Goal: Task Accomplishment & Management: Manage account settings

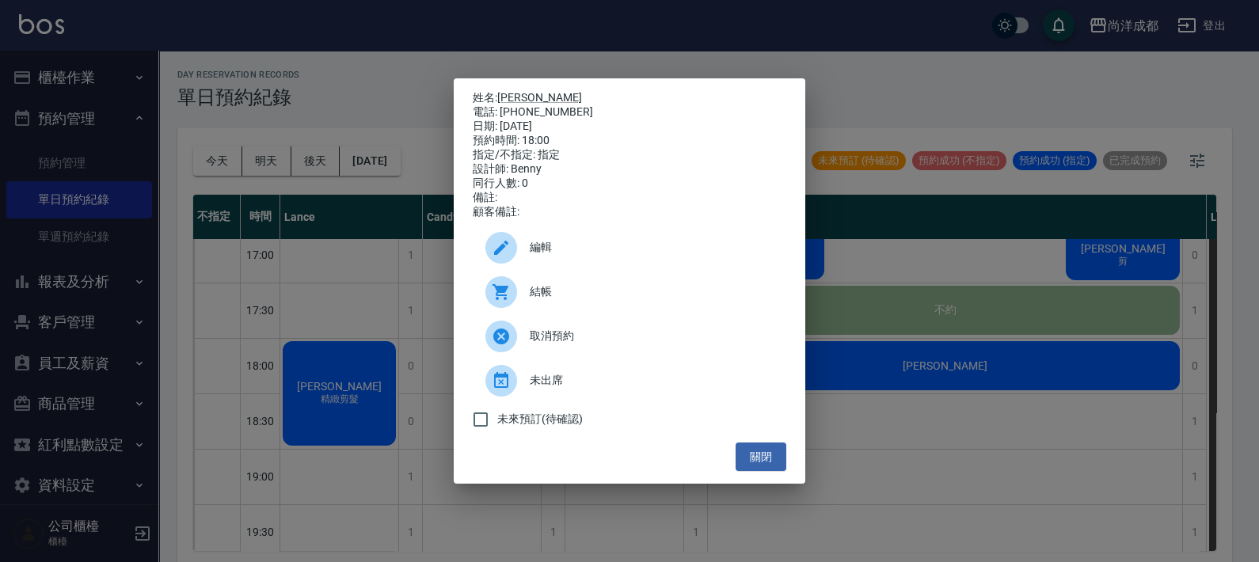
scroll to position [787, 0]
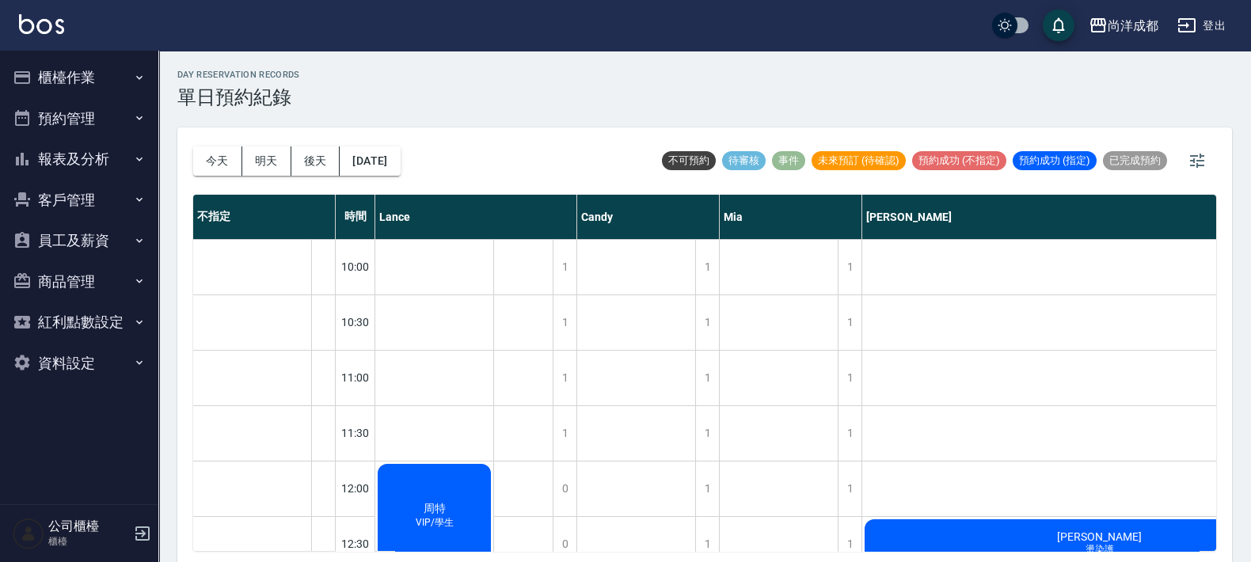
click at [66, 71] on button "櫃檯作業" at bounding box center [79, 77] width 146 height 41
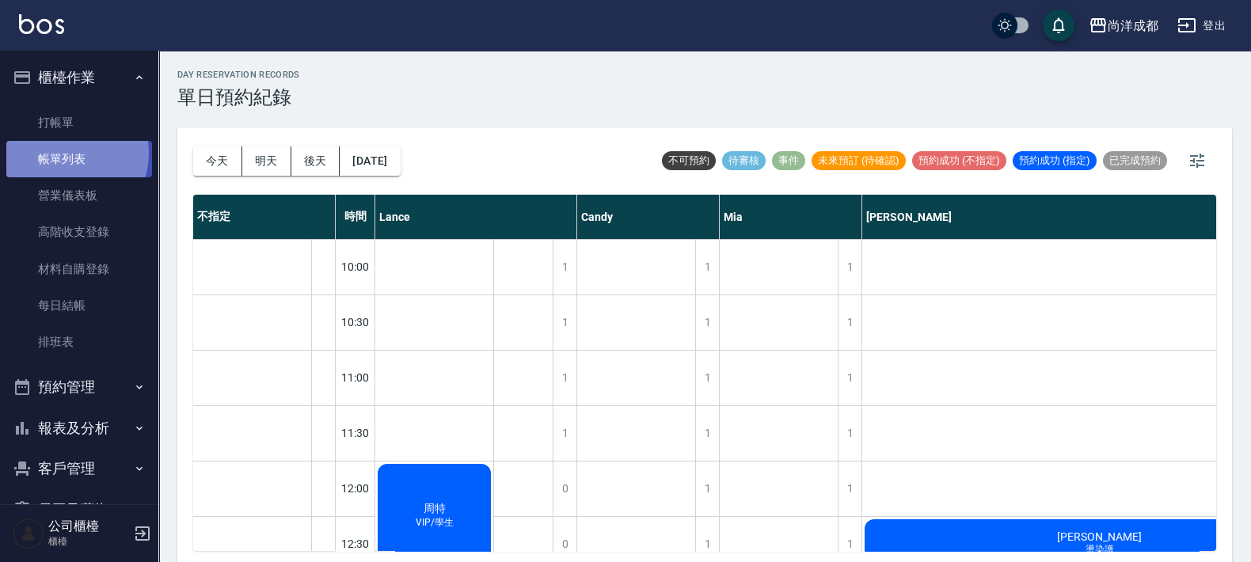
click at [64, 154] on link "帳單列表" at bounding box center [79, 159] width 146 height 36
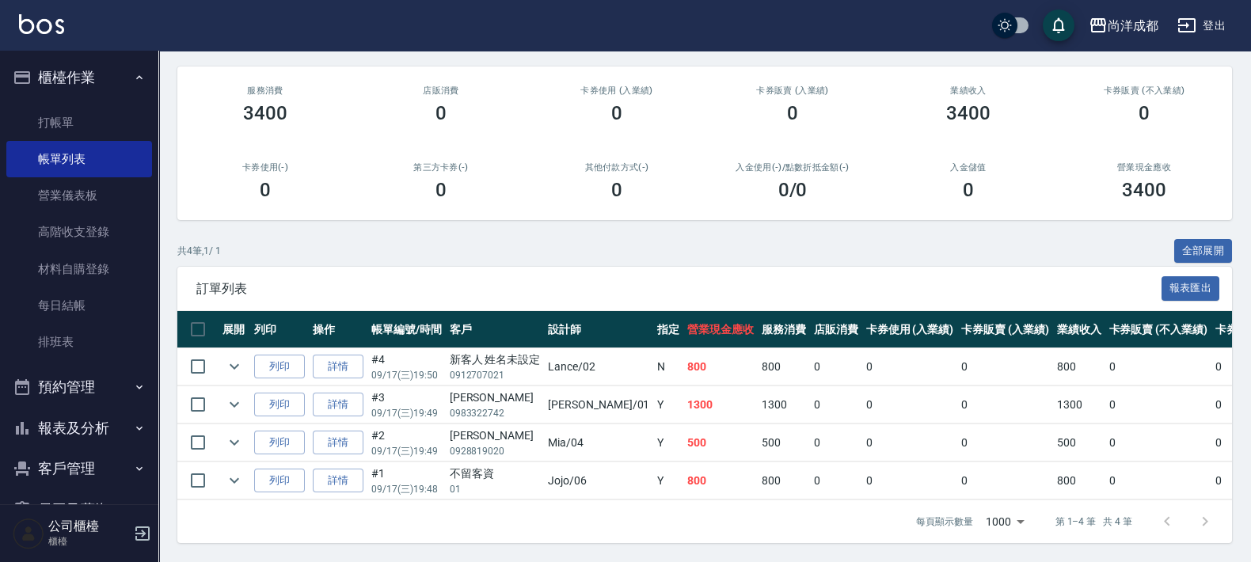
scroll to position [142, 0]
click at [59, 116] on link "打帳單" at bounding box center [79, 122] width 146 height 36
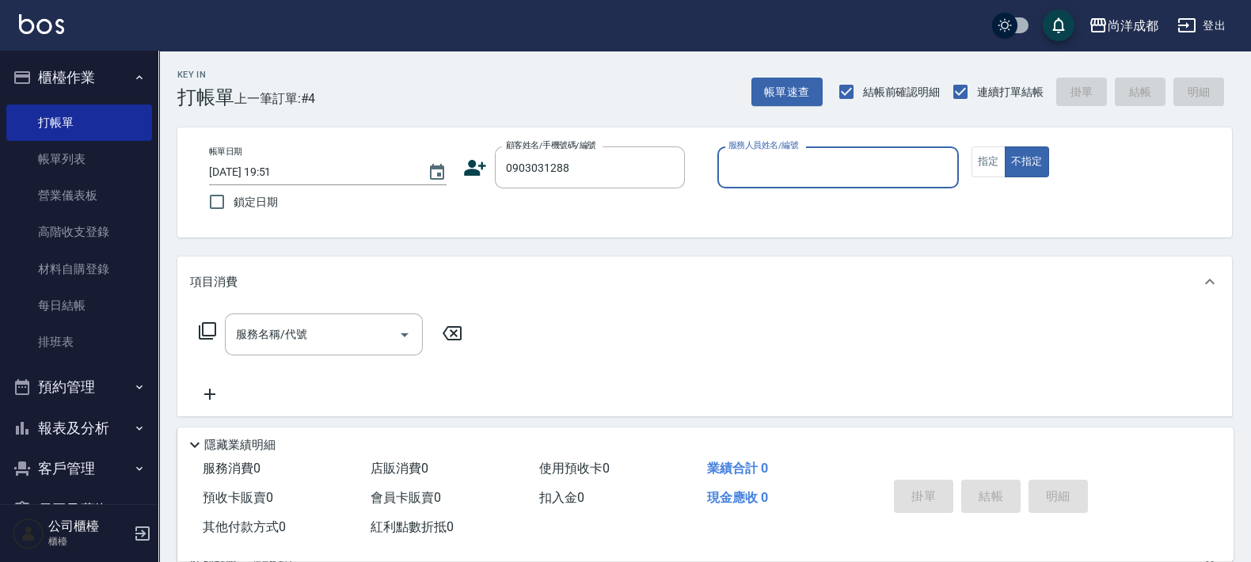
type input "林鼎紹/0903031288/"
type input "Benny-01"
click at [1004, 146] on button "不指定" at bounding box center [1026, 161] width 44 height 31
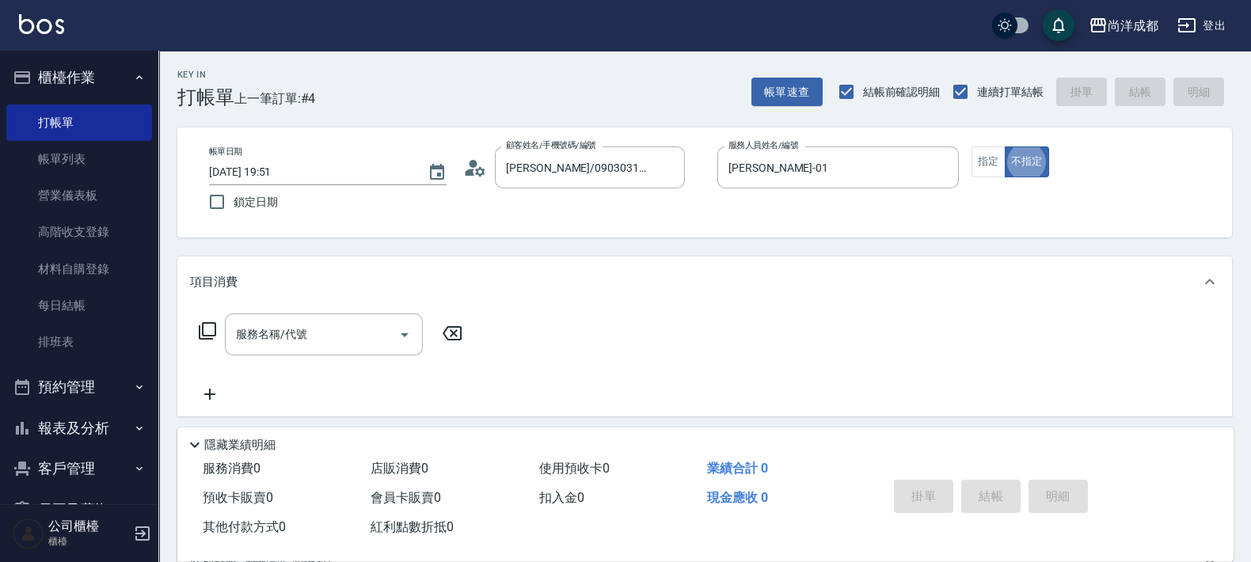
type button "false"
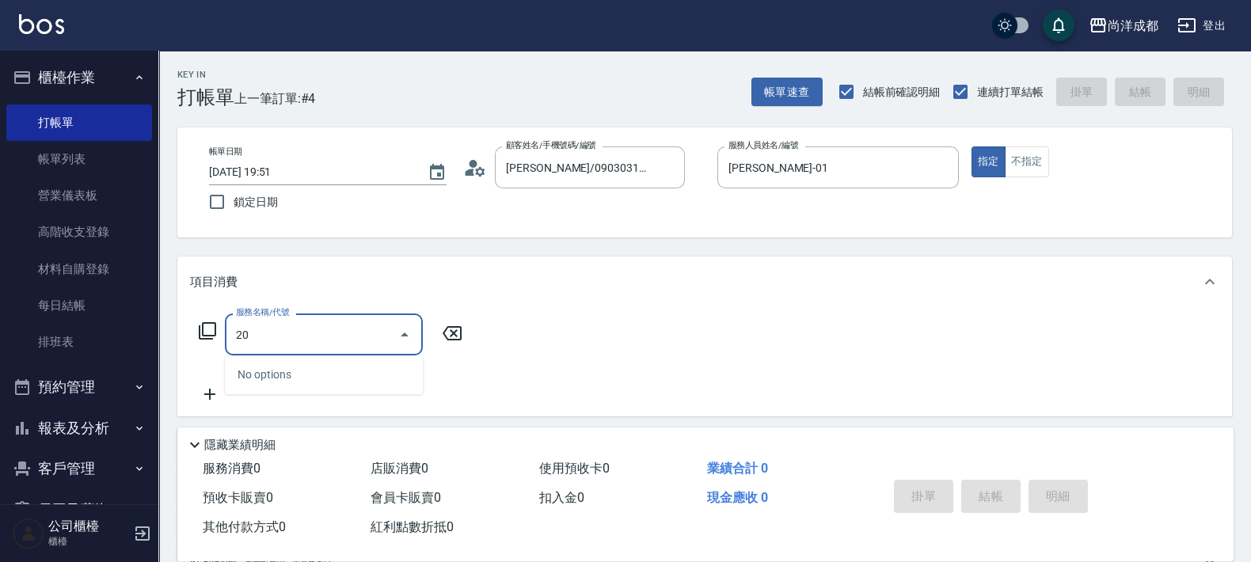
type input "201"
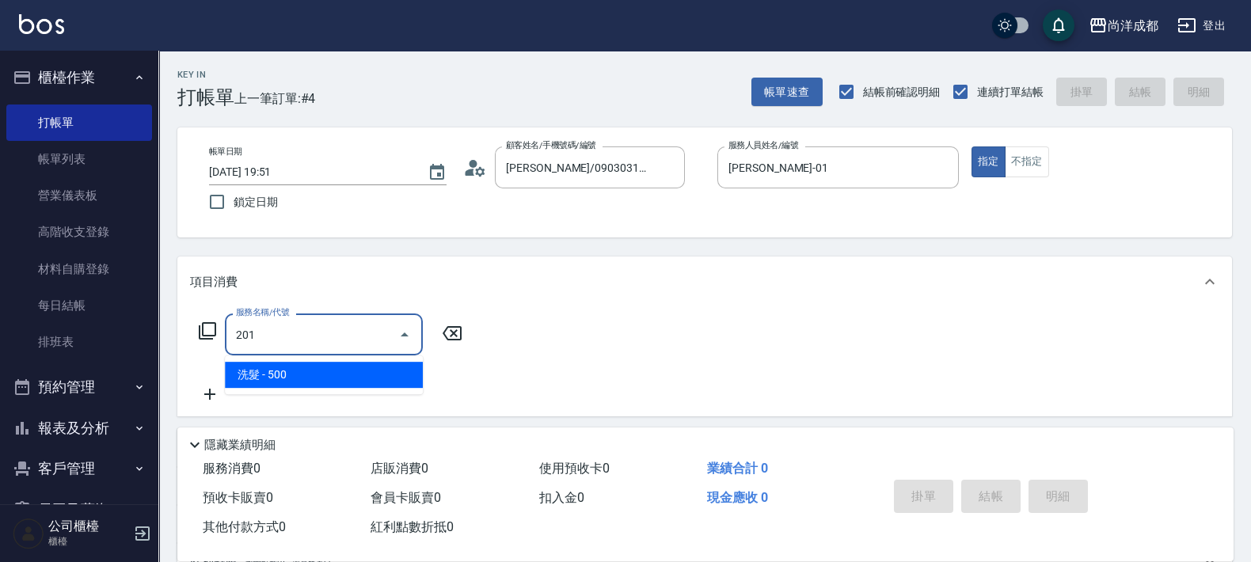
type input "50"
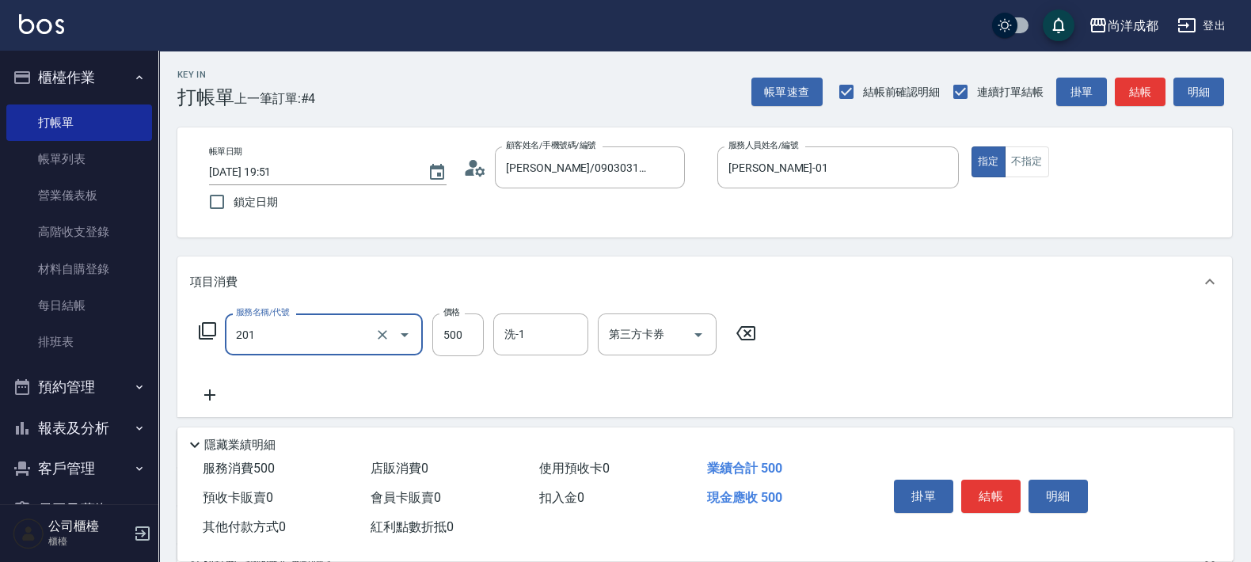
type input "洗髮(201)"
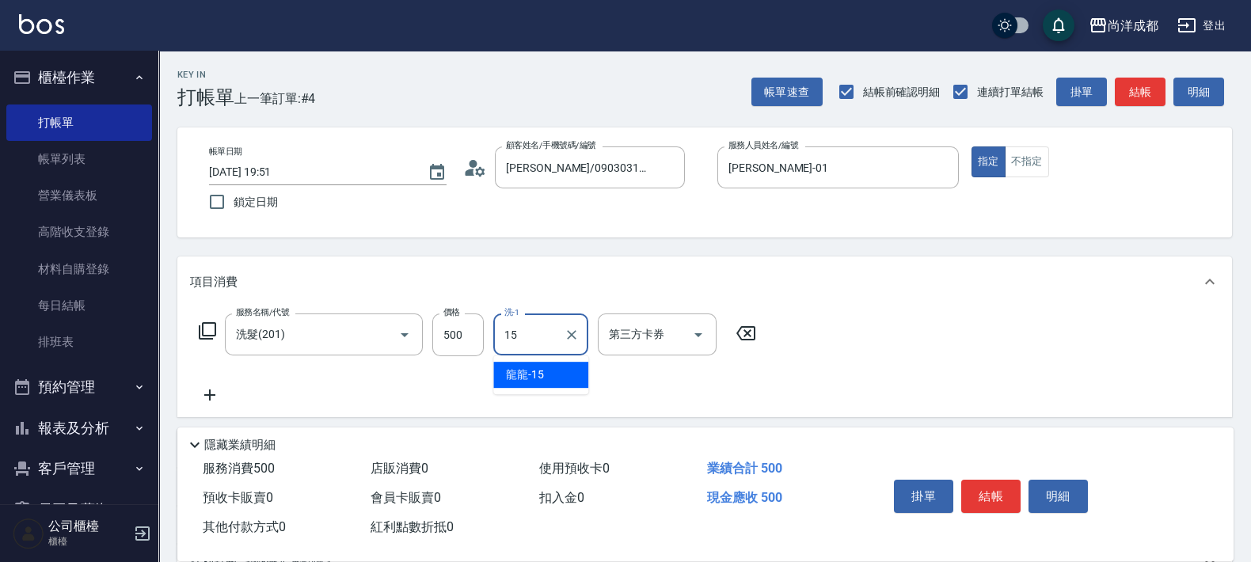
type input "龍龍-15"
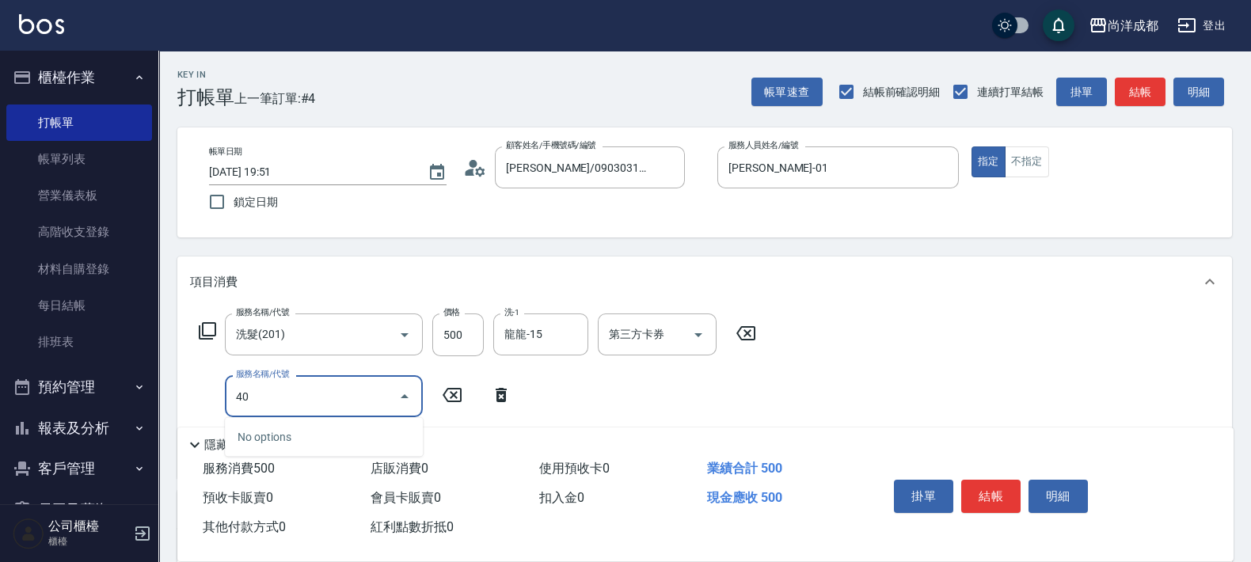
type input "401"
type input "70"
type input "剪髮(401)"
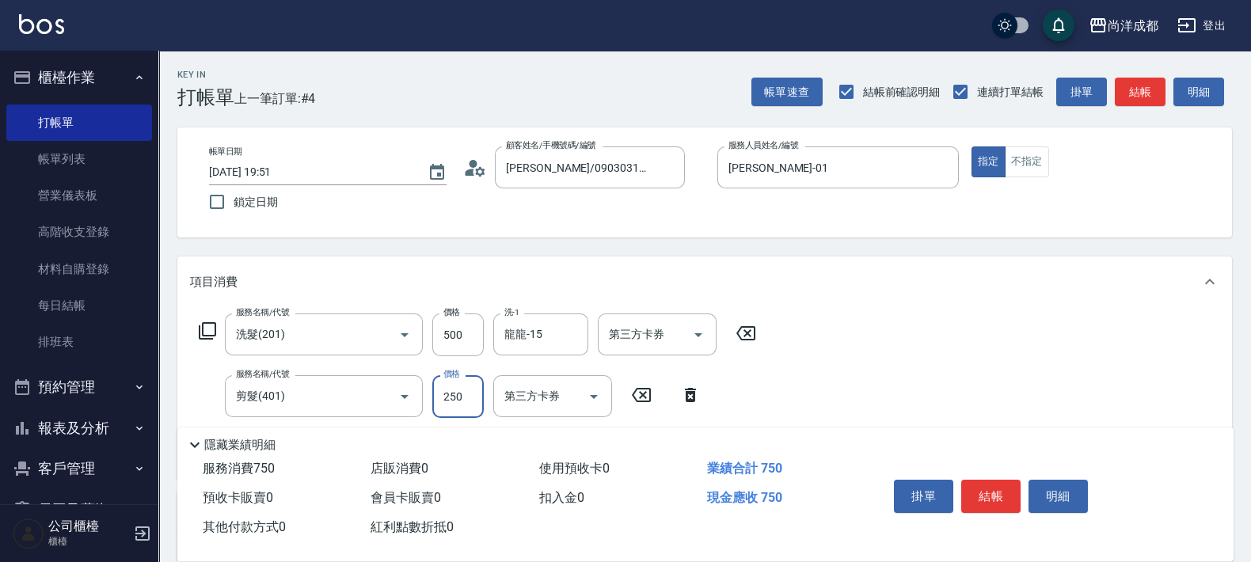
type input "8"
type input "50"
type input "80"
type input "130"
type input "800"
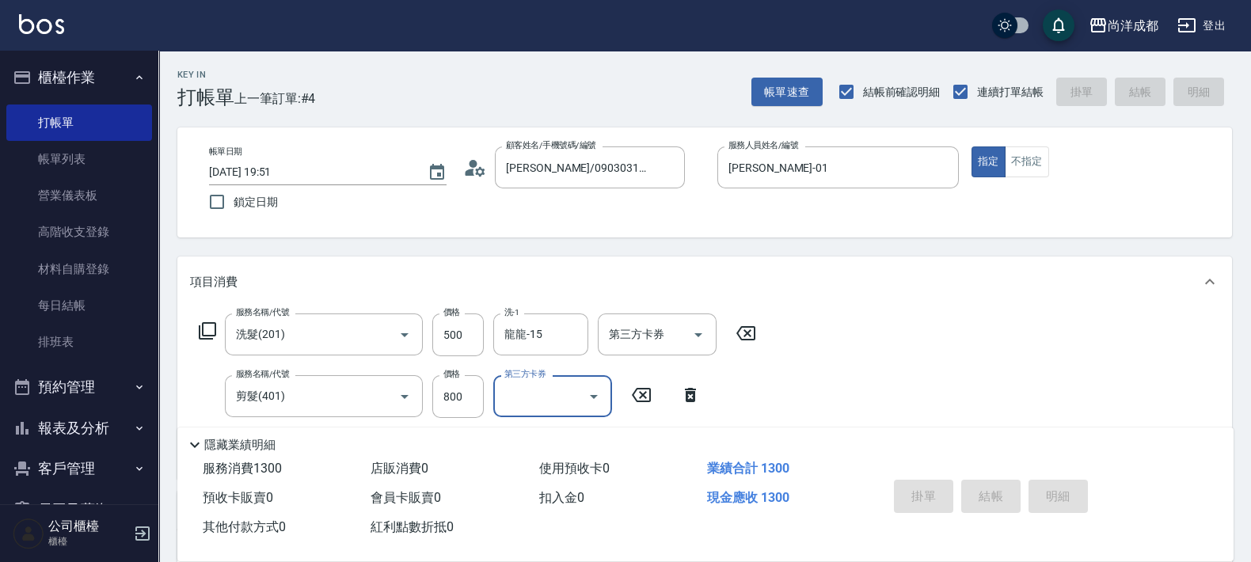
type input "0"
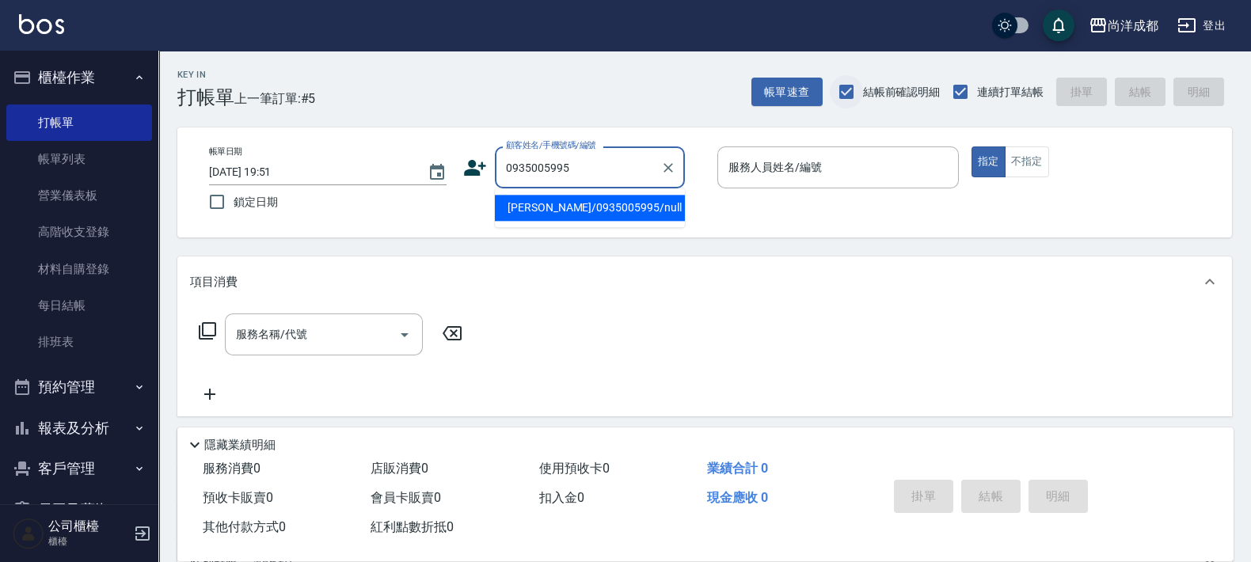
type input "王梓喬/0935005995/null"
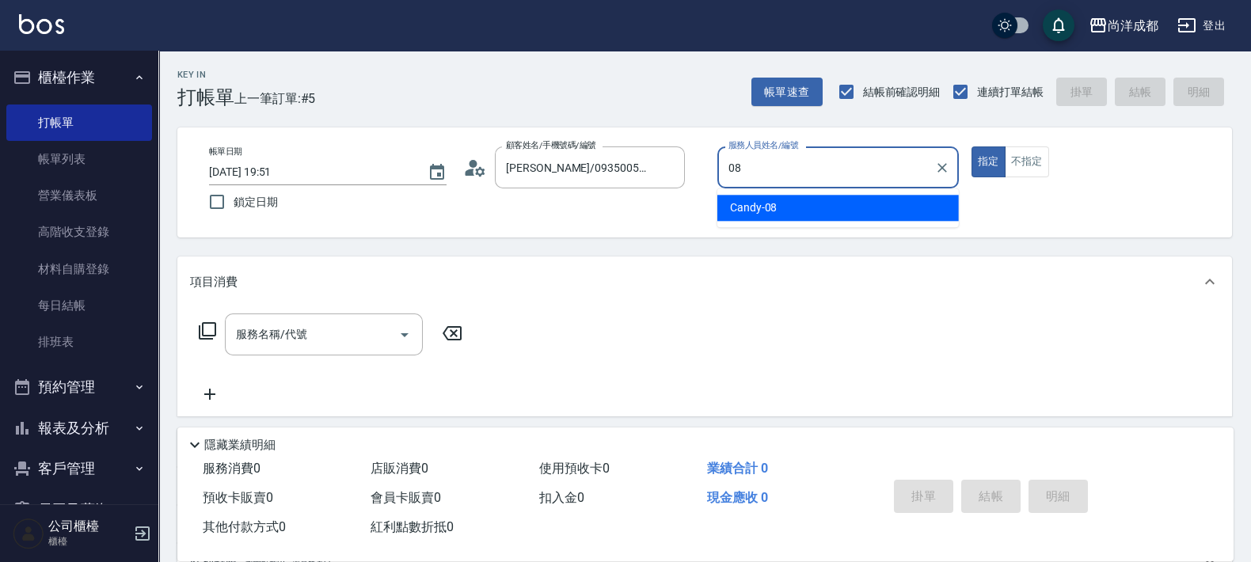
type input "Candy-08"
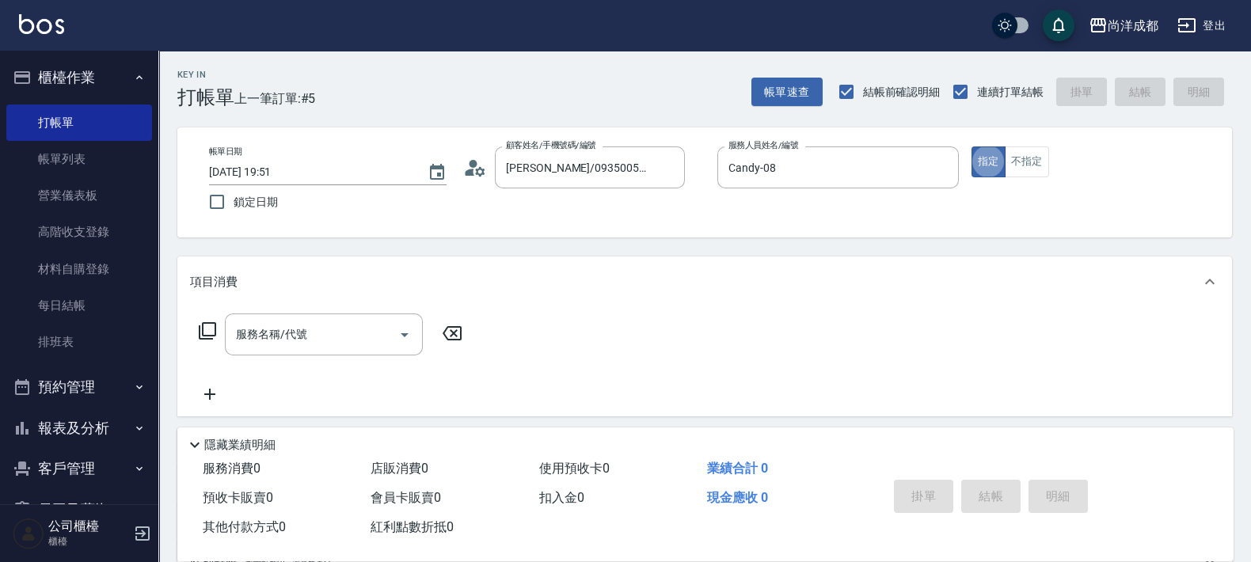
type button "true"
type input "501"
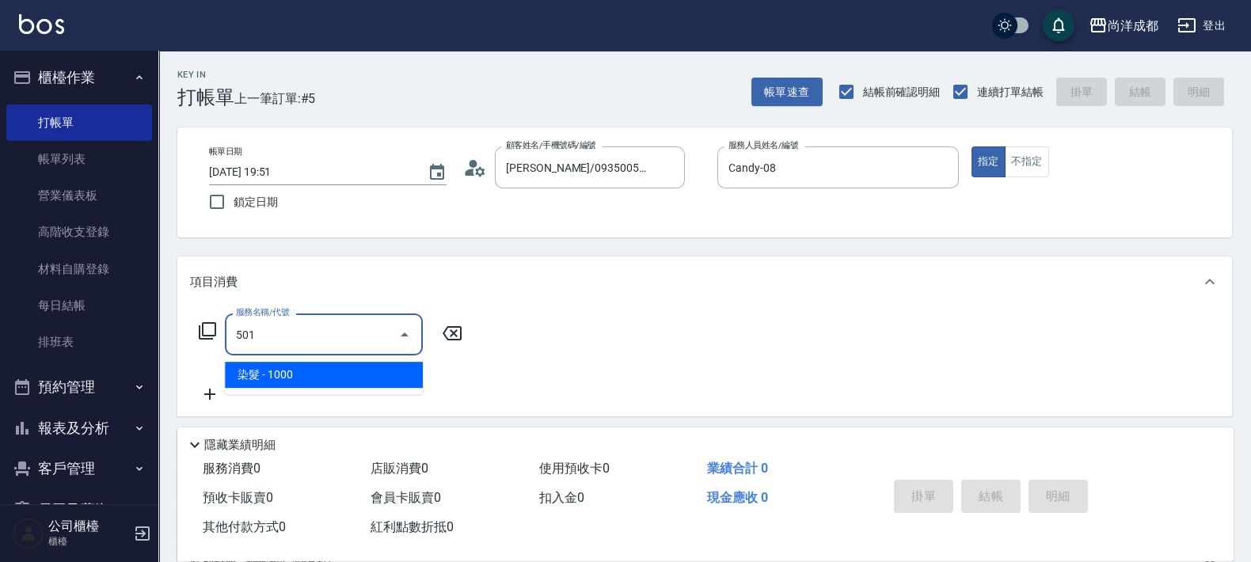
type input "100"
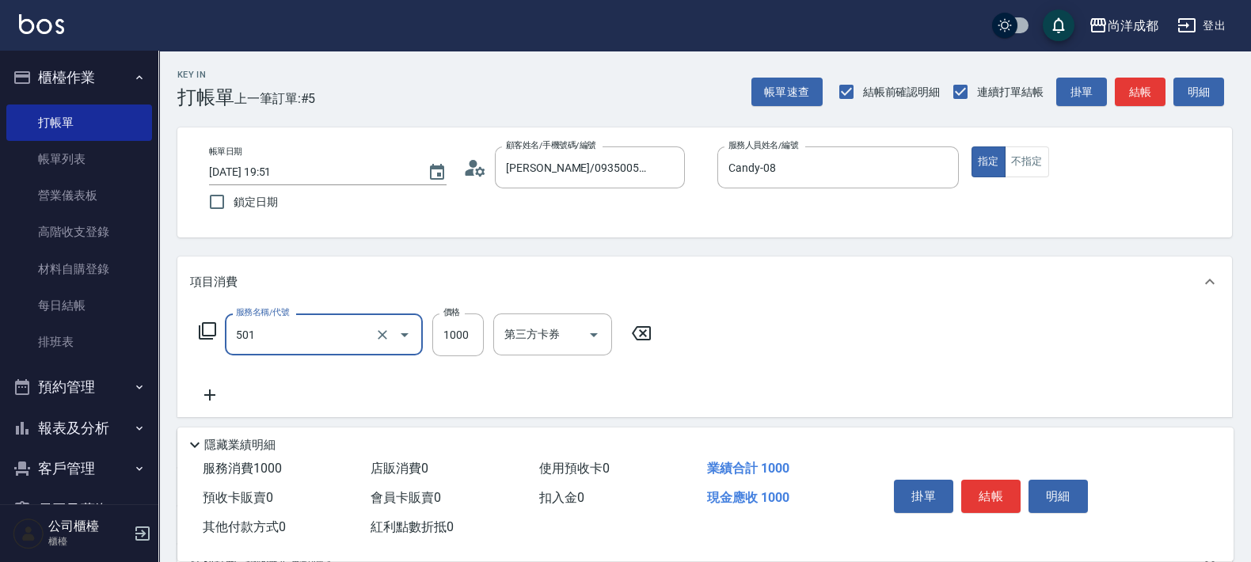
type input "染髮(501)"
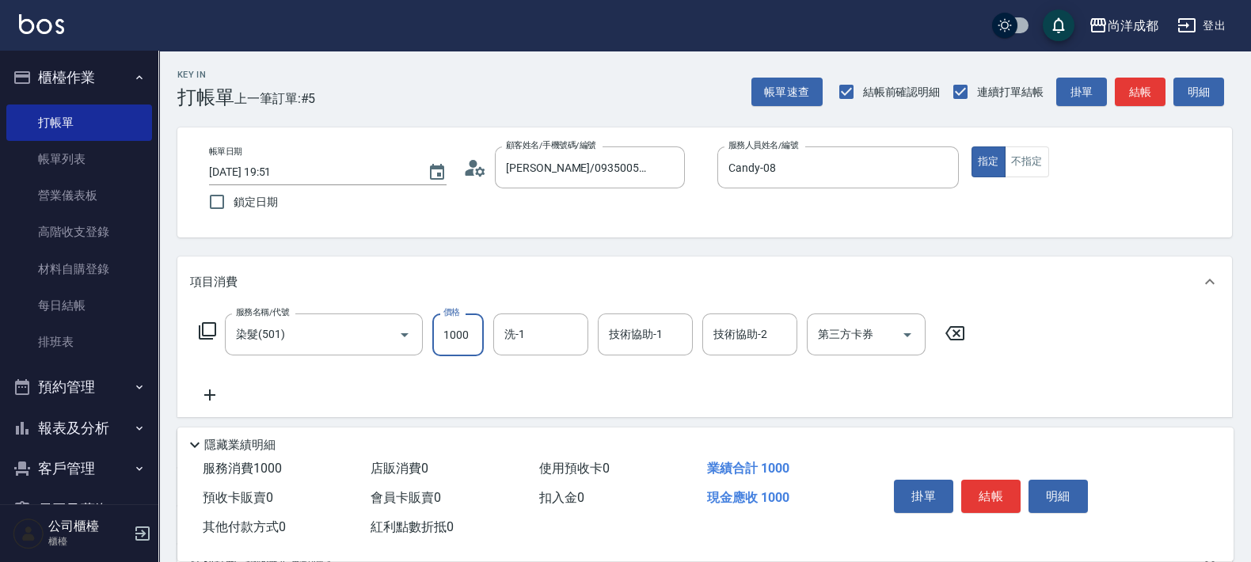
type input "0"
type input "11"
type input "10"
type input "119"
type input "110"
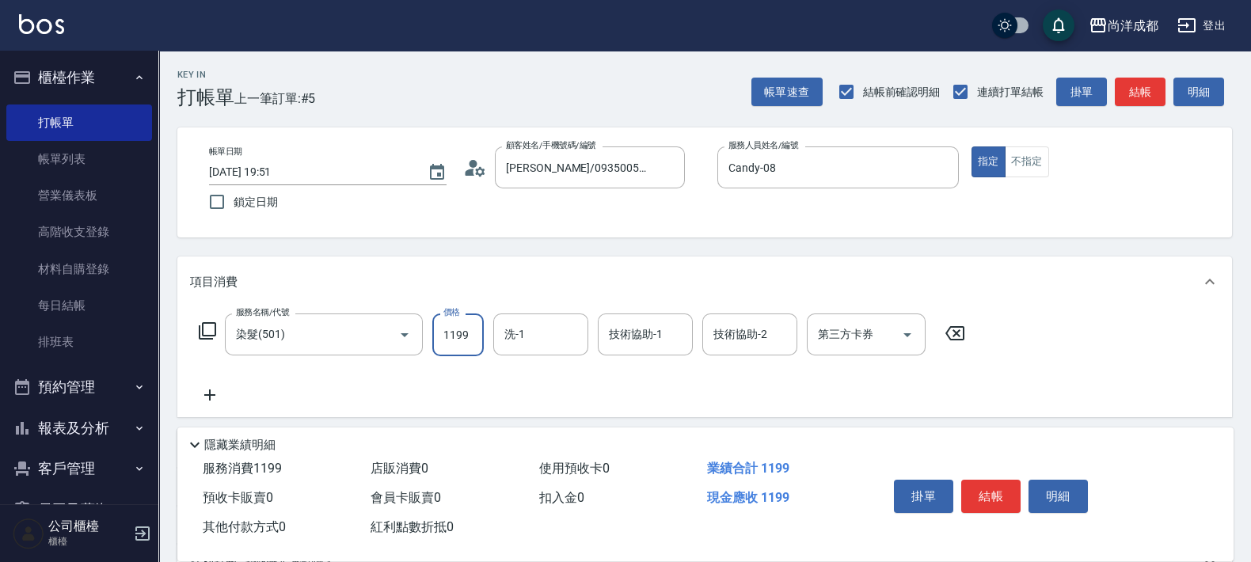
type input "1199"
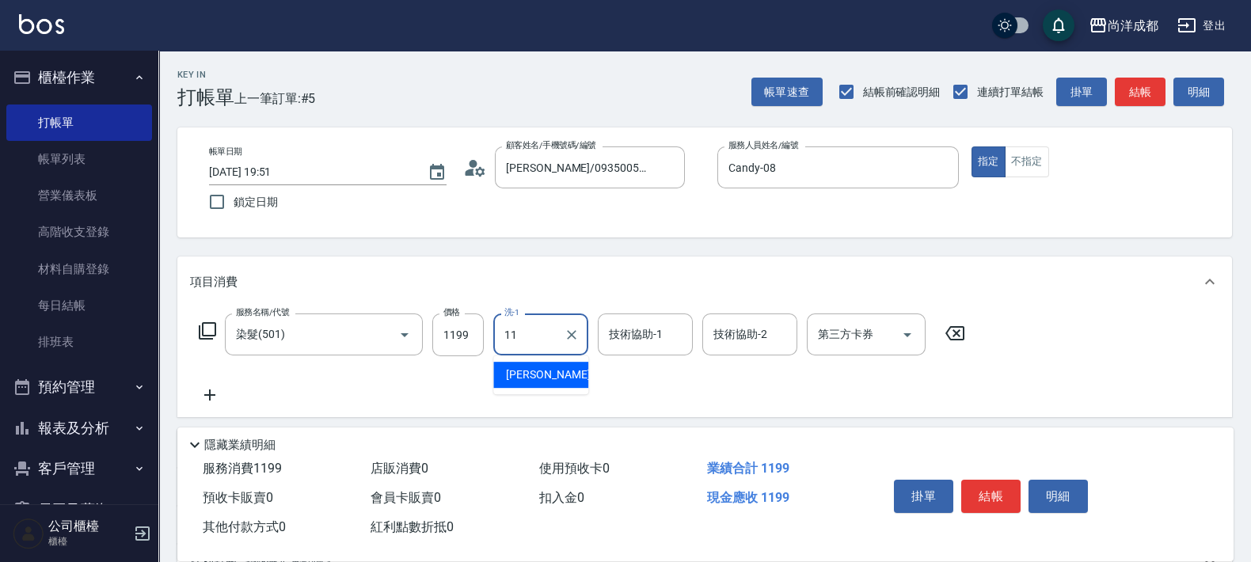
type input "David-11"
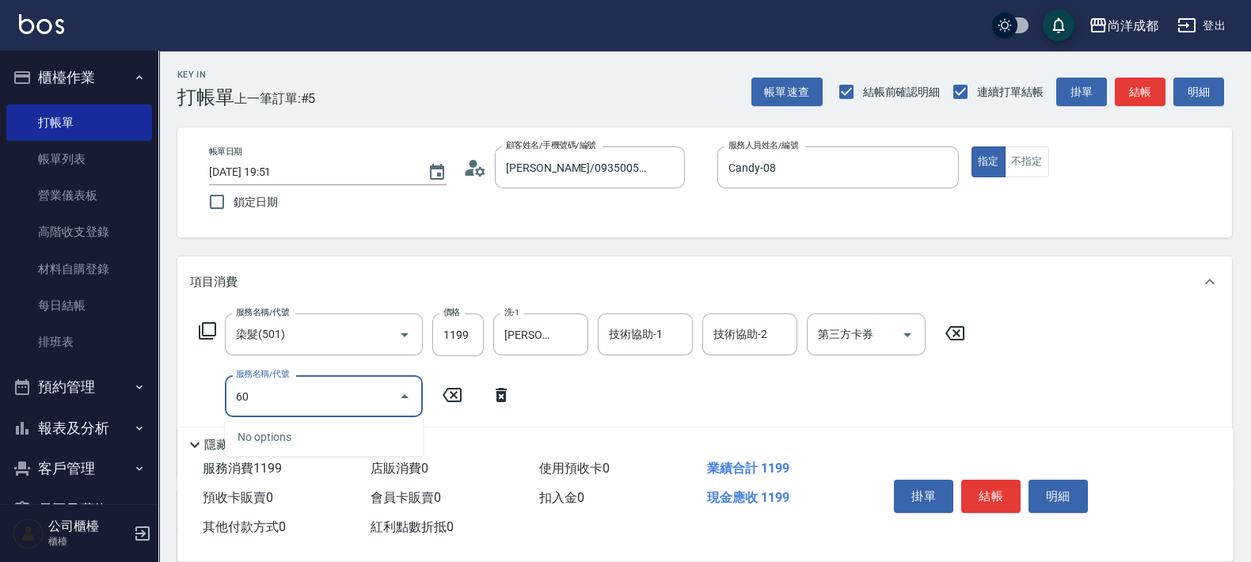
type input "601"
type input "210"
type input "自備護髮(1000以上)(601)"
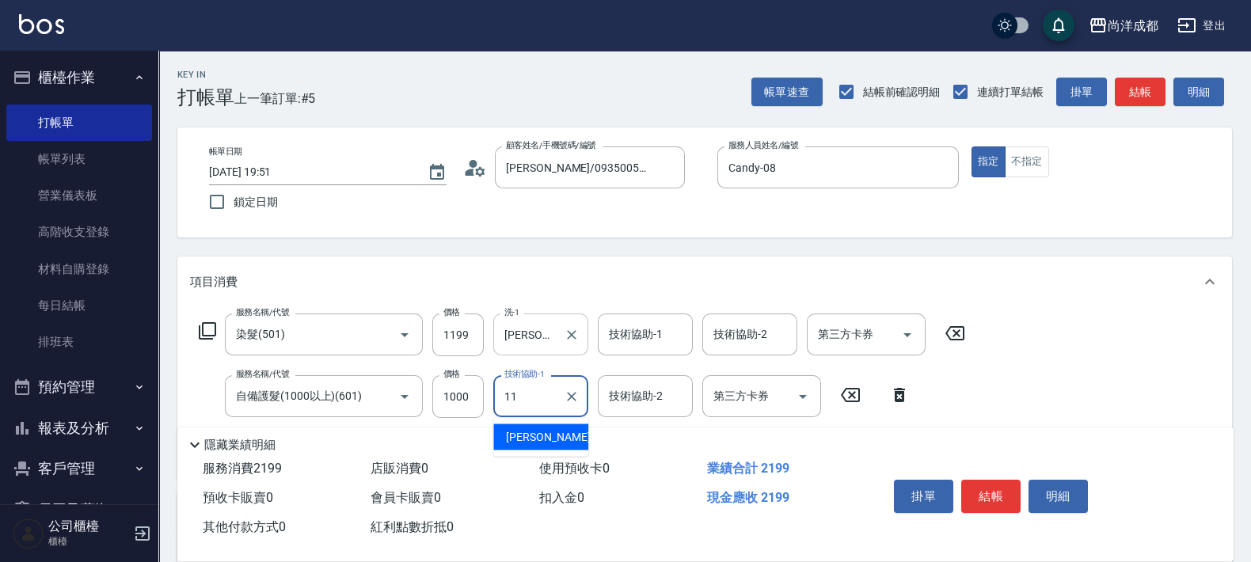
type input "David-11"
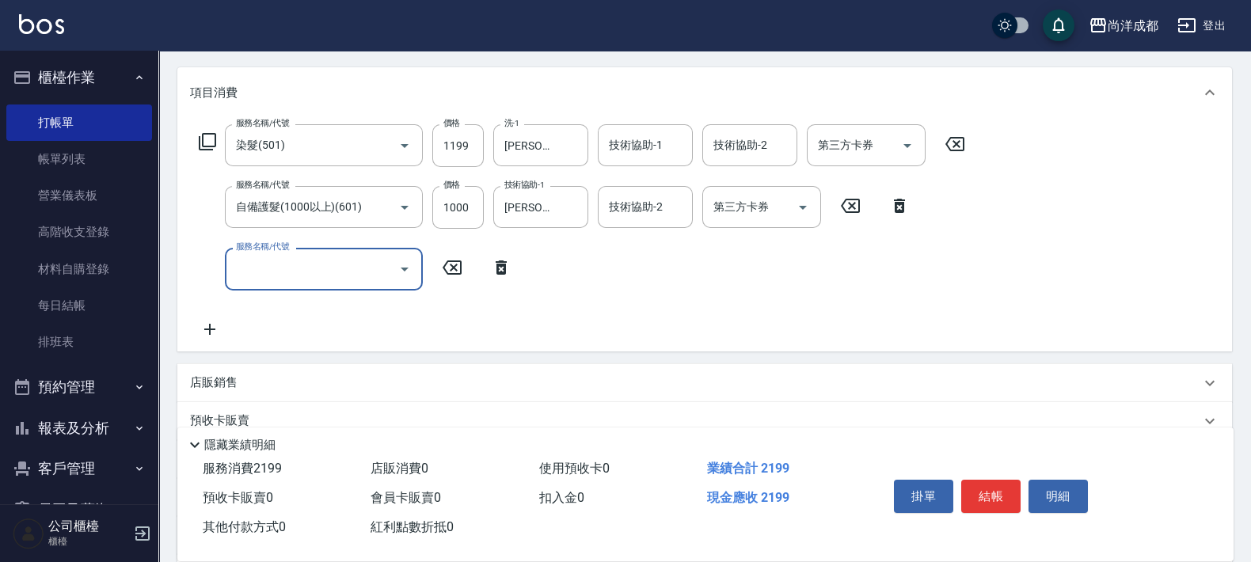
scroll to position [197, 0]
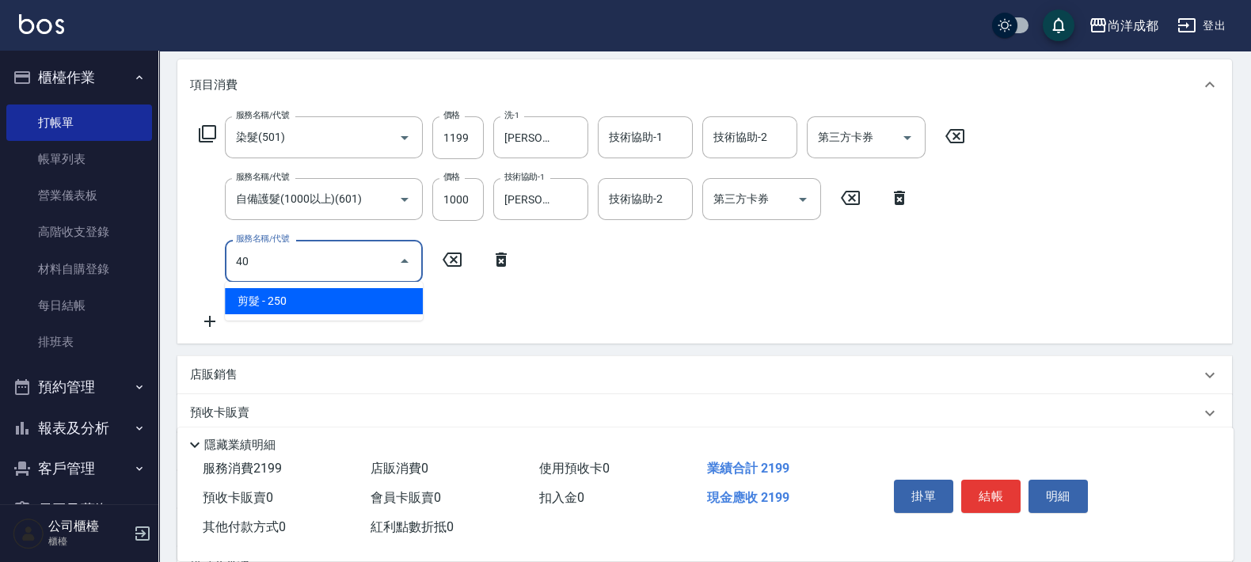
type input "401"
type input "240"
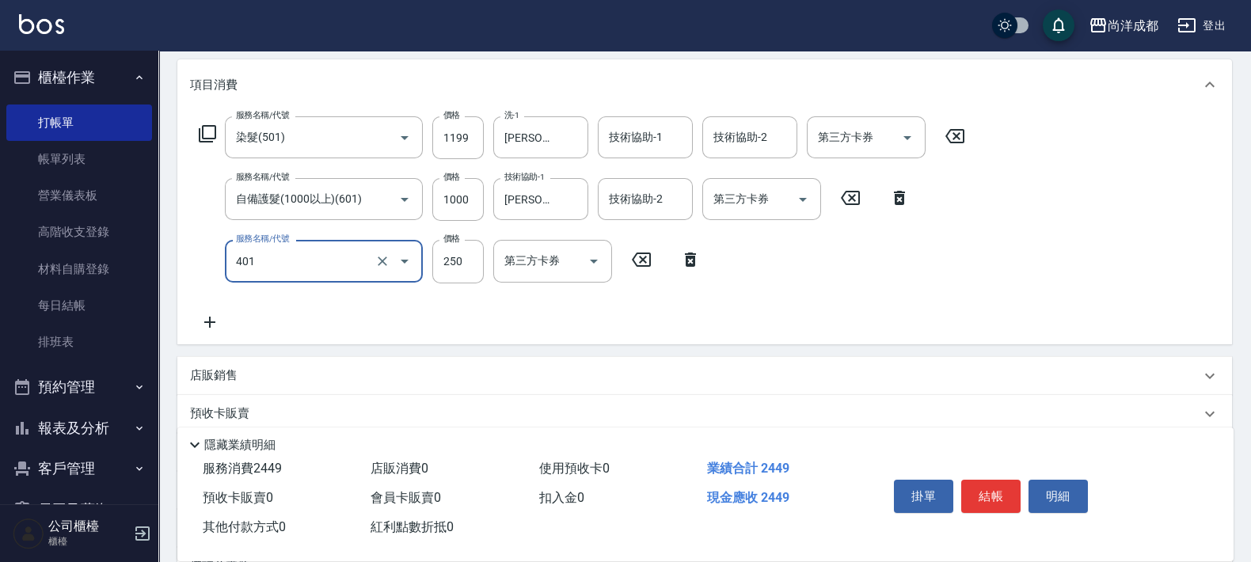
type input "剪髮(401)"
type input "220"
type input "600"
type input "270"
type input "600"
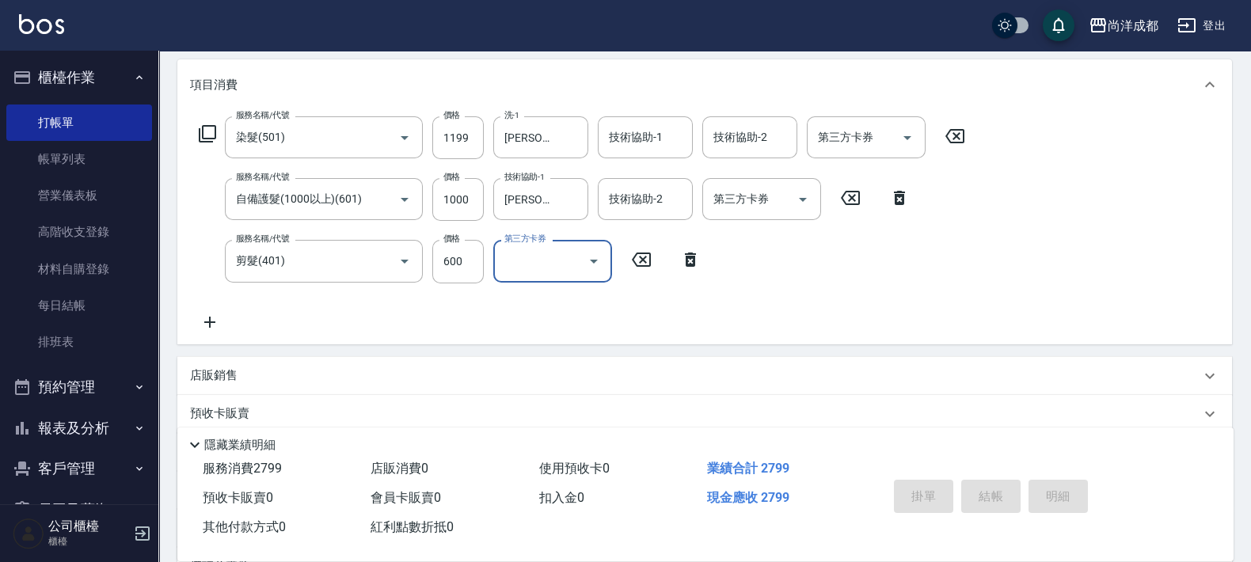
type input "2025/09/17 19:52"
type input "0"
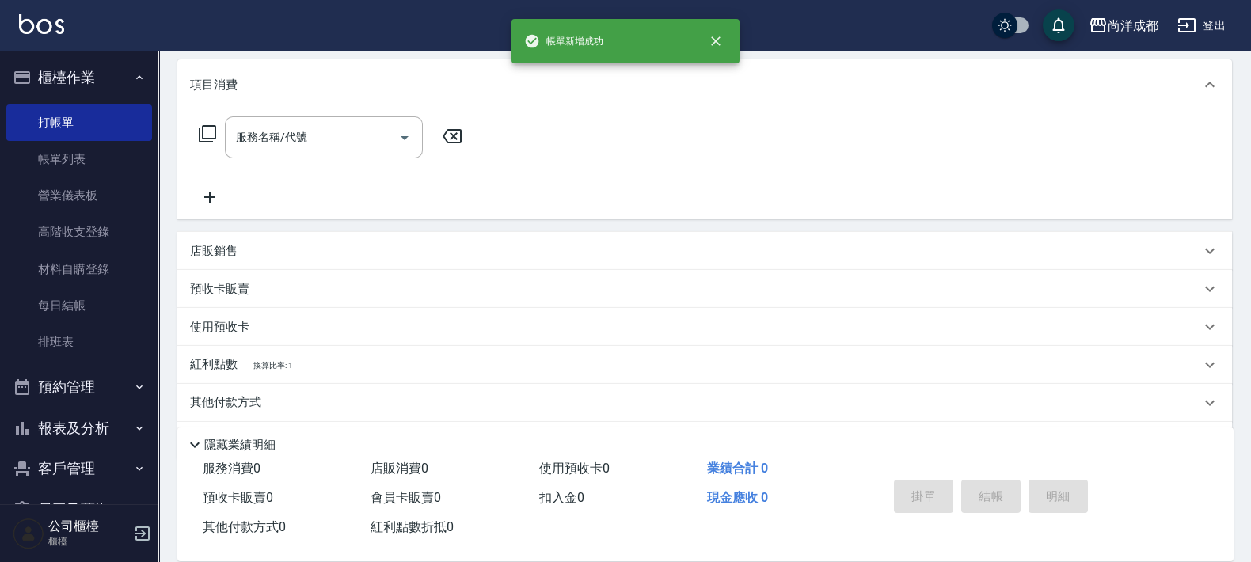
scroll to position [0, 0]
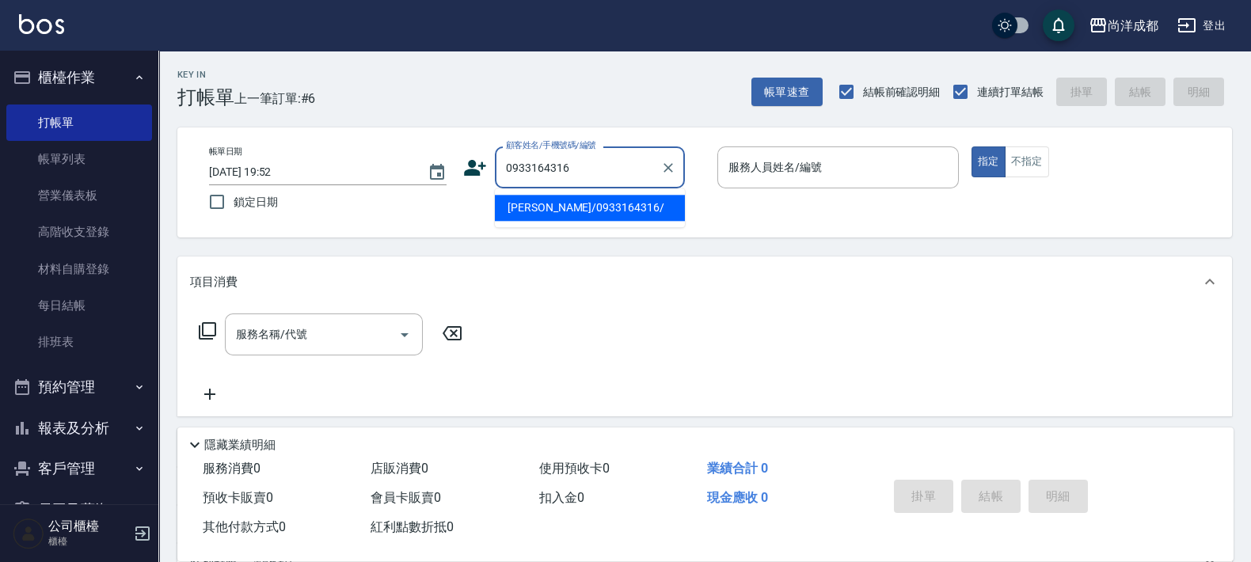
type input "陳奕嘉/0933164316/"
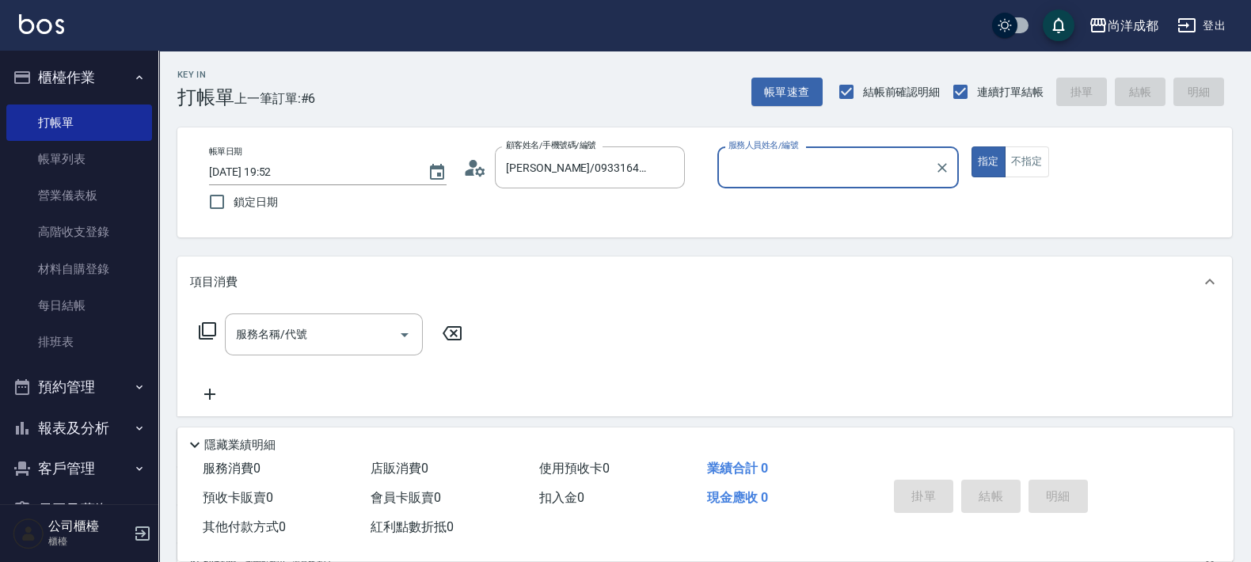
type input "Lance-02"
click at [971, 146] on button "指定" at bounding box center [988, 161] width 34 height 31
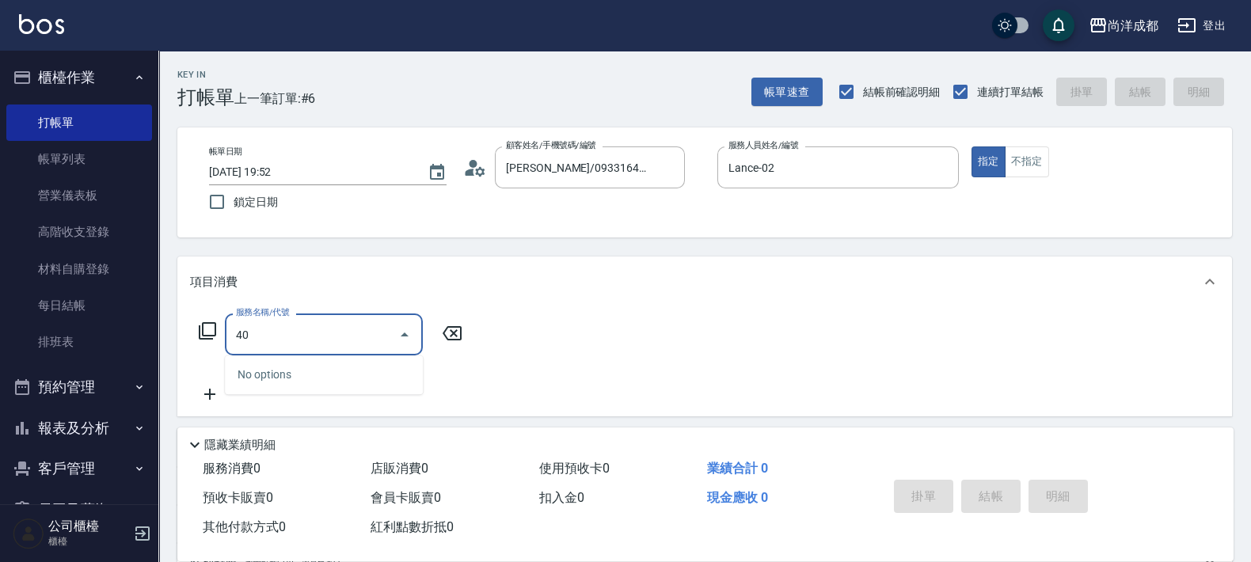
type input "401"
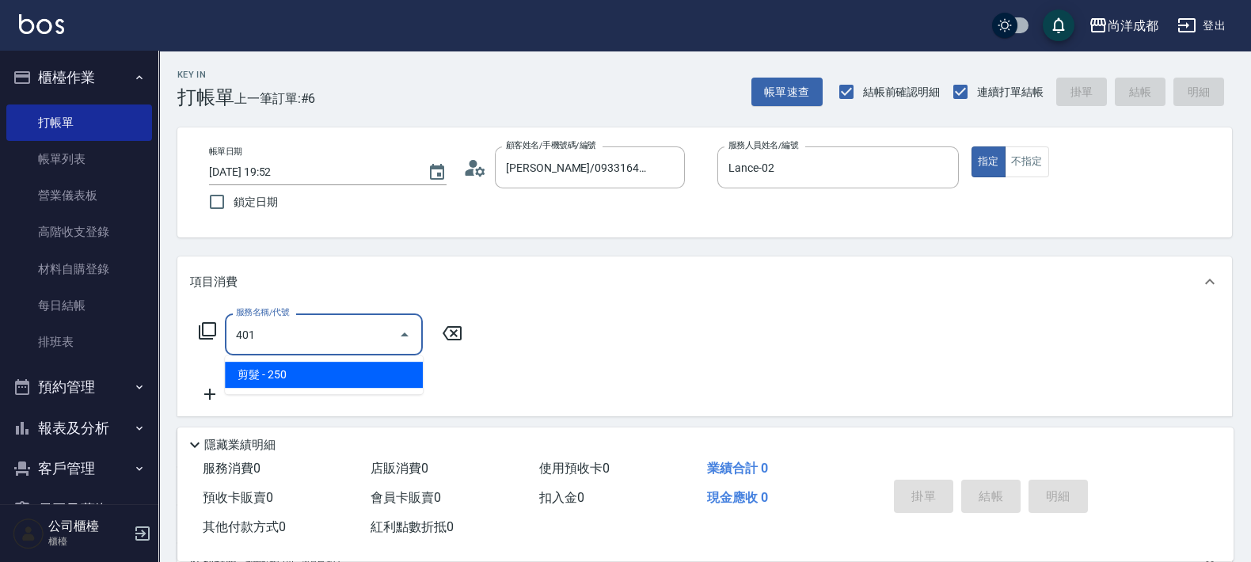
type input "20"
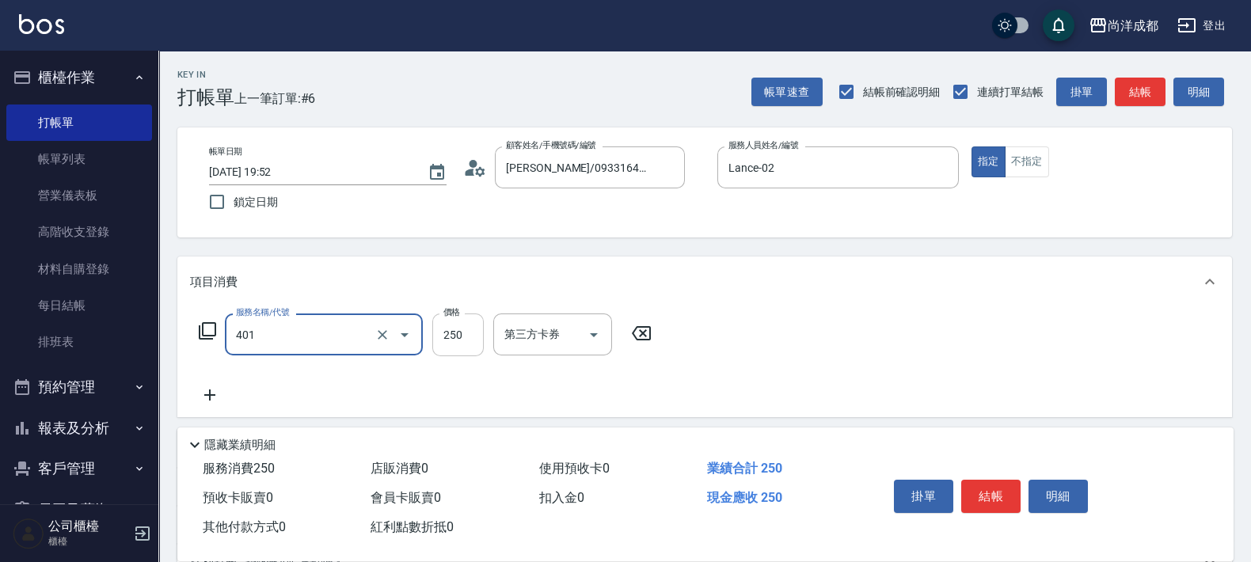
type input "剪髮(401)"
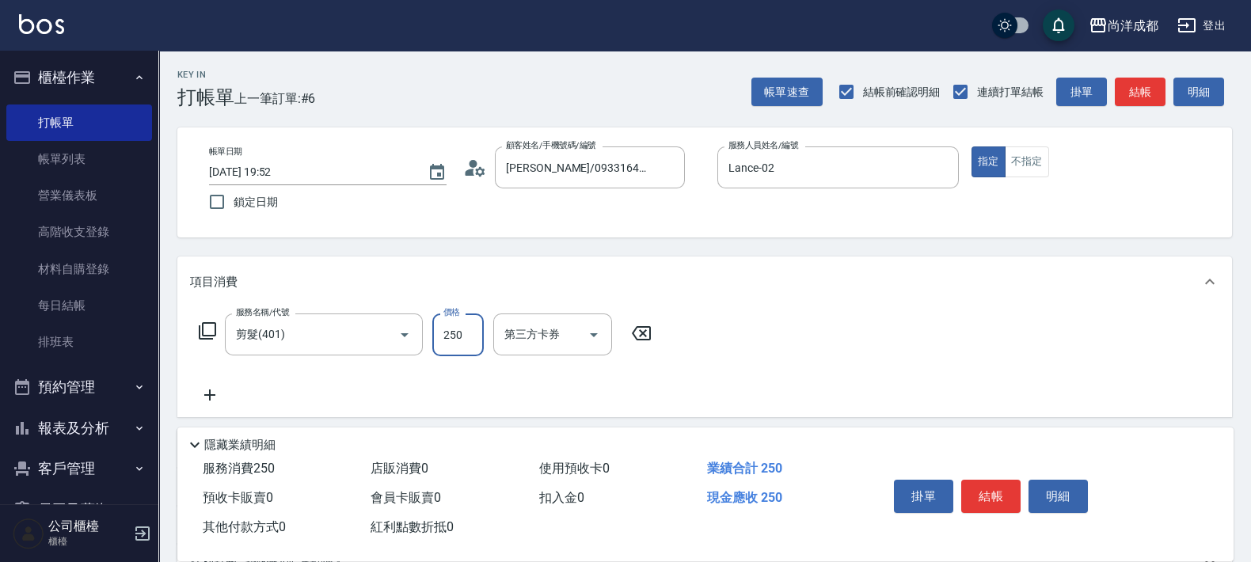
type input "0"
type input "90"
type input "900"
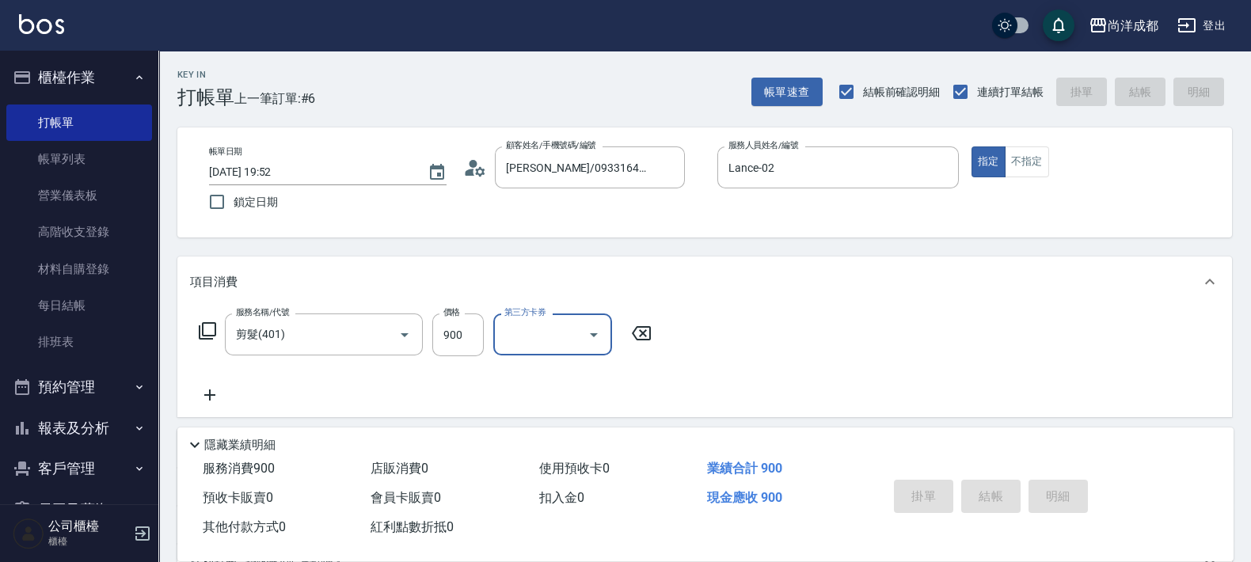
type input "0"
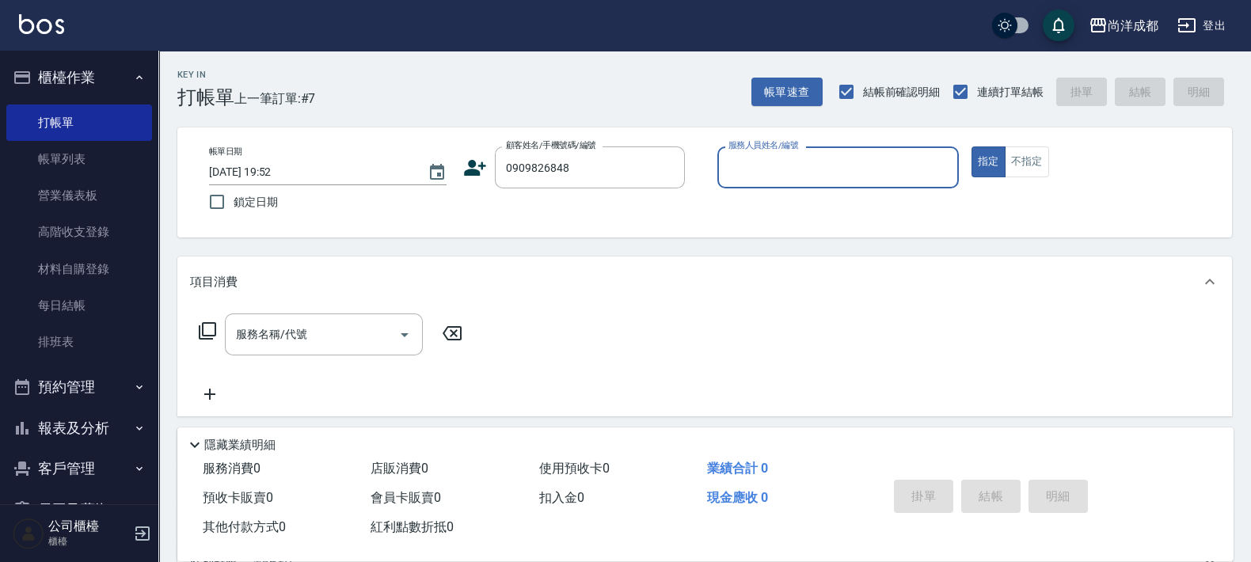
click at [971, 146] on button "指定" at bounding box center [988, 161] width 34 height 31
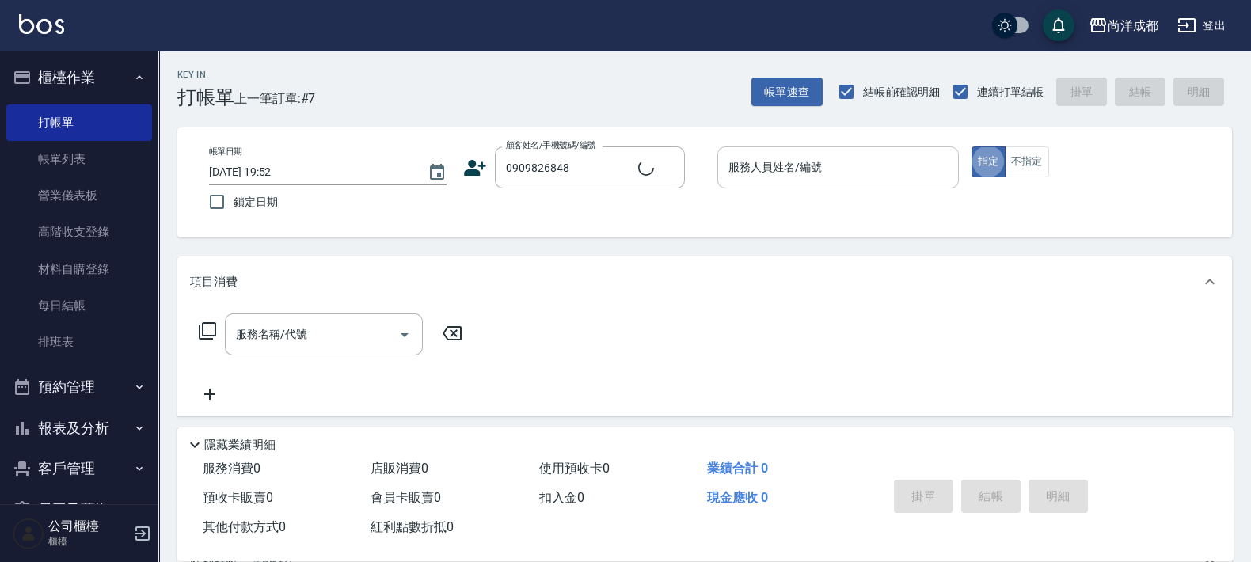
type input "黃崇毓/0909826848/"
type input "Lance-02"
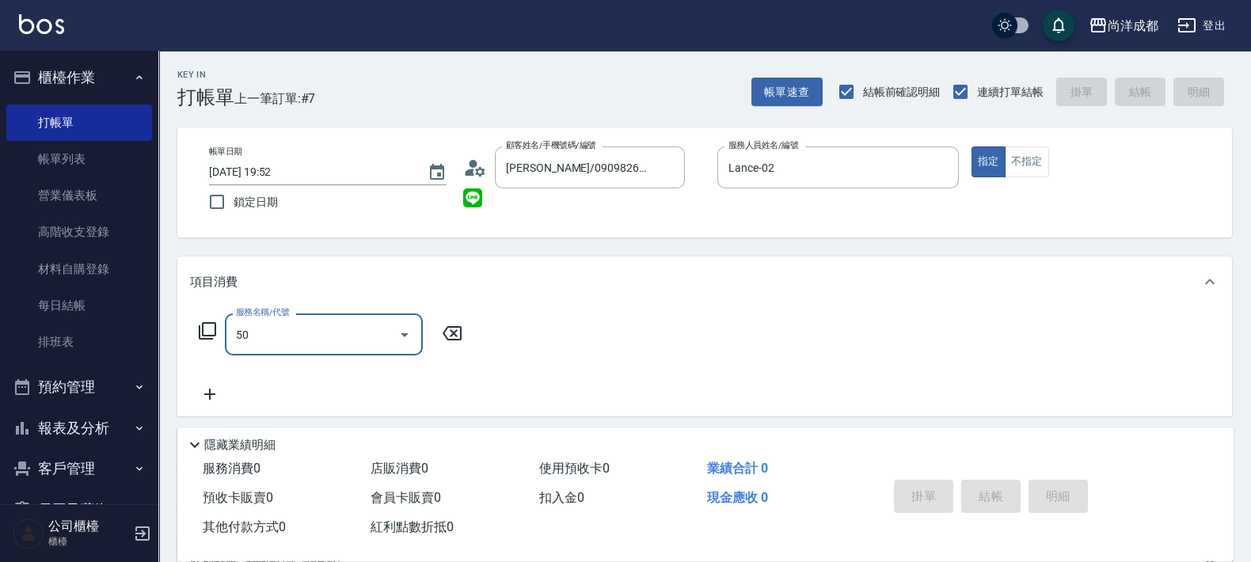
type input "501"
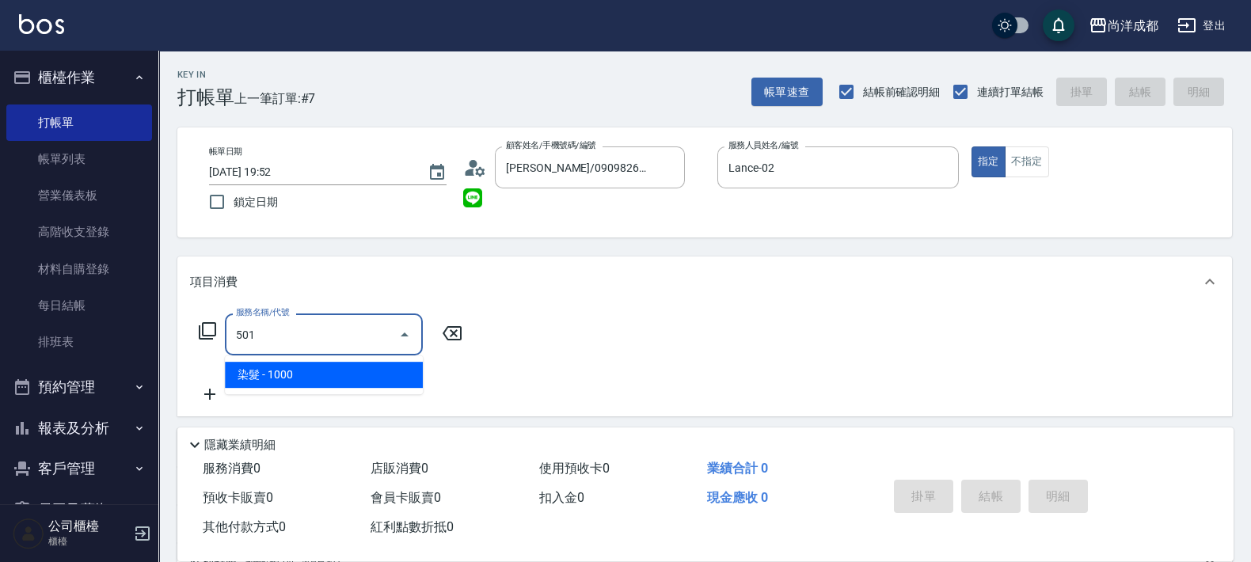
type input "100"
type input "染髮(501)"
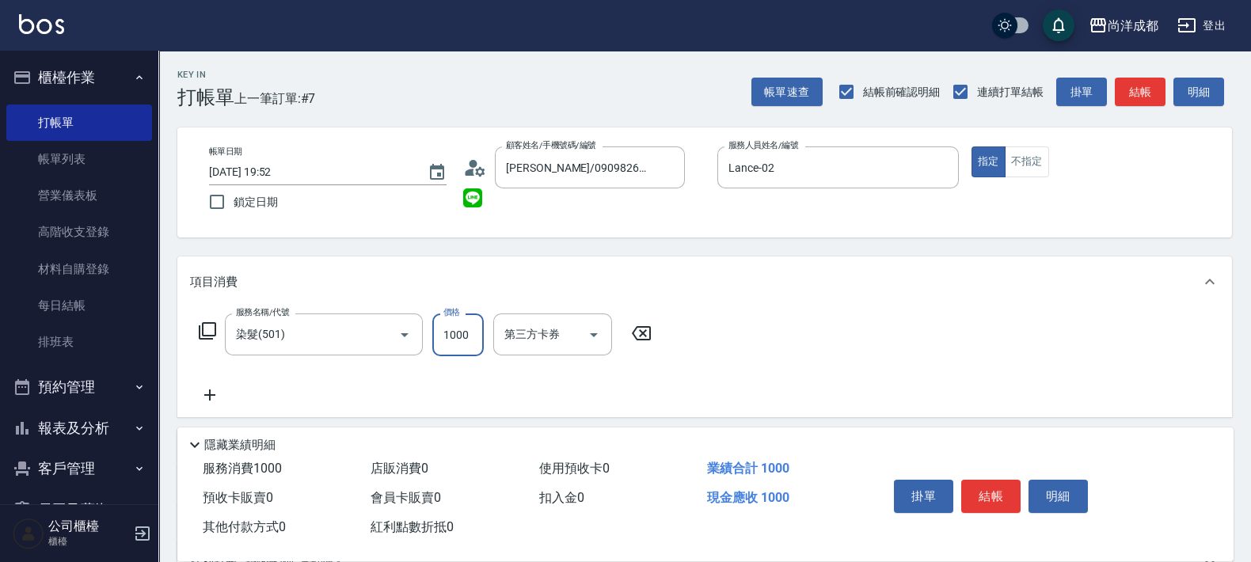
type input "0"
type input "18"
type input "10"
type input "188"
type input "0"
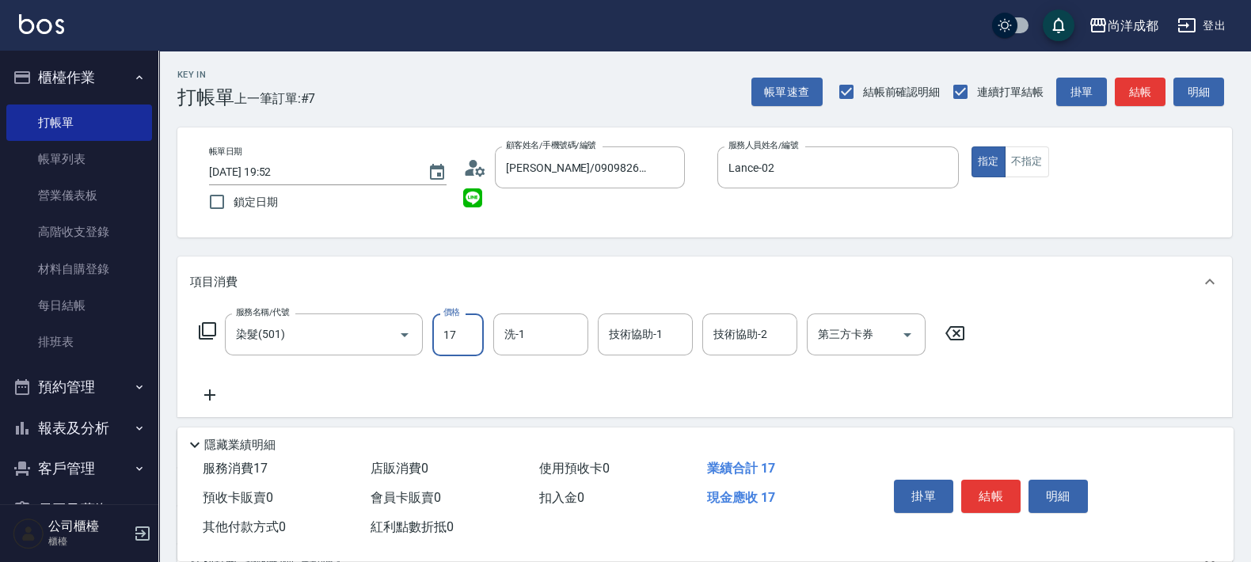
type input "170"
type input "1700"
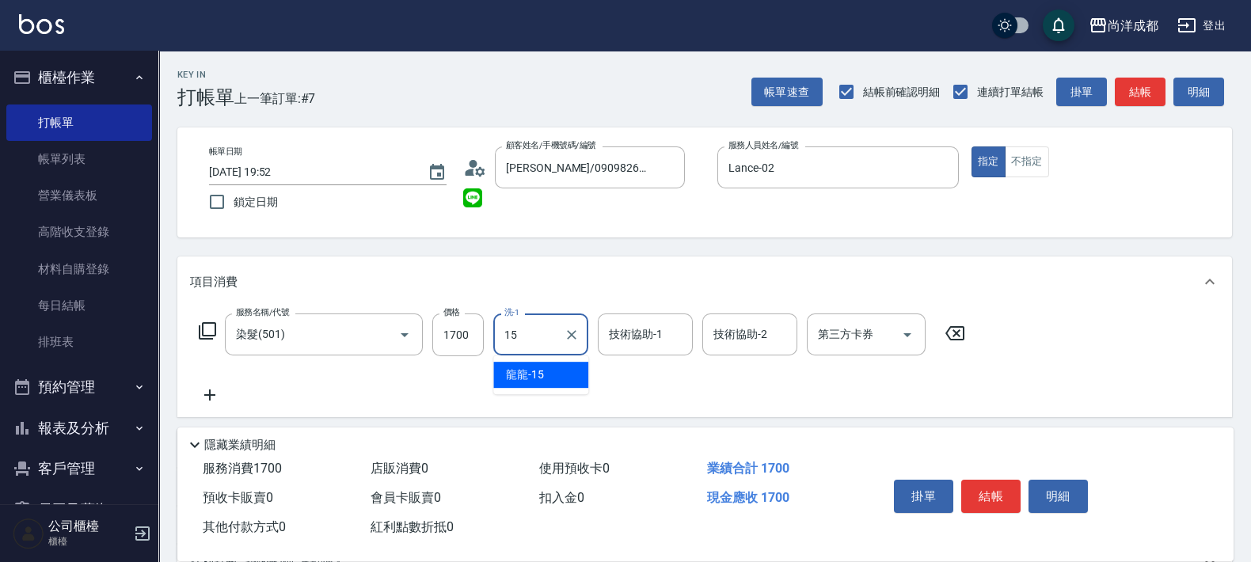
type input "龍龍-15"
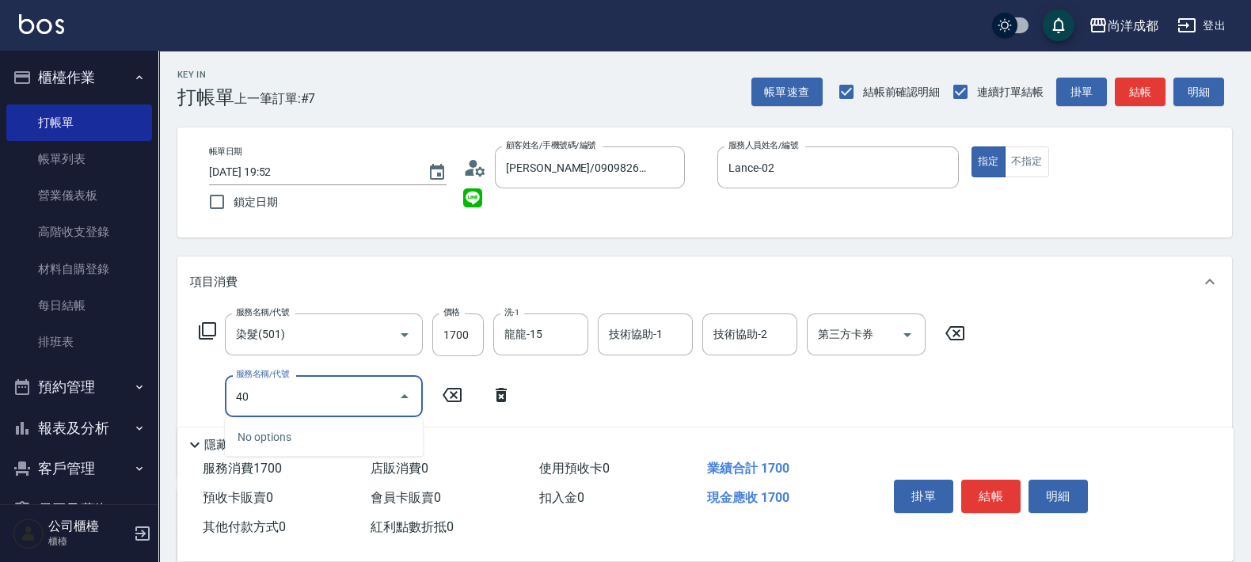
type input "401"
type input "190"
type input "剪髮(401)"
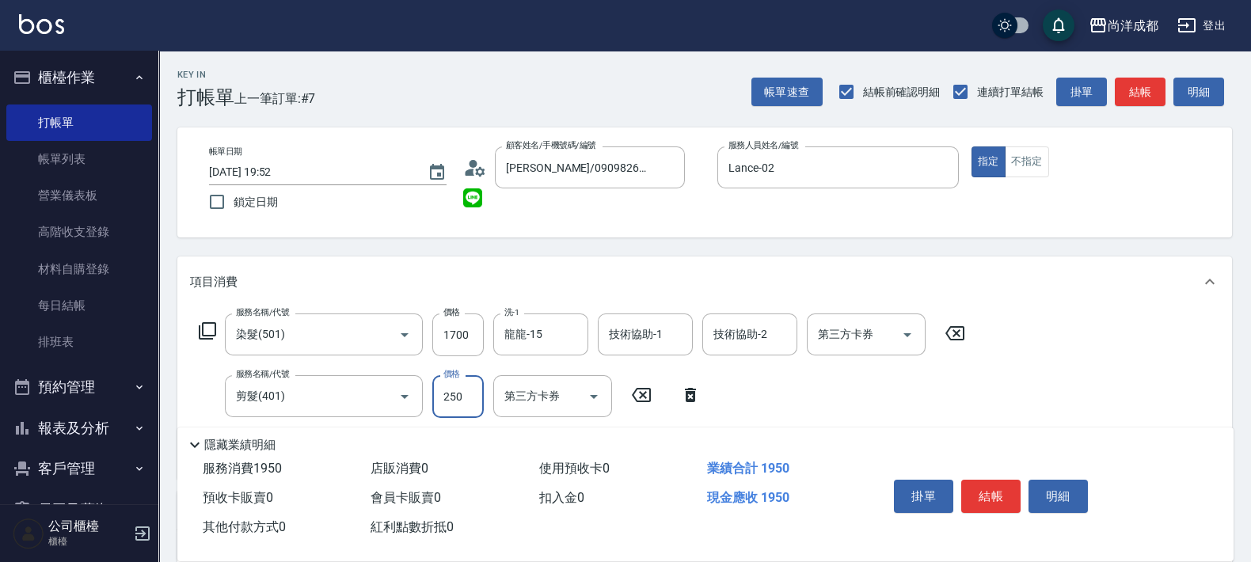
type input "170"
type input "80"
type input "250"
type input "800"
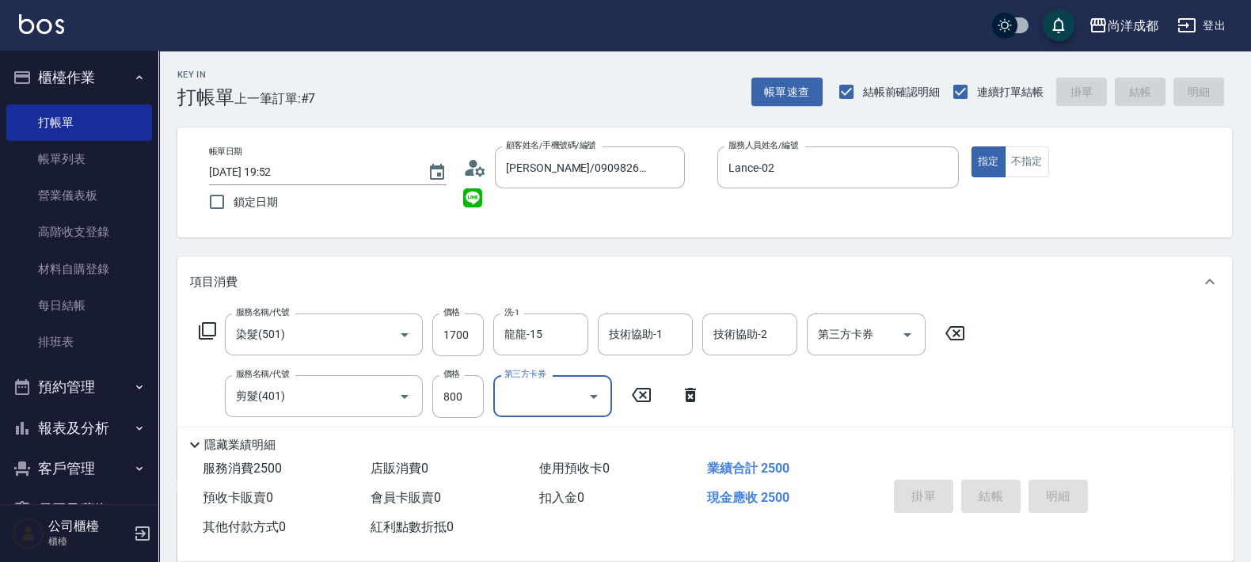
type input "0"
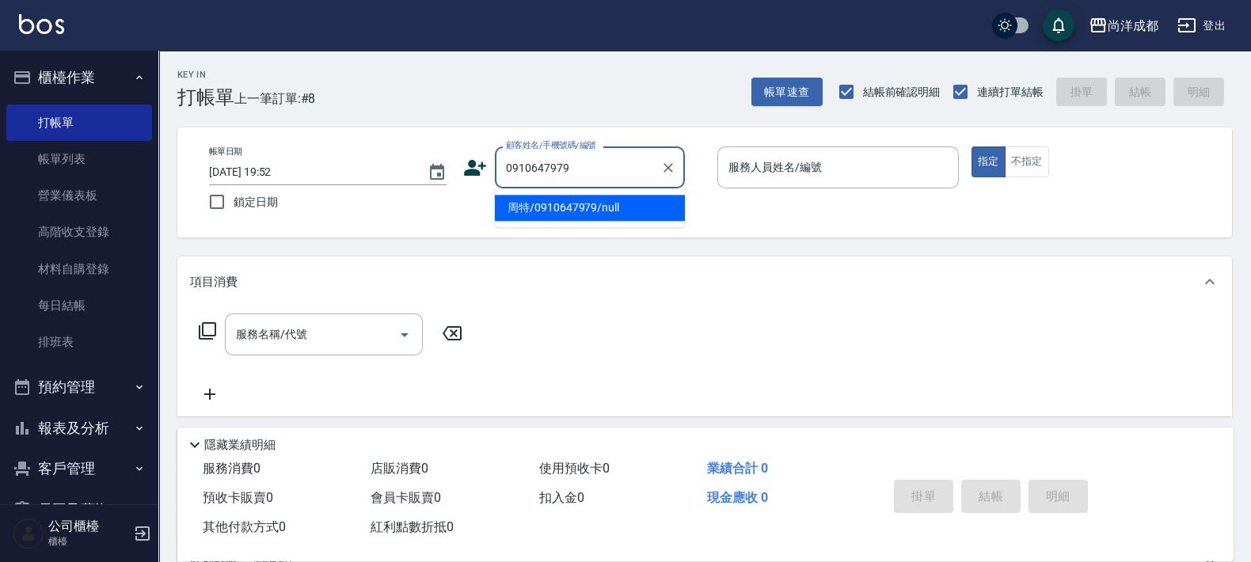
type input "周特/0910647979/null"
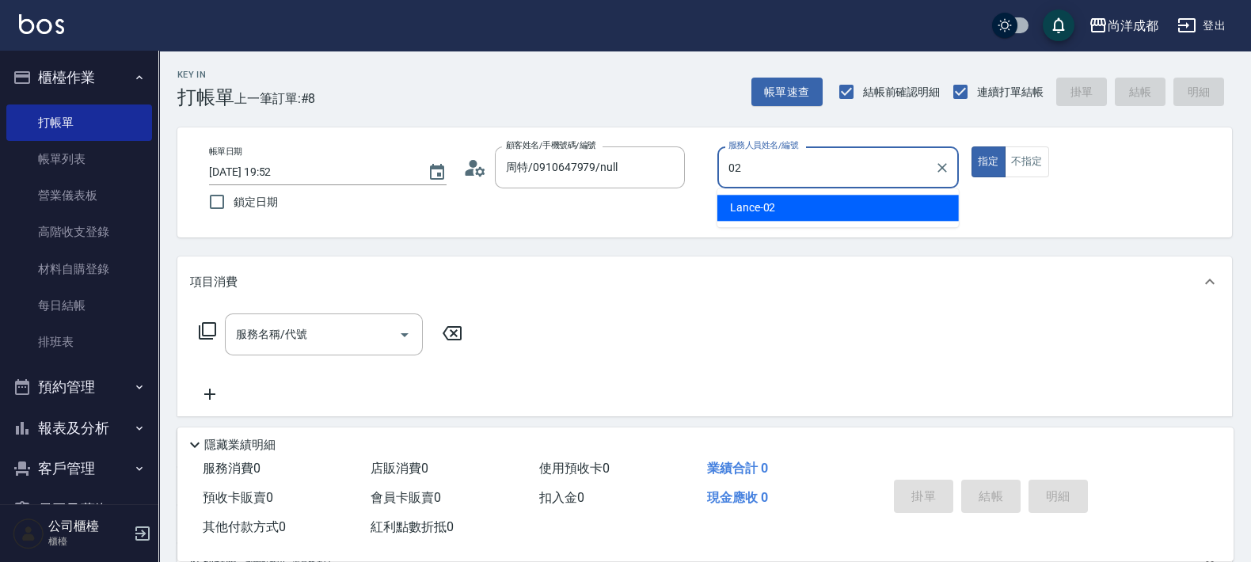
type input "Lance-02"
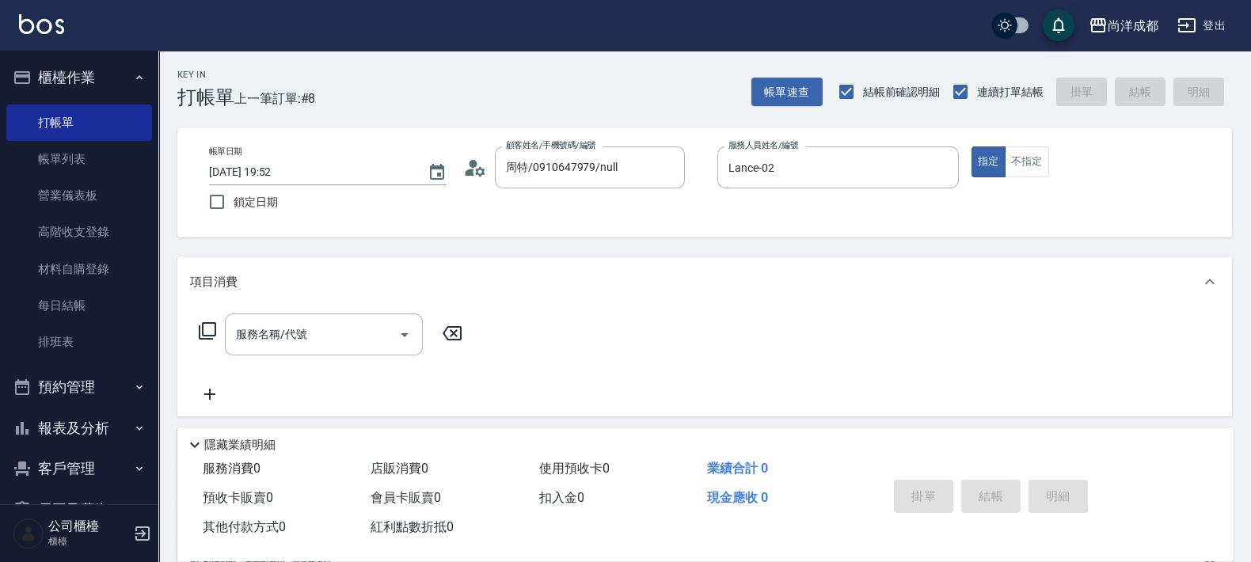
click at [476, 156] on icon at bounding box center [475, 168] width 24 height 24
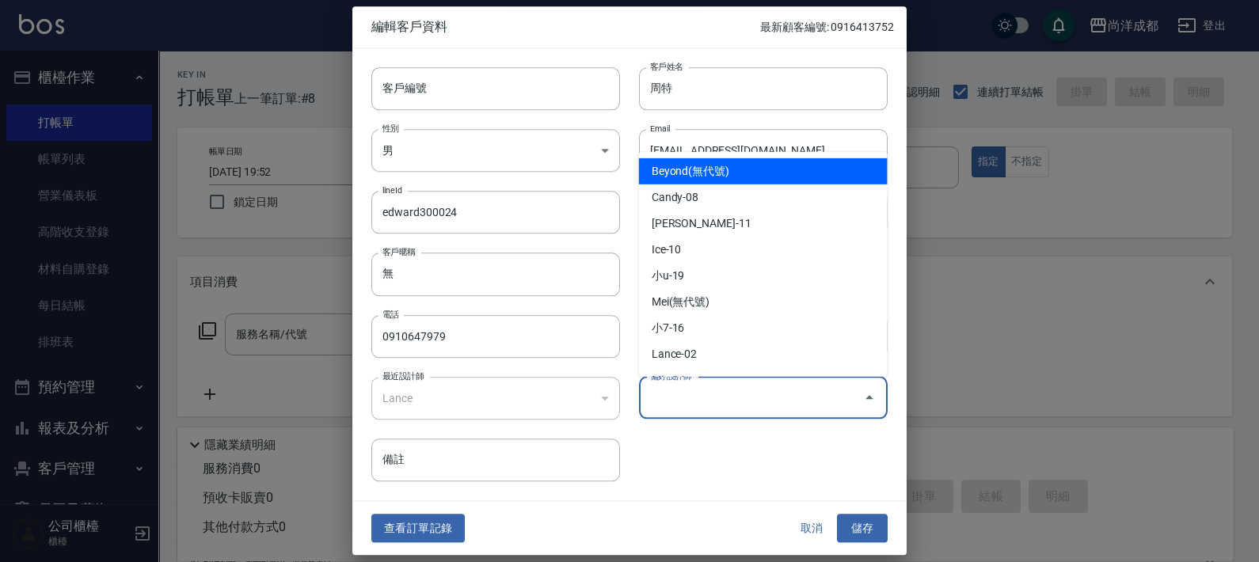
click at [714, 387] on input "偏好設計師" at bounding box center [751, 398] width 211 height 28
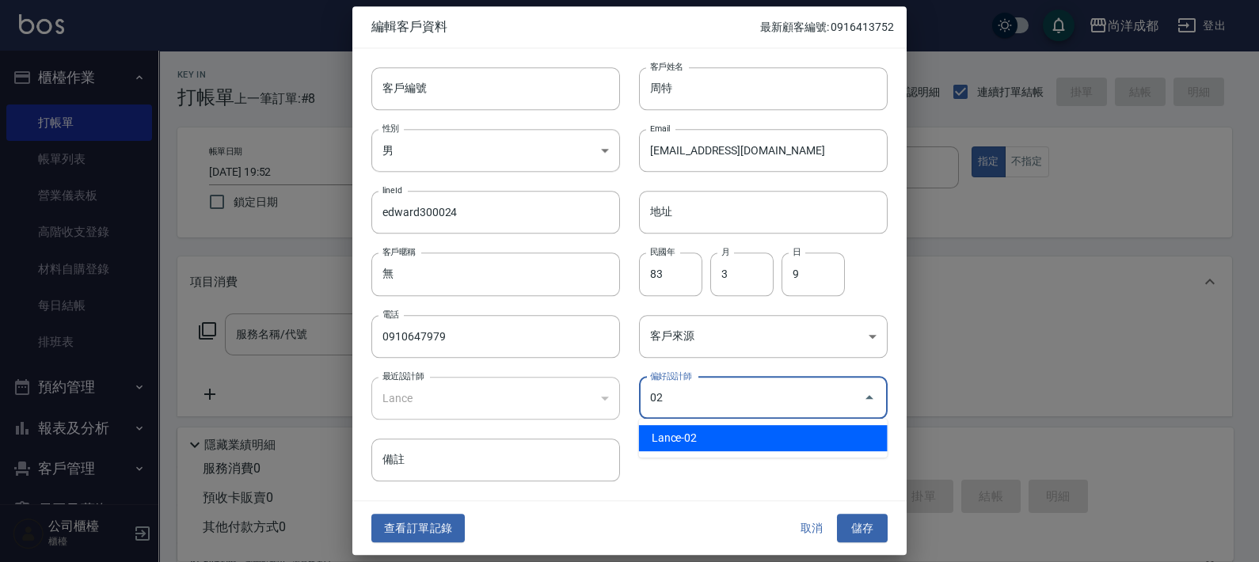
type input "Lance"
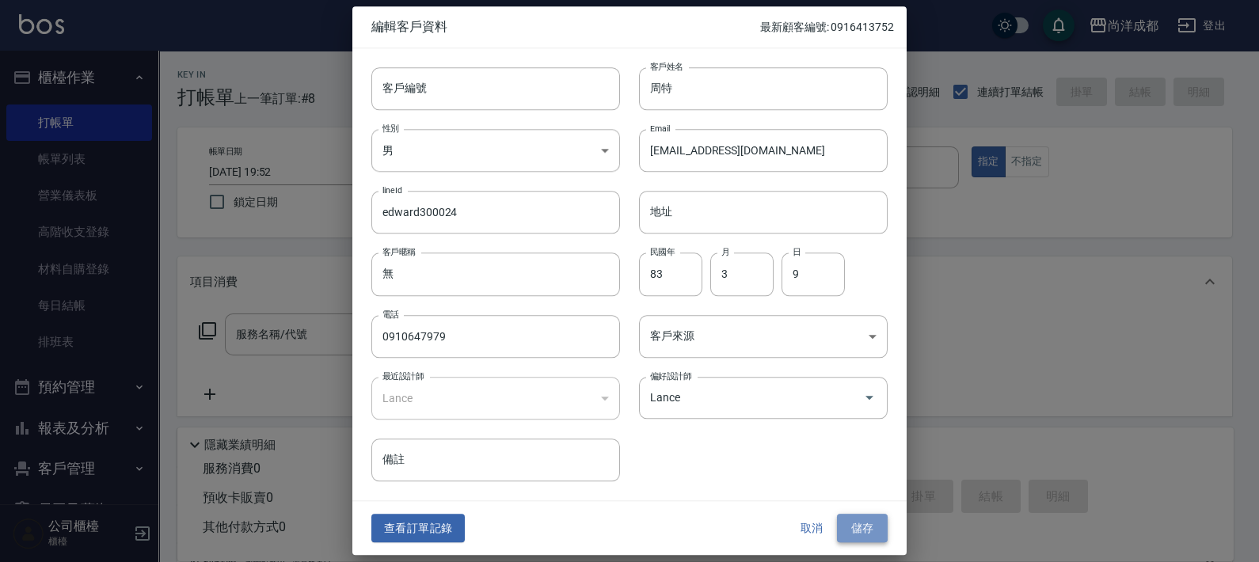
click at [845, 515] on button "儲存" at bounding box center [862, 528] width 51 height 29
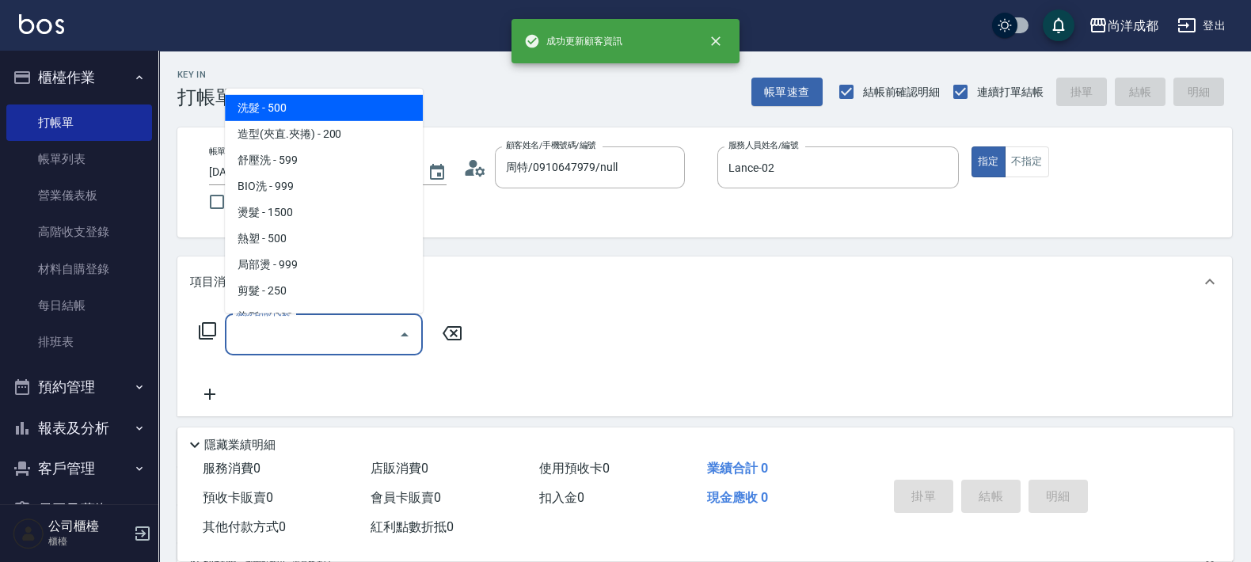
click at [305, 326] on input "服務名稱/代號" at bounding box center [312, 335] width 160 height 28
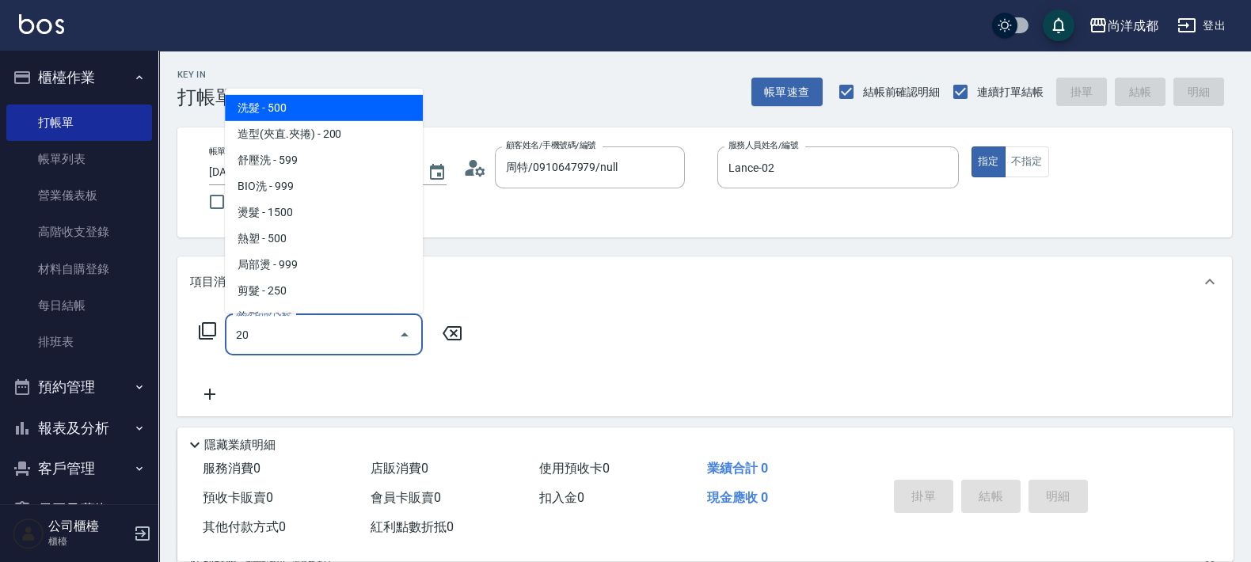
type input "201"
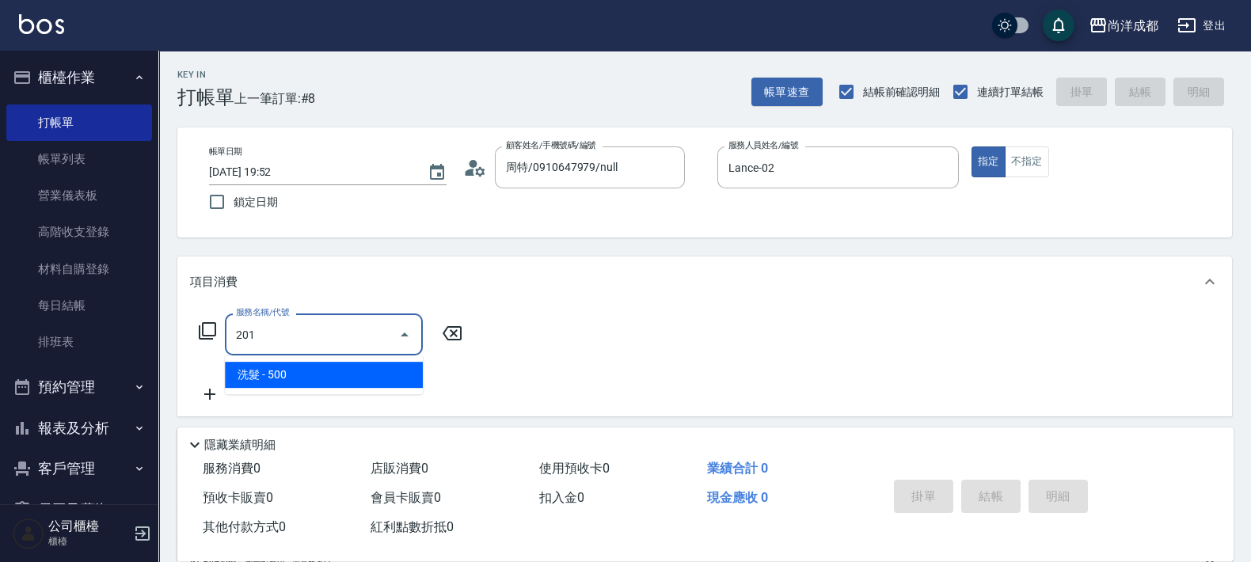
type input "50"
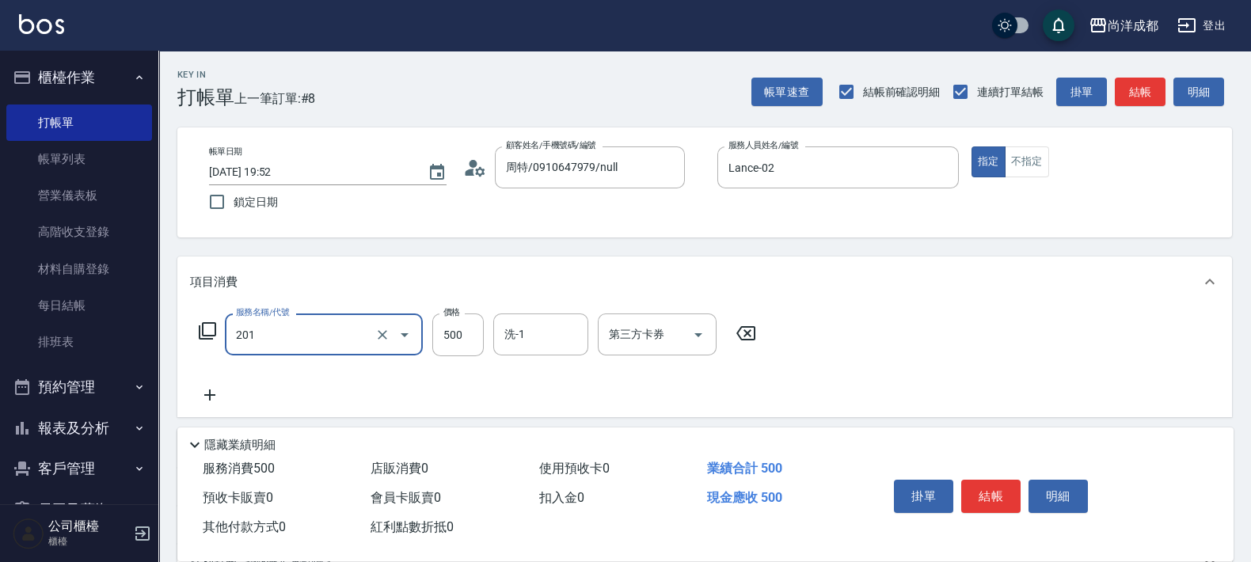
type input "洗髮(201)"
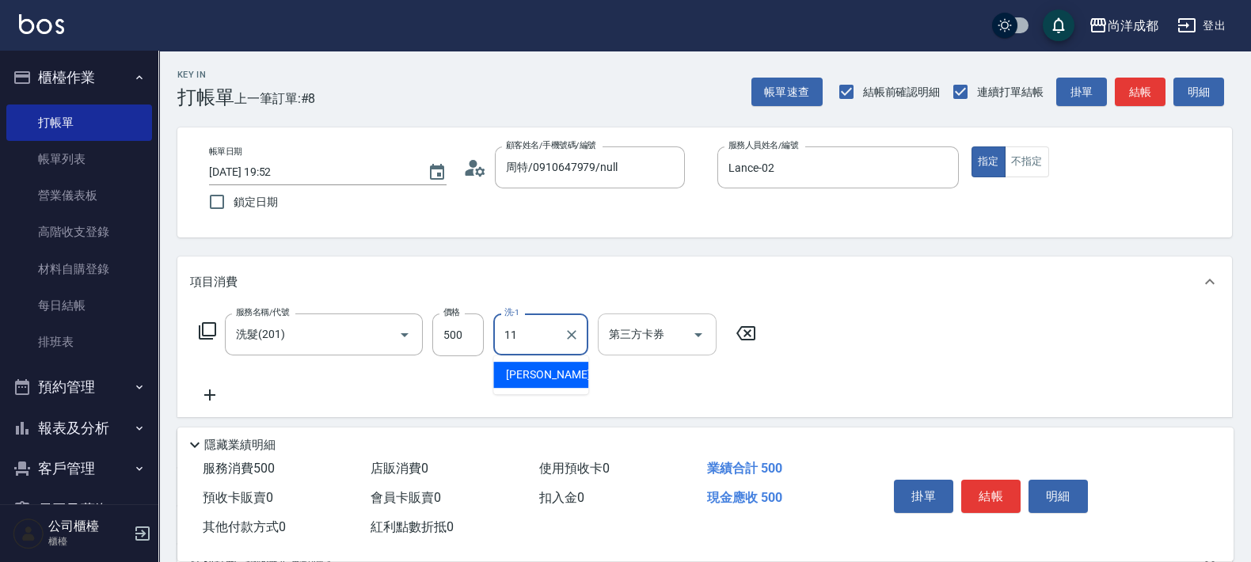
type input "David-11"
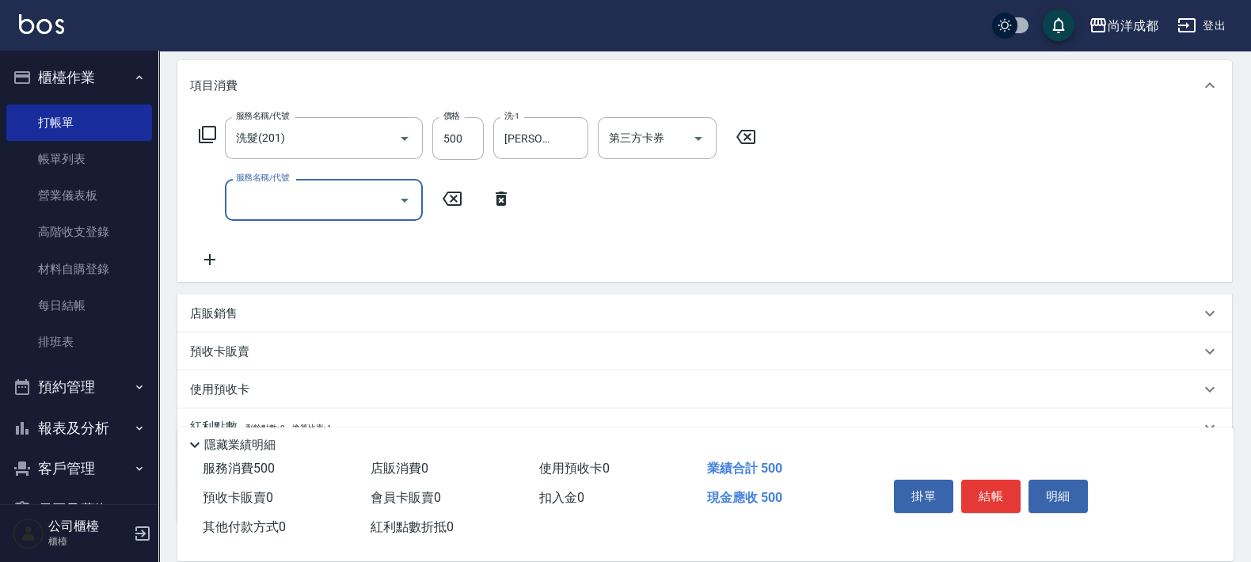
scroll to position [197, 0]
type input "401"
type input "70"
type input "剪髮(401)"
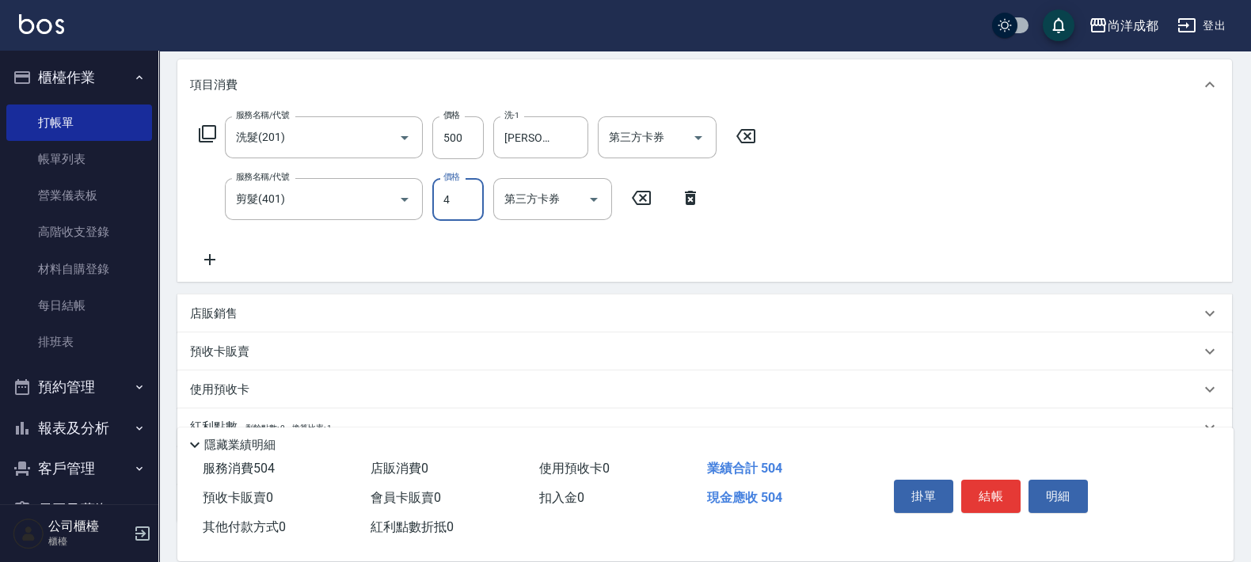
type input "50"
type input "40"
type input "90"
type input "400"
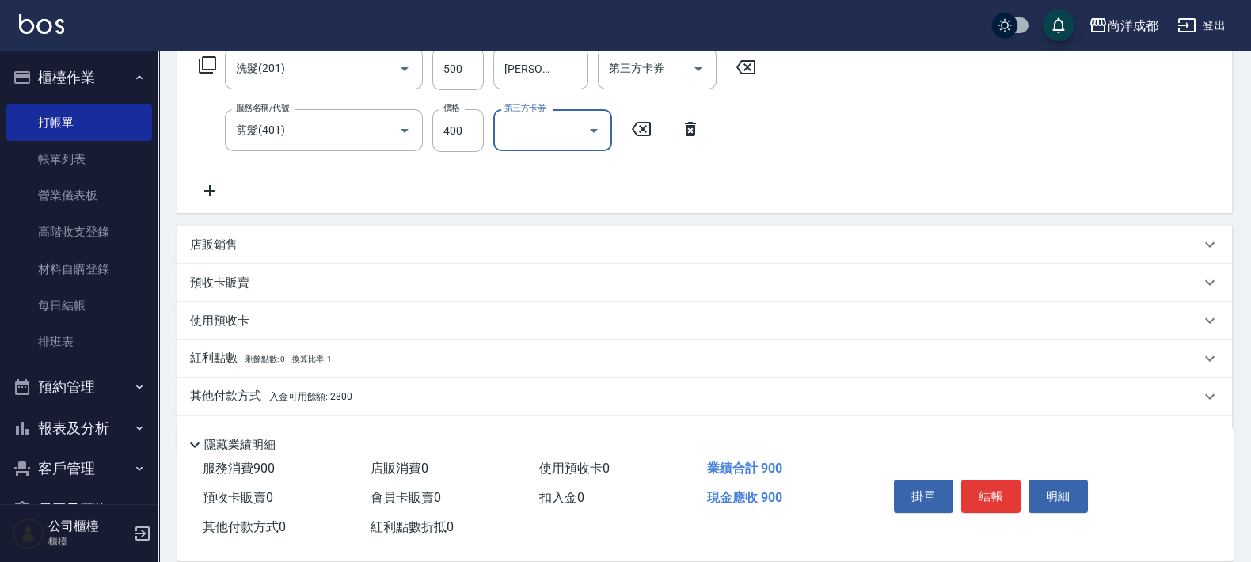
scroll to position [297, 0]
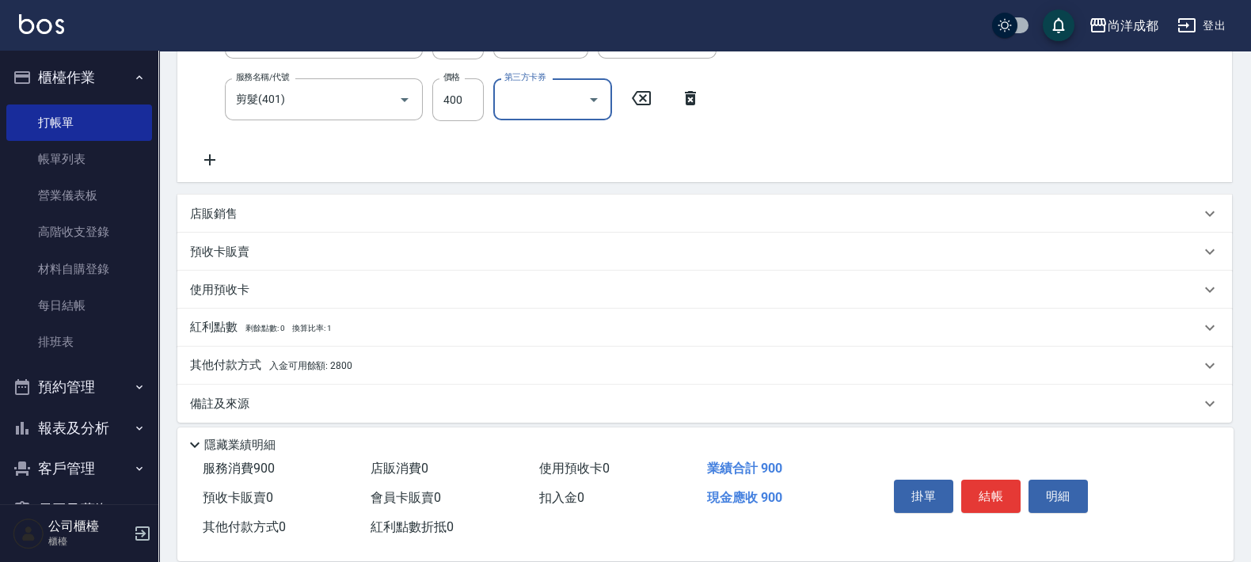
click at [245, 364] on p "其他付款方式 入金可用餘額: 2800" at bounding box center [271, 365] width 162 height 17
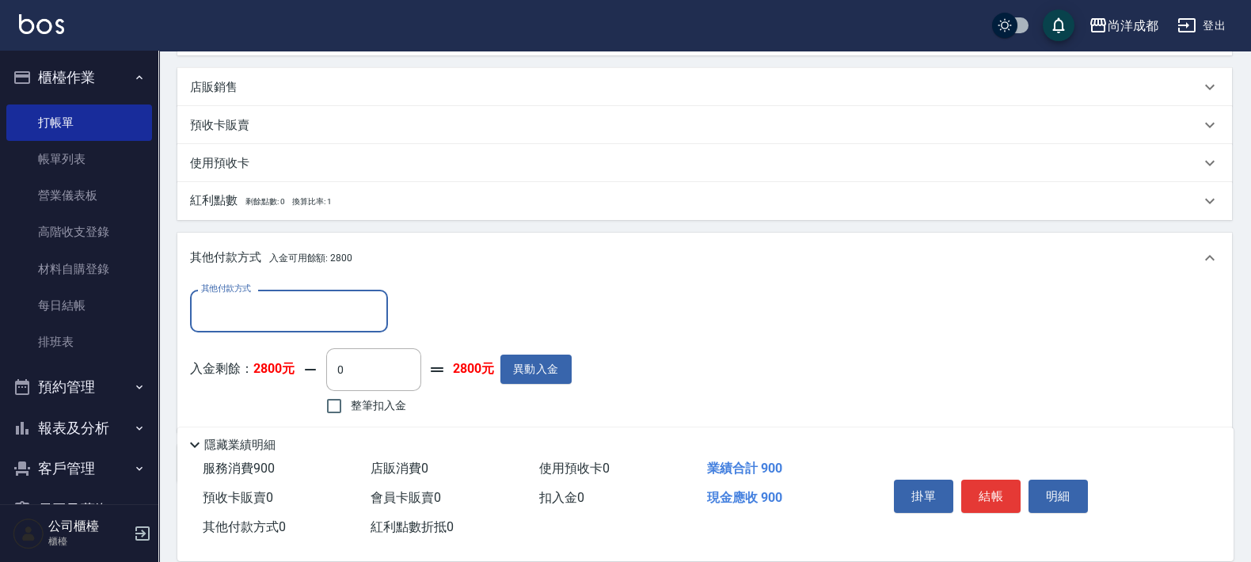
scroll to position [494, 0]
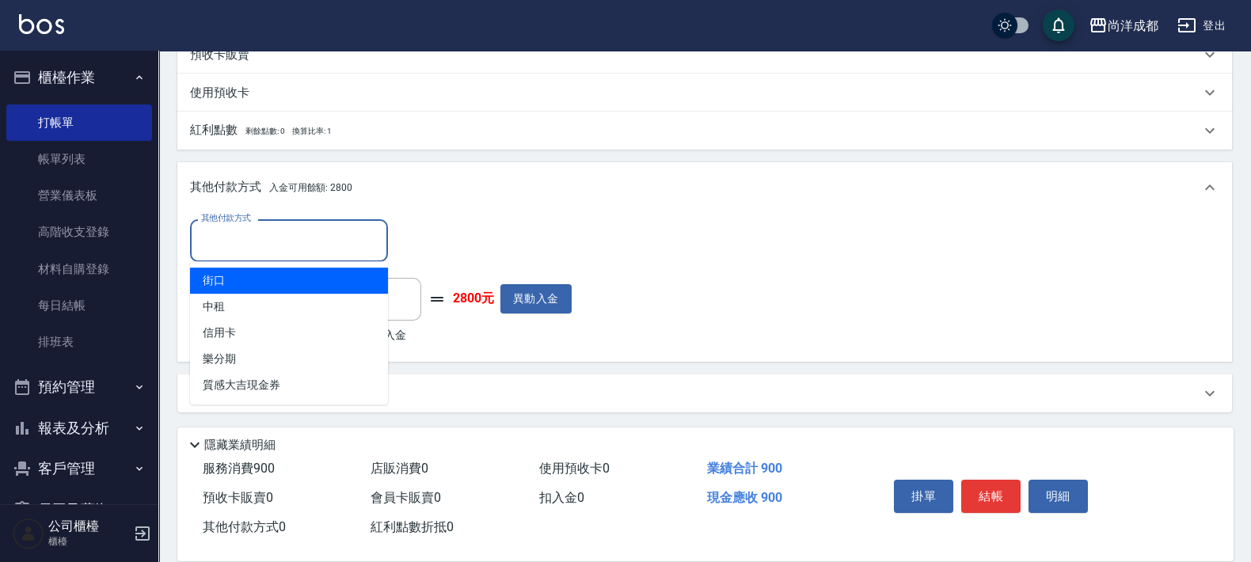
click at [305, 238] on input "其他付款方式" at bounding box center [289, 240] width 184 height 28
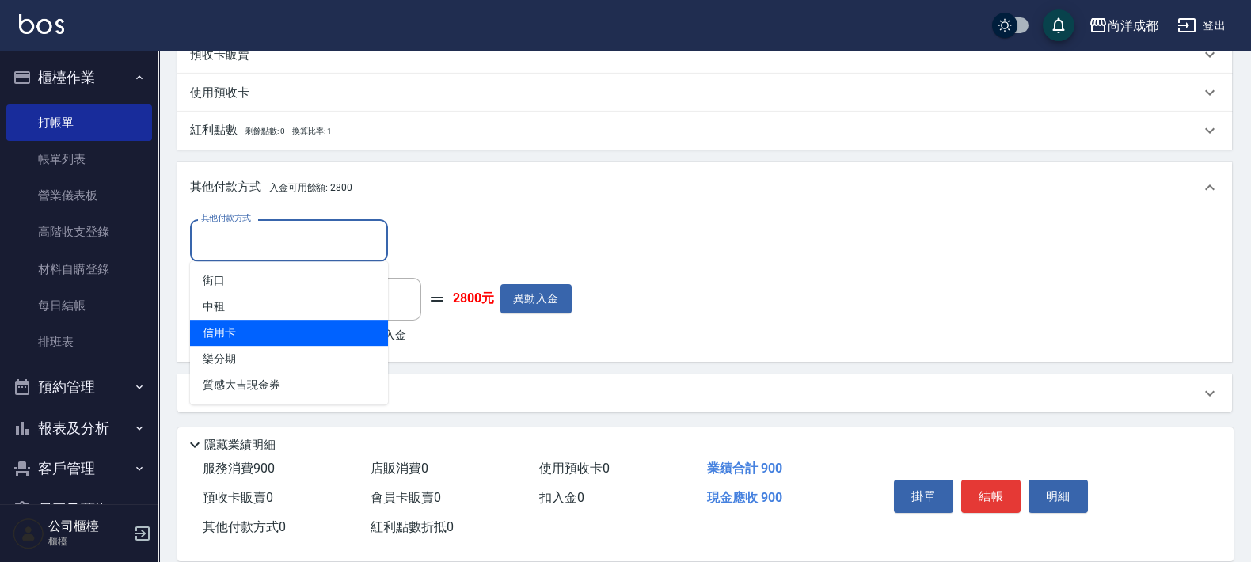
click at [541, 194] on div "其他付款方式 入金可用餘額: 2800" at bounding box center [695, 187] width 1010 height 17
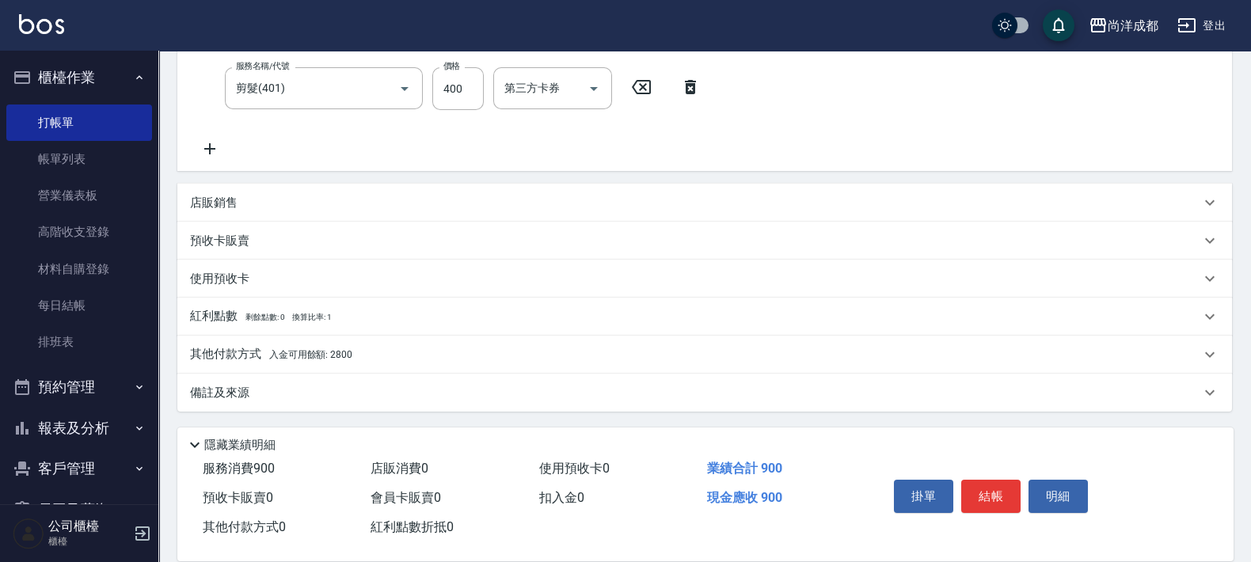
scroll to position [308, 0]
click at [297, 343] on div "其他付款方式 入金可用餘額: 2800" at bounding box center [704, 355] width 1054 height 38
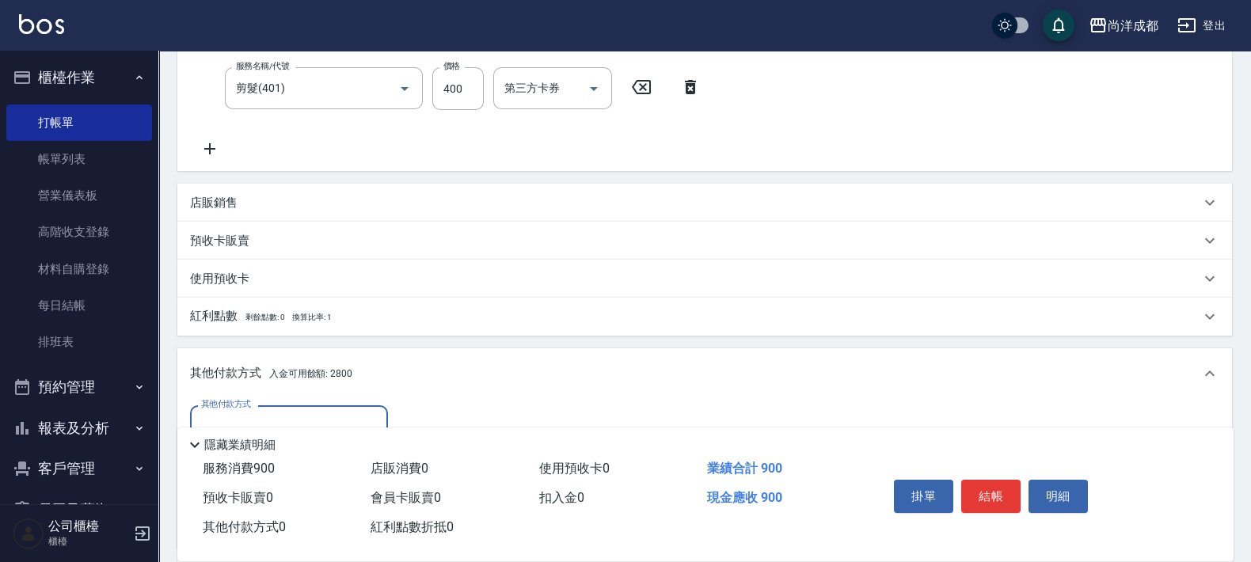
scroll to position [494, 0]
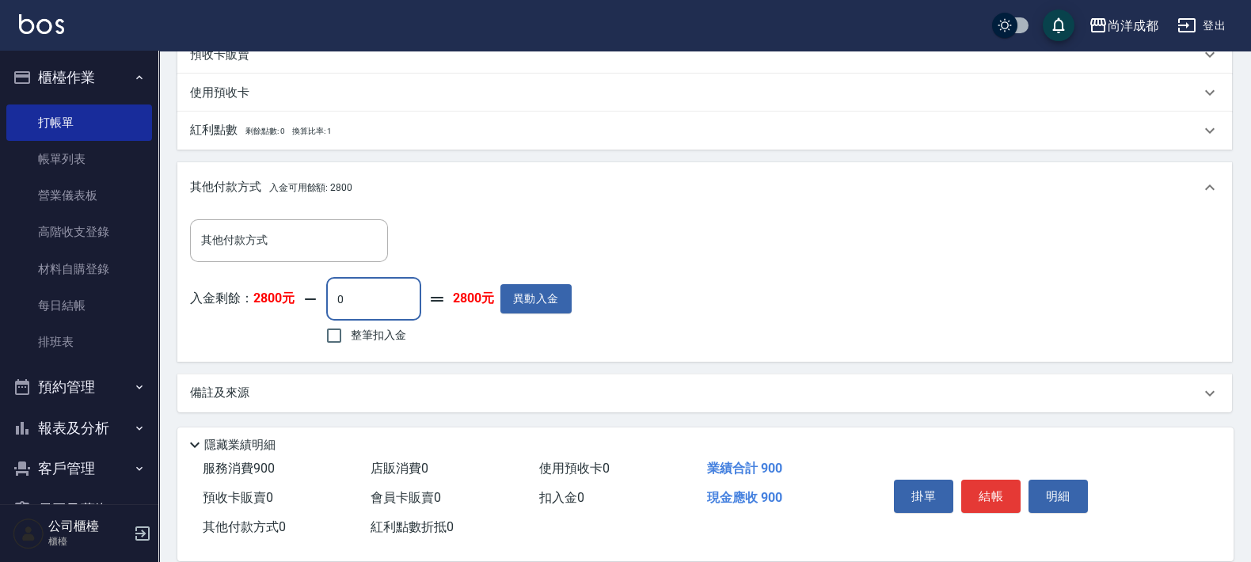
click at [378, 287] on input "0" at bounding box center [373, 299] width 95 height 43
type input "99"
type input "80"
type input "90"
type input "0"
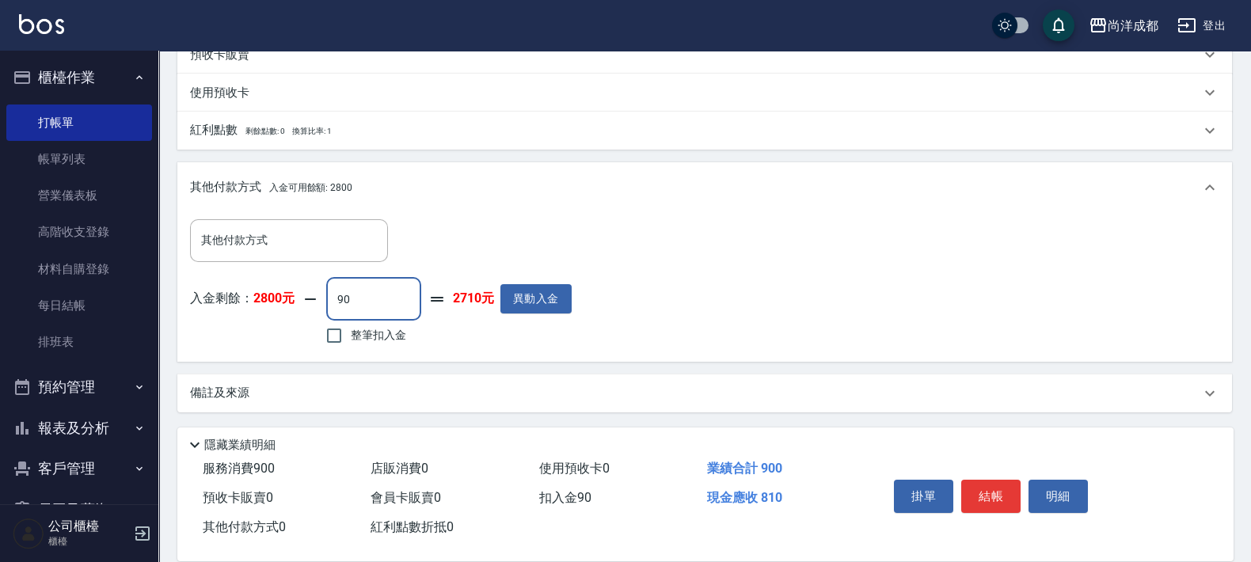
type input "900"
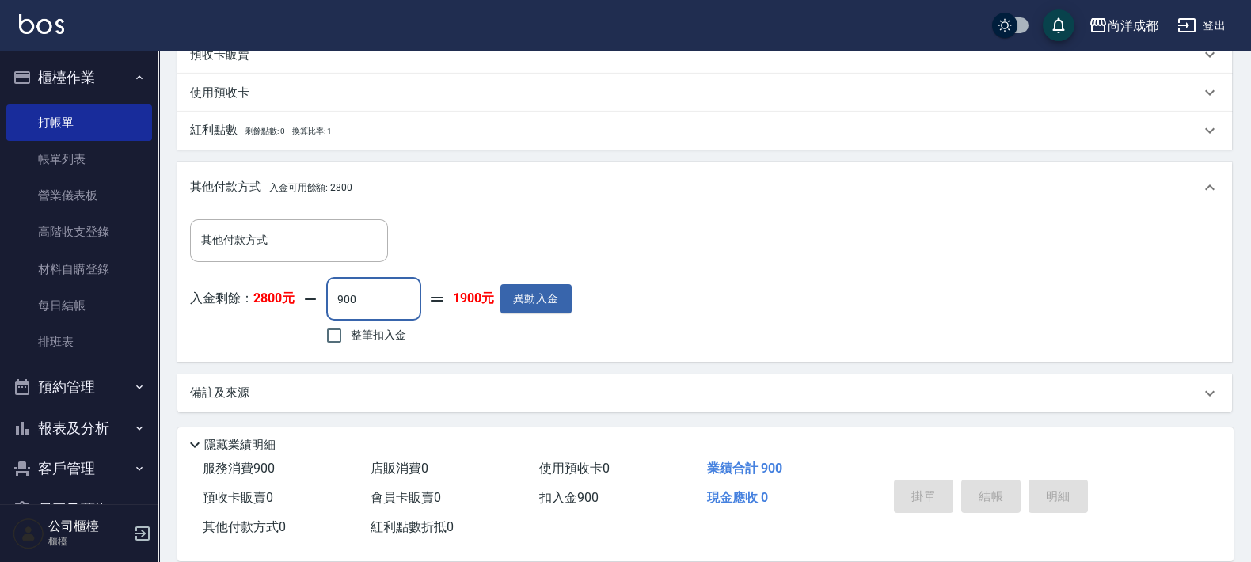
type input "2025/09/17 19:53"
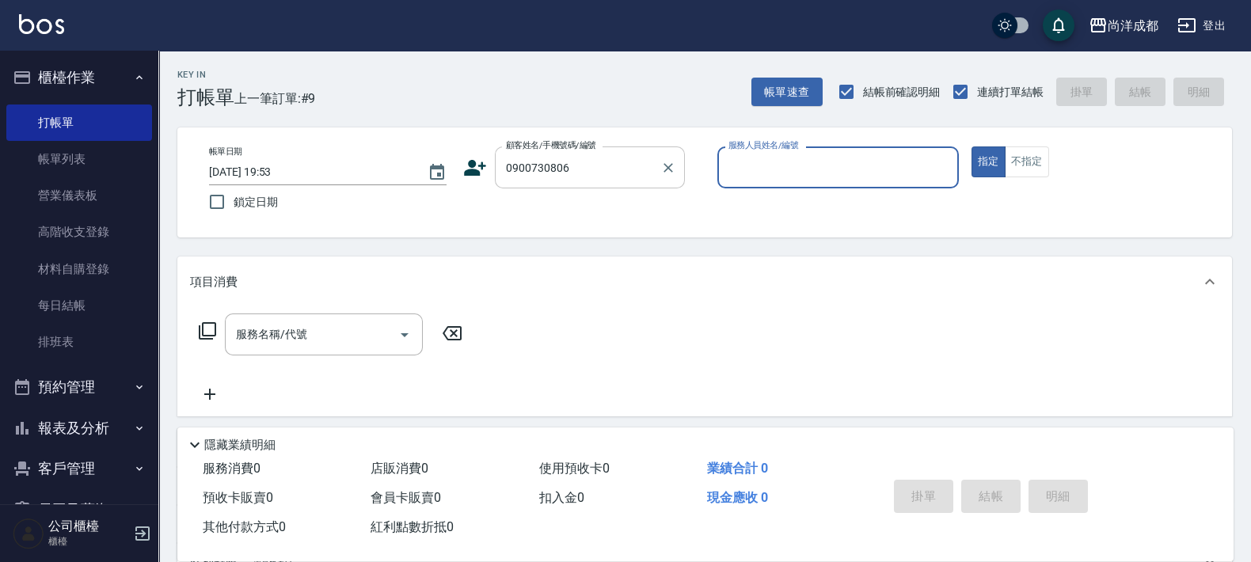
drag, startPoint x: 518, startPoint y: 170, endPoint x: 541, endPoint y: 162, distance: 24.3
click at [520, 167] on input "0900730806" at bounding box center [578, 168] width 152 height 28
type input "李承翰/0910730806/null"
type input "Benny-01"
click at [971, 146] on button "指定" at bounding box center [988, 161] width 34 height 31
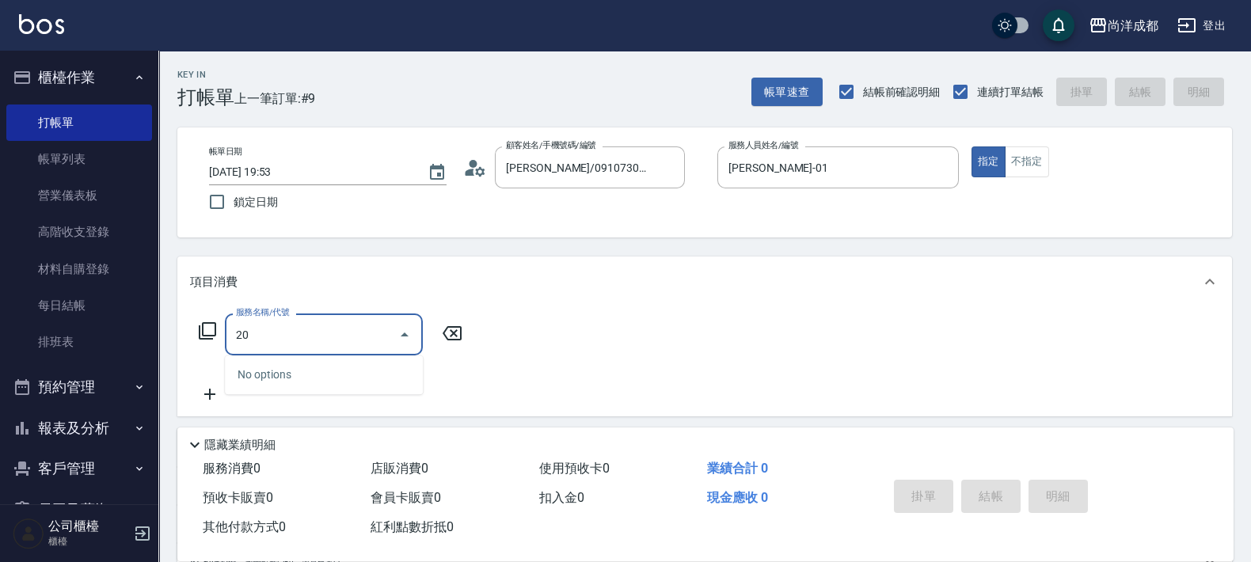
type input "201"
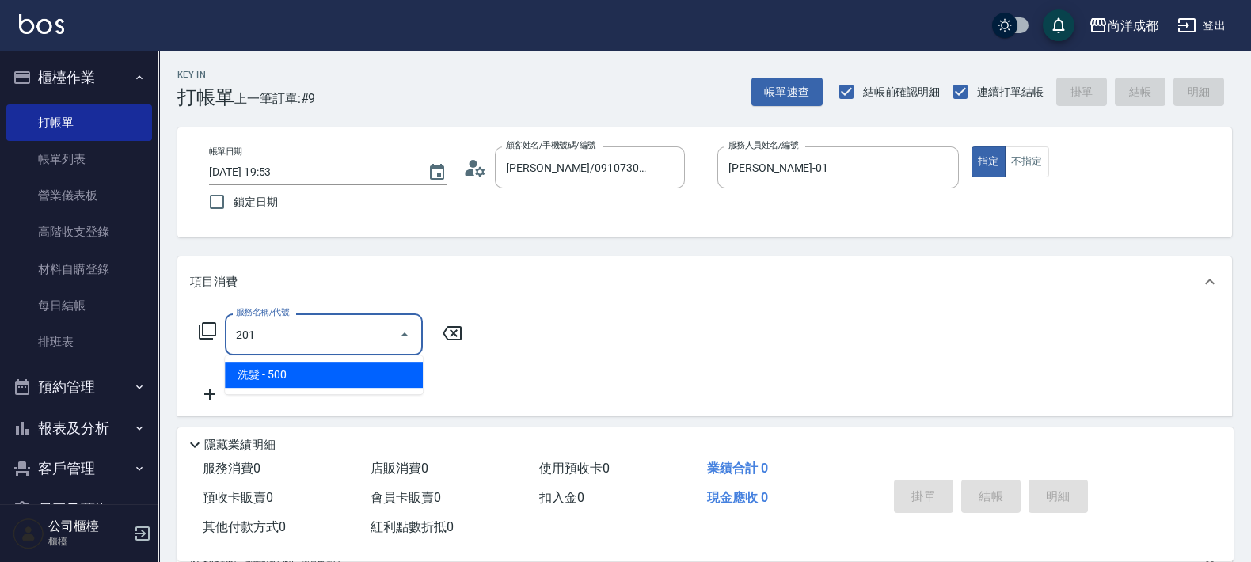
type input "50"
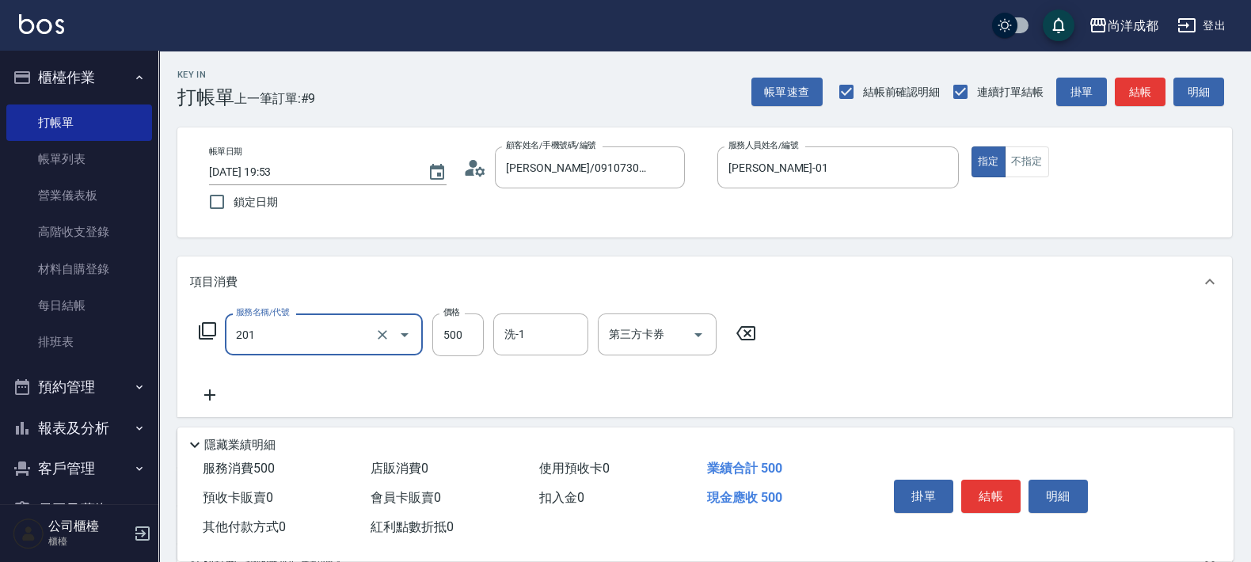
type input "洗髮(201)"
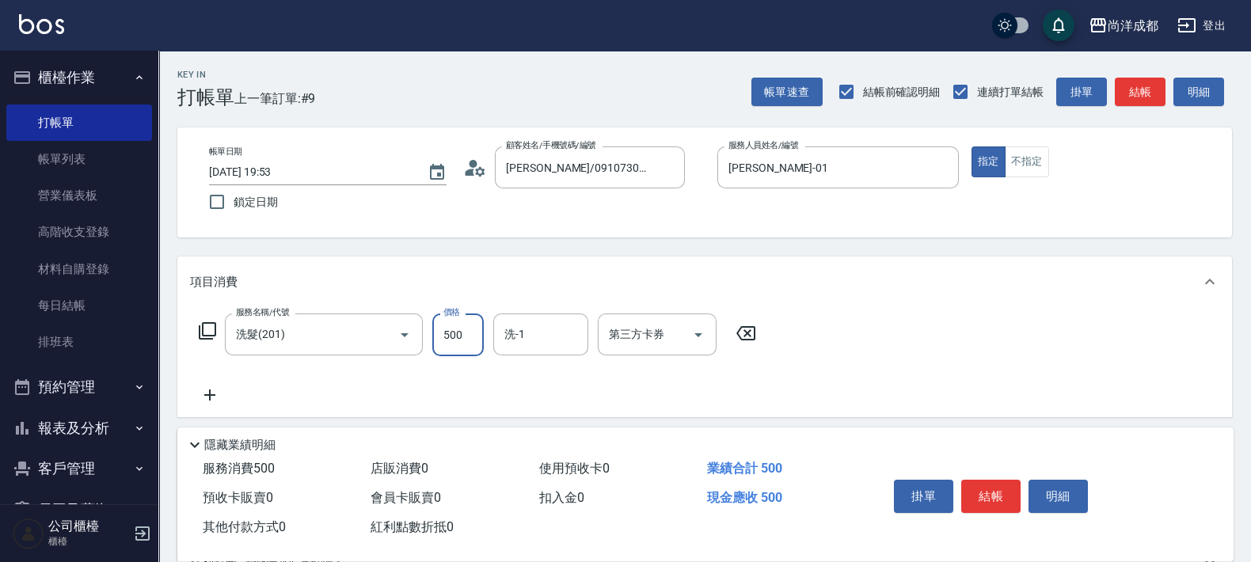
type input "0"
type input "55"
type input "50"
type input "550"
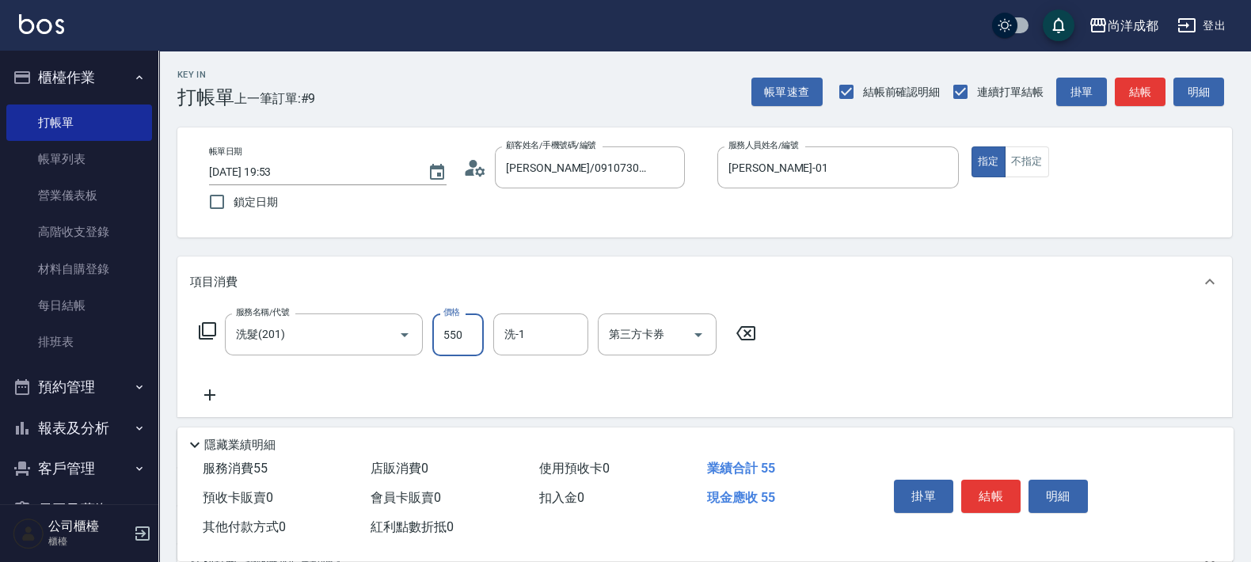
type input "5500"
type input "50"
type input "550"
type input "0"
type input "50"
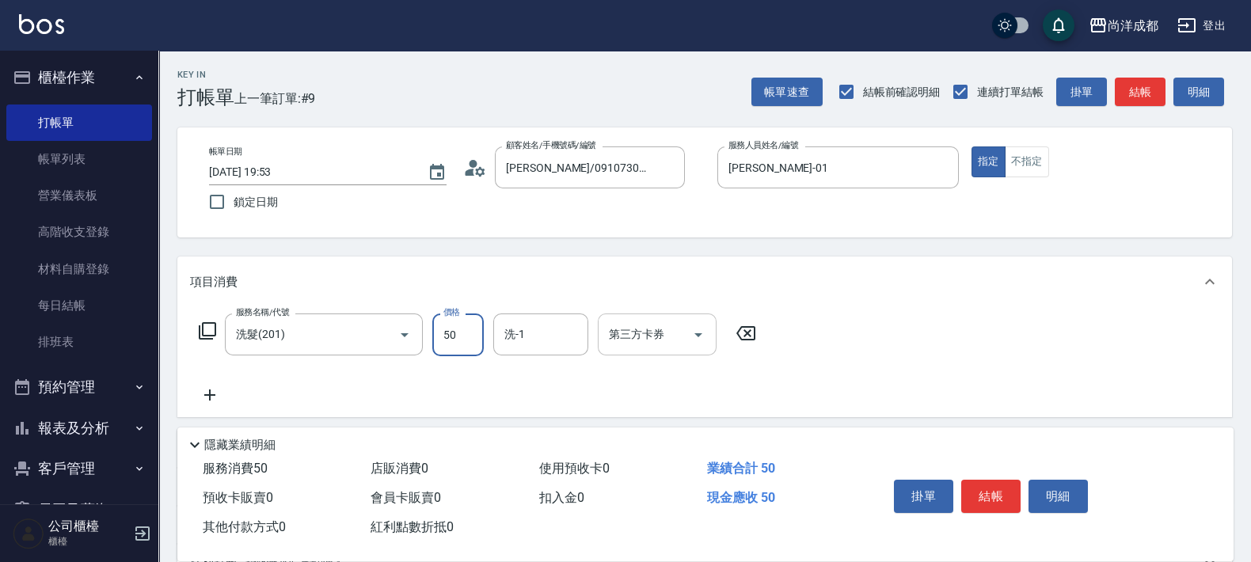
type input "50"
type input "500"
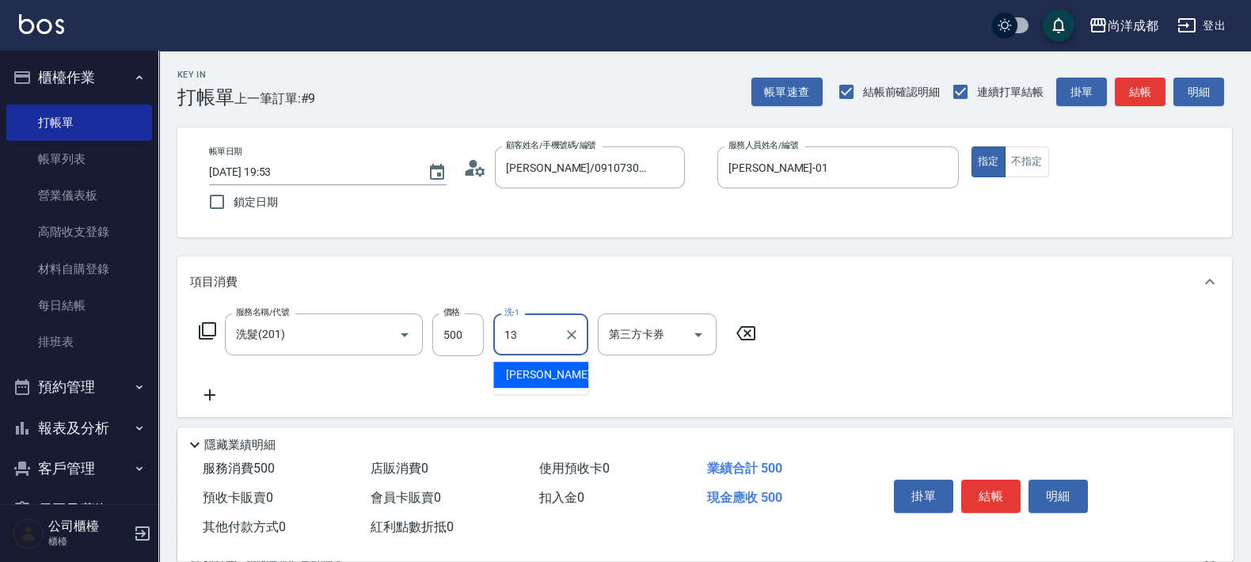
type input "Peggy-13"
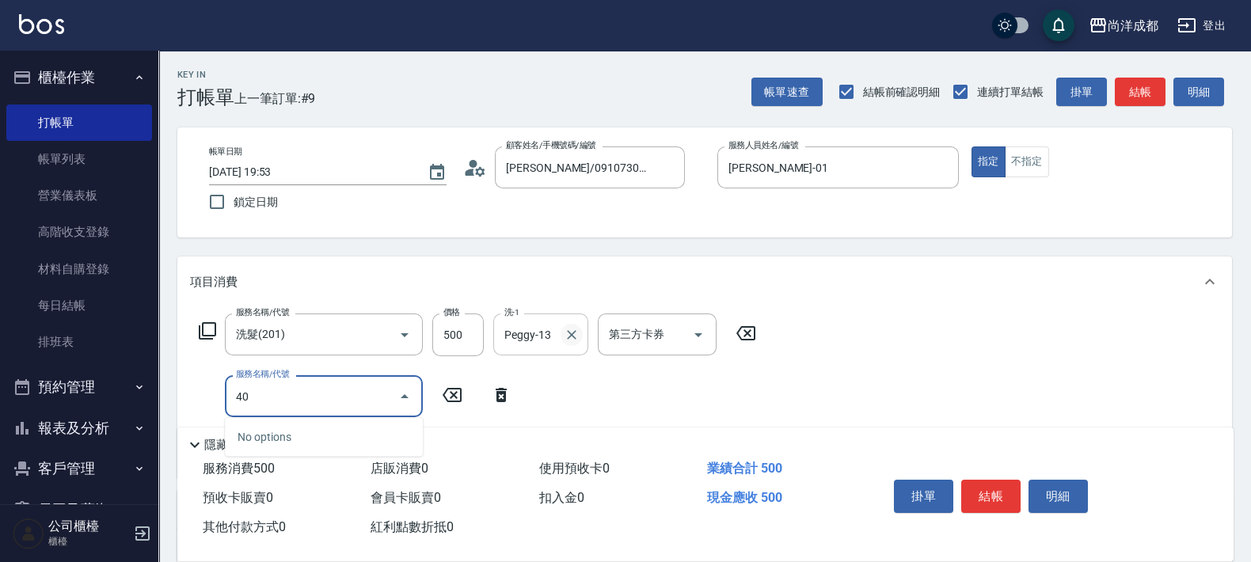
type input "401"
type input "70"
type input "剪髮(401)"
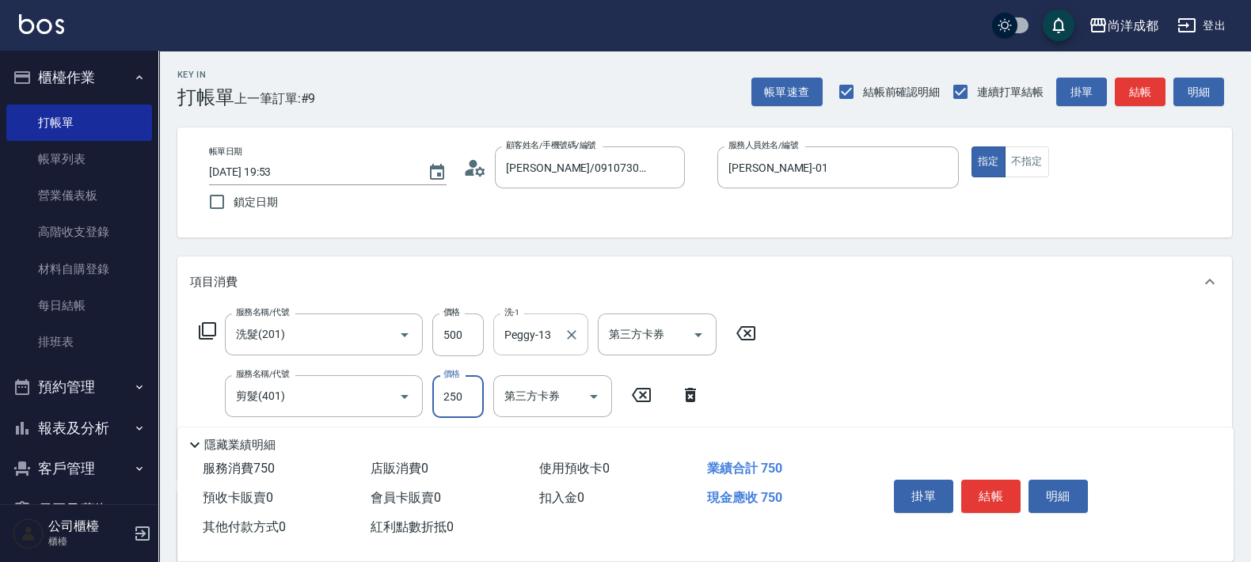
type input "50"
type input "80"
type input "130"
type input "800"
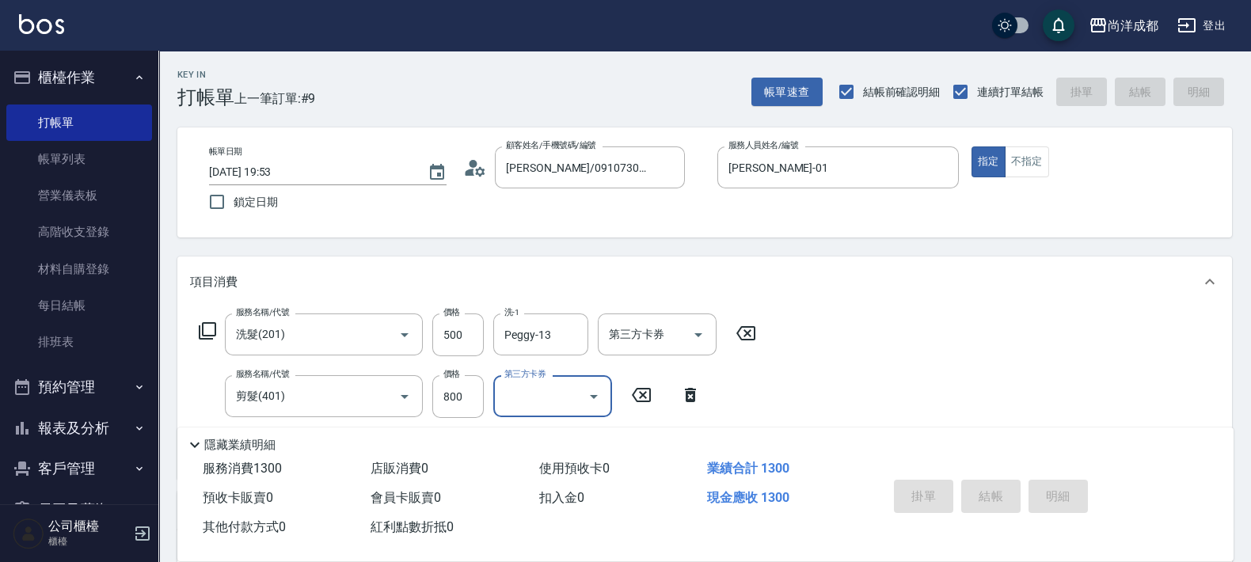
type input "2025/09/17 19:54"
type input "0"
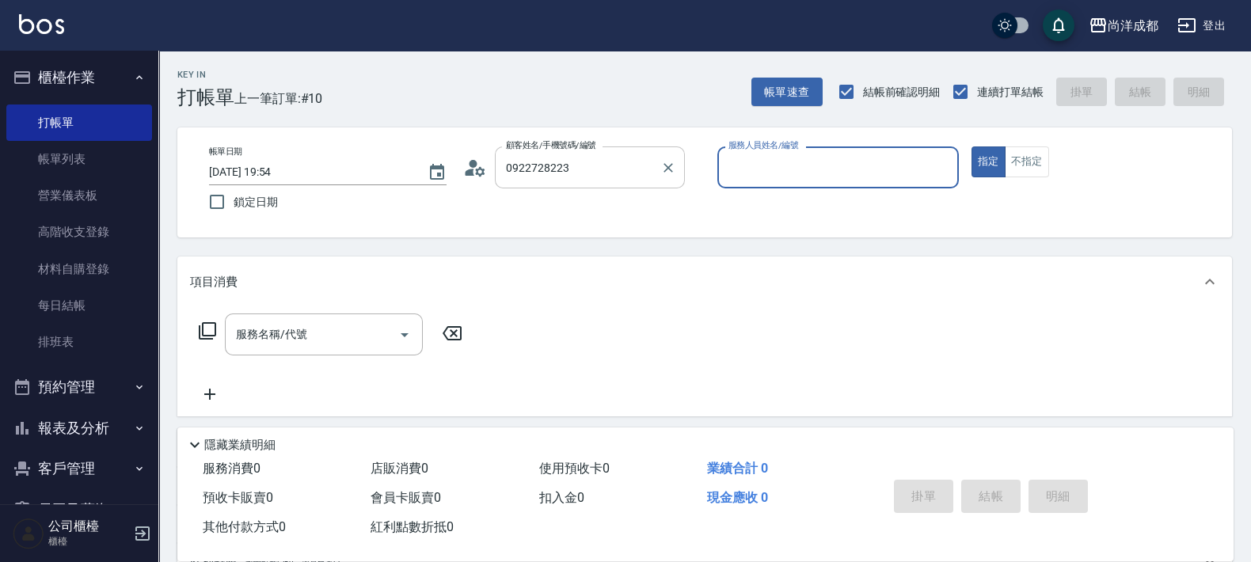
type input "薛淳文/0922728223/null"
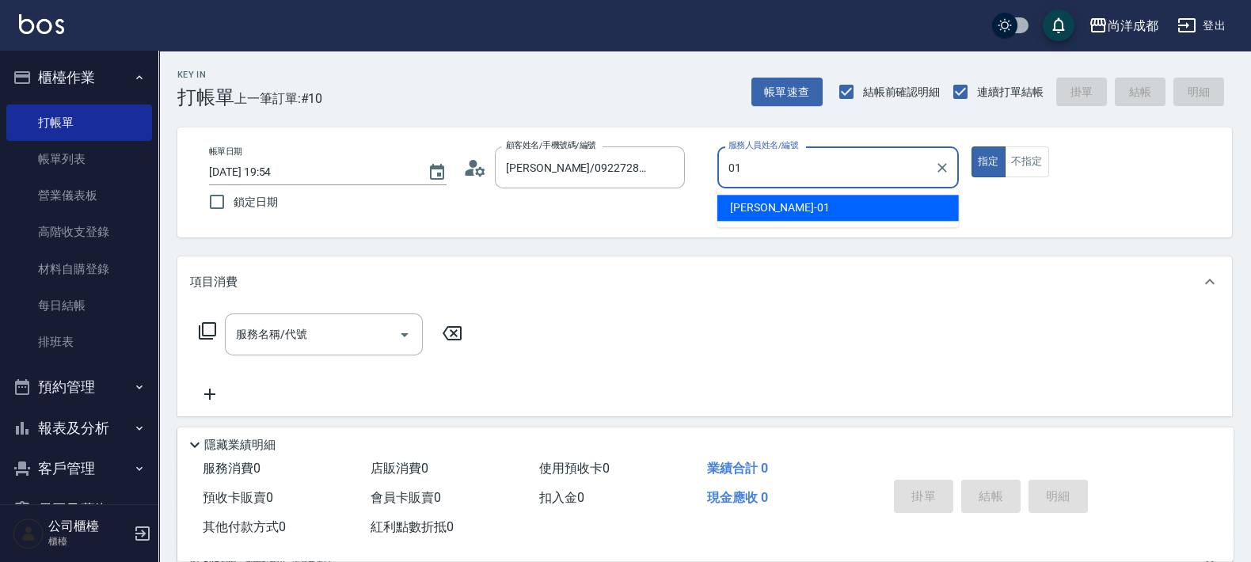
type input "Benny-01"
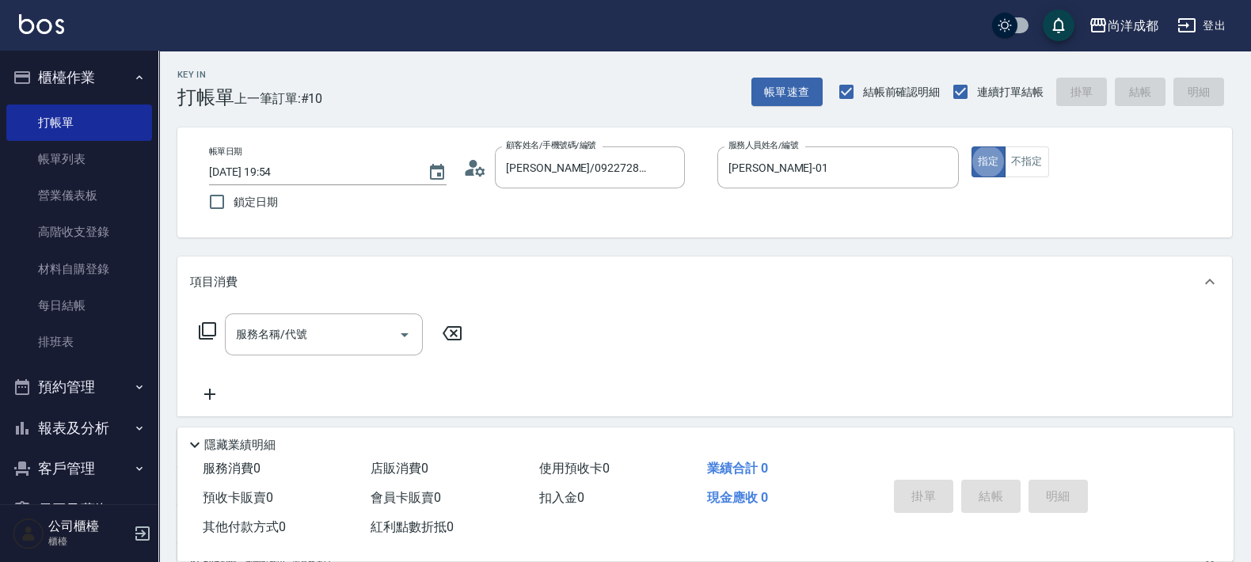
click at [469, 165] on circle at bounding box center [473, 164] width 8 height 8
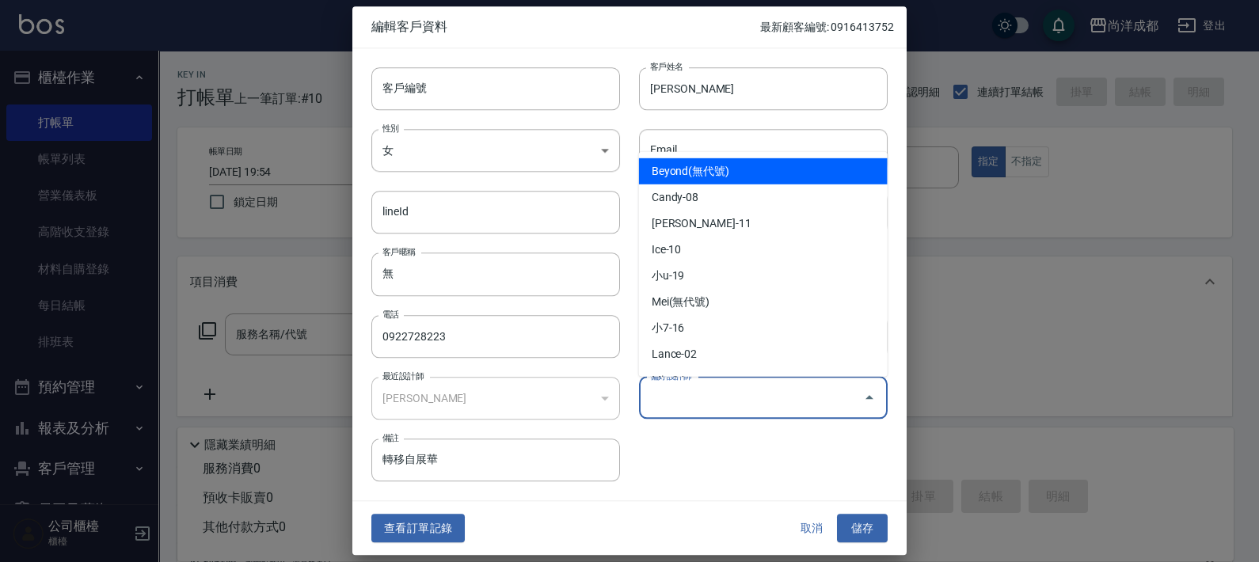
click at [669, 389] on input "偏好設計師" at bounding box center [751, 398] width 211 height 28
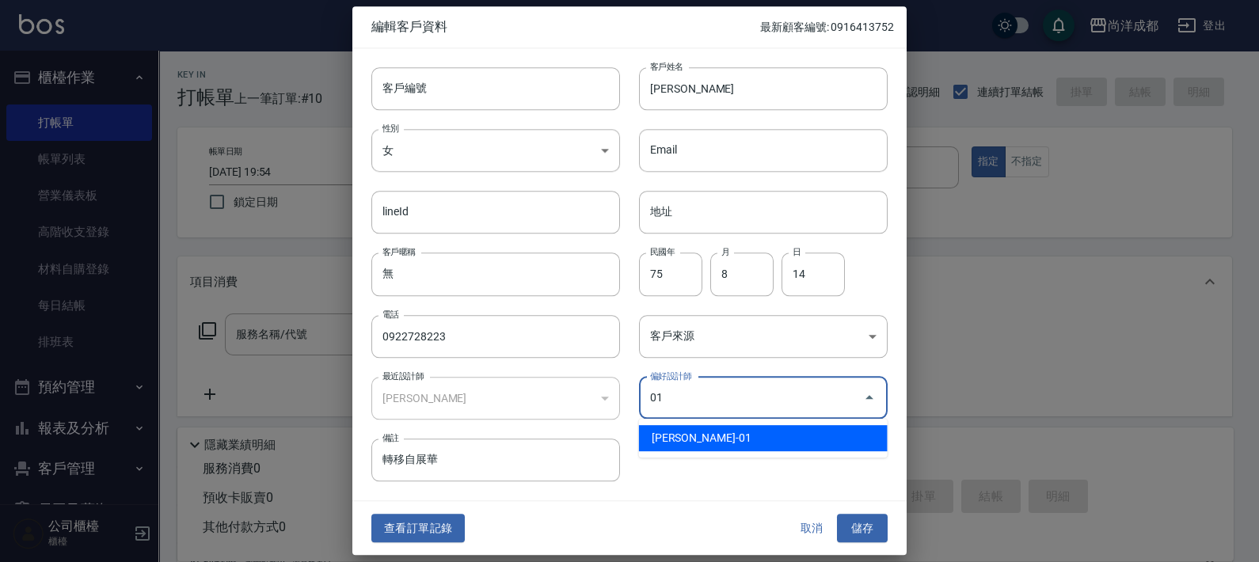
type input "[PERSON_NAME]"
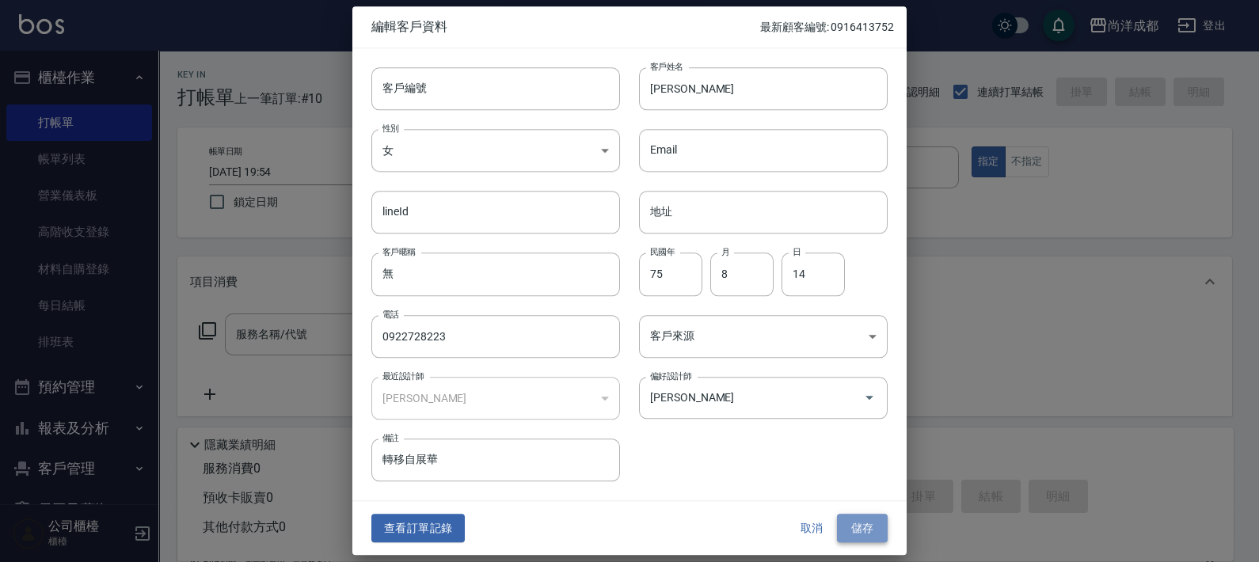
click at [855, 526] on button "儲存" at bounding box center [862, 528] width 51 height 29
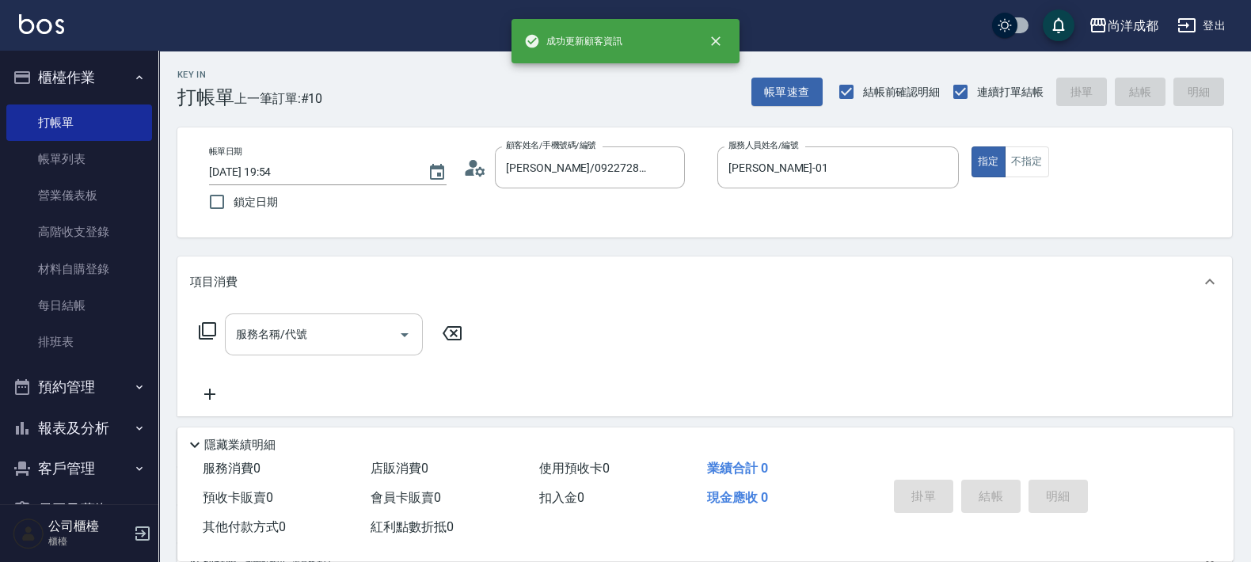
click at [324, 352] on div "服務名稱/代號" at bounding box center [324, 334] width 198 height 42
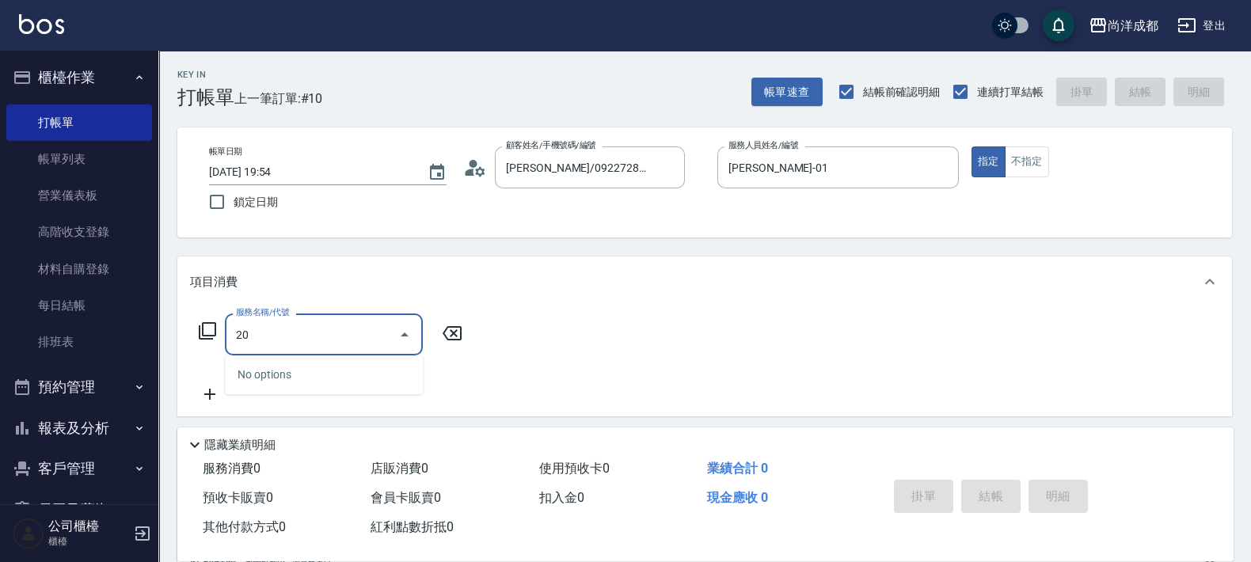
type input "201"
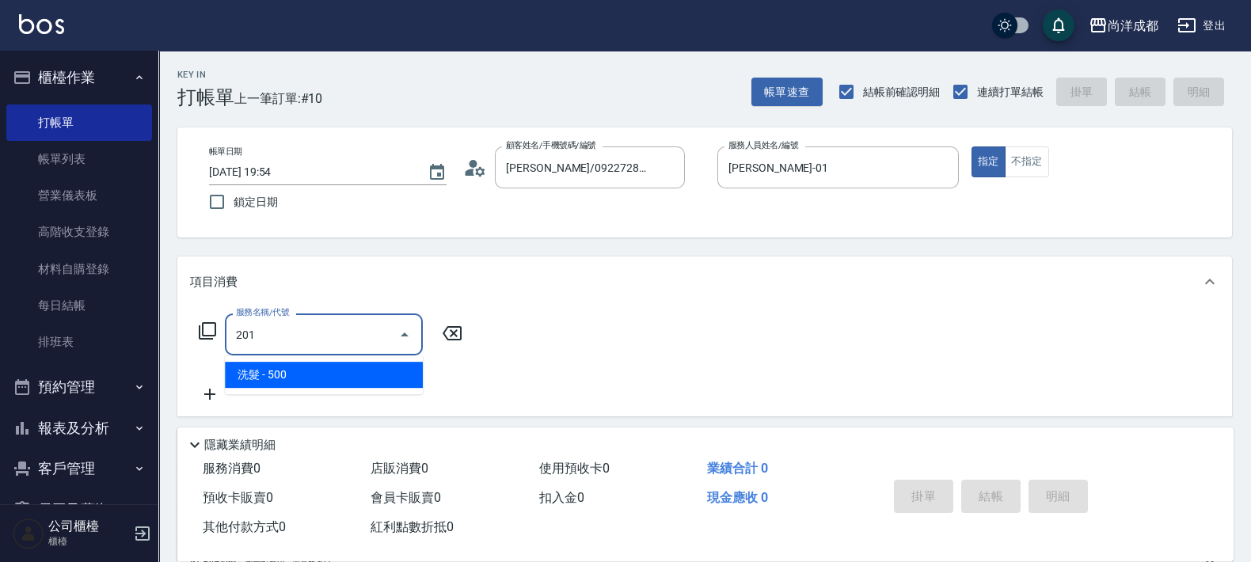
type input "50"
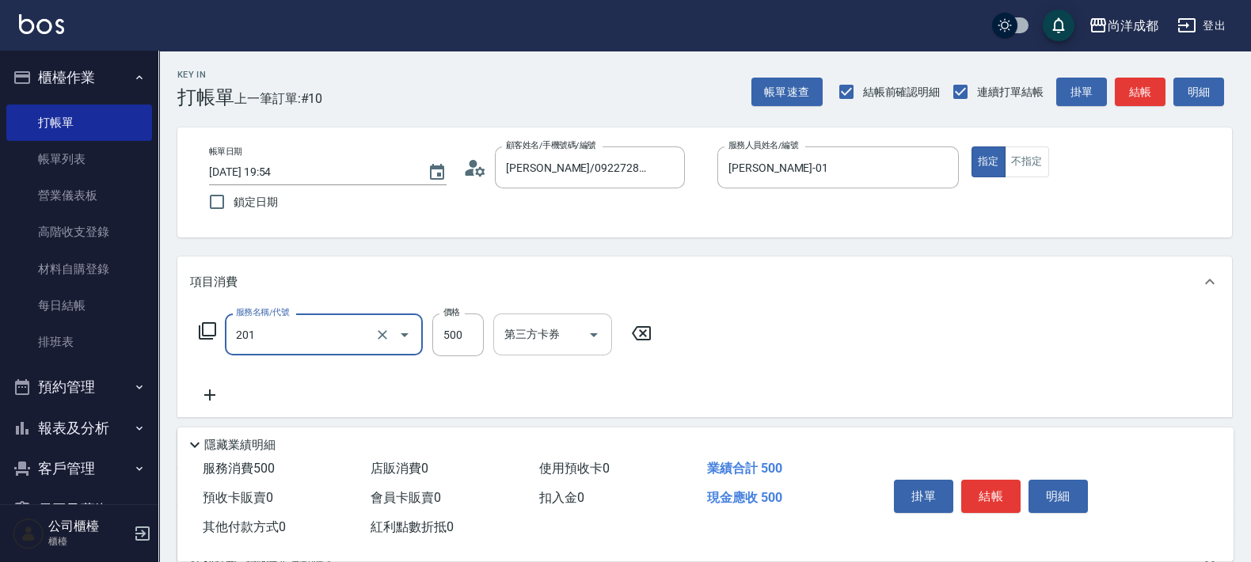
type input "洗髮(201)"
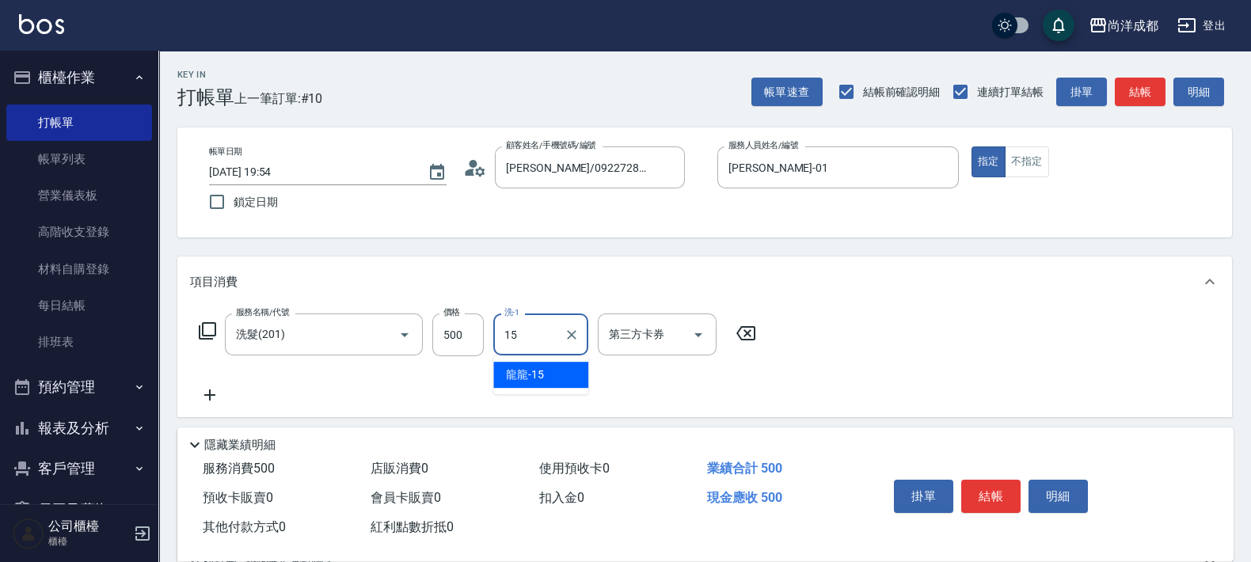
type input "龍龍-15"
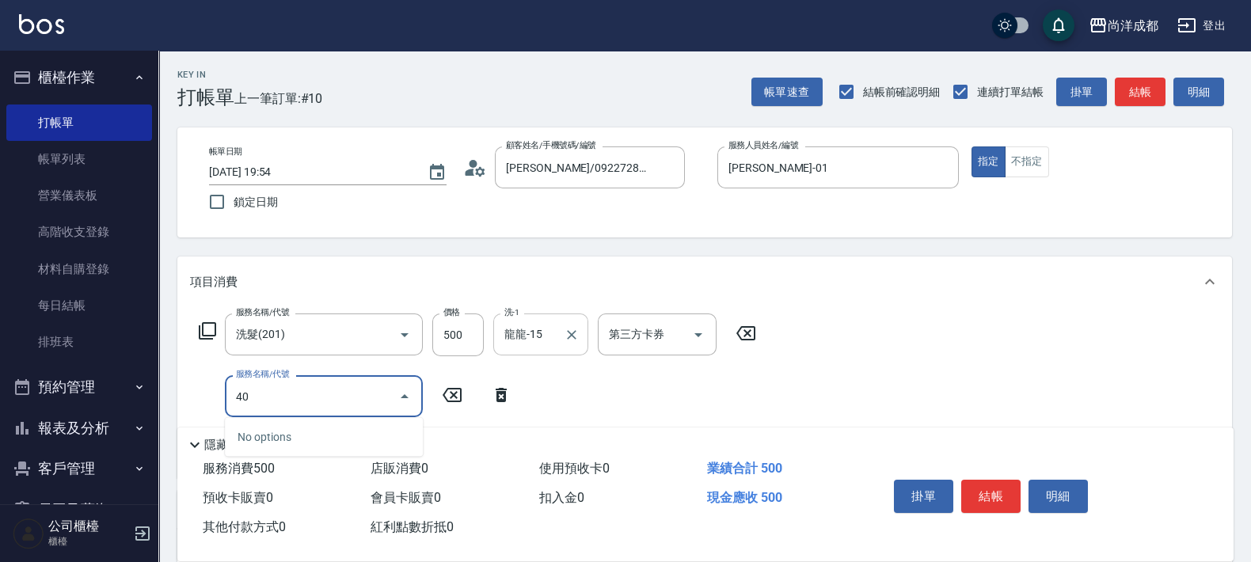
type input "401"
type input "70"
type input "剪髮(401)"
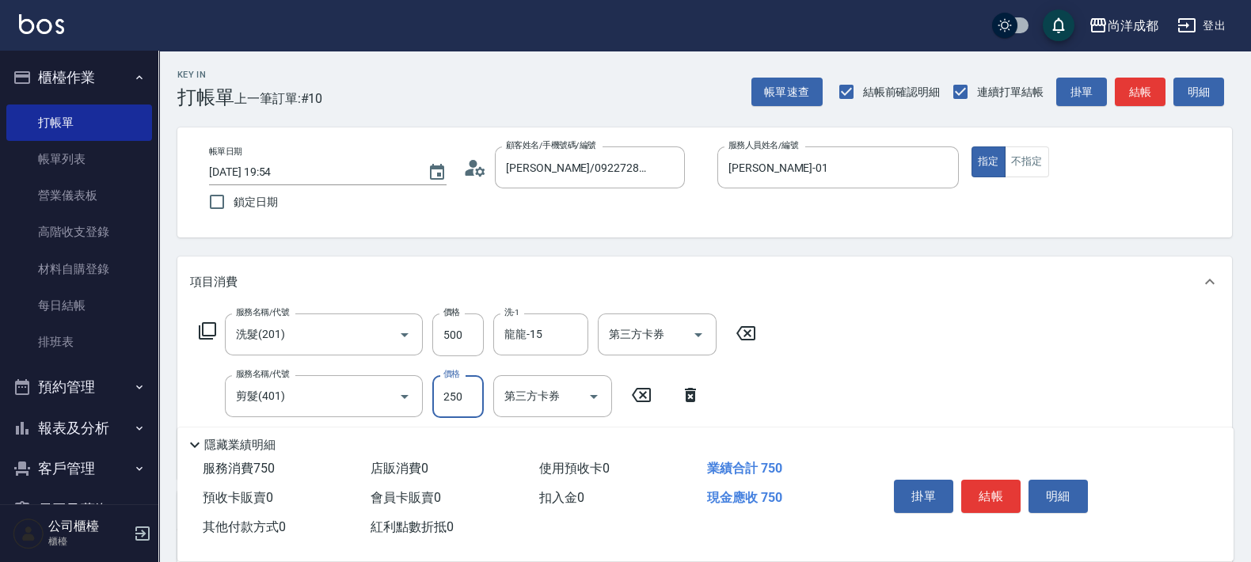
type input "50"
type input "80"
type input "130"
type input "800"
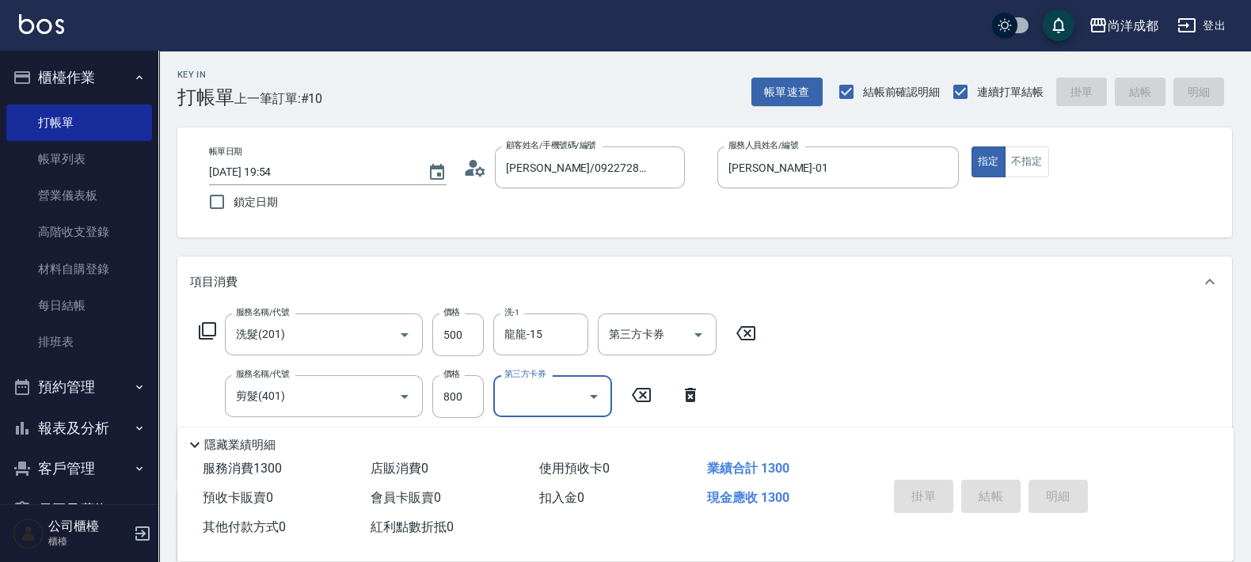
type input "2025/09/17 19:55"
type input "0"
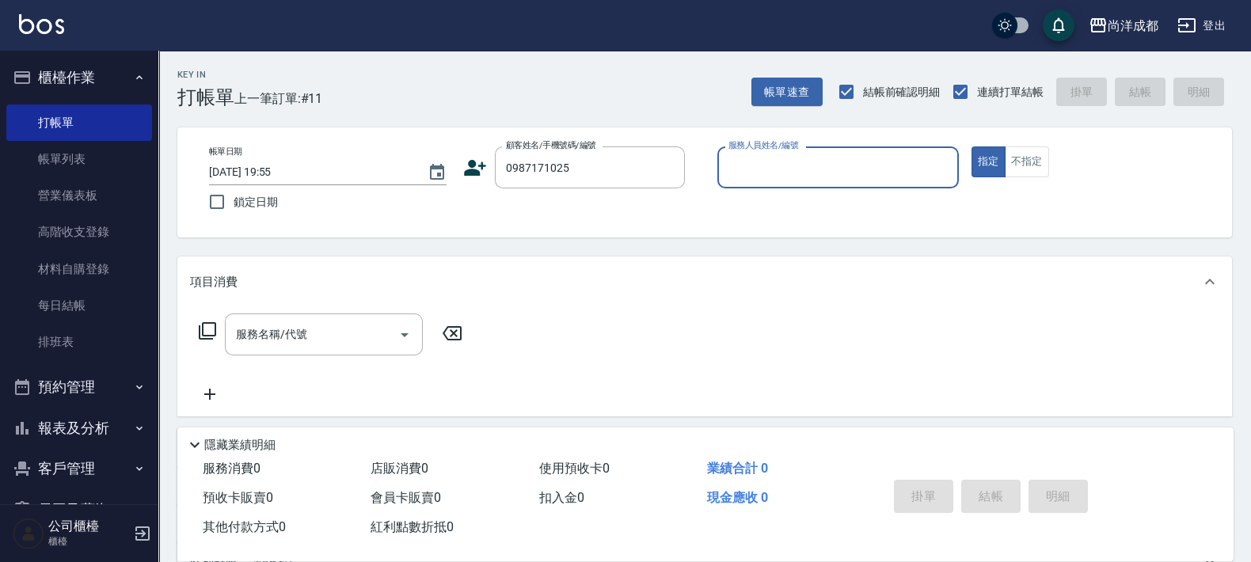
type input "周彥廷/0987171025/"
click at [971, 146] on button "指定" at bounding box center [988, 161] width 34 height 31
type input "Lance-02"
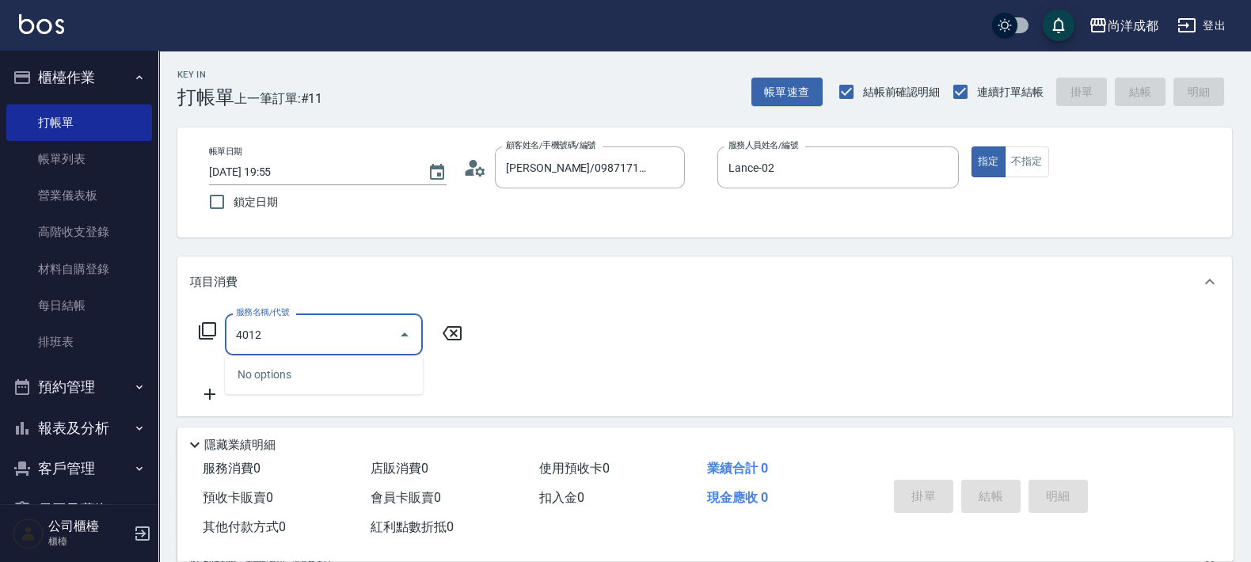
type input "401"
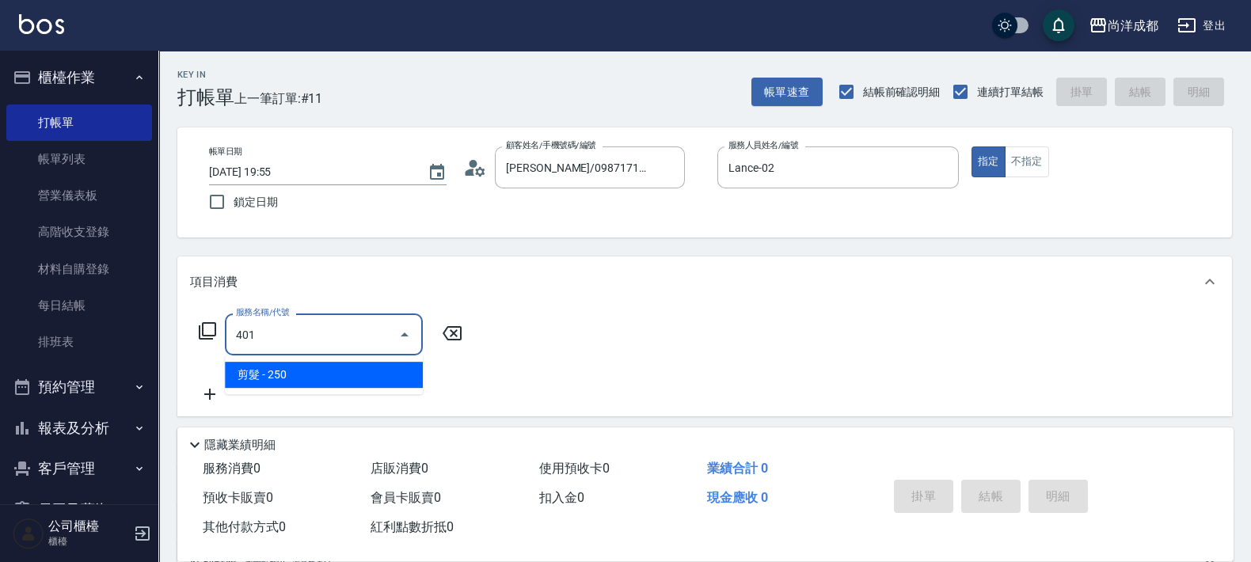
type input "20"
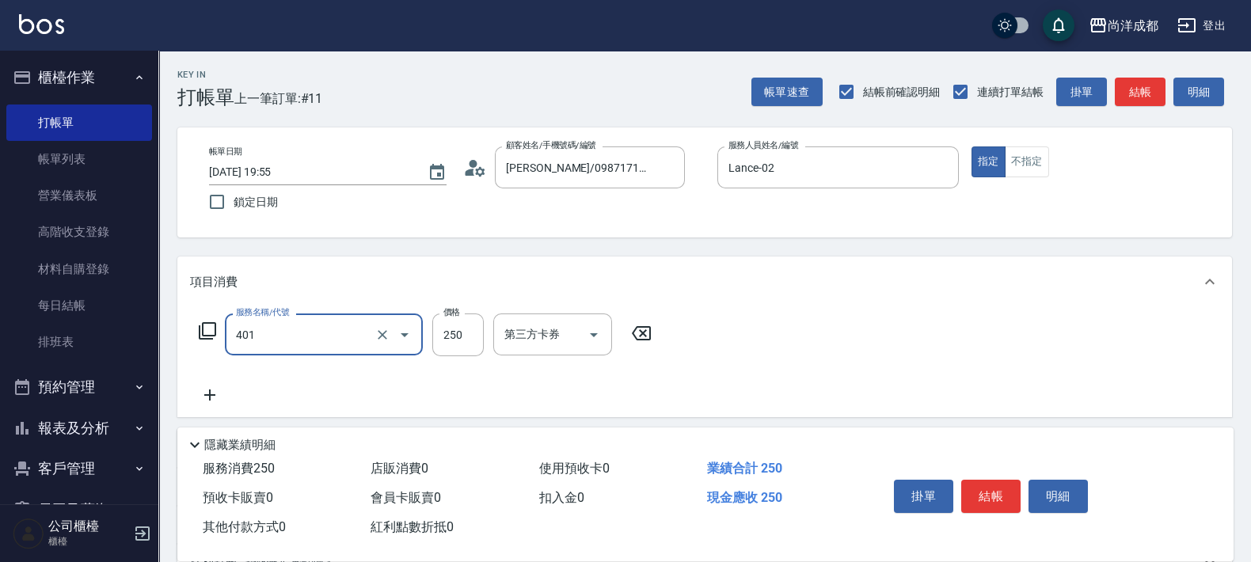
type input "剪髮(401)"
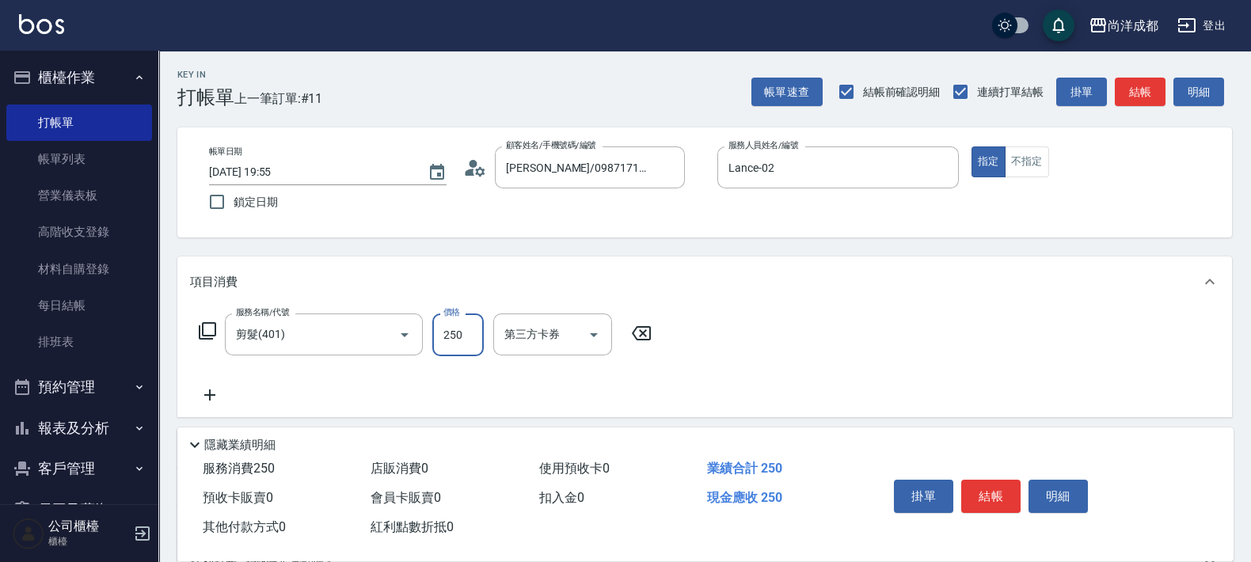
type input "0"
type input "90"
type input "900"
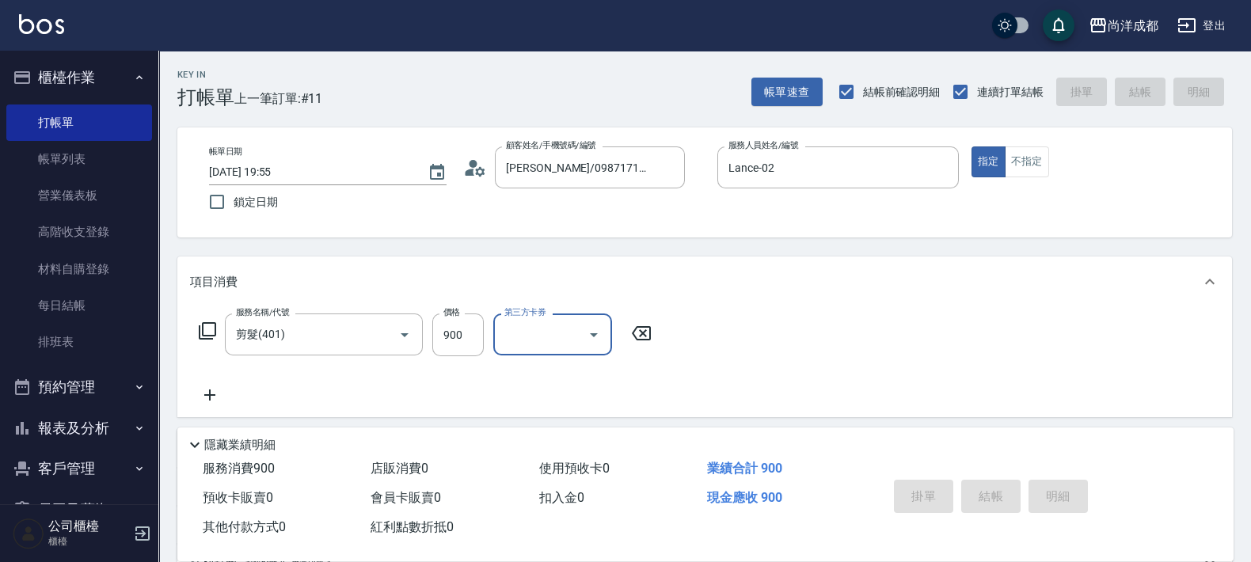
type input "0"
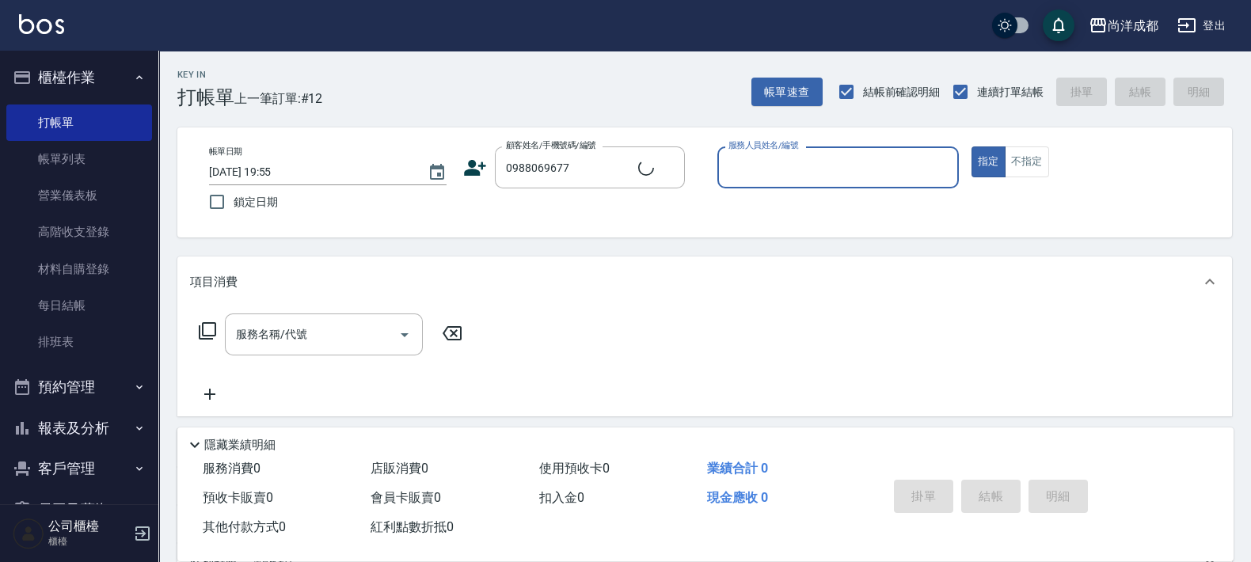
type input "吳嘉修/0988069677/"
type input "Lance-02"
click at [971, 146] on button "指定" at bounding box center [988, 161] width 34 height 31
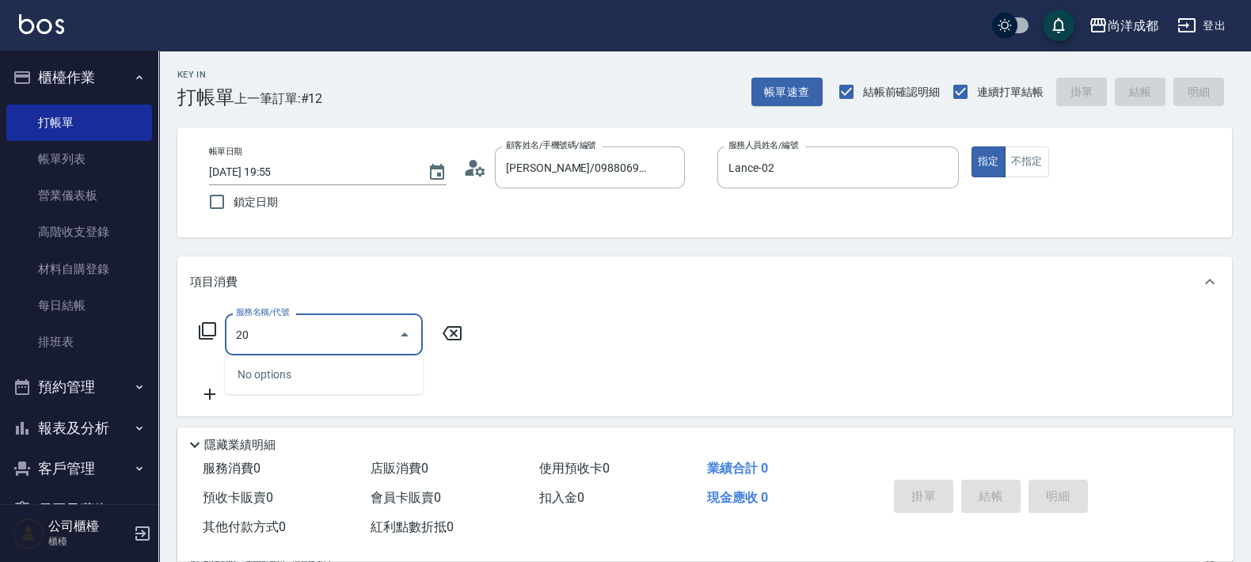
type input "201"
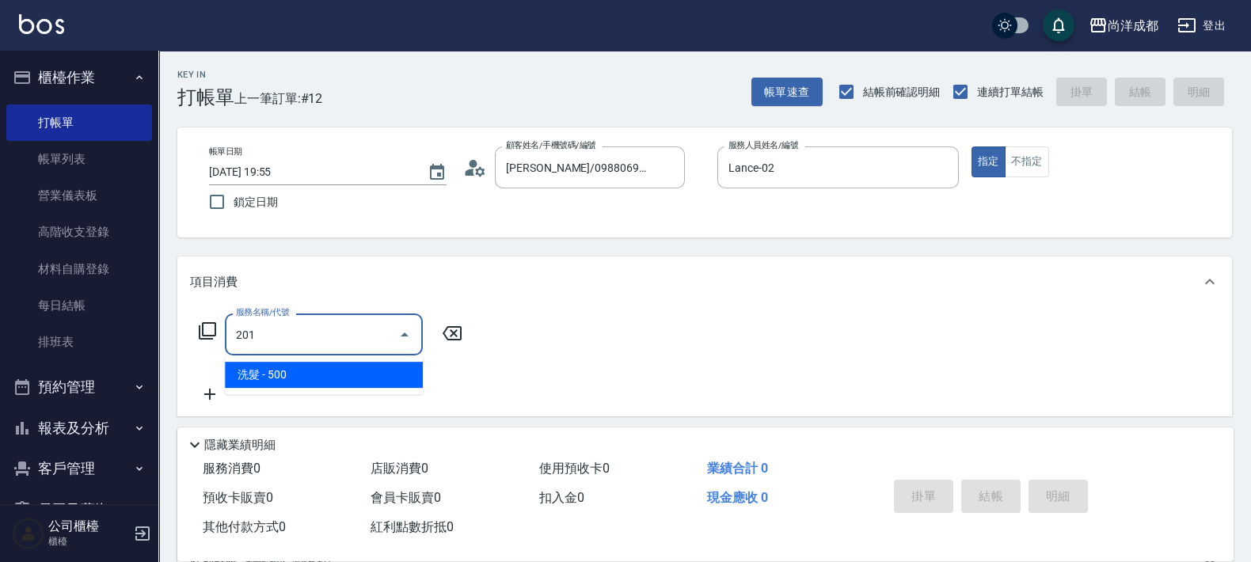
type input "50"
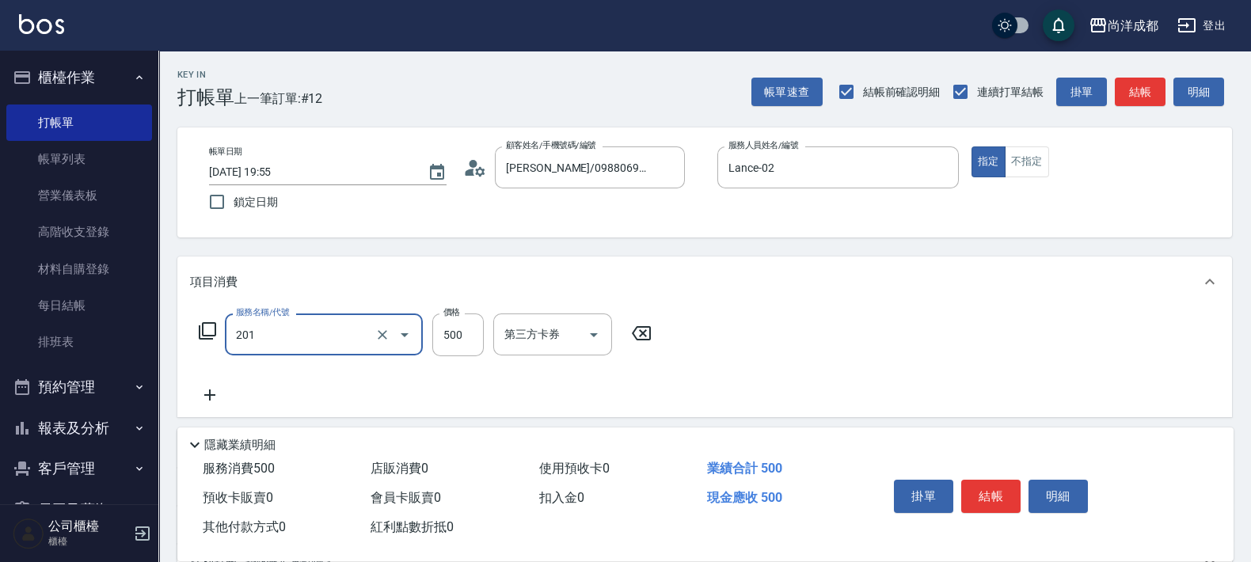
type input "洗髮(201)"
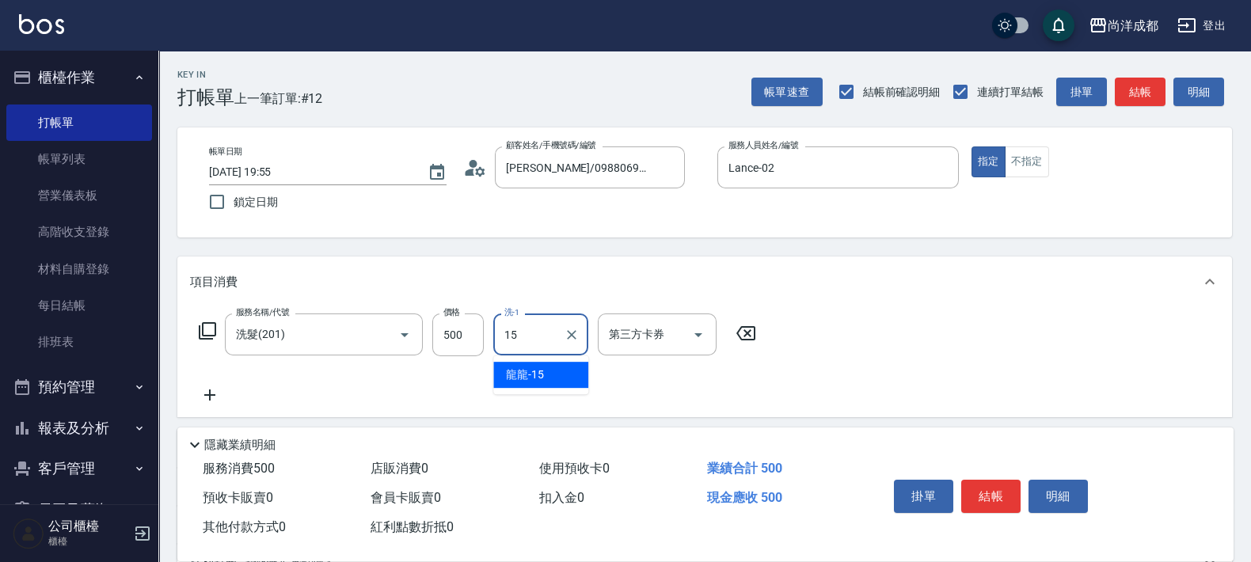
type input "龍龍-15"
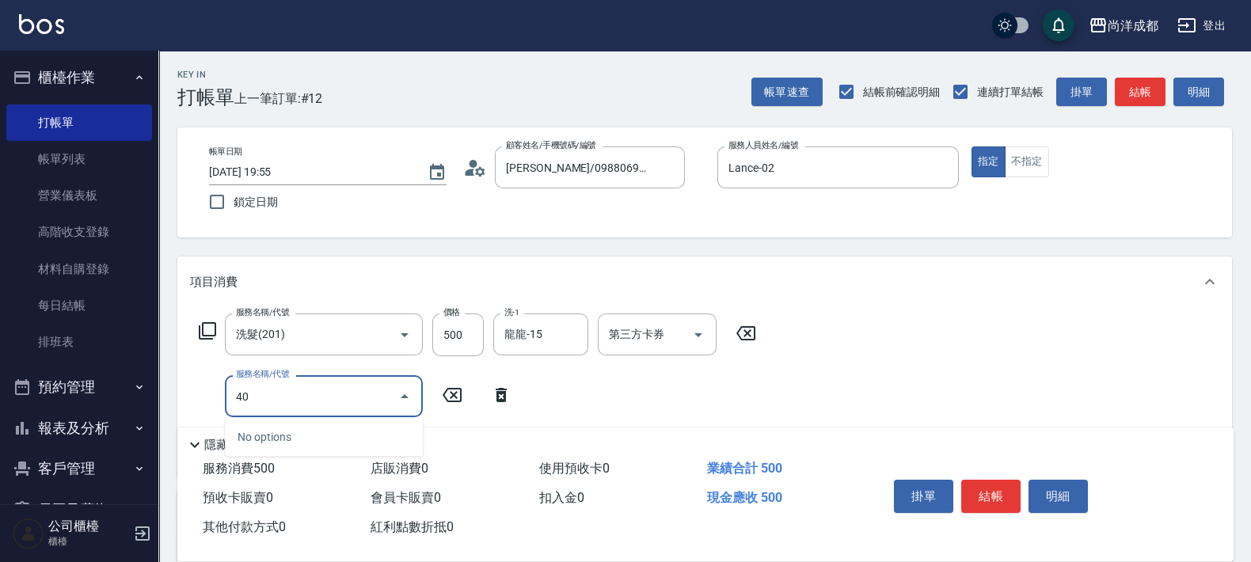
type input "401"
type input "70"
type input "剪髮(401)"
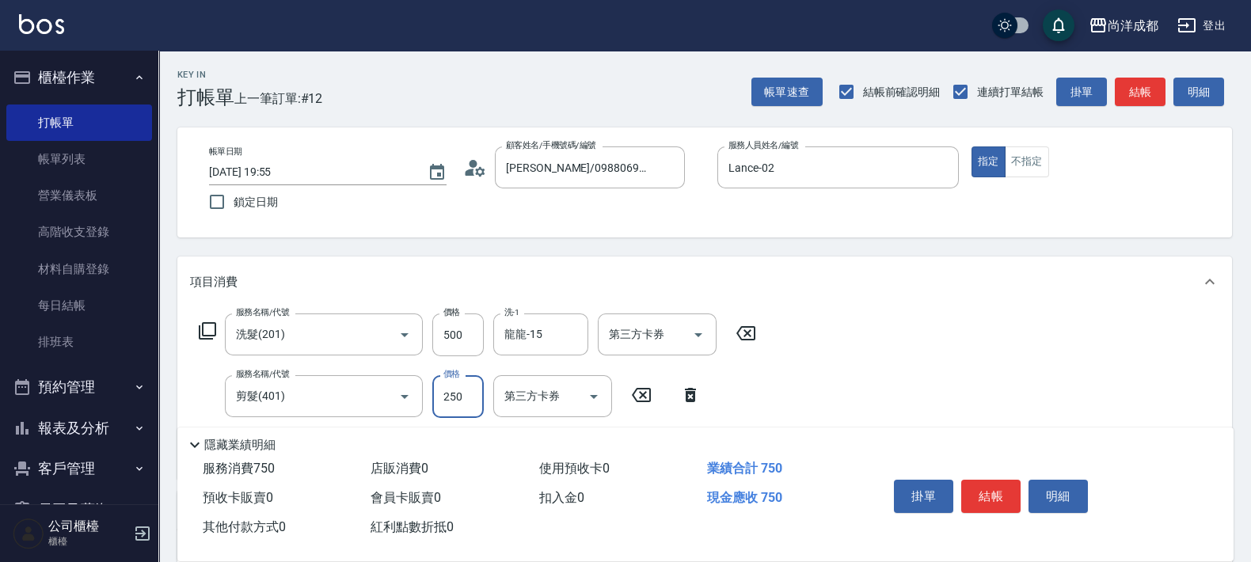
type input "50"
type input "48"
type input "90"
type input "482"
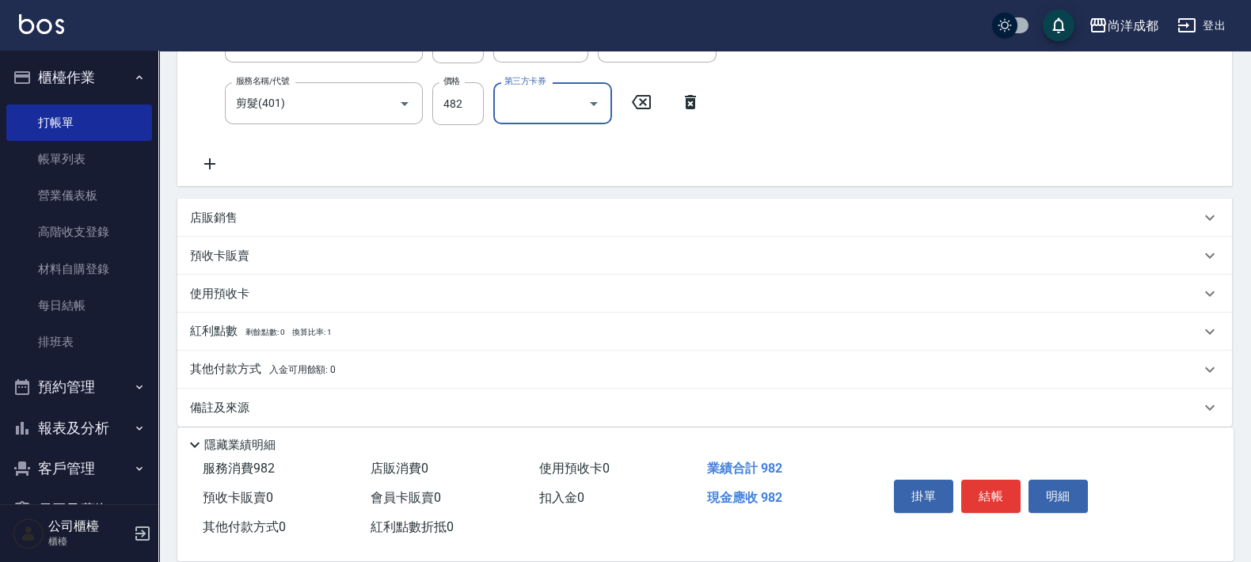
scroll to position [308, 0]
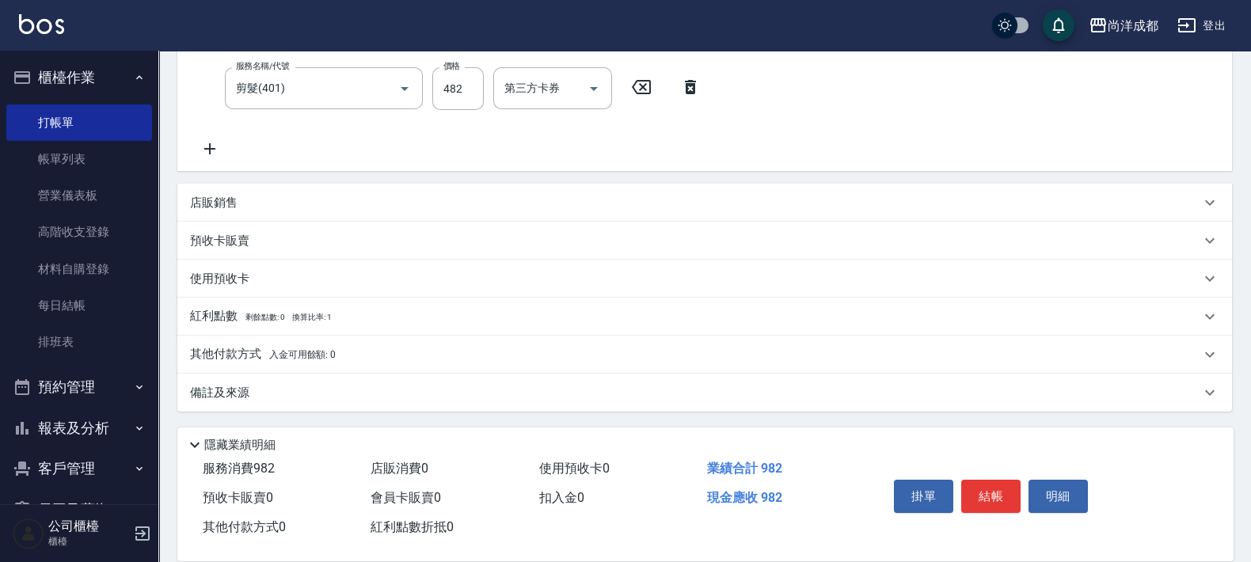
click at [244, 352] on p "其他付款方式 入金可用餘額: 0" at bounding box center [263, 354] width 146 height 17
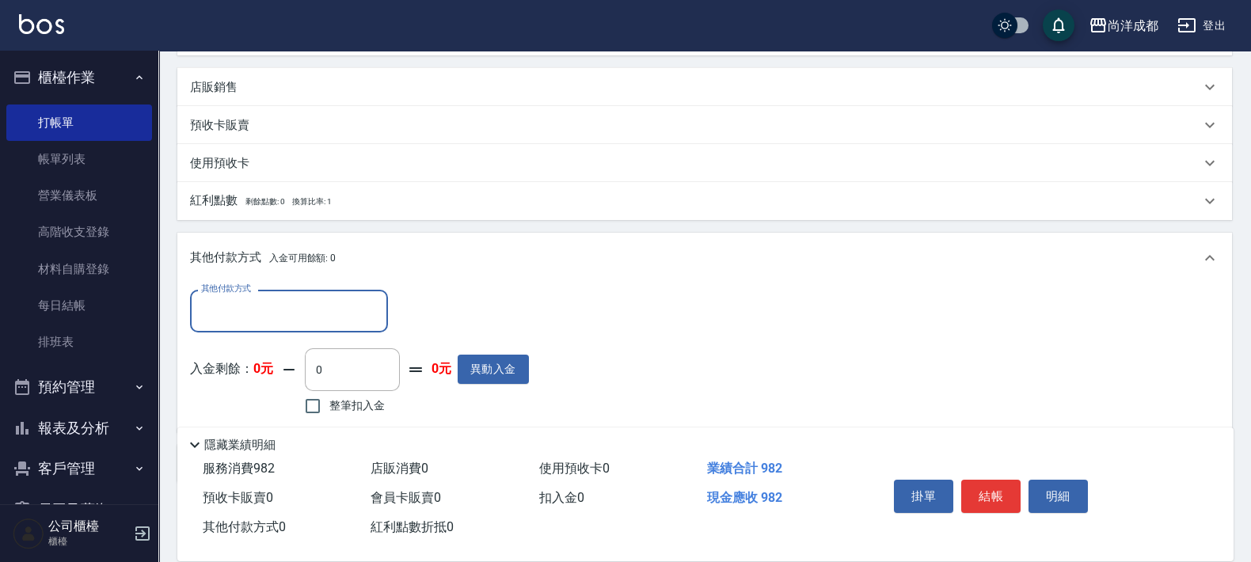
scroll to position [494, 0]
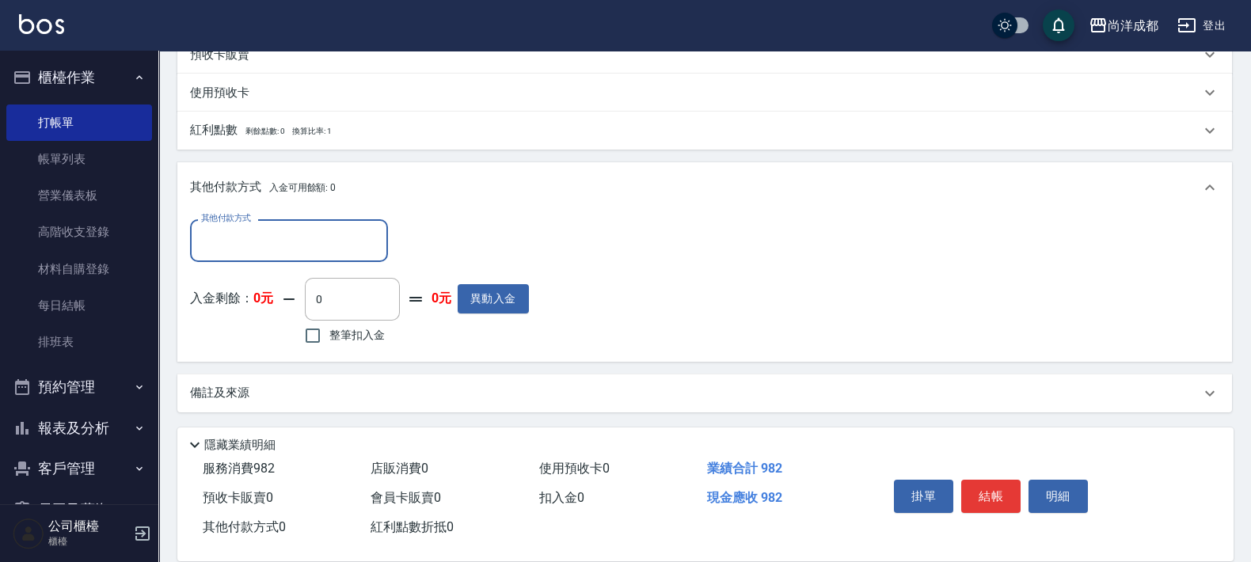
click at [307, 237] on input "其他付款方式" at bounding box center [289, 240] width 184 height 28
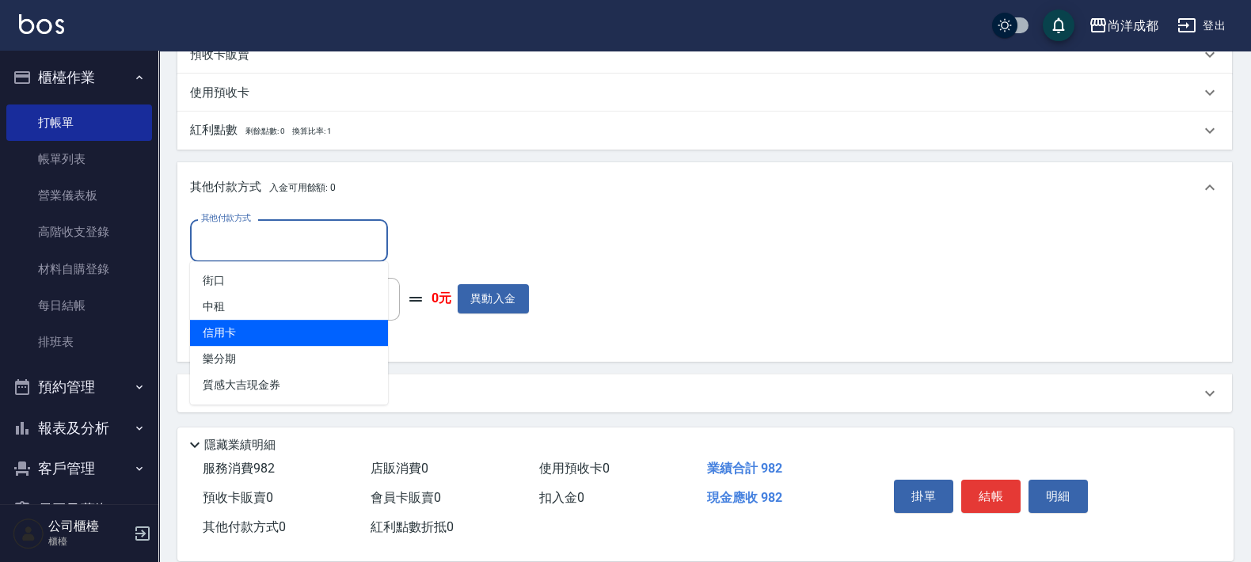
click at [234, 336] on span "信用卡" at bounding box center [289, 333] width 198 height 26
type input "信用卡"
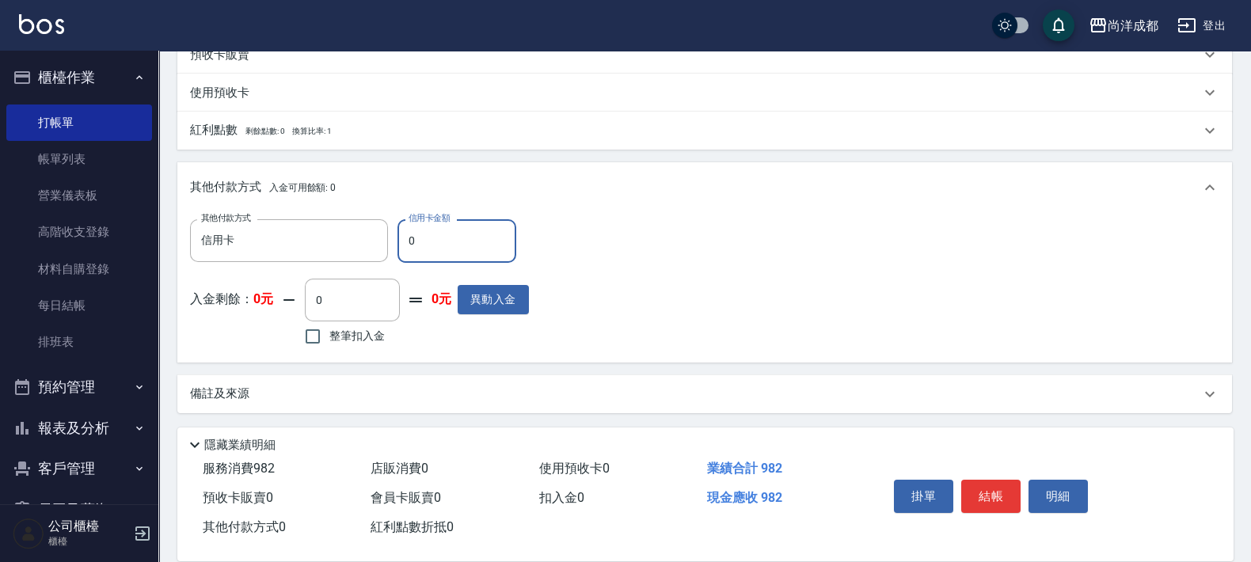
type input "99"
type input "90"
type input "9"
type input "80"
type input "98"
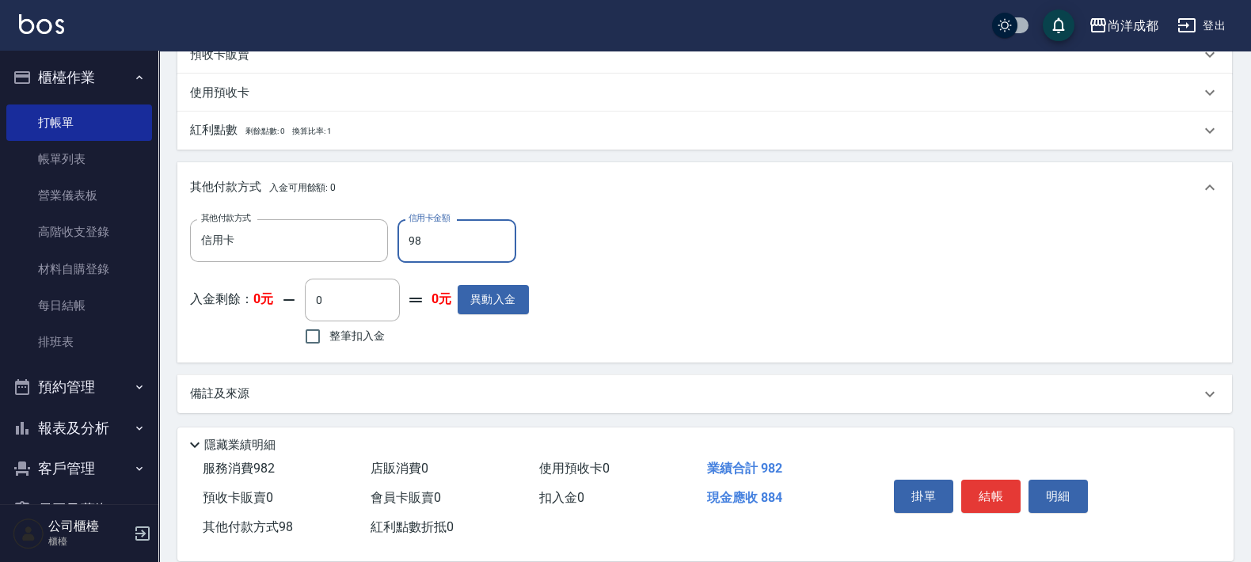
type input "0"
type input "982"
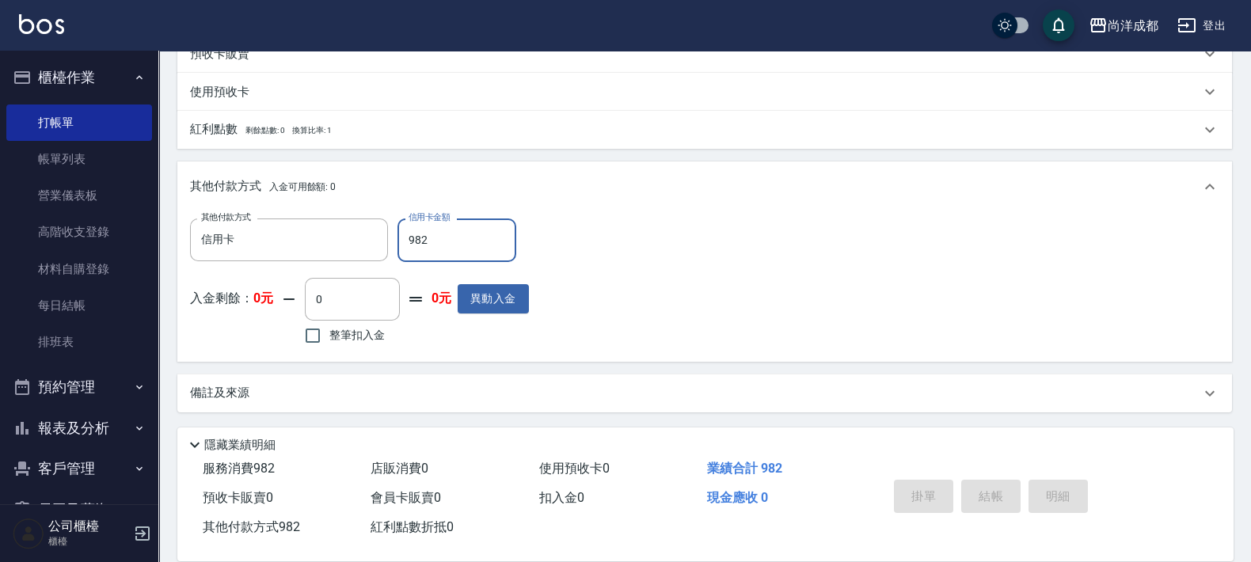
type input "2025/09/17 19:59"
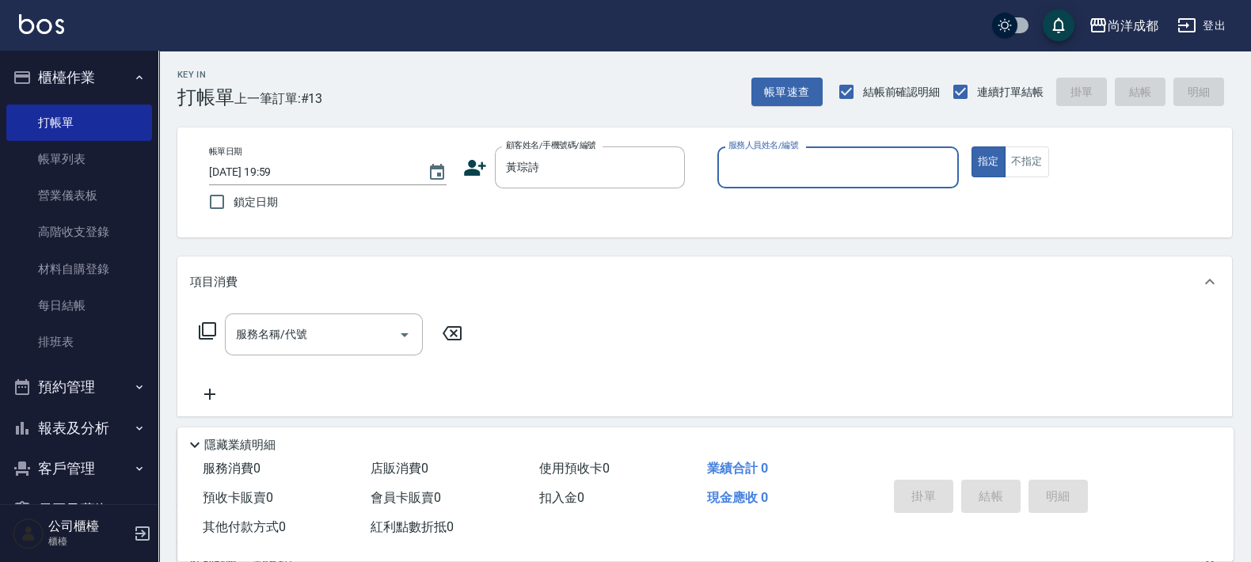
type input "黃琮詩"
click at [971, 146] on button "指定" at bounding box center [988, 161] width 34 height 31
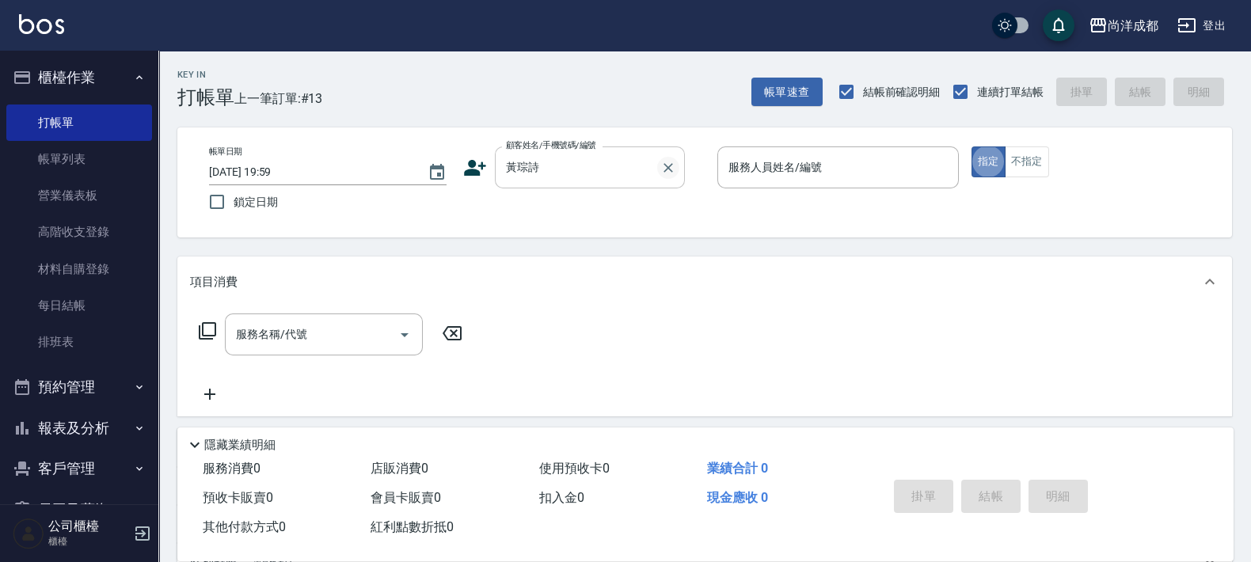
click at [670, 161] on icon "Clear" at bounding box center [668, 168] width 16 height 16
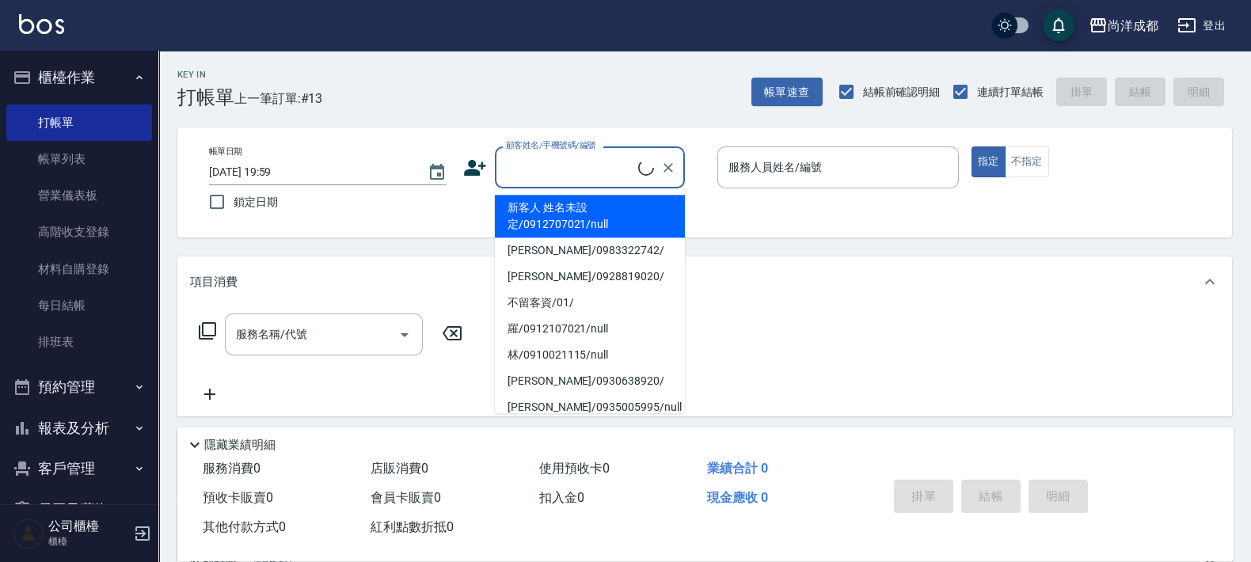
click at [580, 174] on input "顧客姓名/手機號碼/編號" at bounding box center [570, 168] width 136 height 28
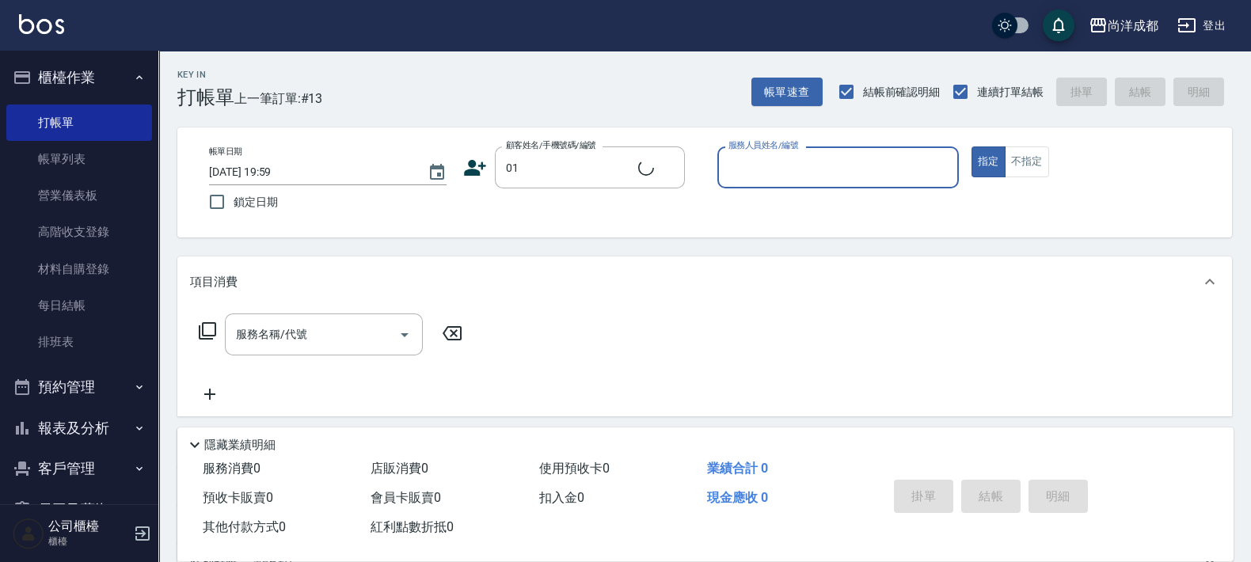
type input "不留客資/01/"
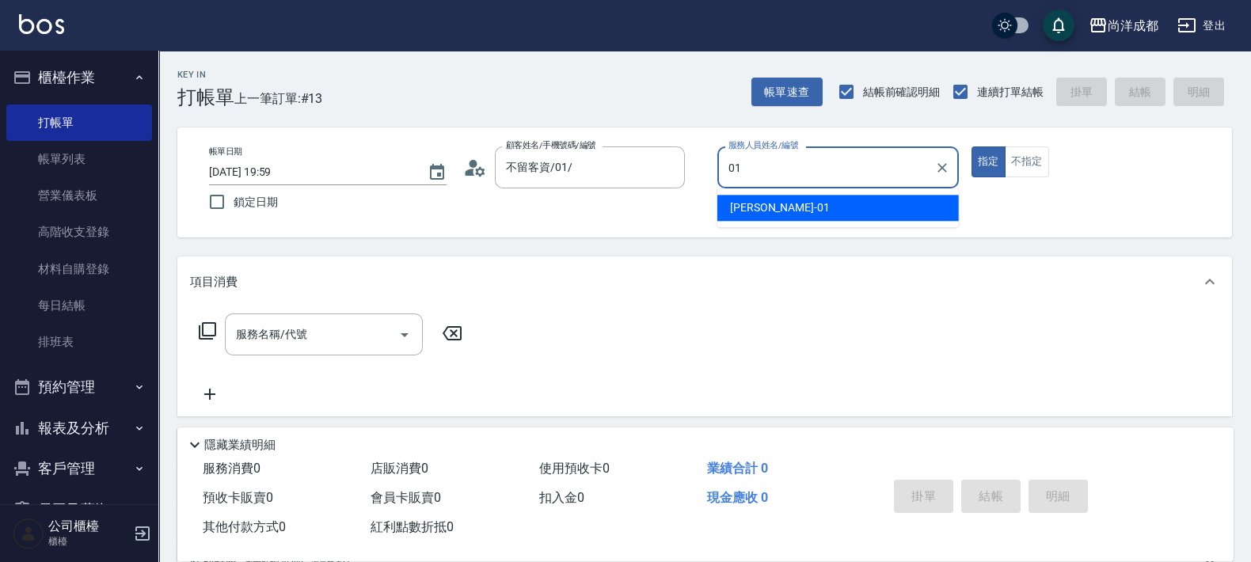
type input "Benny-01"
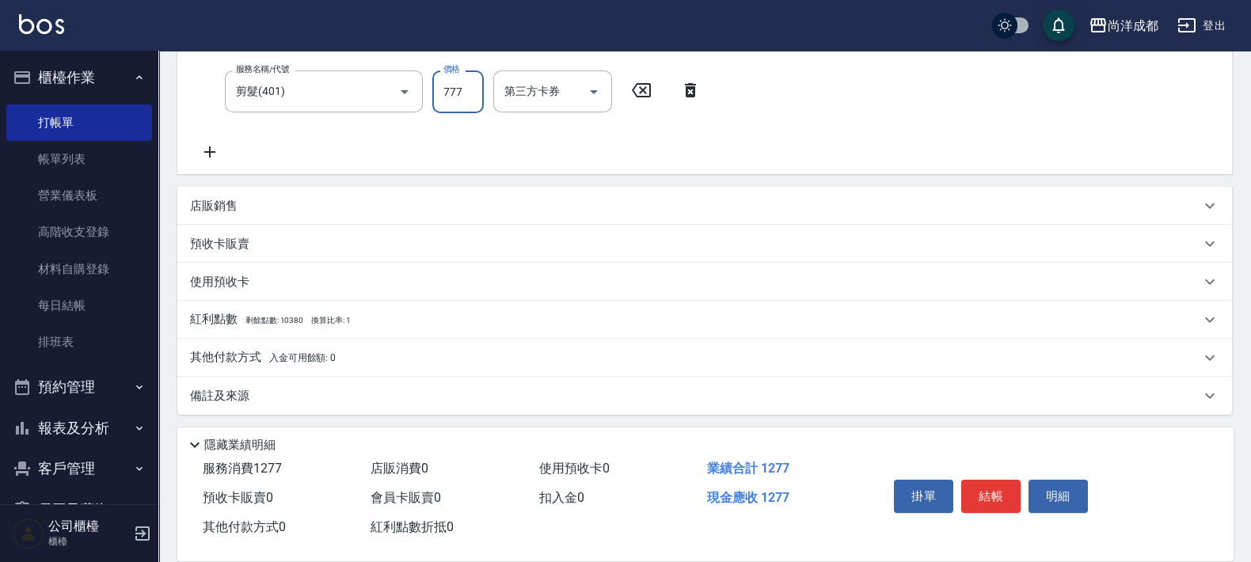
scroll to position [308, 0]
click at [231, 346] on p "其他付款方式 入金可用餘額: 0" at bounding box center [263, 354] width 146 height 17
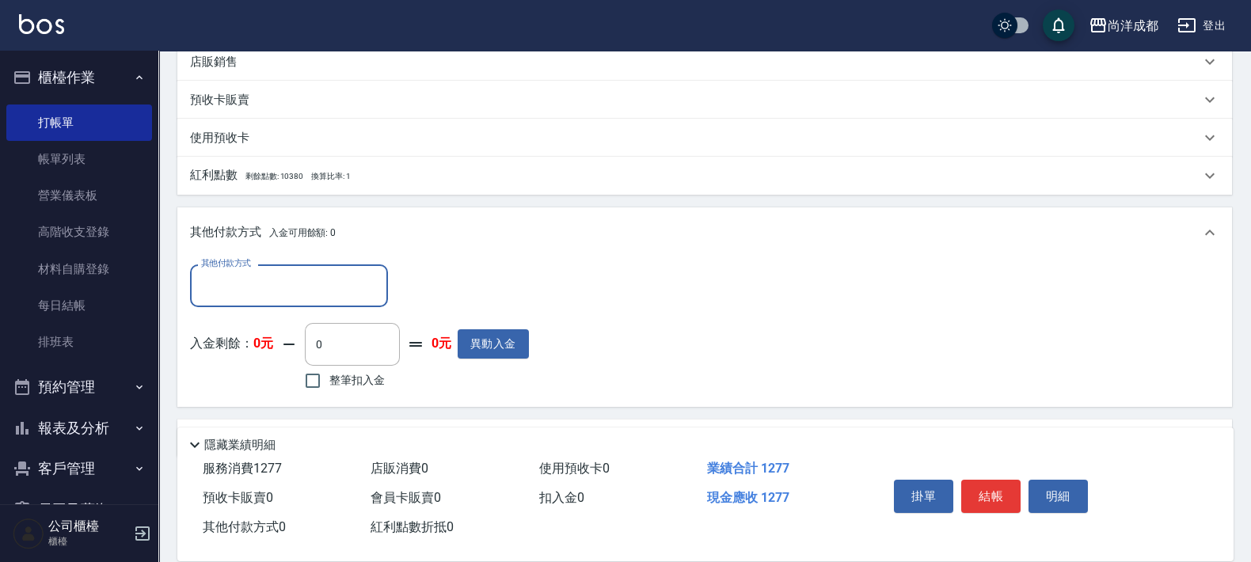
scroll to position [494, 0]
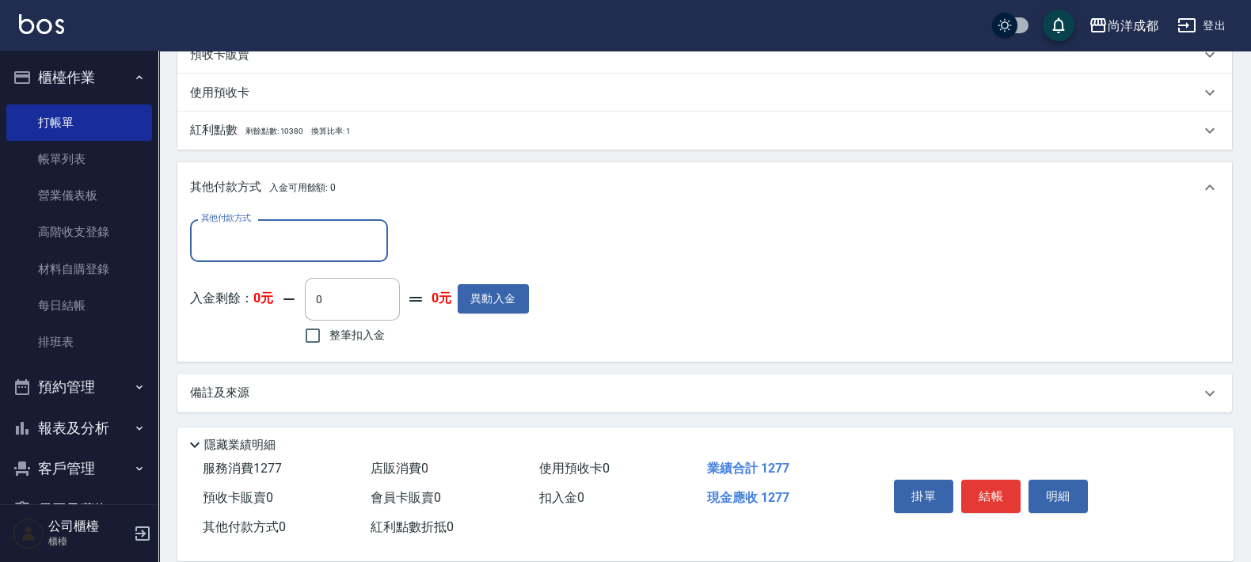
click at [332, 237] on input "其他付款方式" at bounding box center [289, 240] width 184 height 28
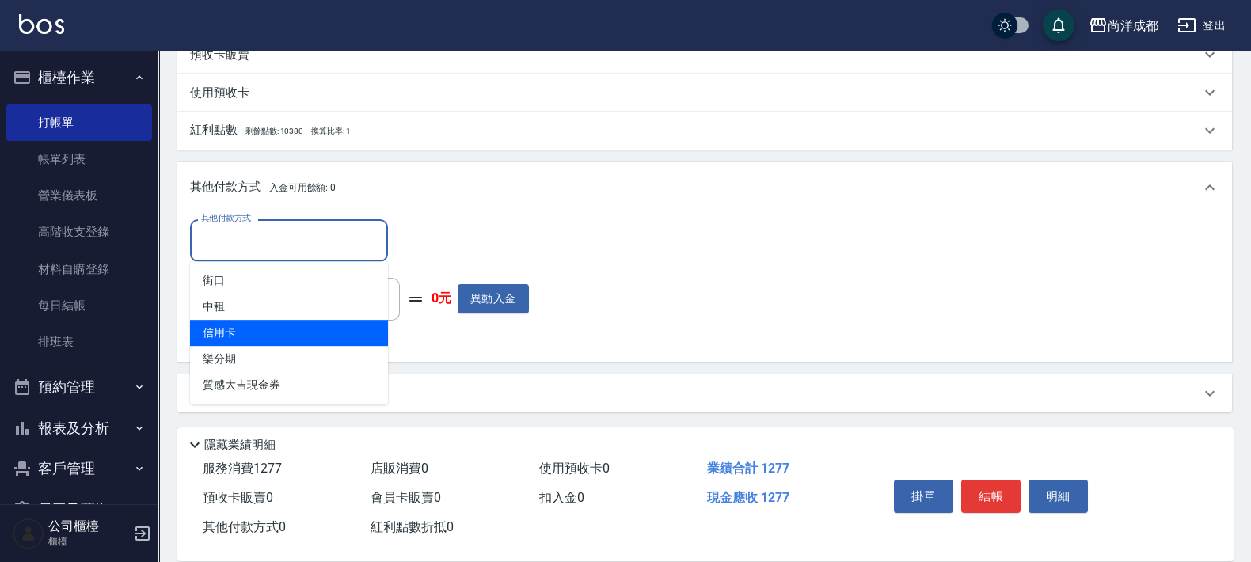
click at [221, 334] on span "信用卡" at bounding box center [289, 333] width 198 height 26
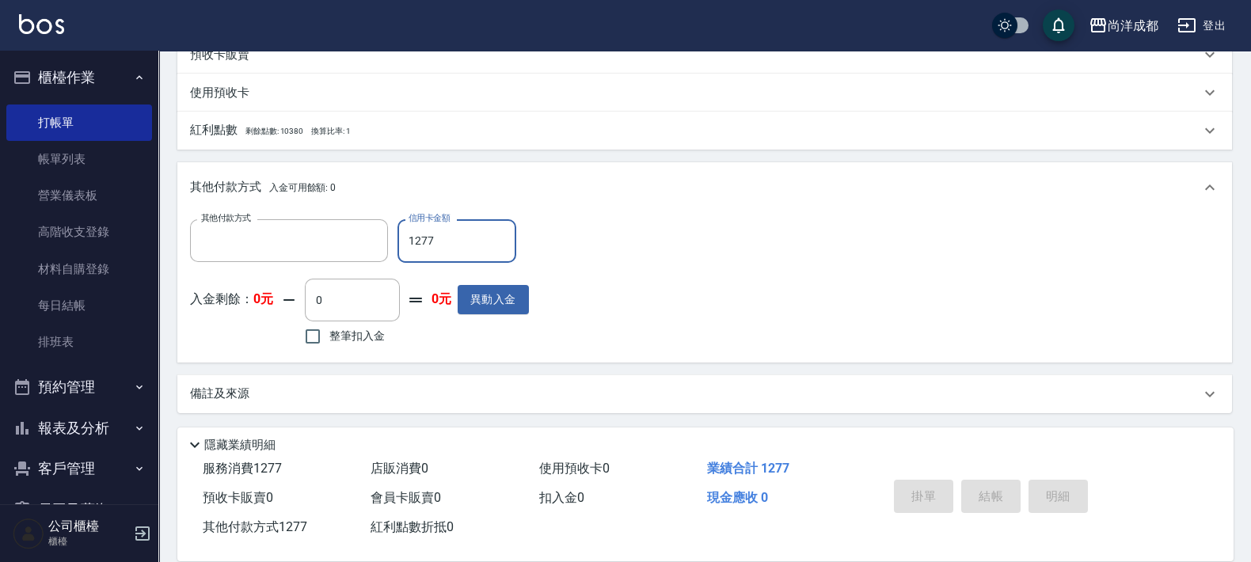
scroll to position [0, 0]
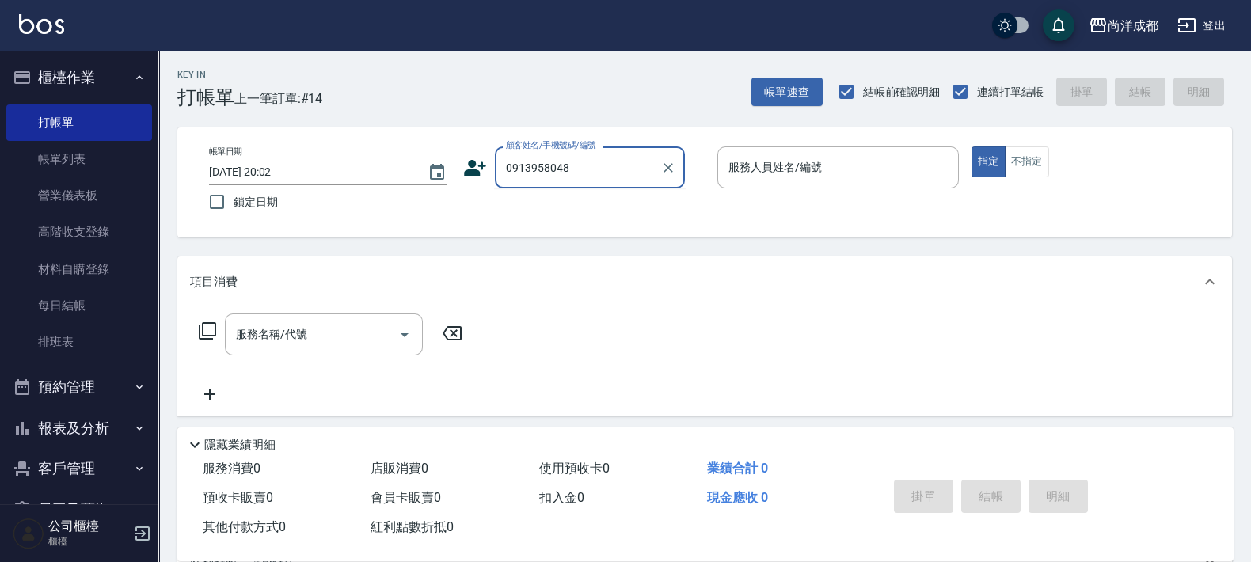
click at [523, 169] on input "0913958048" at bounding box center [578, 168] width 152 height 28
click at [535, 171] on input "0913958048" at bounding box center [578, 168] width 152 height 28
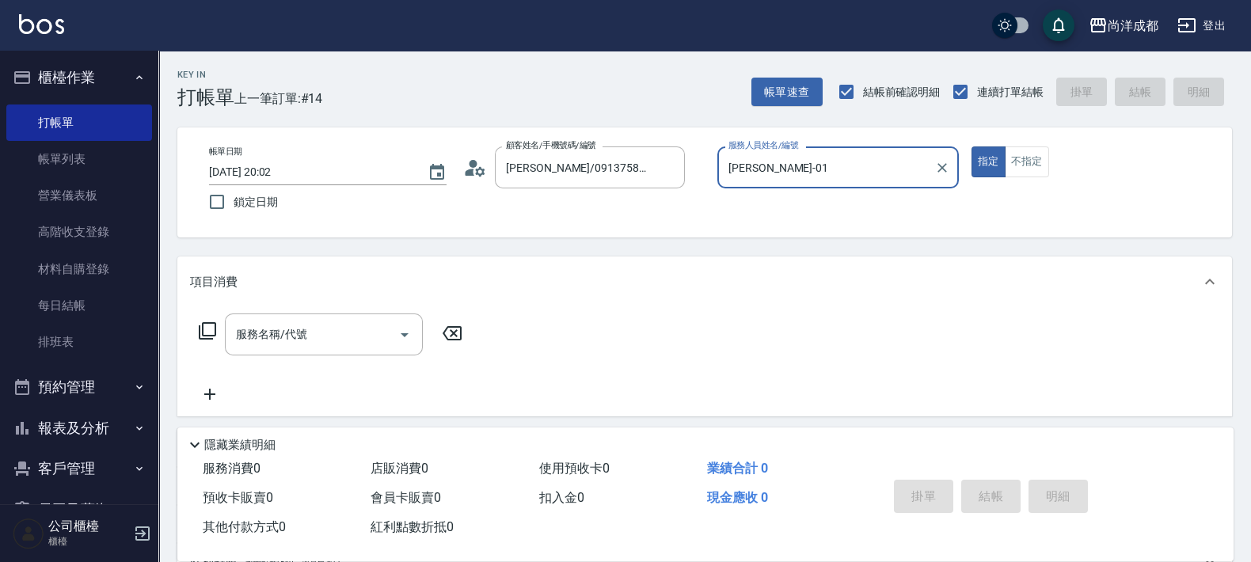
click at [971, 146] on button "指定" at bounding box center [988, 161] width 34 height 31
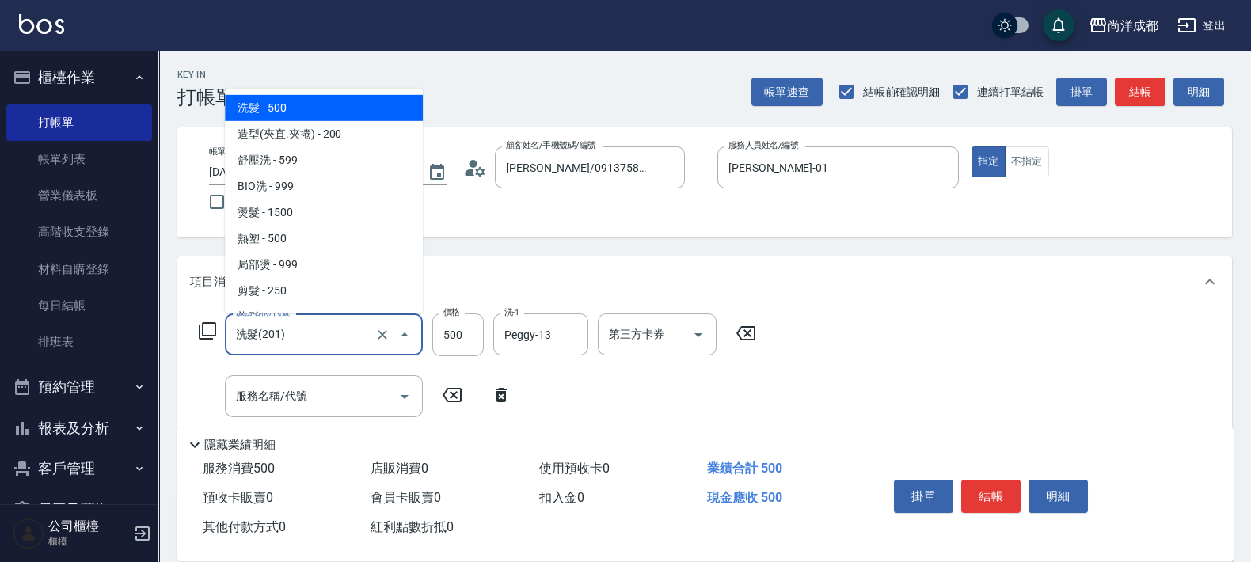
click at [351, 327] on input "洗髮(201)" at bounding box center [301, 335] width 139 height 28
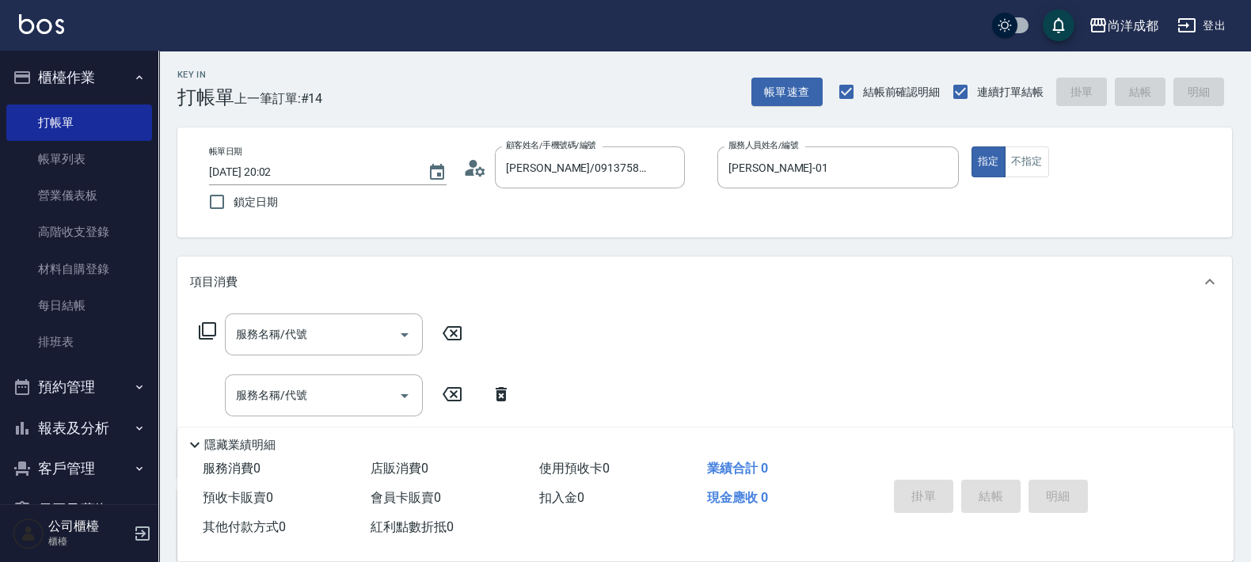
click at [447, 328] on icon at bounding box center [452, 333] width 40 height 19
click at [495, 392] on icon at bounding box center [501, 394] width 40 height 19
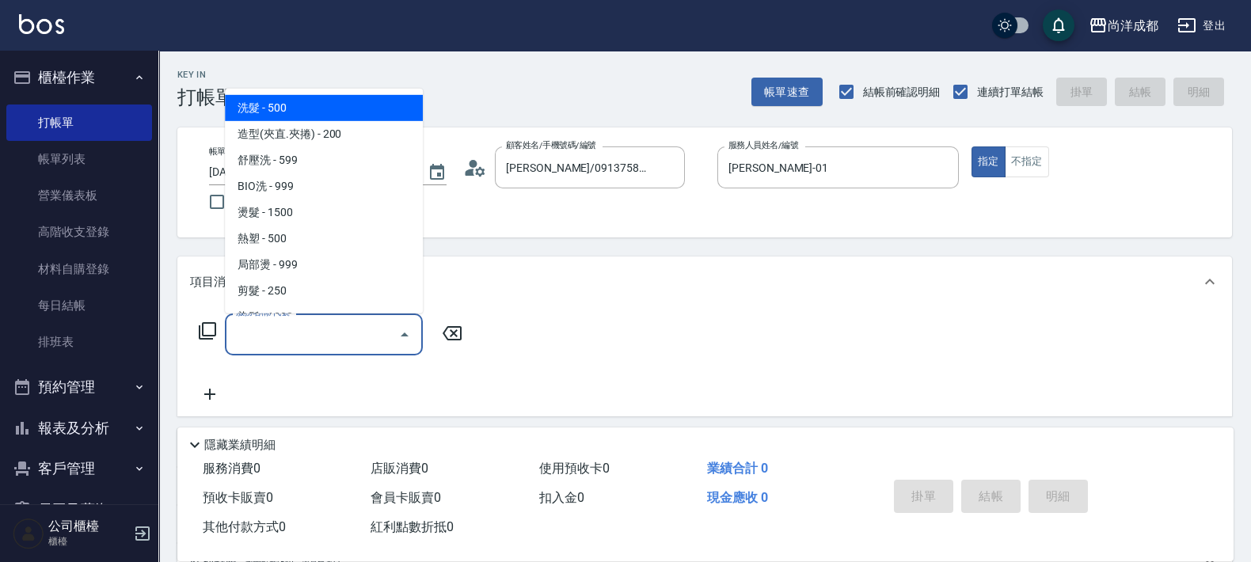
click at [366, 336] on input "服務名稱/代號" at bounding box center [312, 335] width 160 height 28
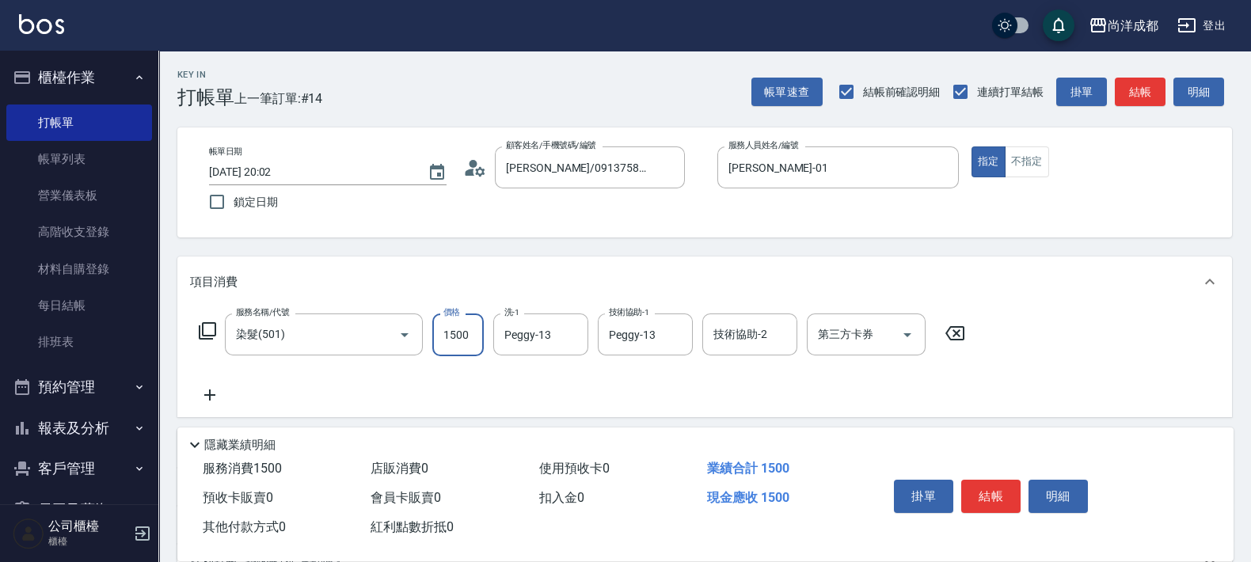
click at [471, 340] on input "1500" at bounding box center [457, 334] width 51 height 43
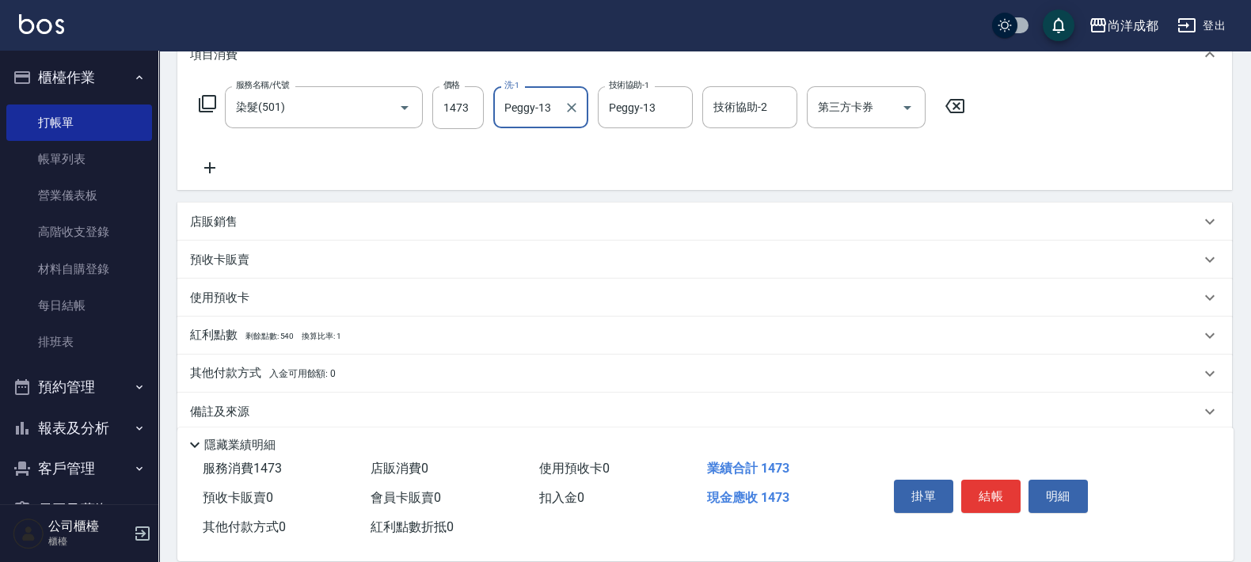
scroll to position [245, 0]
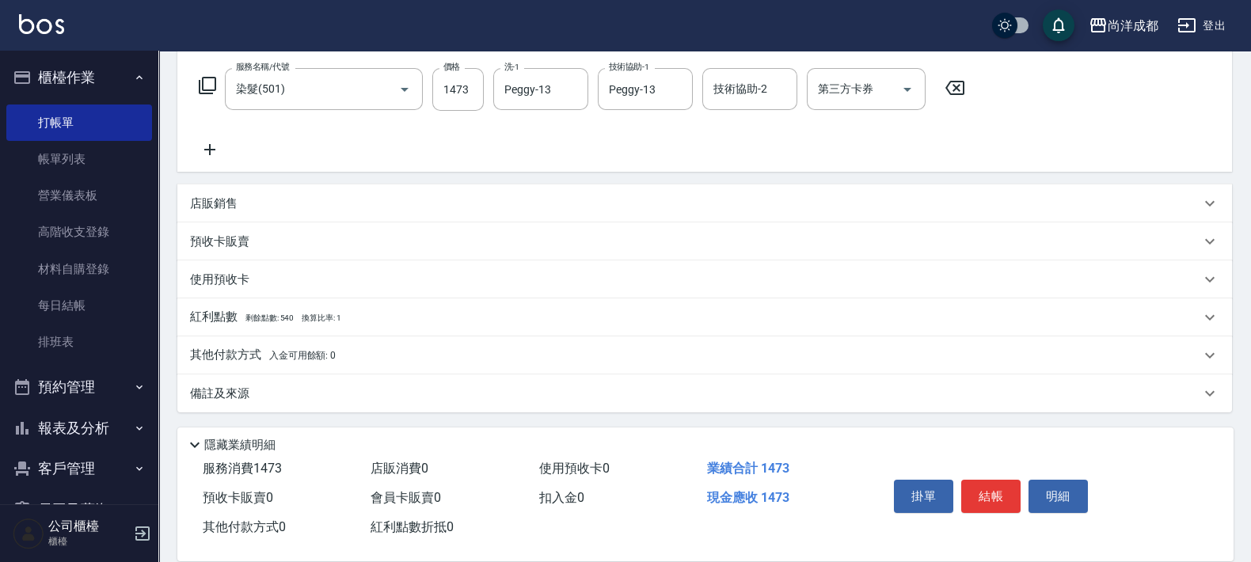
click at [231, 344] on div "其他付款方式 入金可用餘額: 0" at bounding box center [704, 355] width 1054 height 38
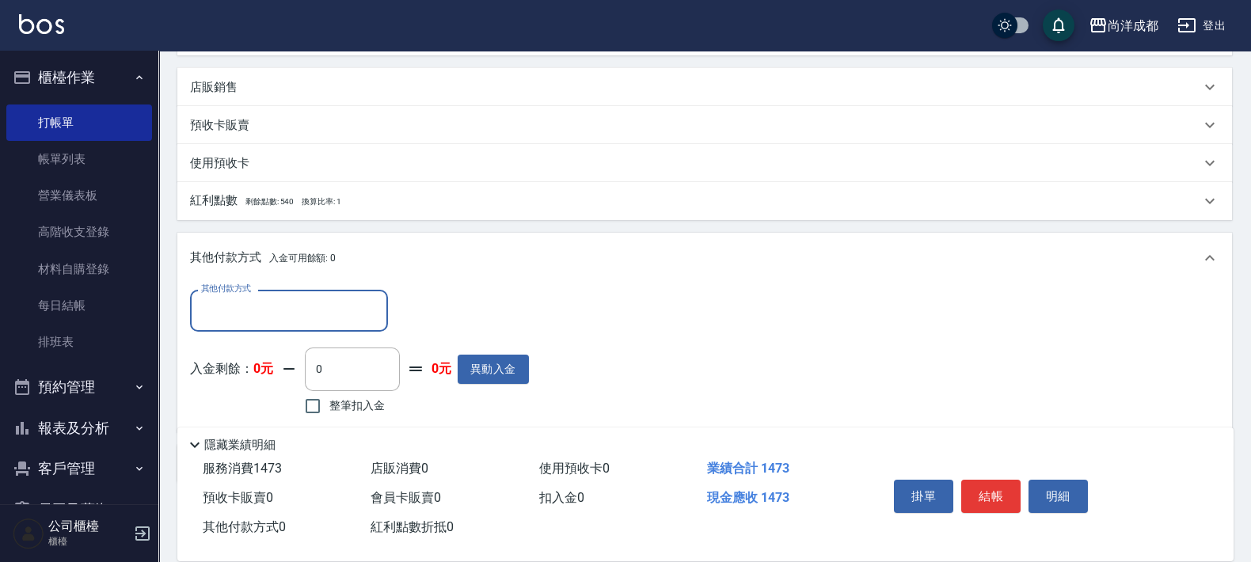
scroll to position [431, 0]
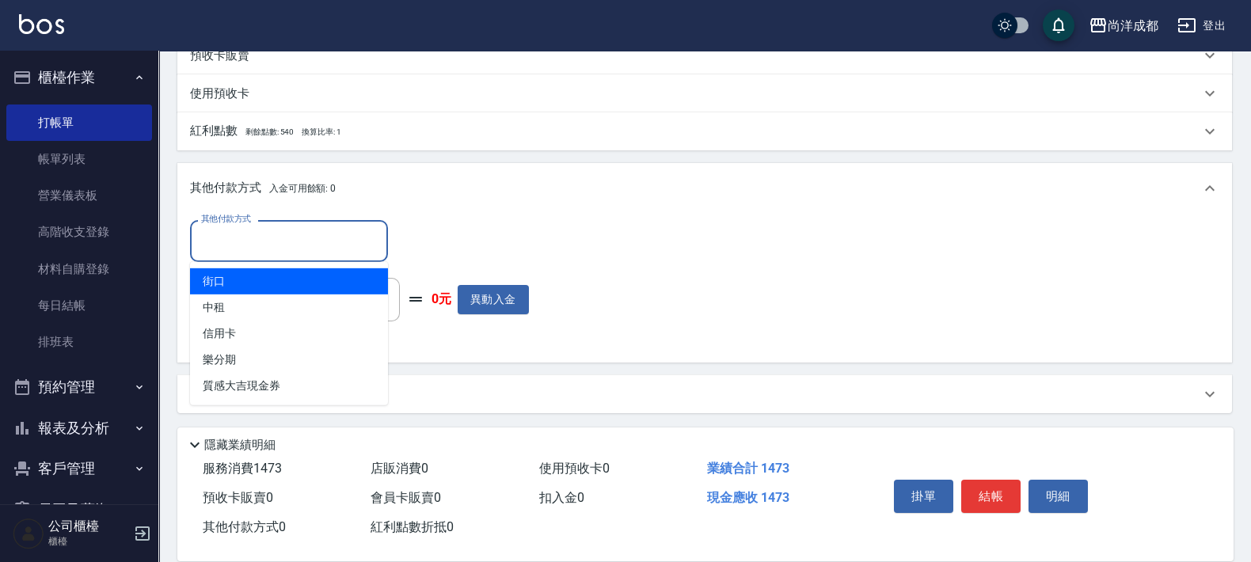
click at [330, 241] on input "其他付款方式" at bounding box center [289, 241] width 184 height 28
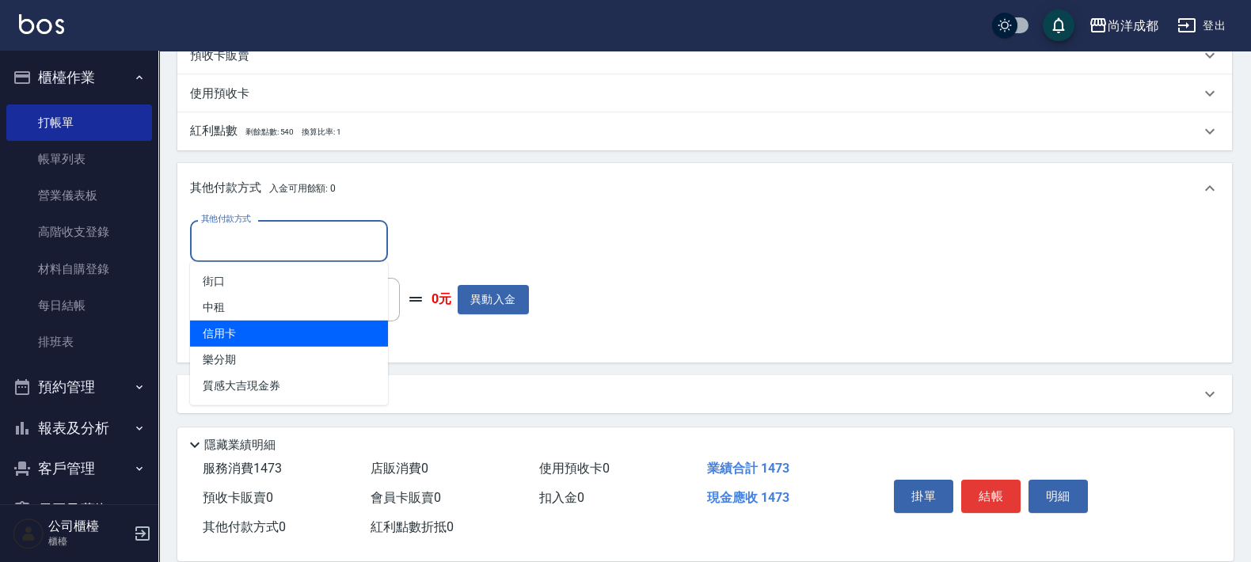
click at [253, 327] on span "信用卡" at bounding box center [289, 334] width 198 height 26
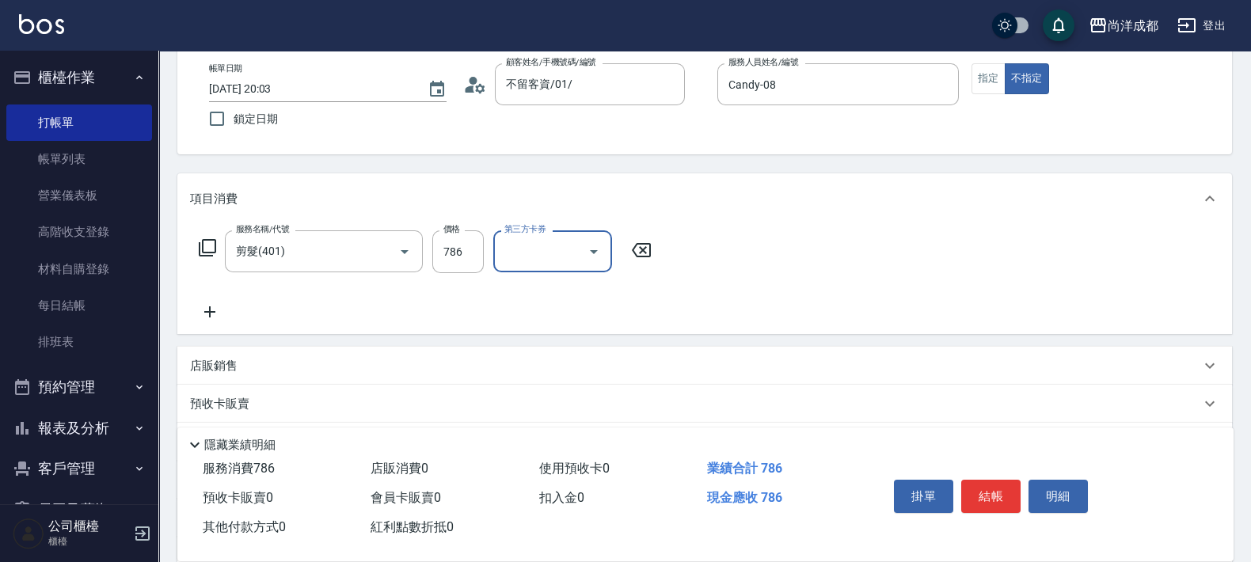
scroll to position [245, 0]
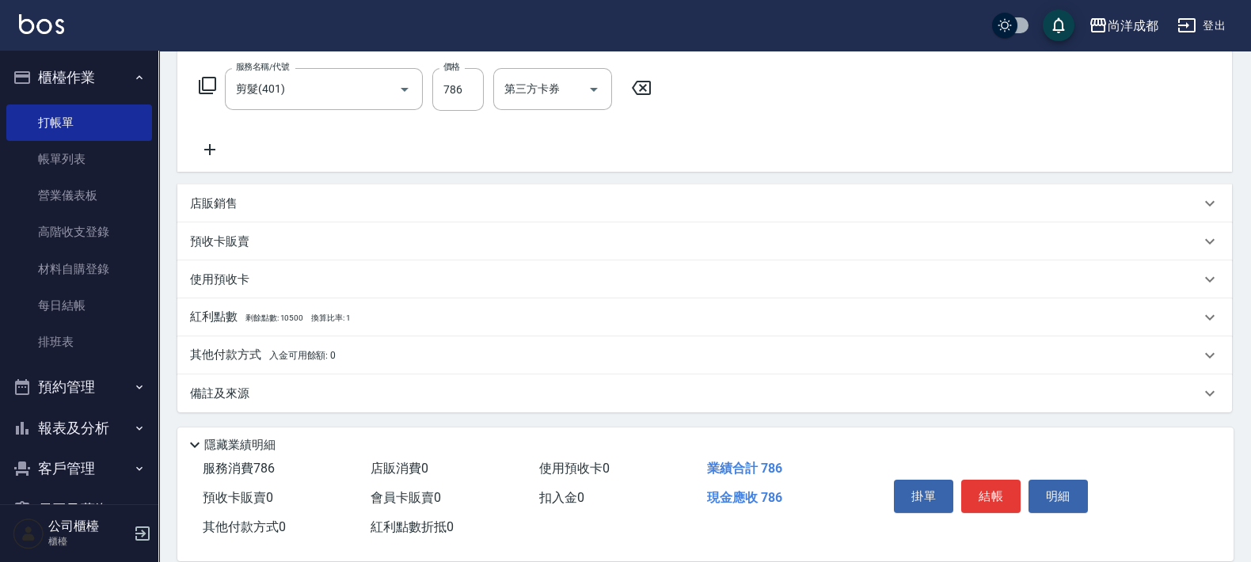
click at [223, 352] on p "其他付款方式 入金可用餘額: 0" at bounding box center [263, 355] width 146 height 17
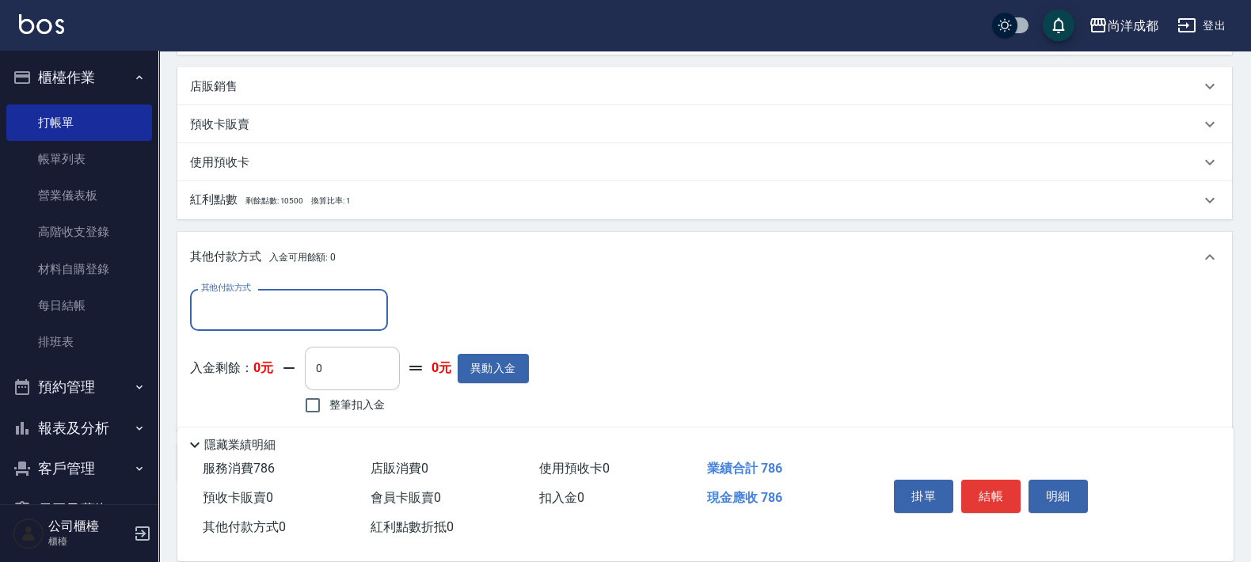
scroll to position [431, 0]
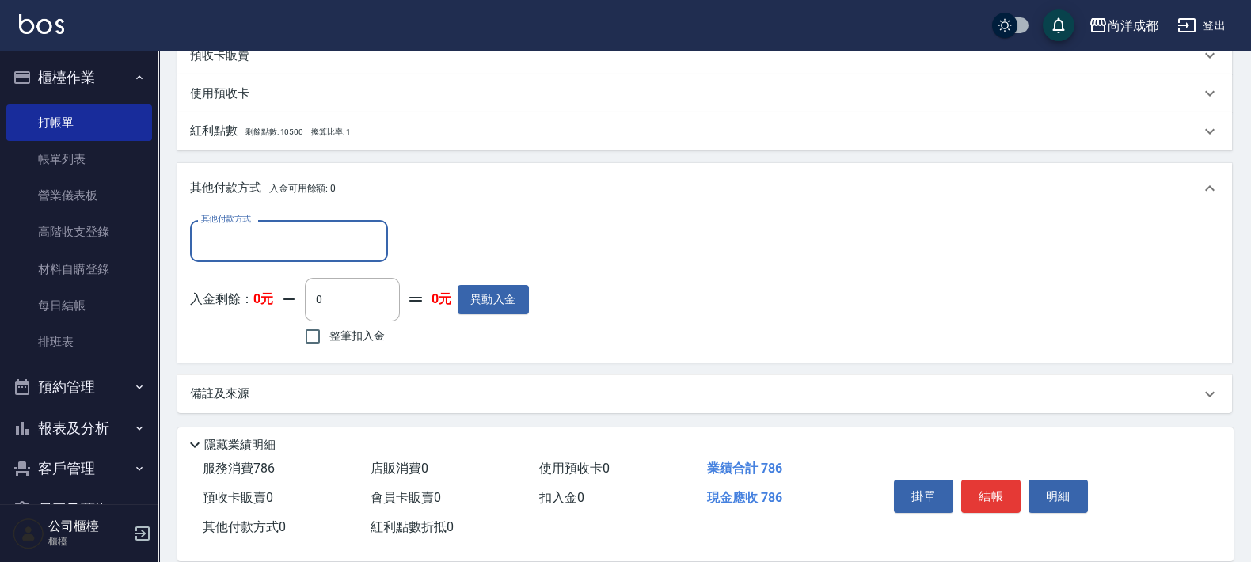
click at [332, 241] on input "其他付款方式" at bounding box center [289, 241] width 184 height 28
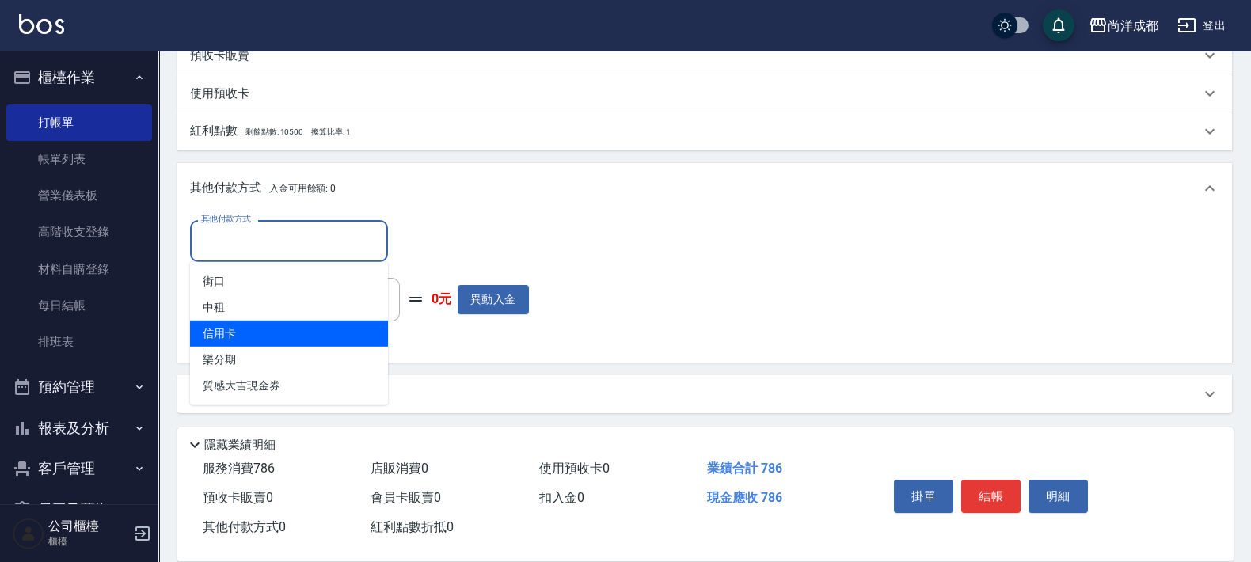
click at [249, 329] on span "信用卡" at bounding box center [289, 334] width 198 height 26
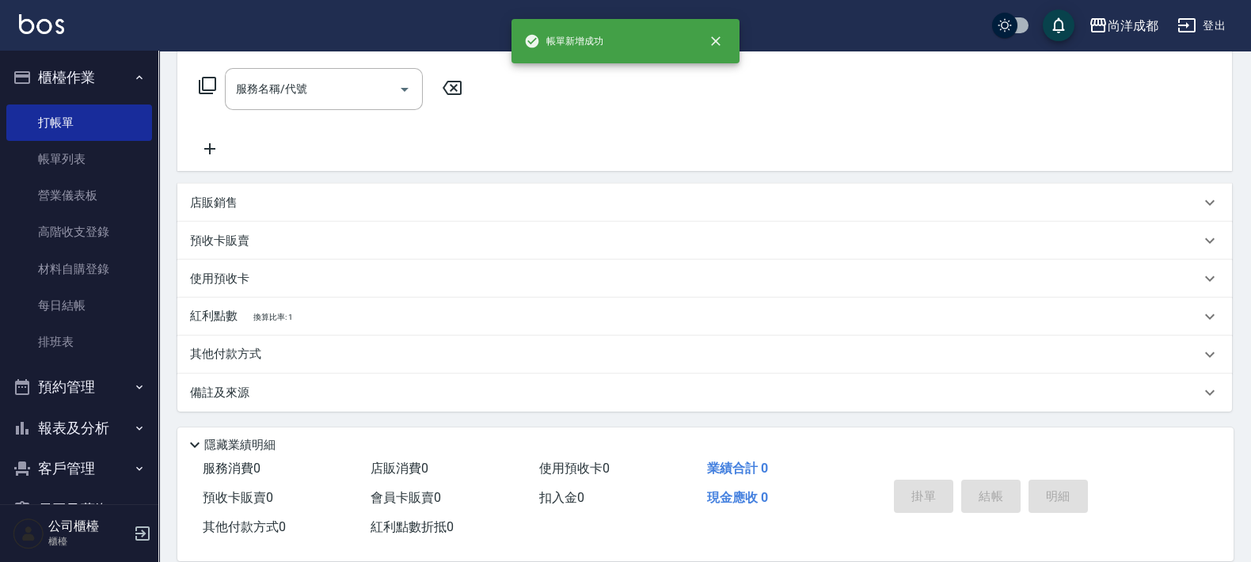
scroll to position [0, 0]
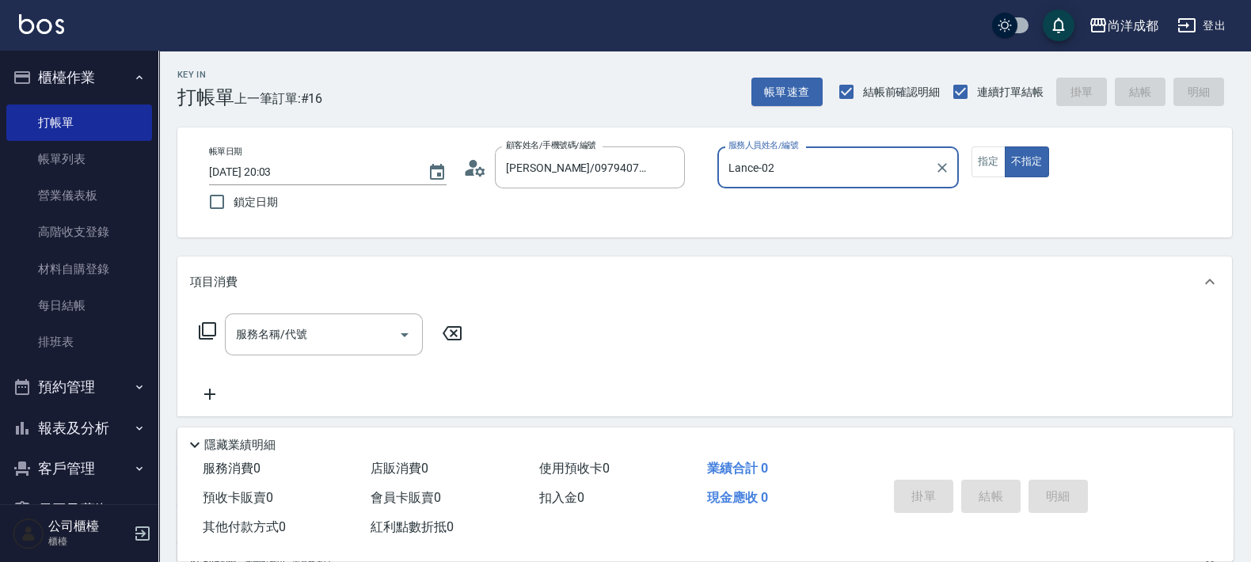
click at [1004, 146] on button "不指定" at bounding box center [1026, 161] width 44 height 31
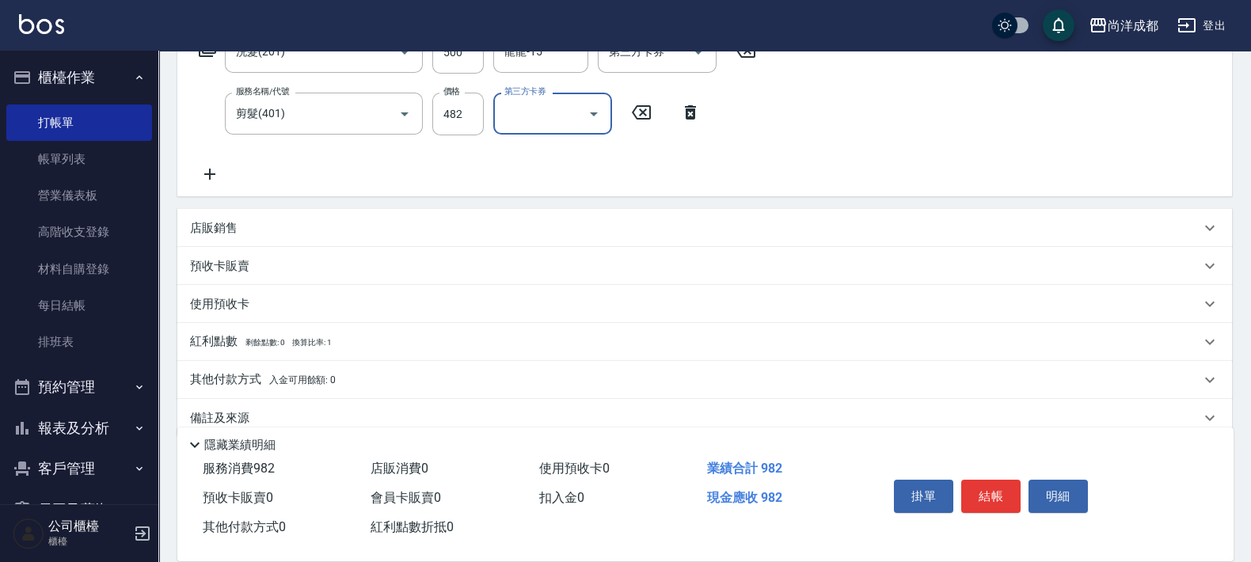
scroll to position [308, 0]
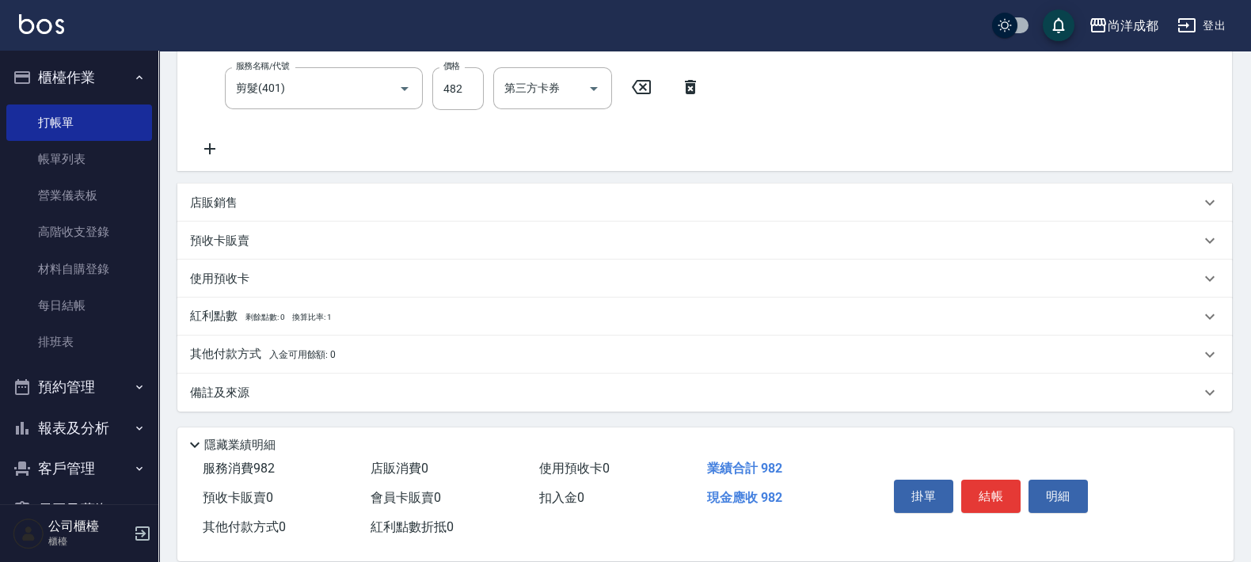
click at [209, 357] on p "其他付款方式 入金可用餘額: 0" at bounding box center [263, 354] width 146 height 17
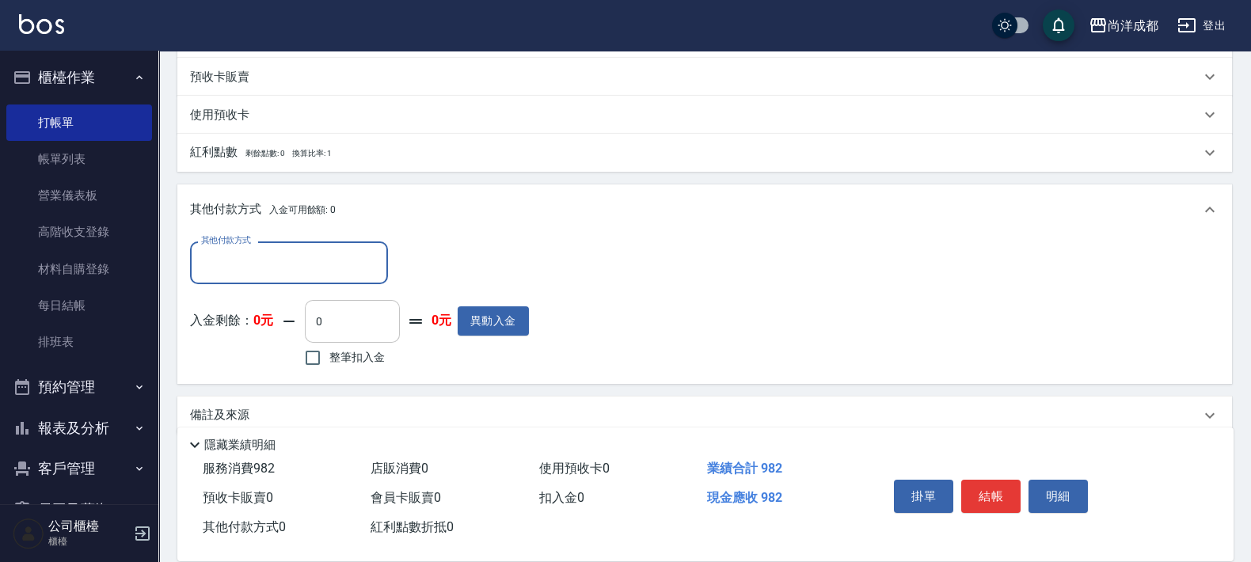
scroll to position [494, 0]
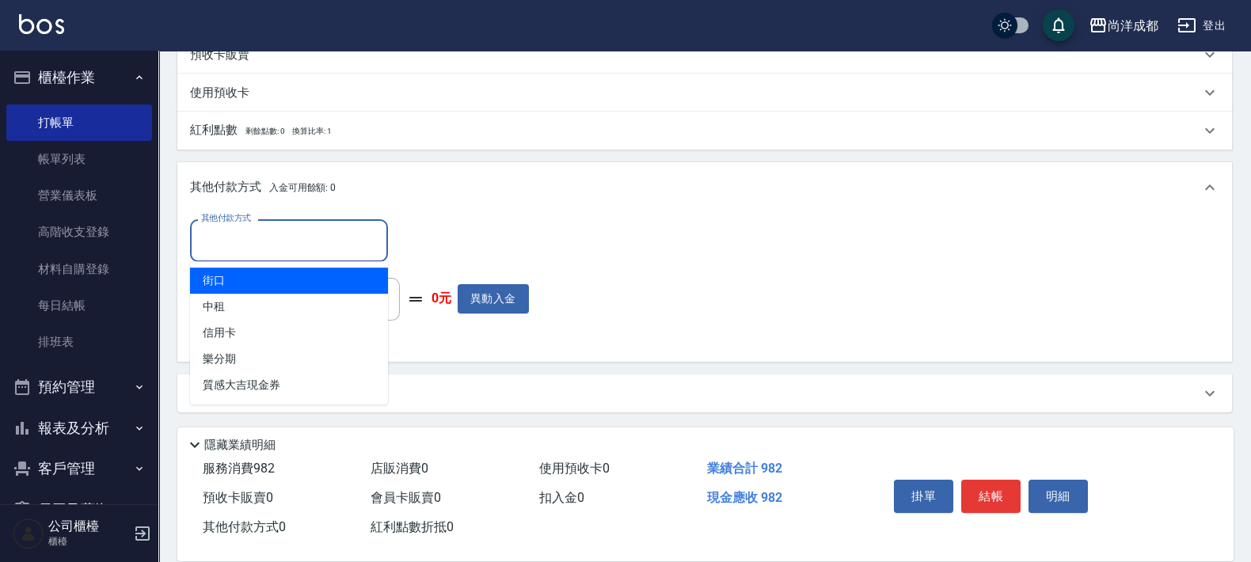
drag, startPoint x: 336, startPoint y: 249, endPoint x: 315, endPoint y: 273, distance: 31.9
click at [336, 254] on div "其他付款方式" at bounding box center [289, 240] width 198 height 42
click at [278, 247] on input "其他付款方式" at bounding box center [289, 240] width 184 height 28
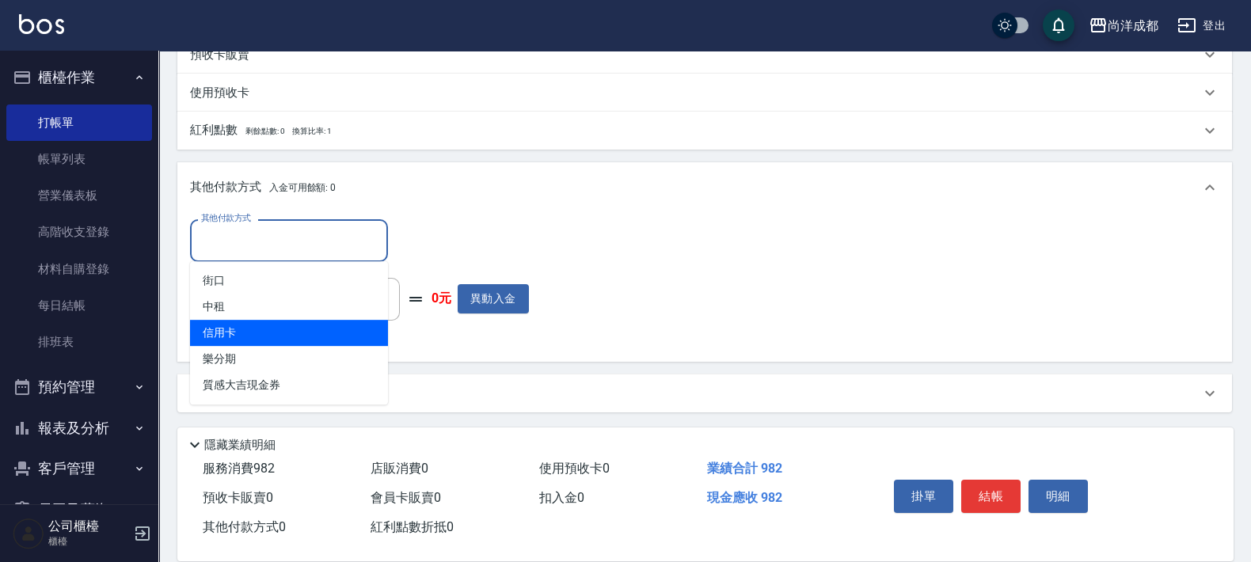
click at [254, 328] on span "信用卡" at bounding box center [289, 333] width 198 height 26
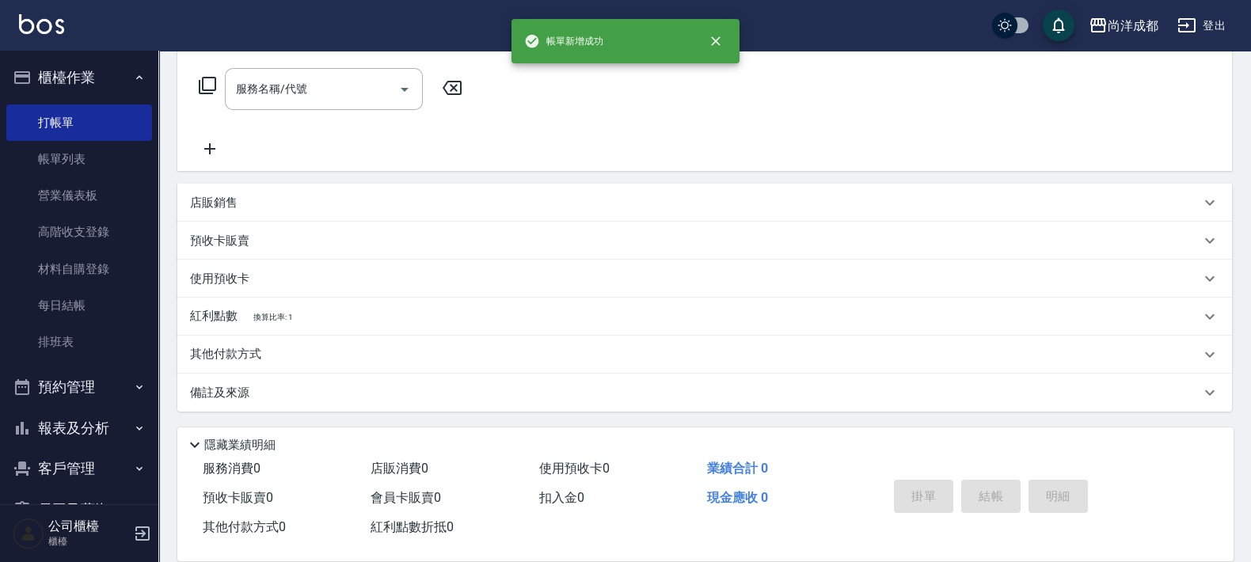
scroll to position [0, 0]
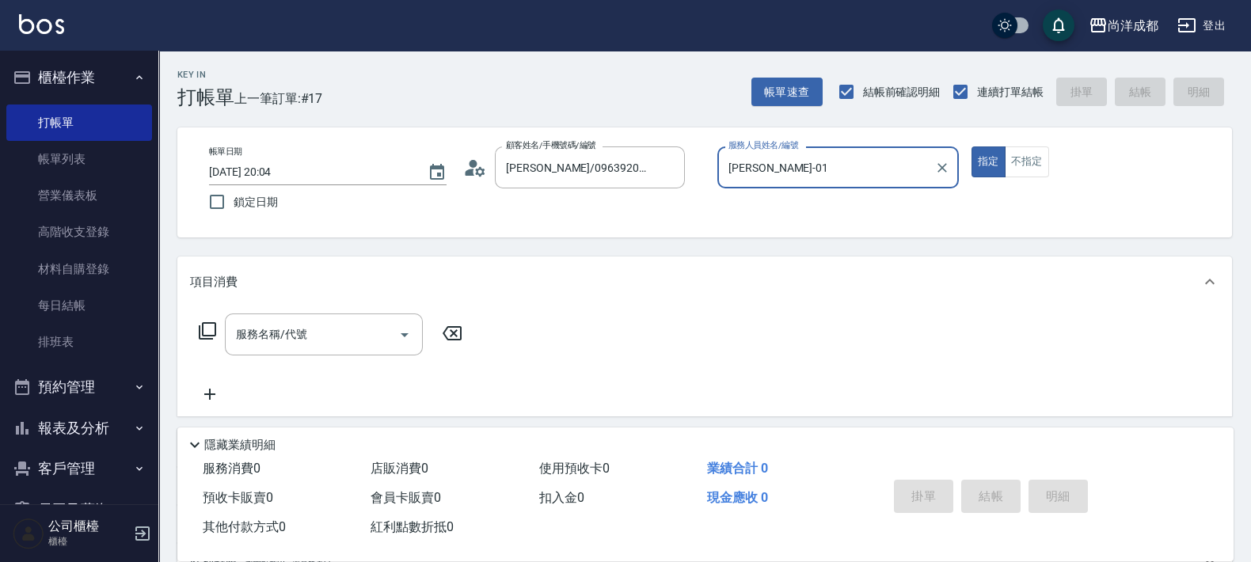
click at [971, 146] on button "指定" at bounding box center [988, 161] width 34 height 31
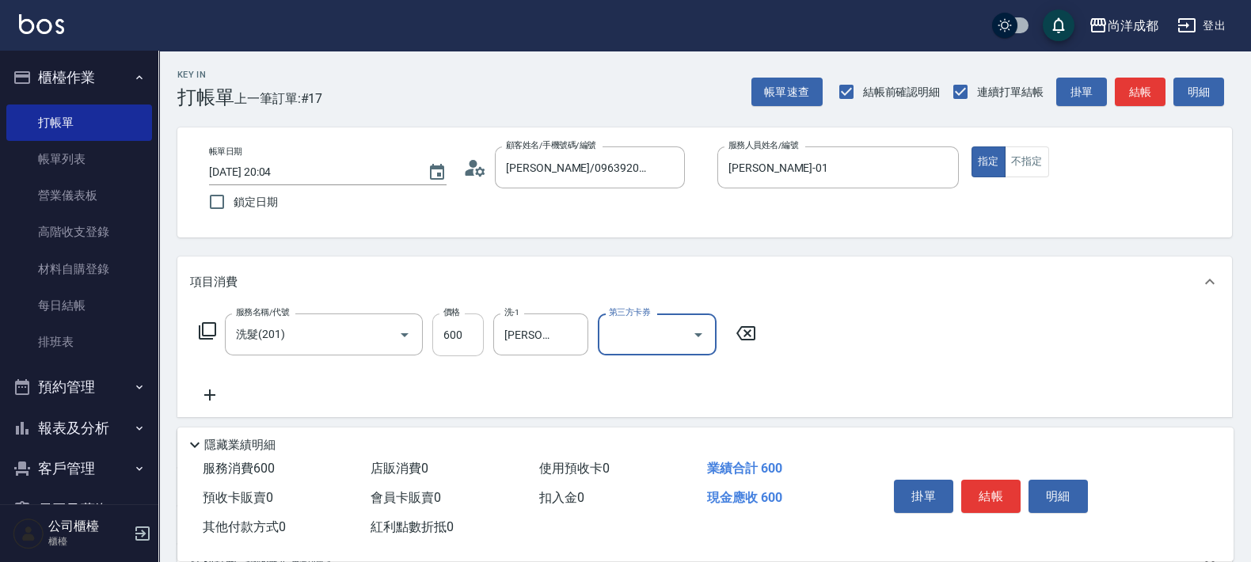
click at [453, 332] on input "600" at bounding box center [457, 334] width 51 height 43
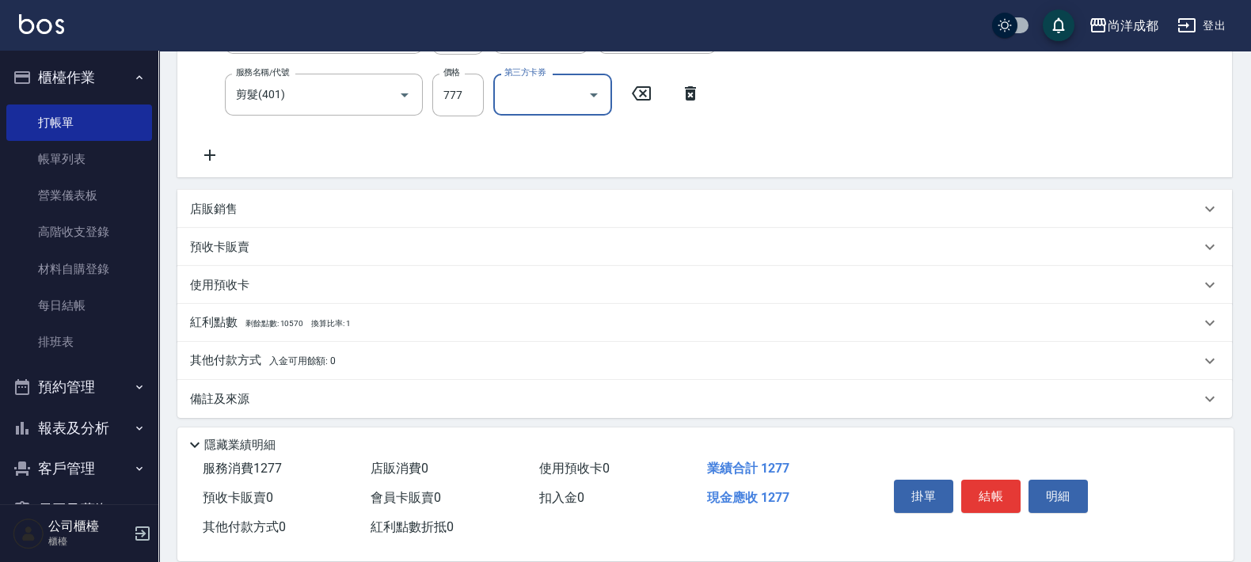
scroll to position [308, 0]
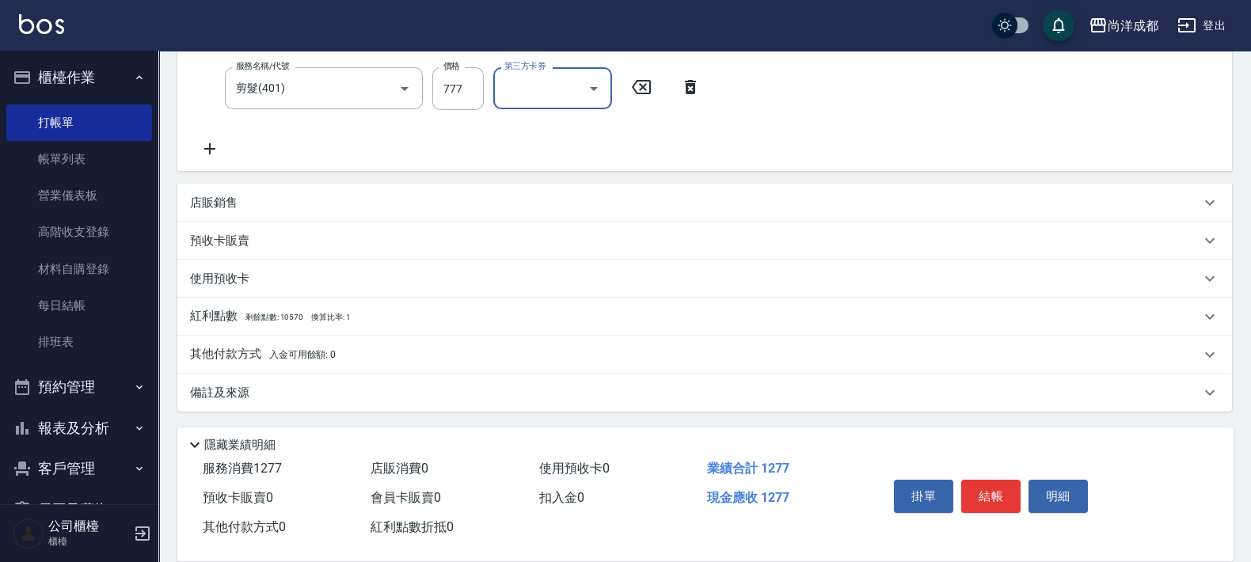
click at [223, 346] on p "其他付款方式 入金可用餘額: 0" at bounding box center [263, 354] width 146 height 17
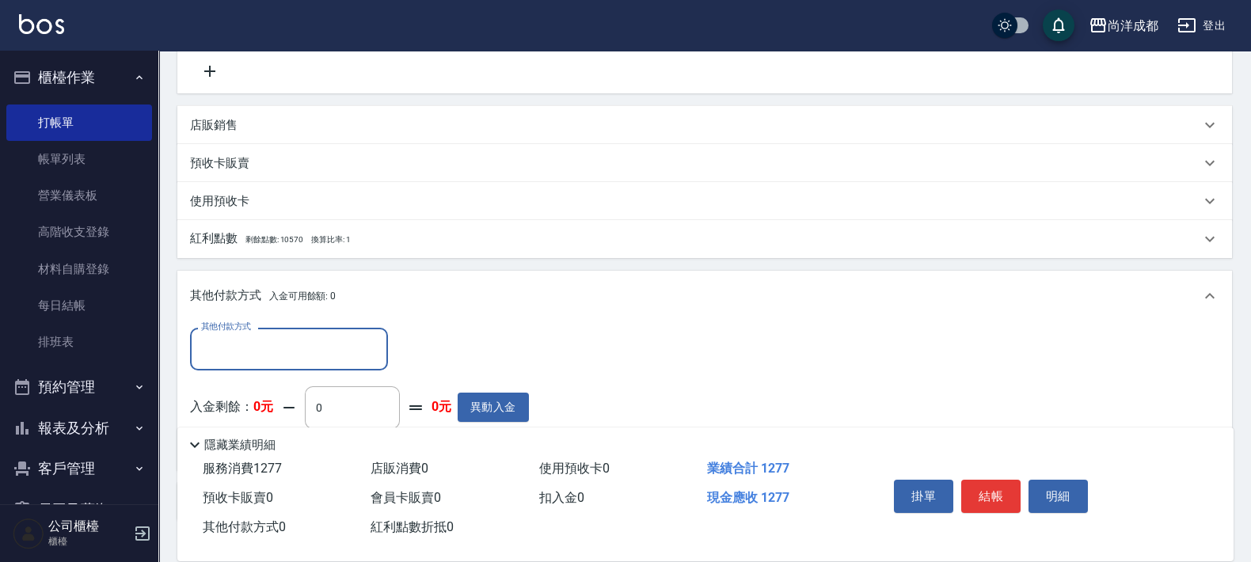
scroll to position [494, 0]
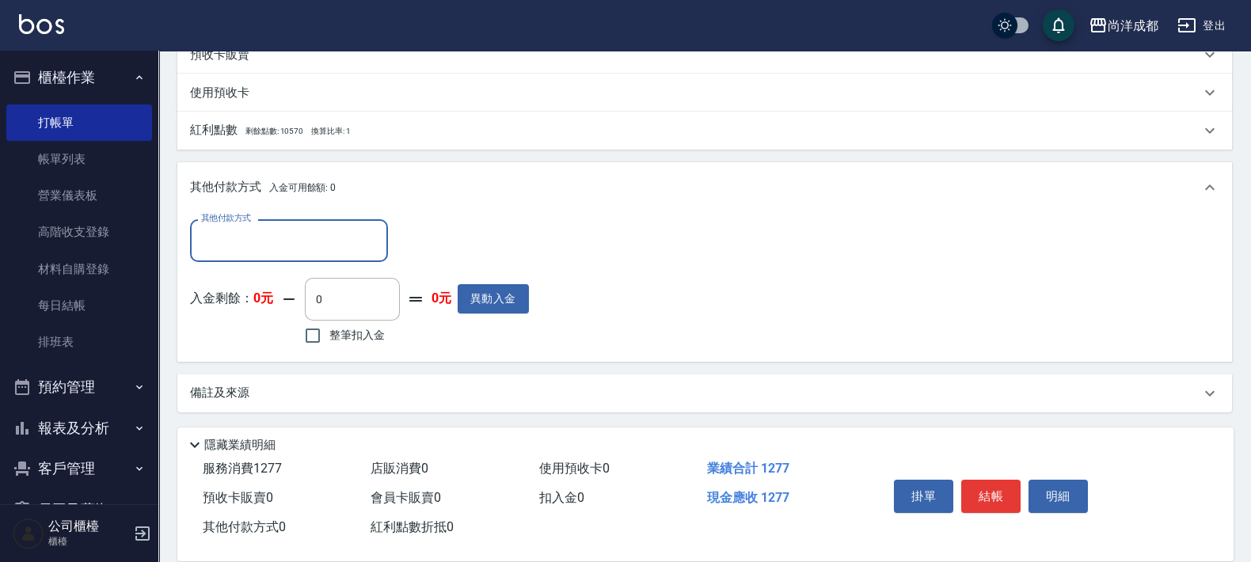
click at [336, 252] on input "其他付款方式" at bounding box center [289, 240] width 184 height 28
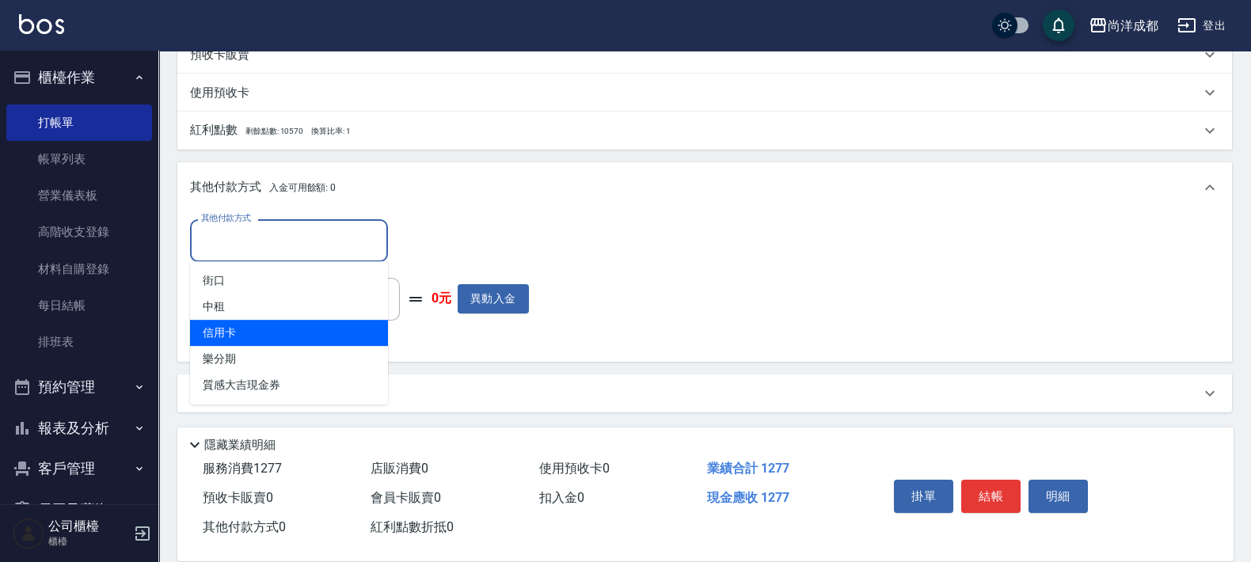
click at [217, 332] on span "信用卡" at bounding box center [289, 333] width 198 height 26
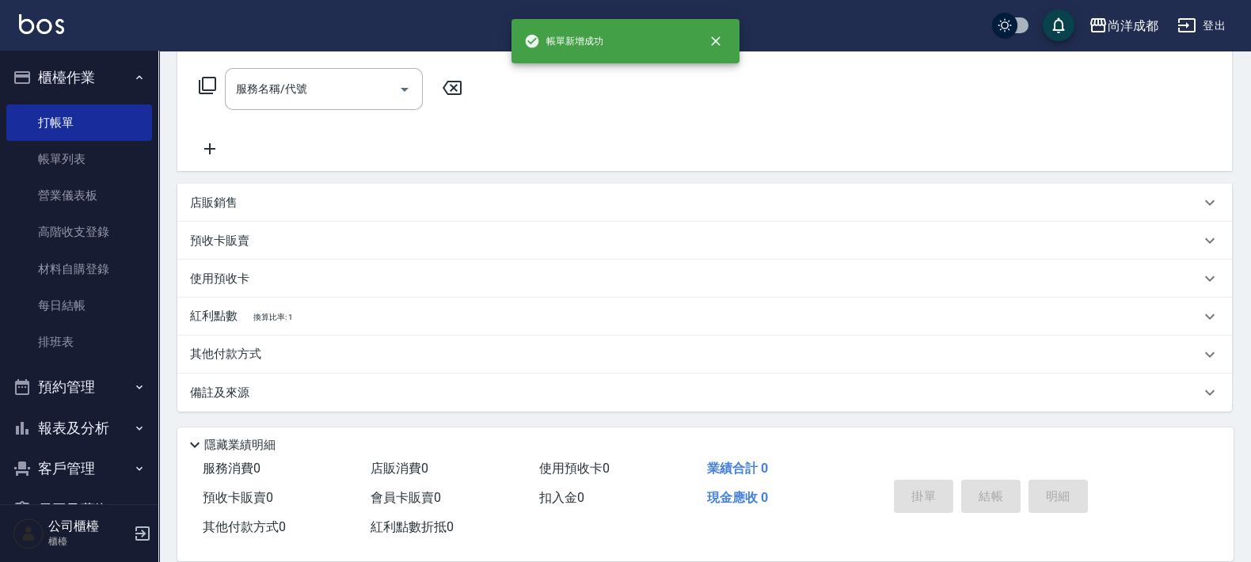
scroll to position [0, 0]
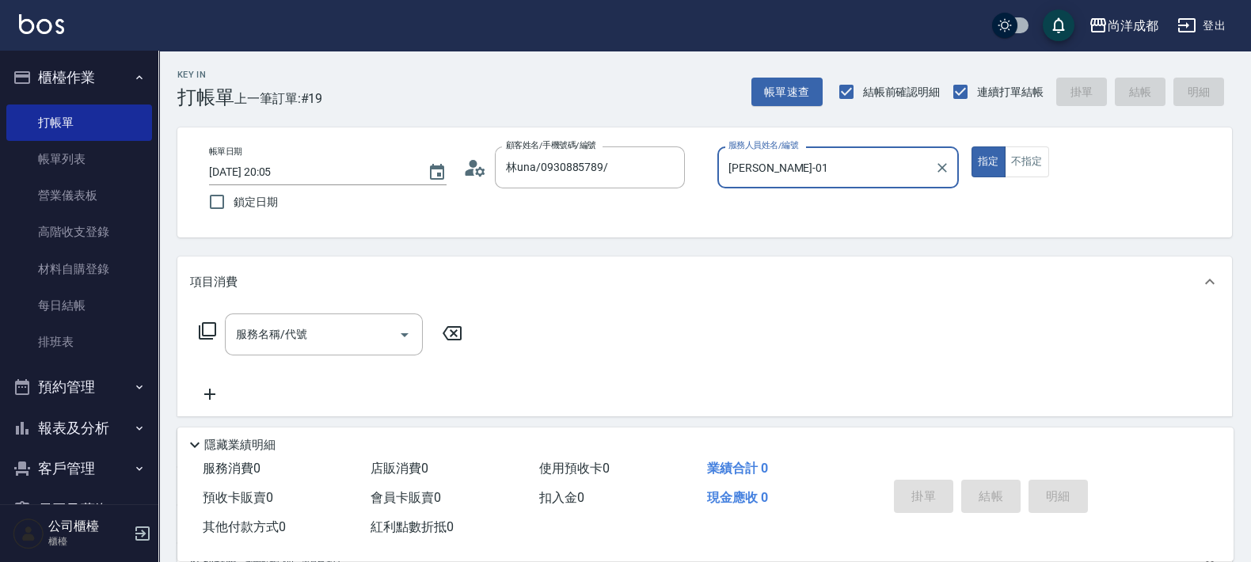
click at [971, 146] on button "指定" at bounding box center [988, 161] width 34 height 31
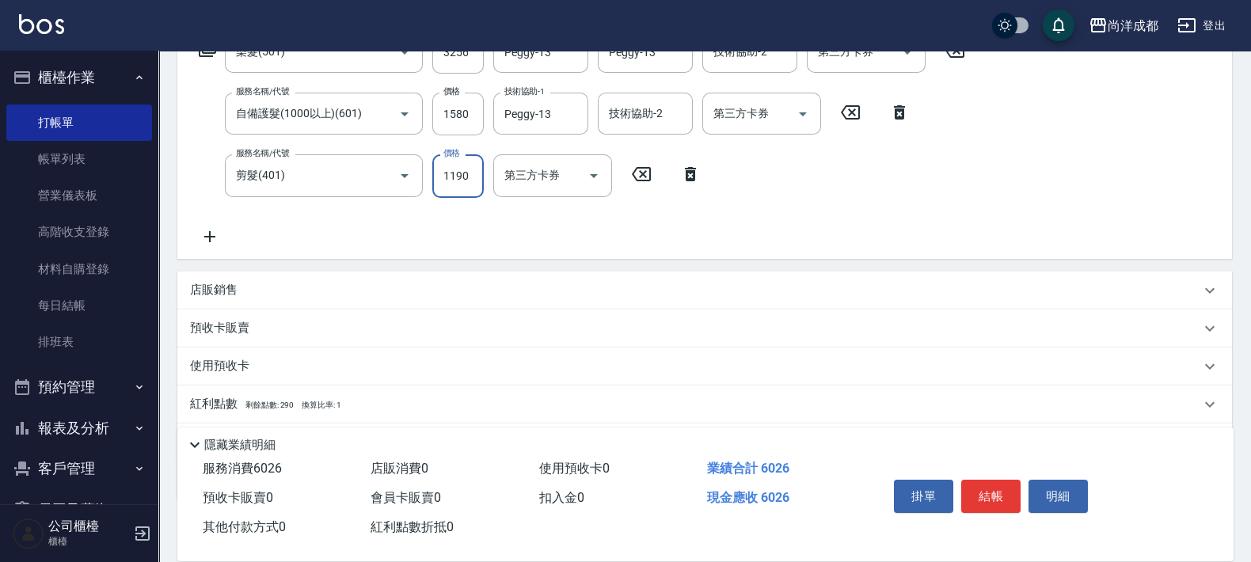
scroll to position [370, 0]
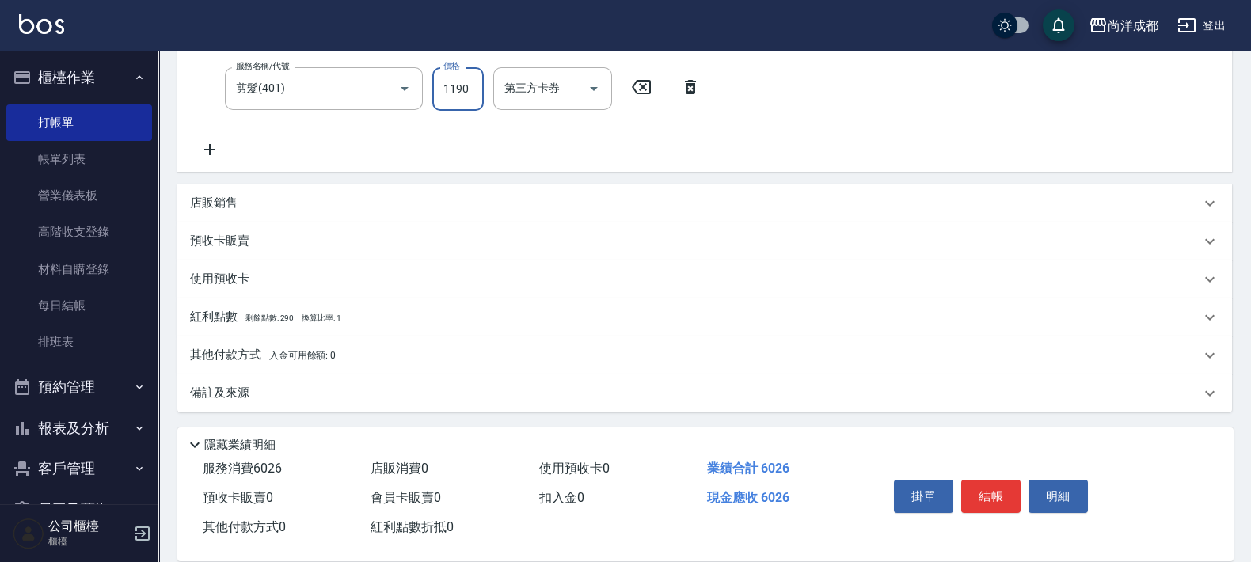
click at [246, 351] on p "其他付款方式 入金可用餘額: 0" at bounding box center [263, 355] width 146 height 17
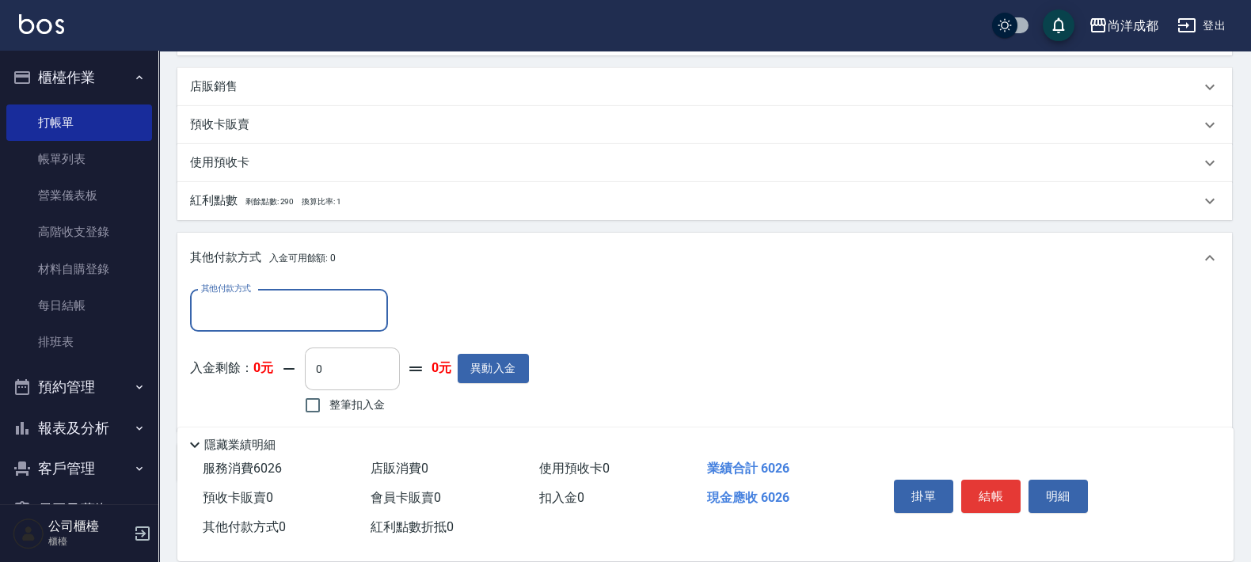
scroll to position [556, 0]
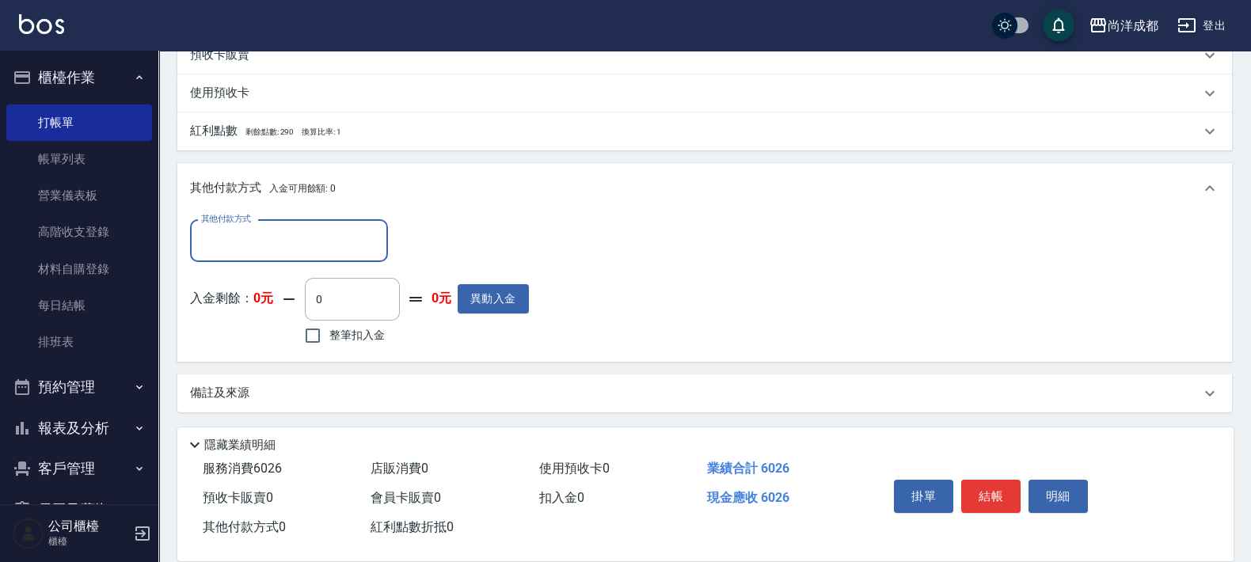
click at [314, 243] on input "其他付款方式" at bounding box center [289, 241] width 184 height 28
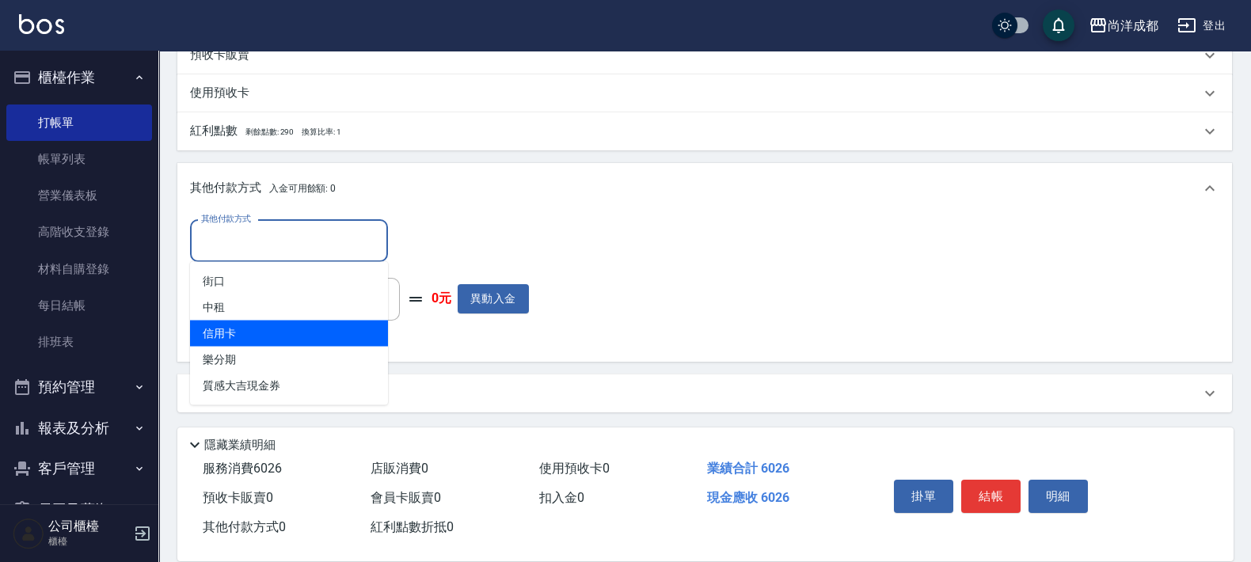
click at [234, 328] on span "信用卡" at bounding box center [289, 334] width 198 height 26
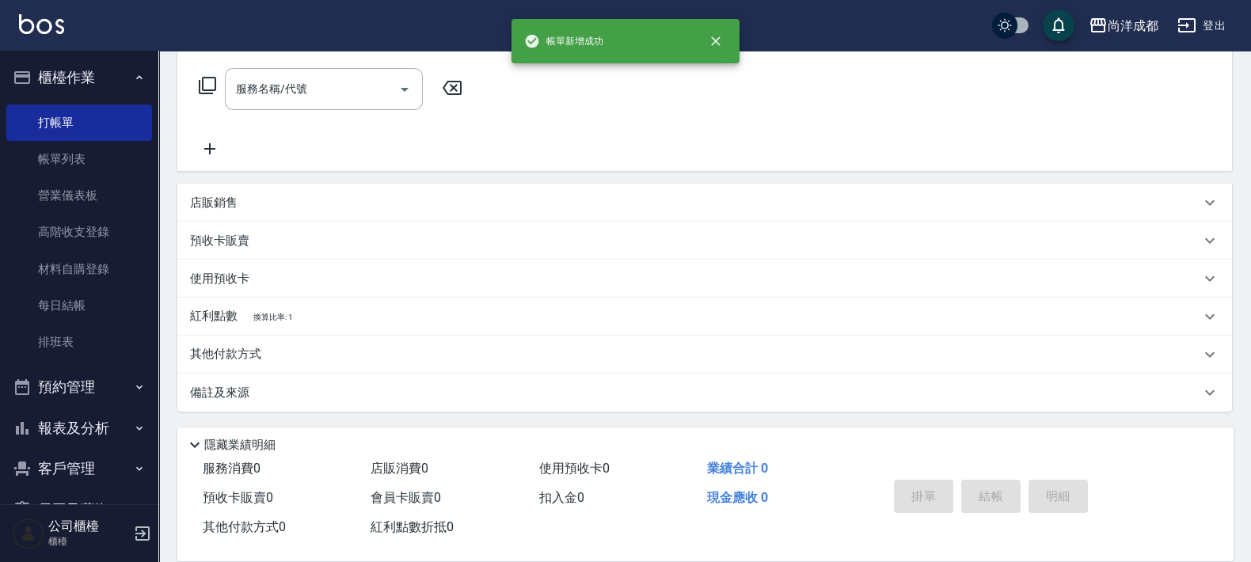
scroll to position [0, 0]
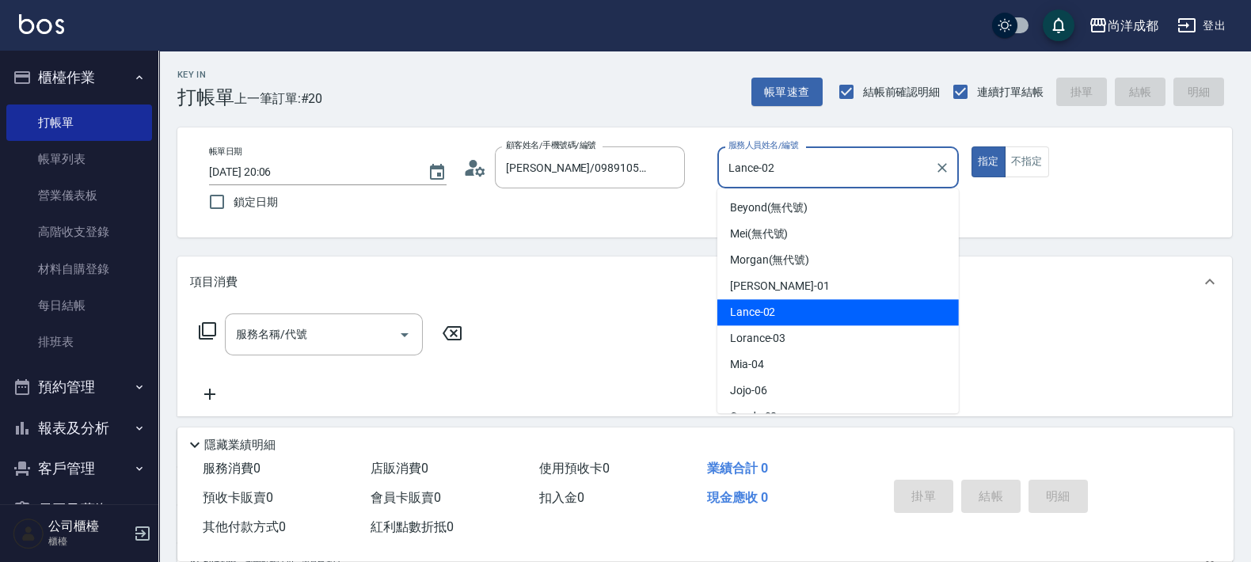
drag, startPoint x: 752, startPoint y: 187, endPoint x: 587, endPoint y: 204, distance: 166.3
click at [587, 204] on div "帳單日期 2025/09/17 20:06 鎖定日期 顧客姓名/手機號碼/編號 陳志剛/0989105183/ 顧客姓名/手機號碼/編號 服務人員姓名/編號 …" at bounding box center [704, 182] width 1016 height 72
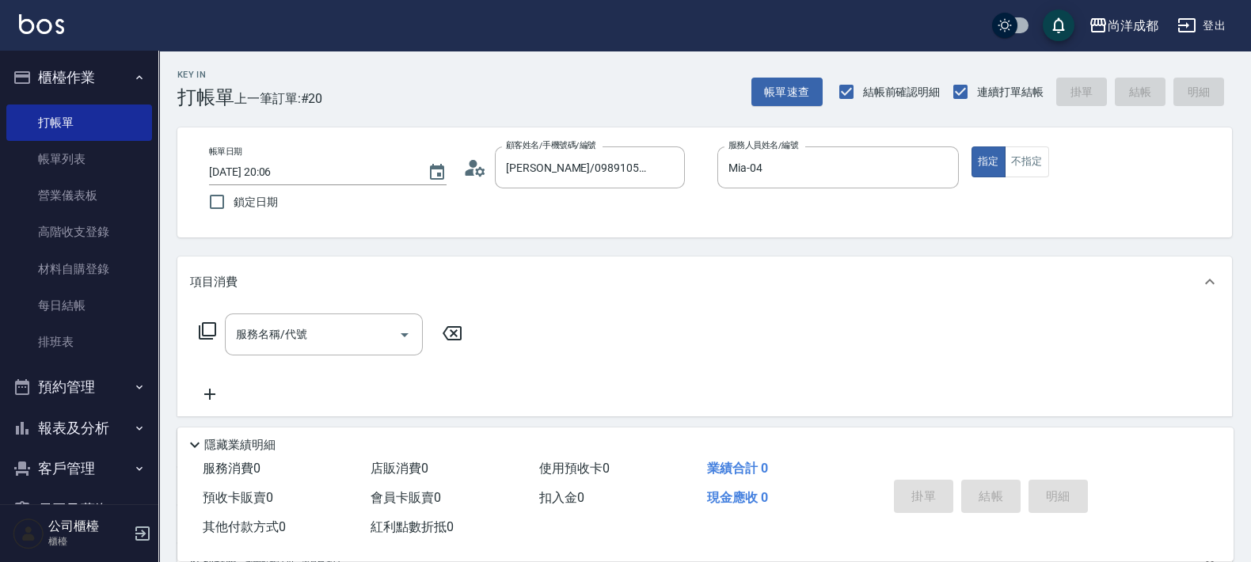
drag, startPoint x: 1049, startPoint y: 141, endPoint x: 1036, endPoint y: 144, distance: 13.1
click at [1044, 143] on div "帳單日期 2025/09/17 20:06 鎖定日期 顧客姓名/手機號碼/編號 陳志剛/0989105183/ 顧客姓名/手機號碼/編號 服務人員姓名/編號 …" at bounding box center [704, 182] width 1054 height 110
click at [1033, 147] on div "帳單日期 2025/09/17 20:06 鎖定日期 顧客姓名/手機號碼/編號 陳志剛/0989105183/ 顧客姓名/手機號碼/編號 服務人員姓名/編號 …" at bounding box center [704, 182] width 1054 height 110
click at [1029, 156] on button "不指定" at bounding box center [1026, 161] width 44 height 31
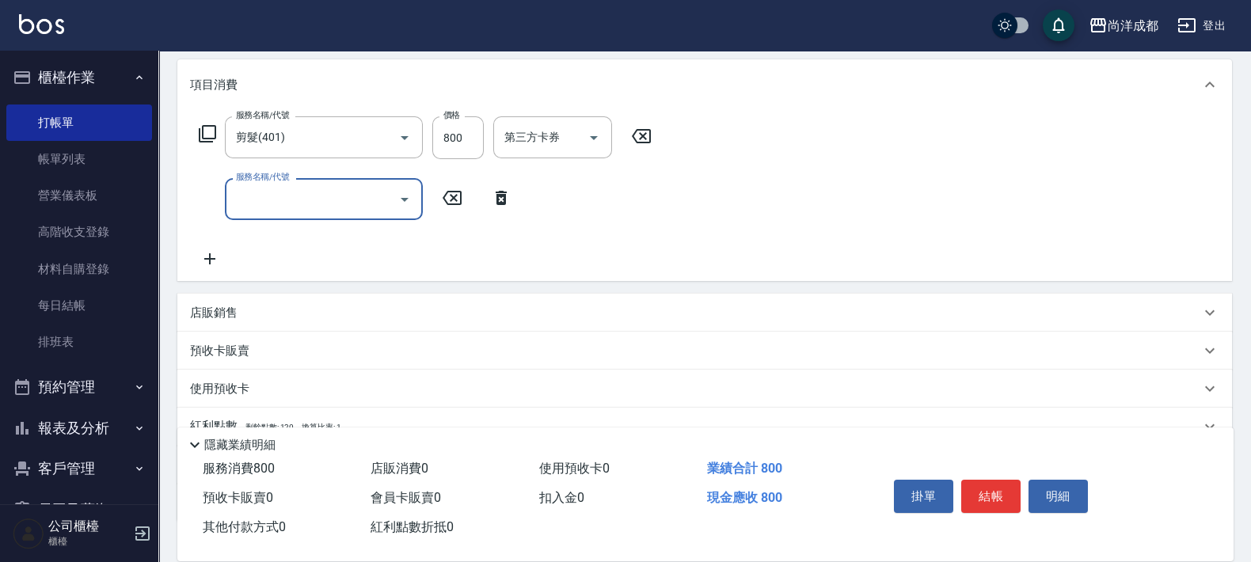
scroll to position [197, 0]
click at [407, 192] on icon "Open" at bounding box center [404, 199] width 19 height 19
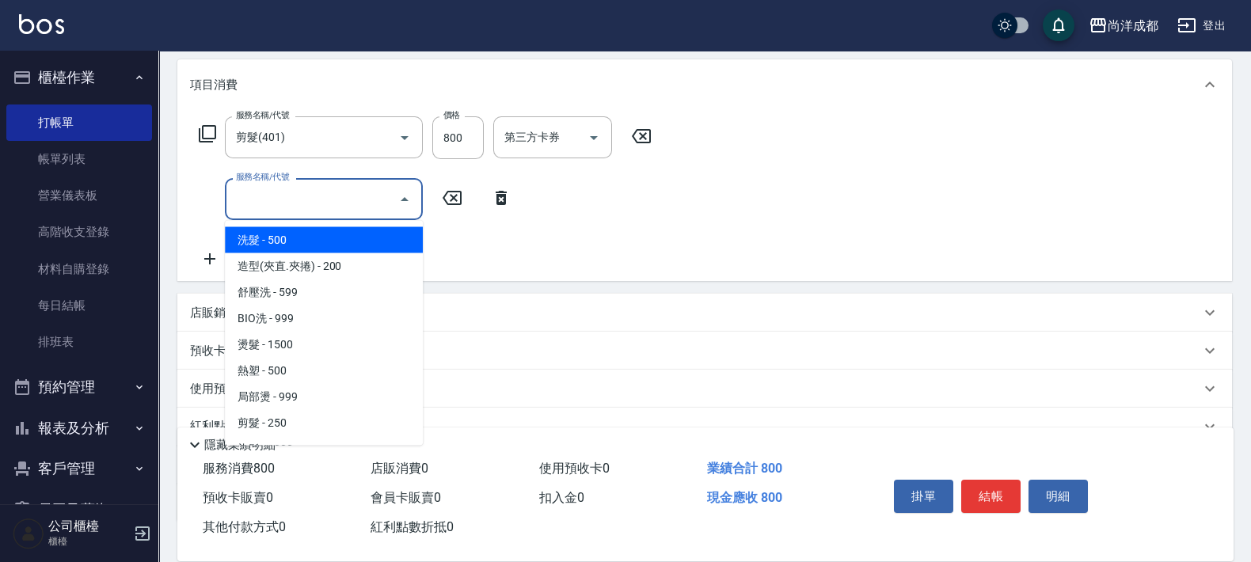
drag, startPoint x: 413, startPoint y: 240, endPoint x: 429, endPoint y: 294, distance: 56.1
click at [430, 302] on body "尚洋成都 登出 櫃檯作業 打帳單 帳單列表 營業儀表板 高階收支登錄 材料自購登錄 每日結帳 排班表 預約管理 預約管理 單日預約紀錄 單週預約紀錄 報表及分…" at bounding box center [625, 237] width 1251 height 869
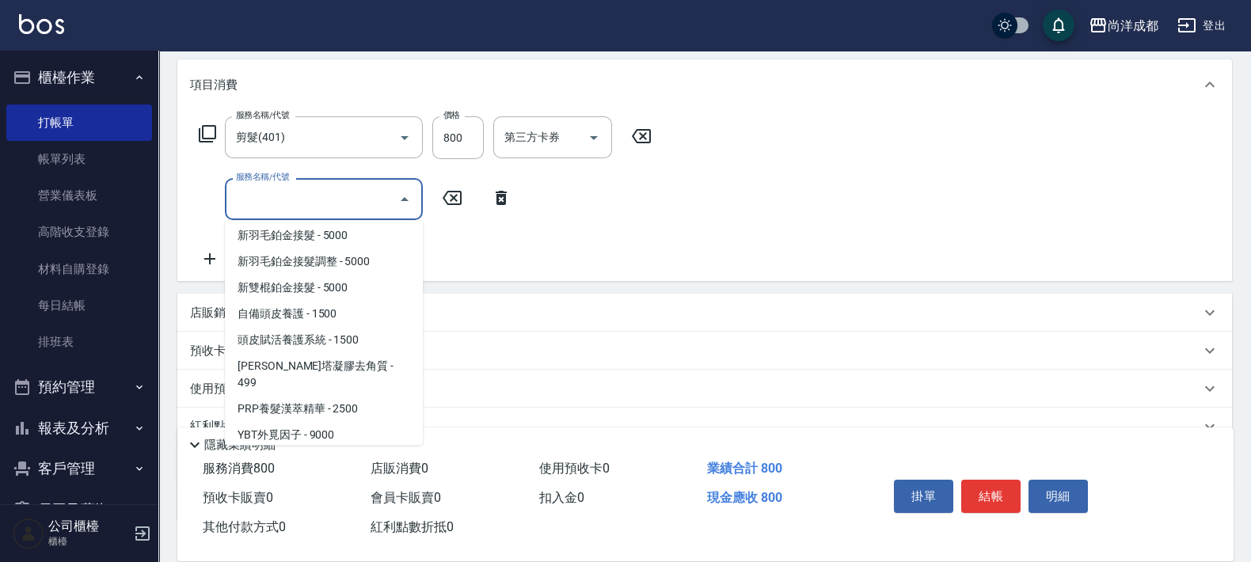
scroll to position [888, 0]
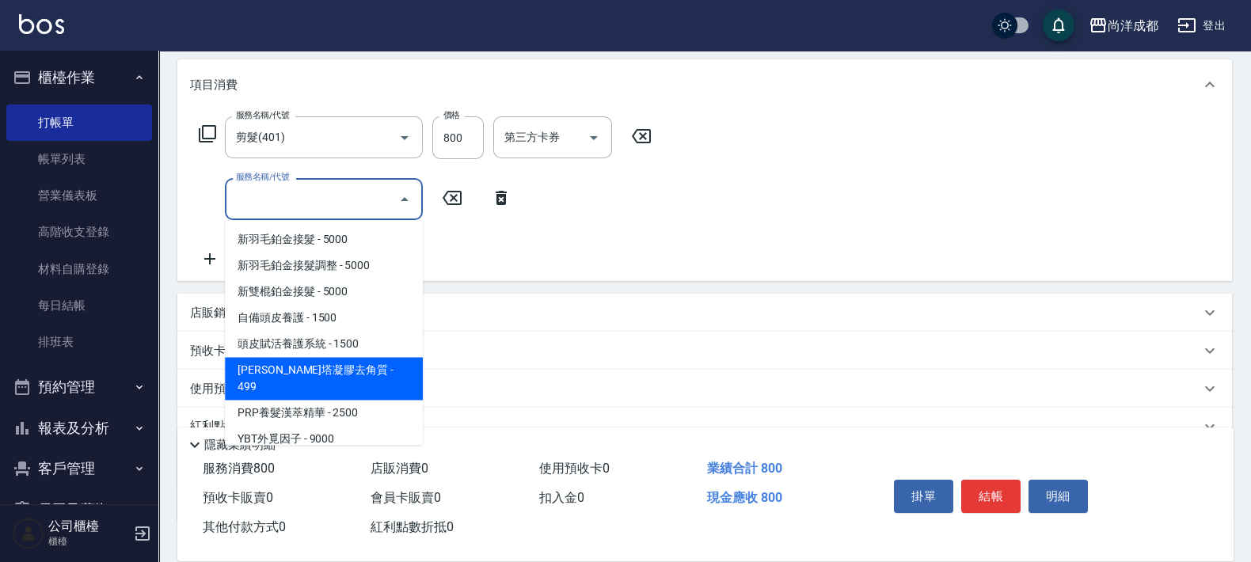
click at [390, 366] on span "蕾娜塔凝膠去角質 - 499" at bounding box center [324, 379] width 198 height 43
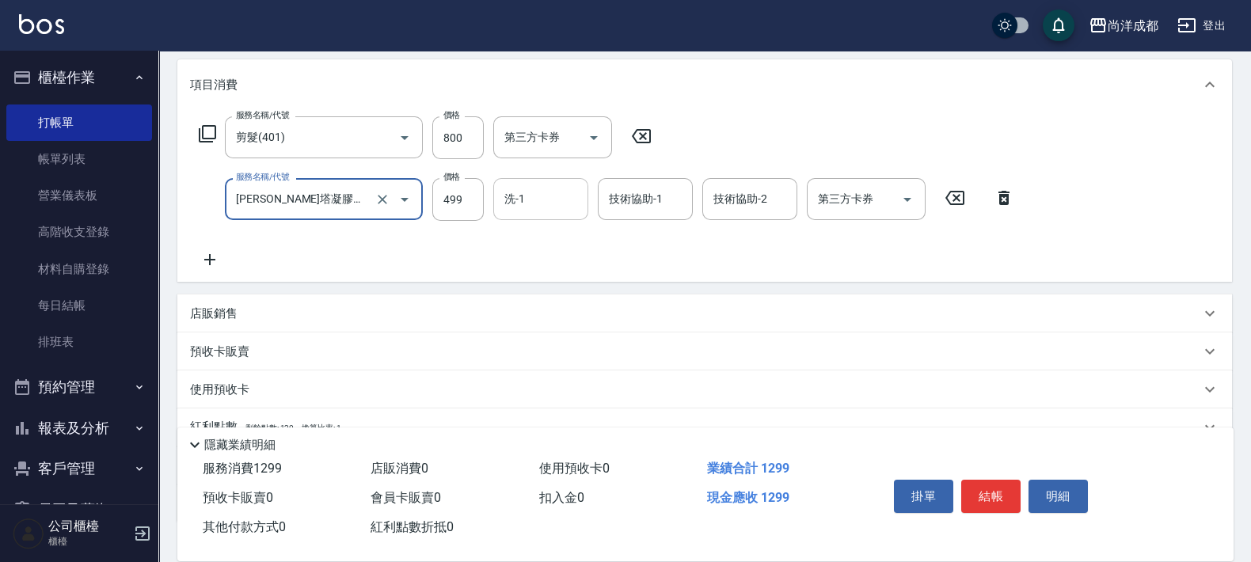
click at [538, 204] on input "洗-1" at bounding box center [540, 199] width 81 height 28
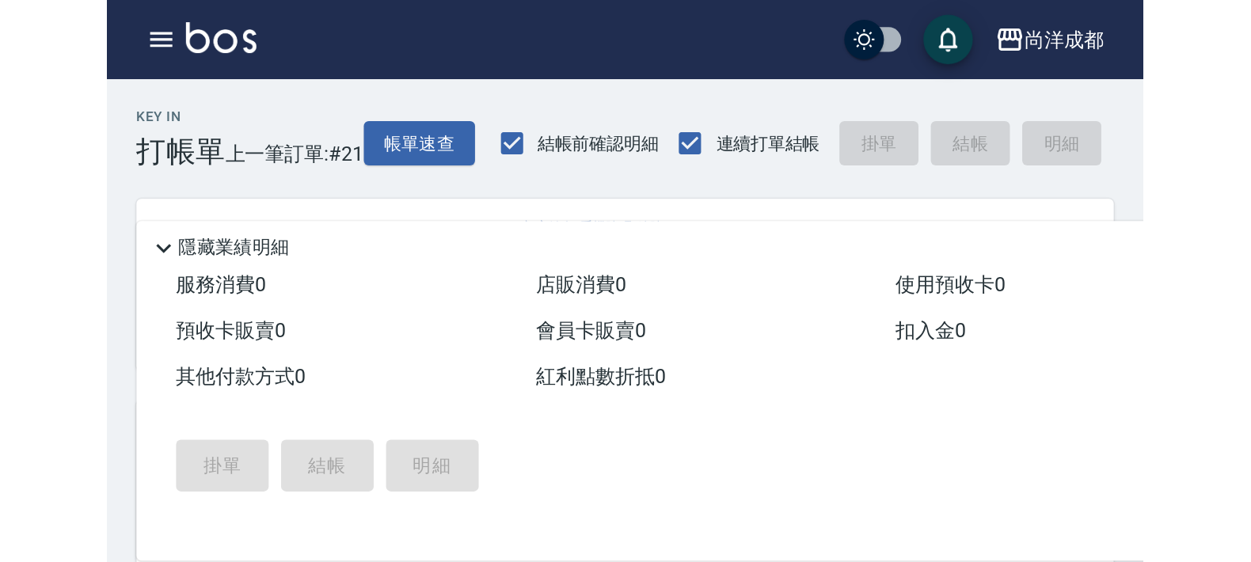
scroll to position [0, 0]
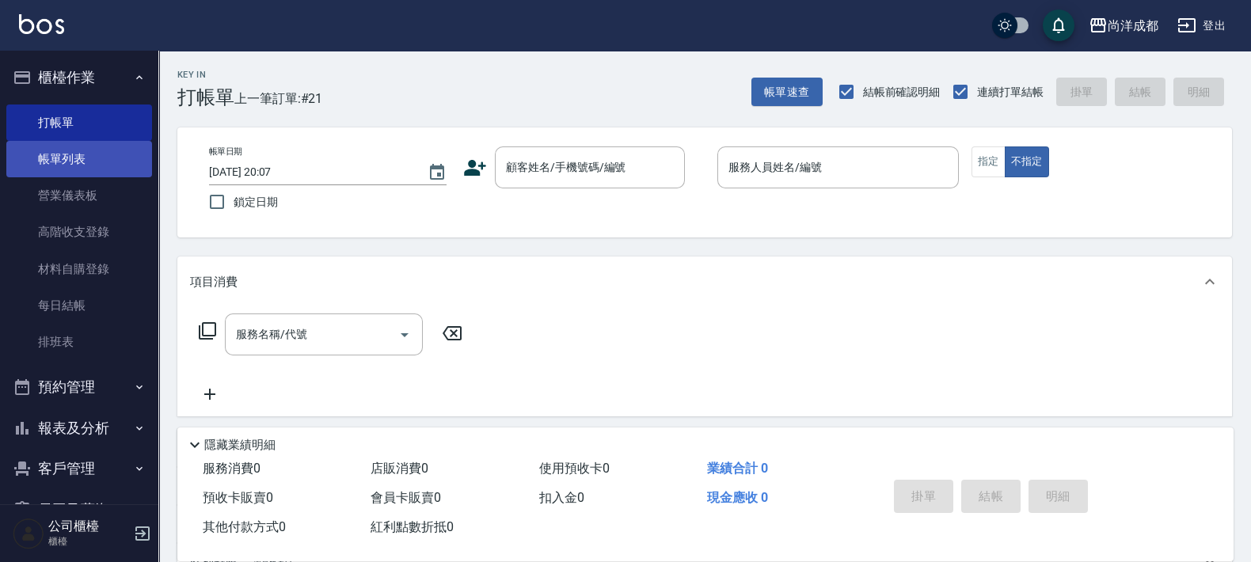
click at [50, 157] on link "帳單列表" at bounding box center [79, 159] width 146 height 36
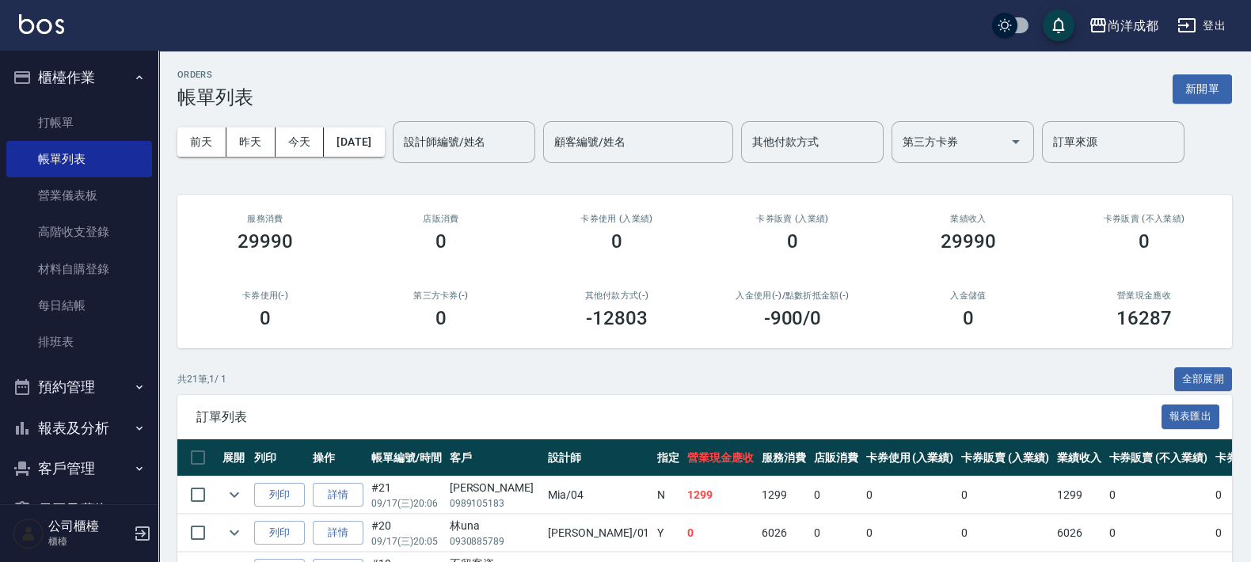
click at [99, 78] on button "櫃檯作業" at bounding box center [79, 77] width 146 height 41
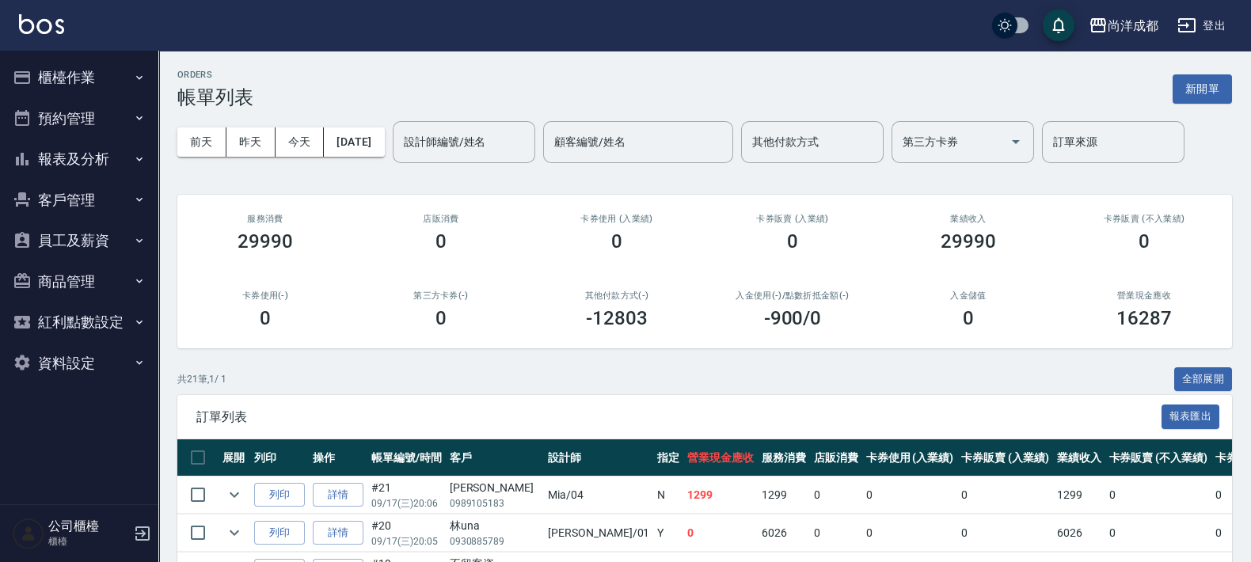
click at [94, 120] on button "預約管理" at bounding box center [79, 118] width 146 height 41
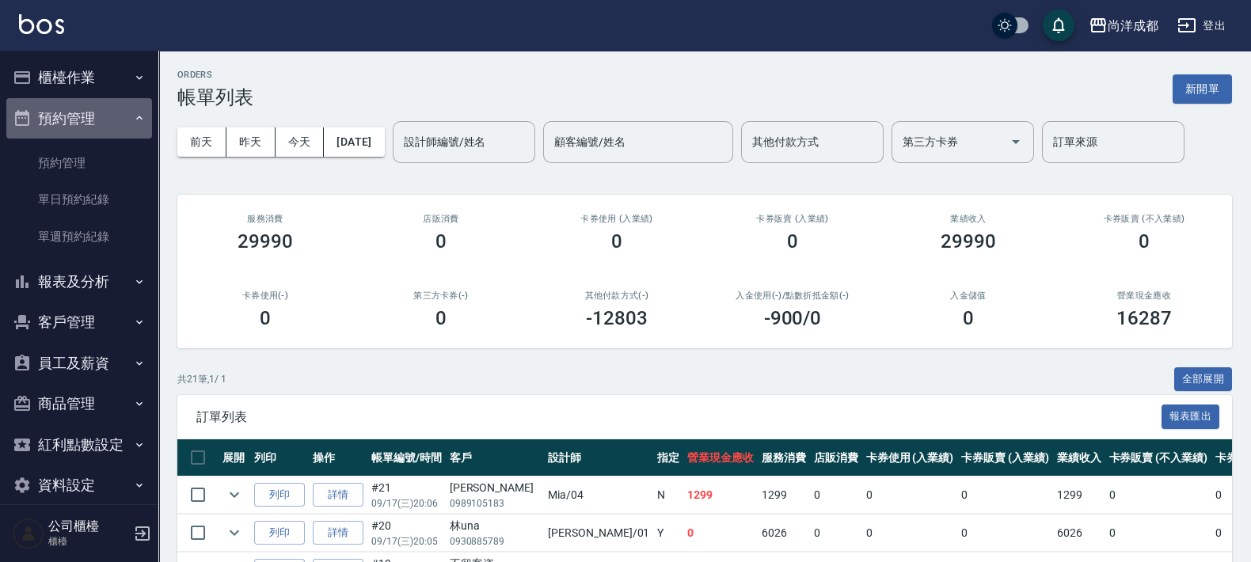
click at [94, 120] on button "預約管理" at bounding box center [79, 118] width 146 height 41
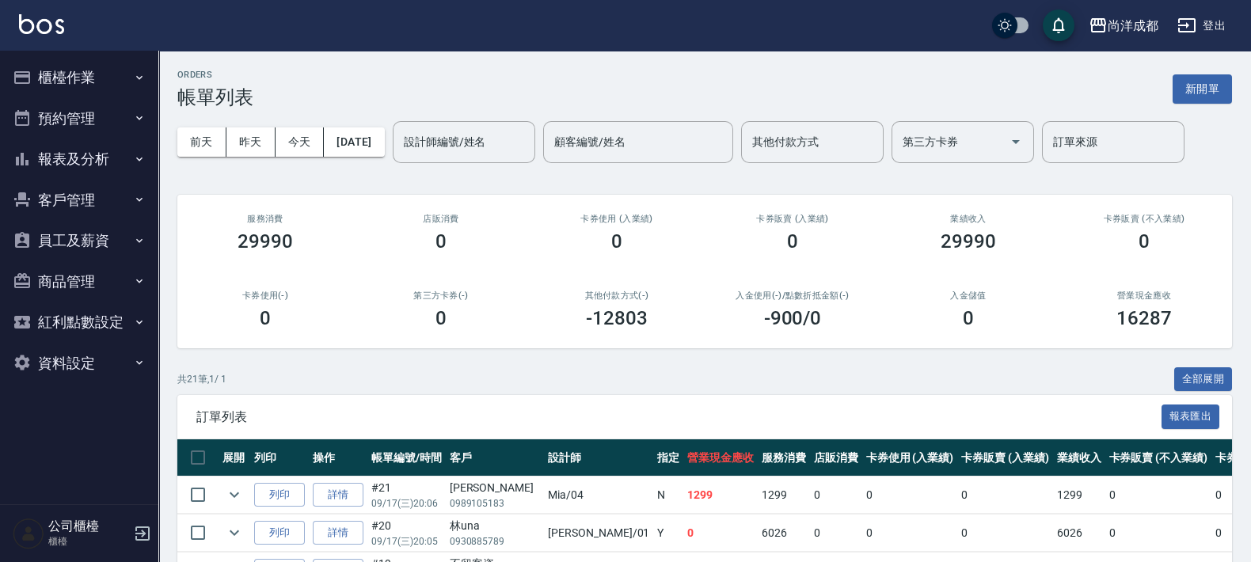
click at [89, 146] on button "報表及分析" at bounding box center [79, 159] width 146 height 41
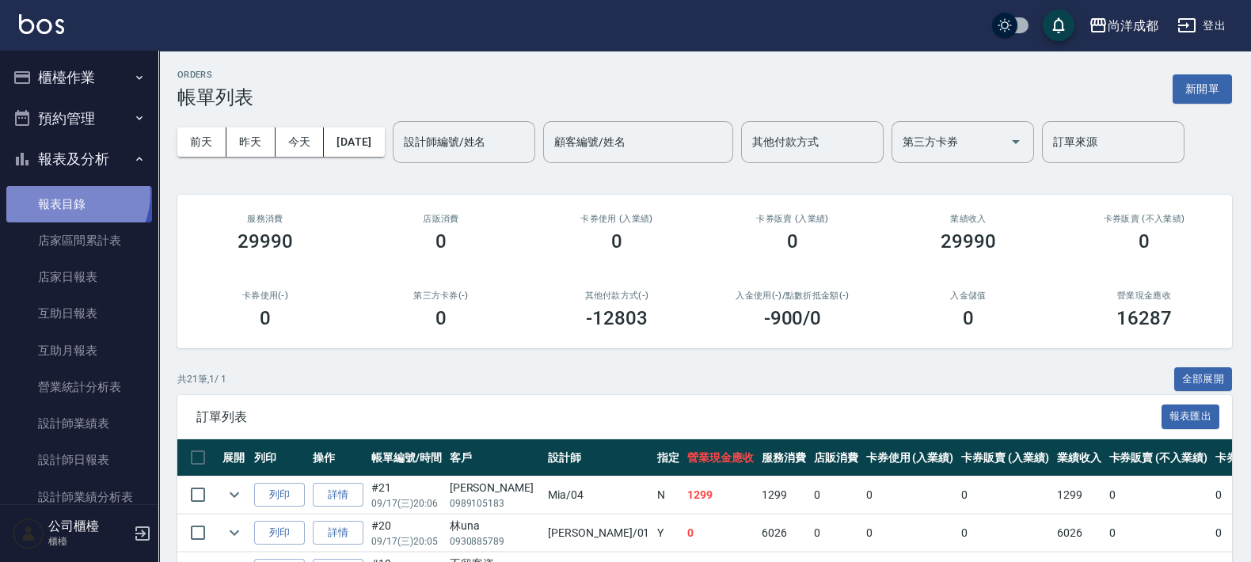
click at [66, 193] on link "報表目錄" at bounding box center [79, 204] width 146 height 36
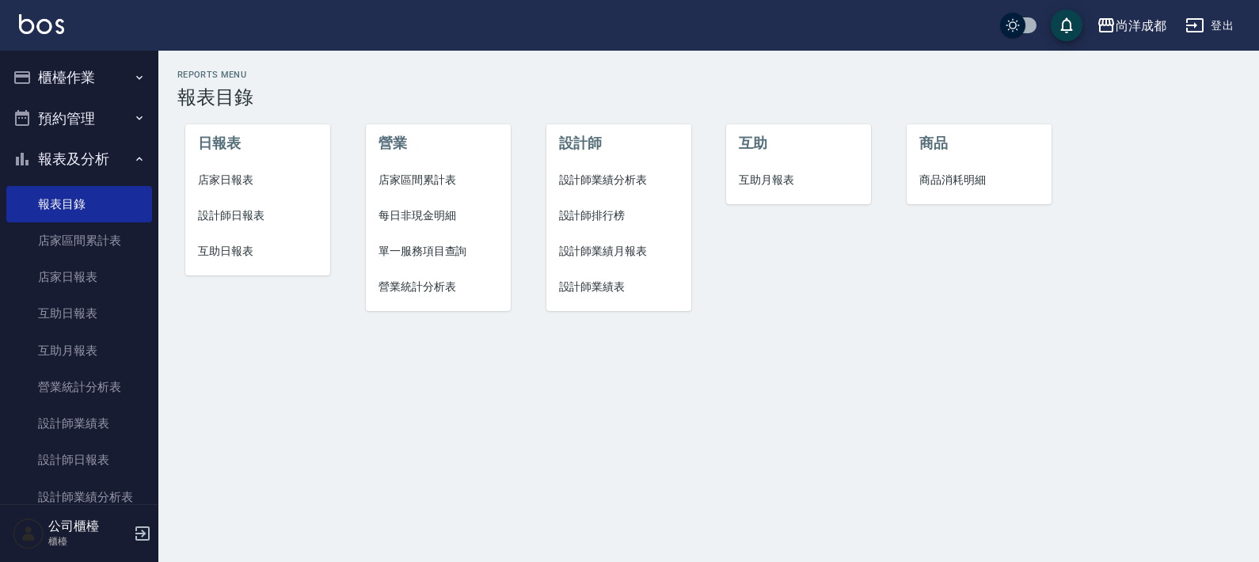
click at [246, 222] on span "設計師日報表" at bounding box center [258, 215] width 120 height 17
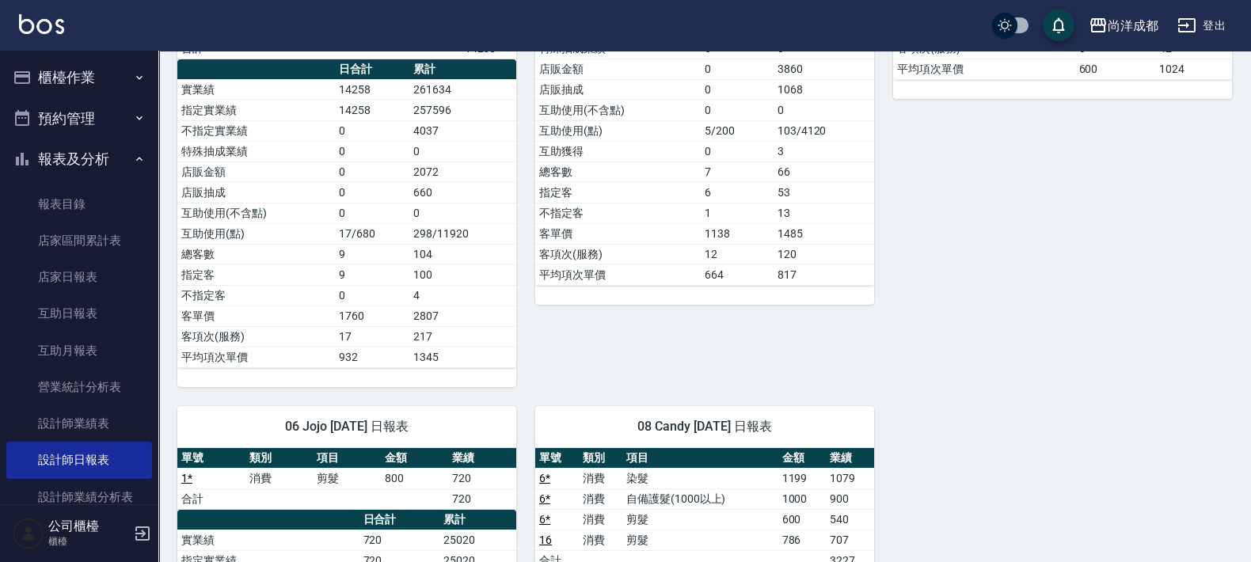
scroll to position [501, 0]
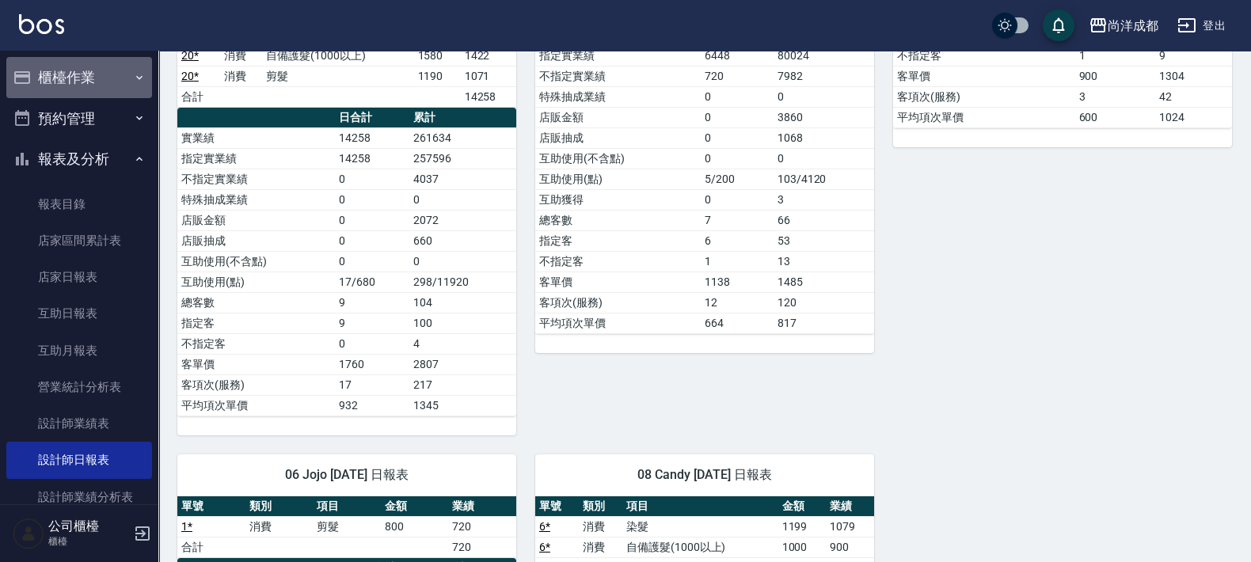
click at [87, 83] on button "櫃檯作業" at bounding box center [79, 77] width 146 height 41
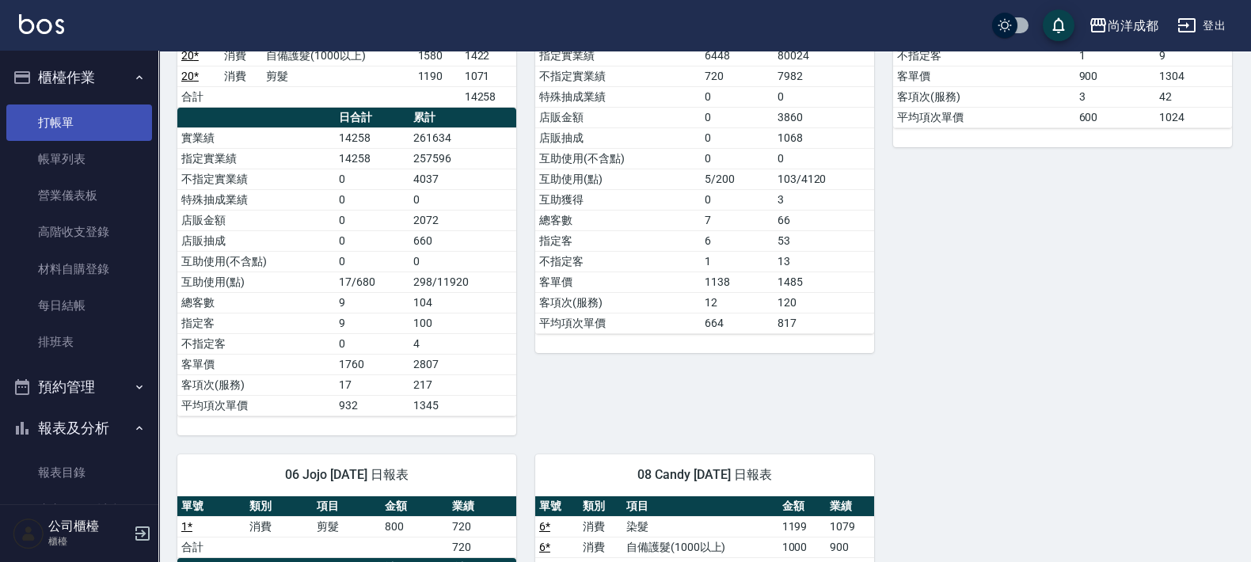
click at [63, 118] on link "打帳單" at bounding box center [79, 122] width 146 height 36
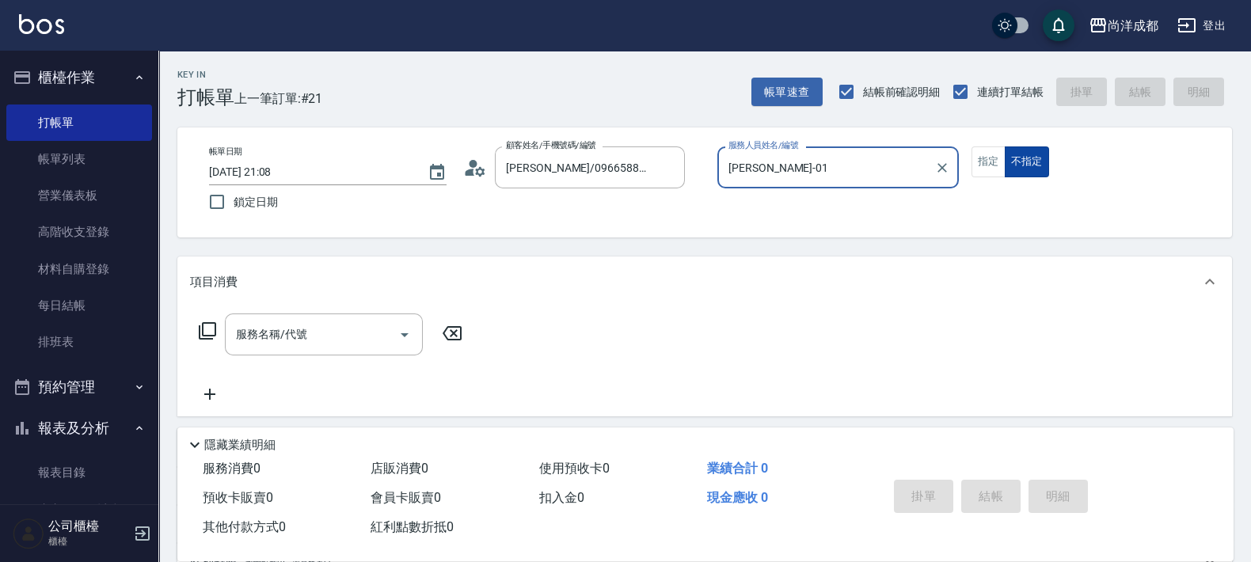
click at [1004, 146] on button "不指定" at bounding box center [1026, 161] width 44 height 31
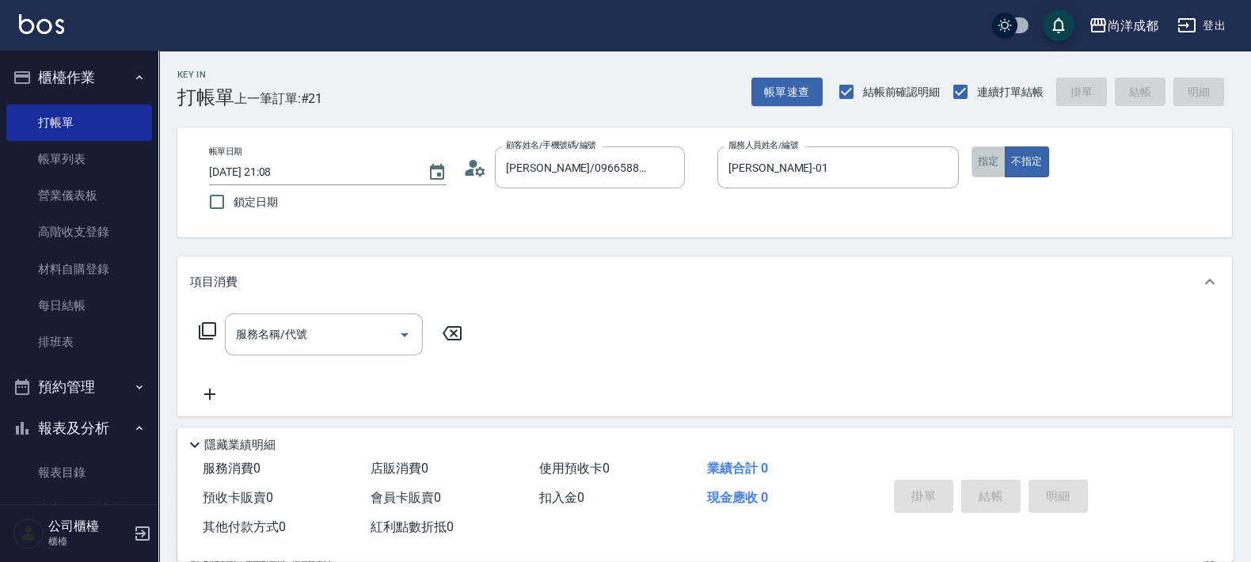
click at [991, 164] on button "指定" at bounding box center [988, 161] width 34 height 31
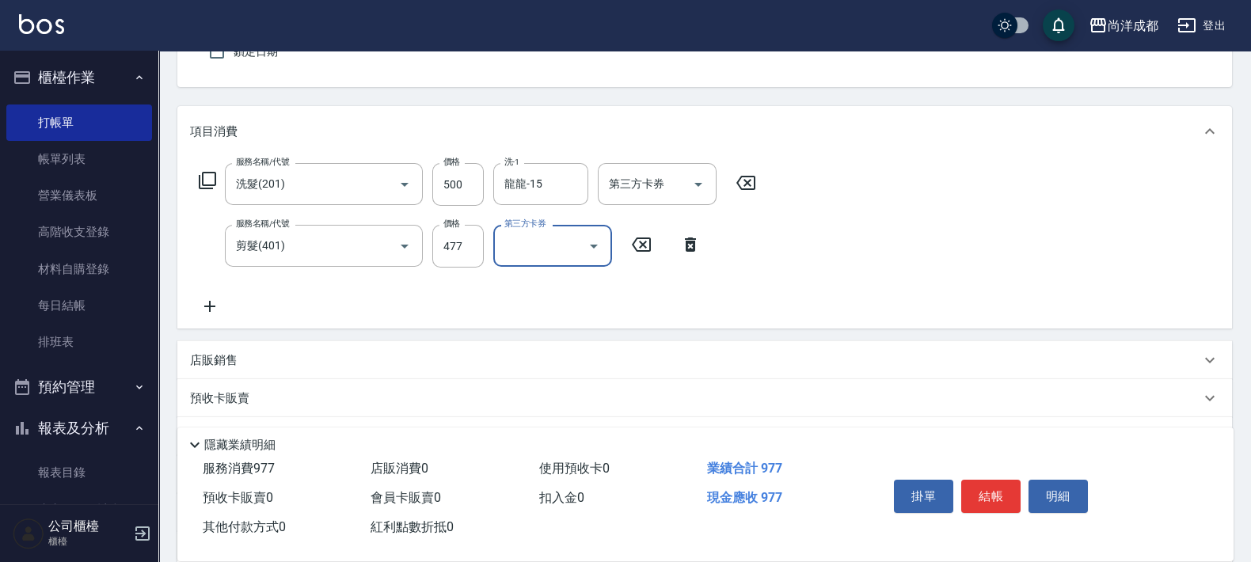
scroll to position [197, 0]
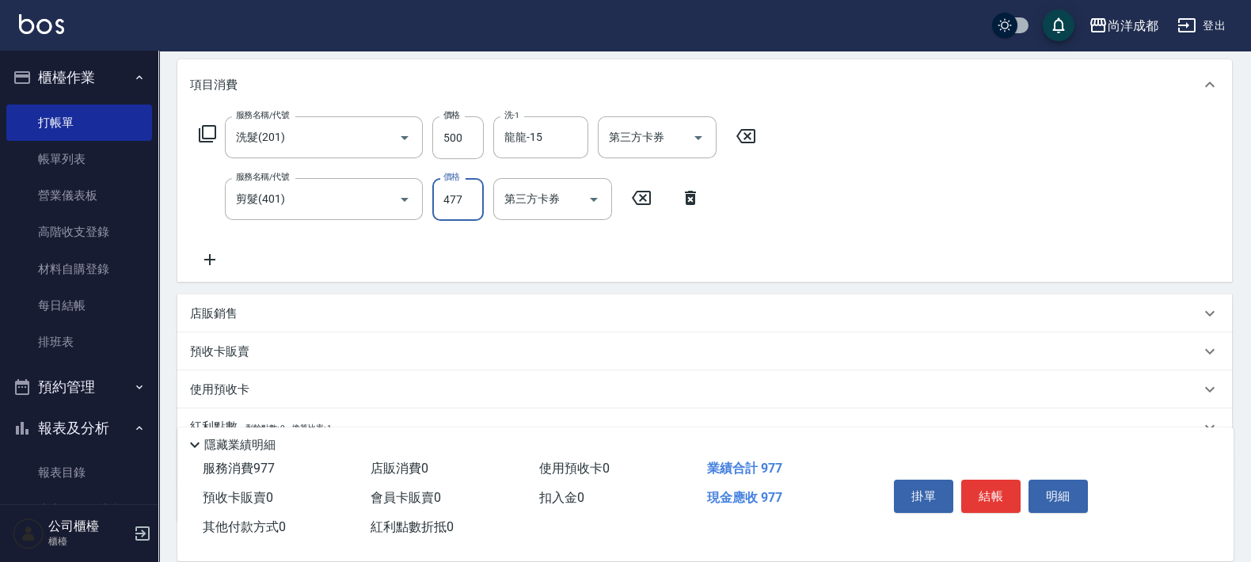
click at [473, 215] on input "477" at bounding box center [457, 199] width 51 height 43
click at [447, 204] on input "877" at bounding box center [457, 199] width 51 height 43
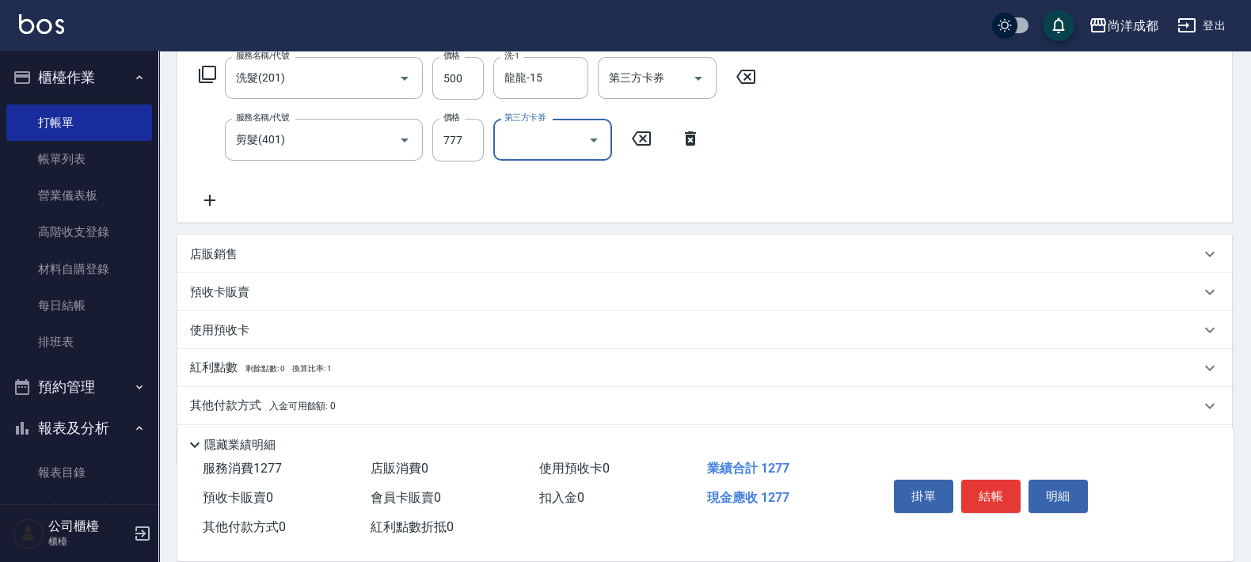
scroll to position [308, 0]
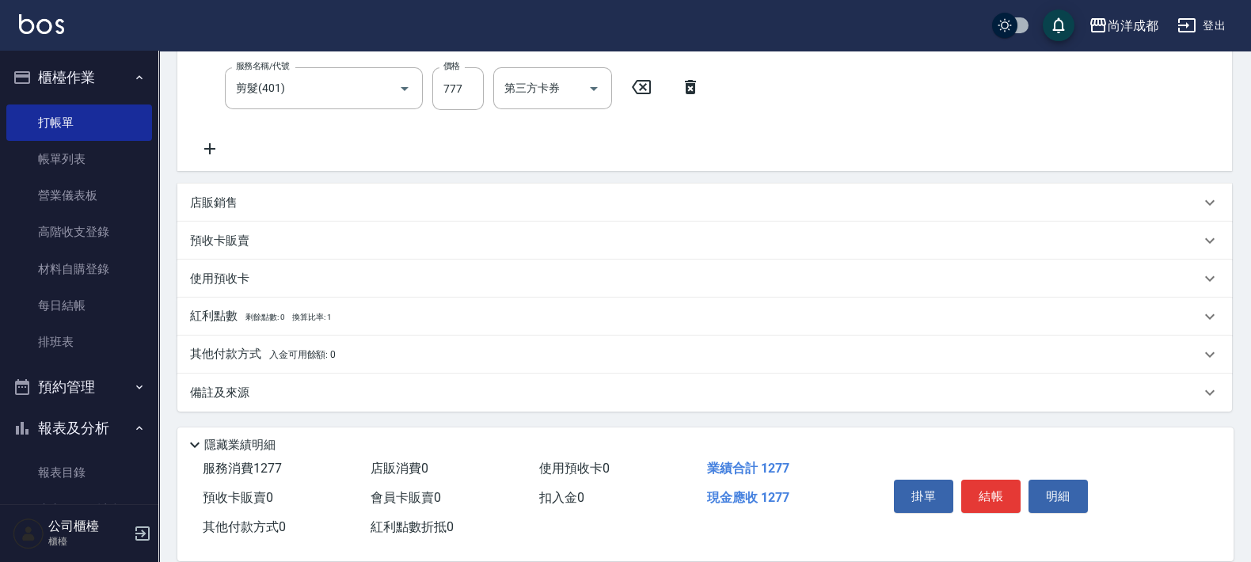
click at [214, 379] on div "備註及來源" at bounding box center [704, 393] width 1054 height 38
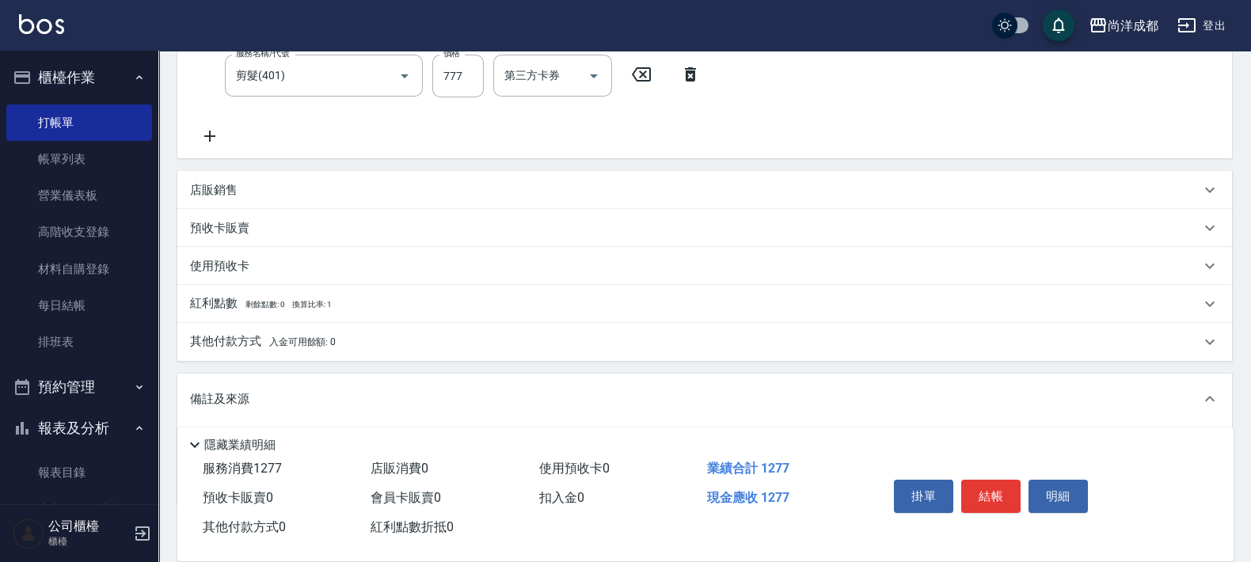
scroll to position [414, 0]
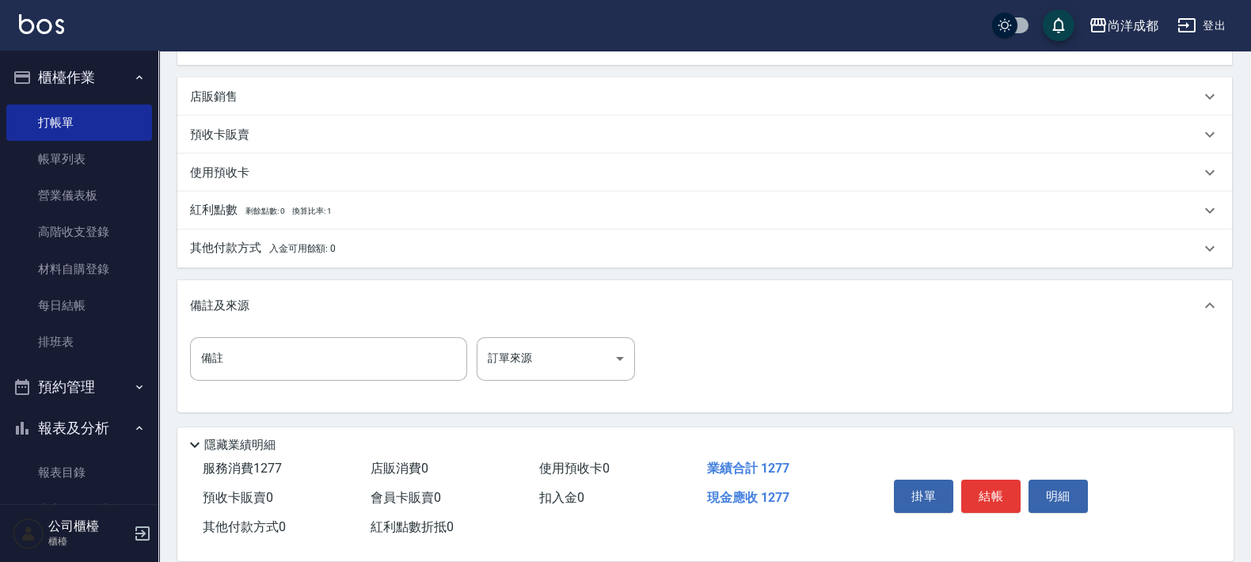
click at [242, 298] on p "備註及來源" at bounding box center [219, 306] width 59 height 17
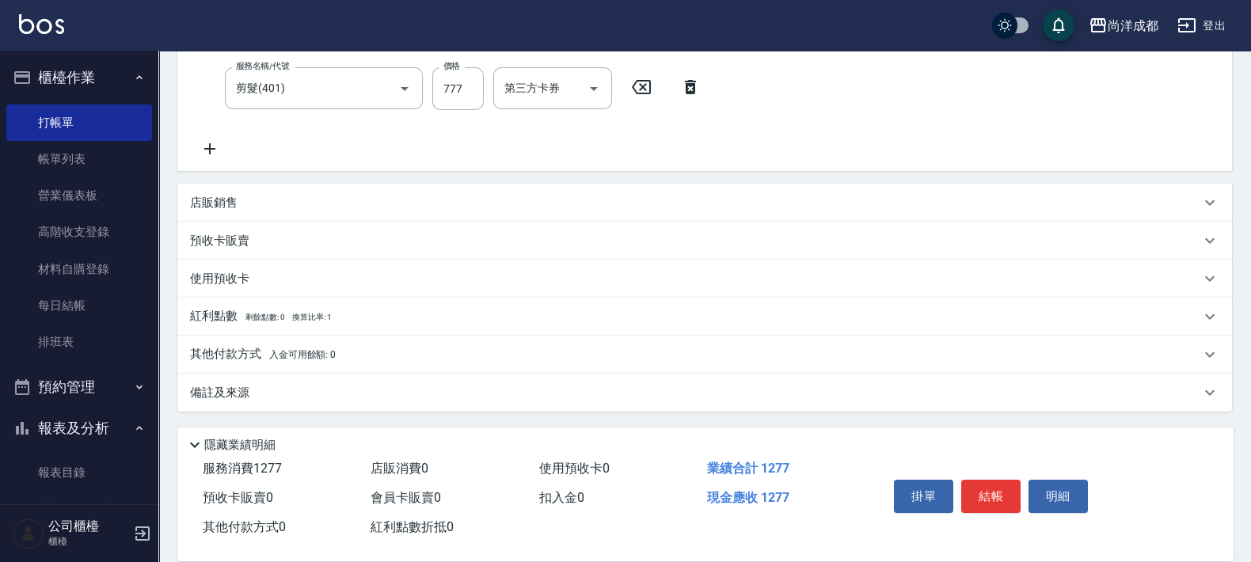
scroll to position [308, 0]
drag, startPoint x: 219, startPoint y: 345, endPoint x: 234, endPoint y: 333, distance: 19.2
click at [221, 346] on p "其他付款方式 入金可用餘額: 0" at bounding box center [263, 354] width 146 height 17
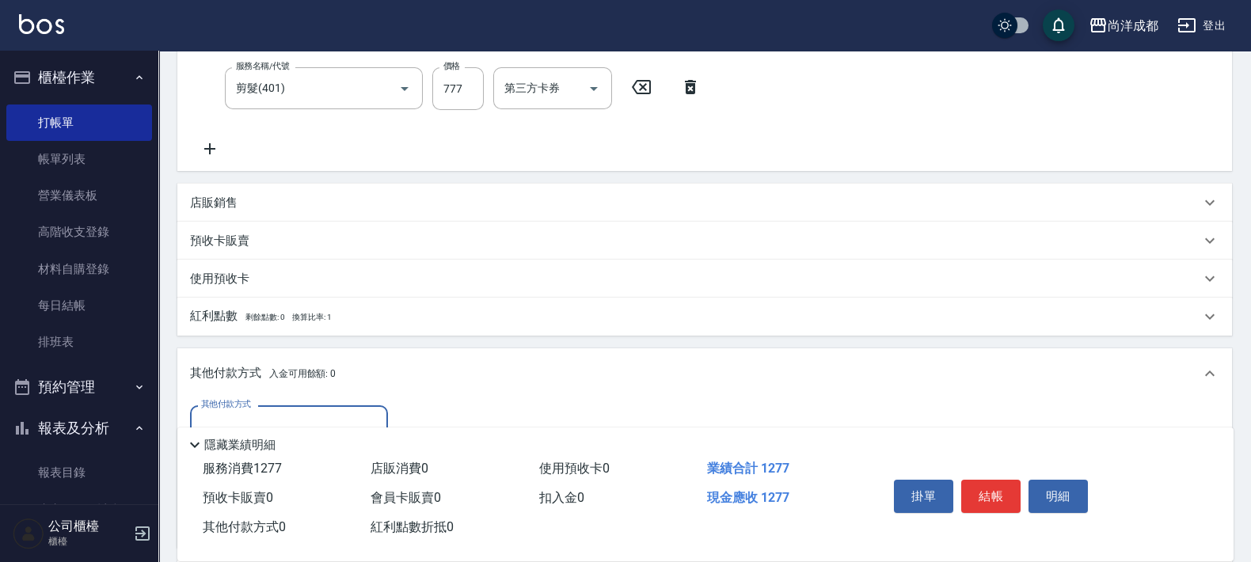
scroll to position [494, 0]
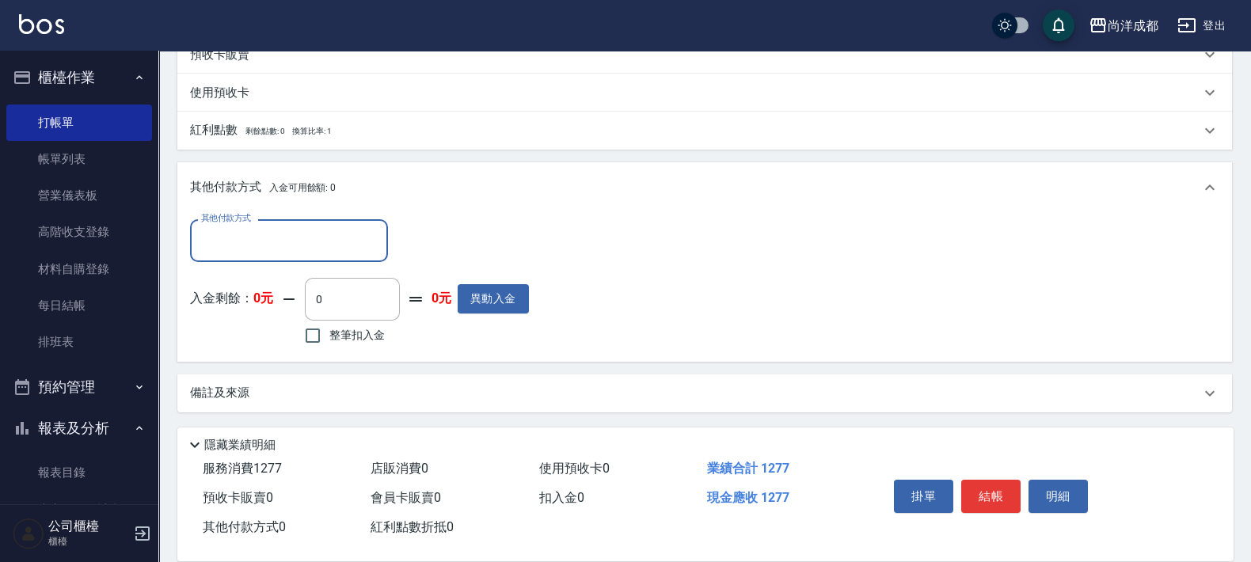
click at [352, 237] on input "其他付款方式" at bounding box center [289, 240] width 184 height 28
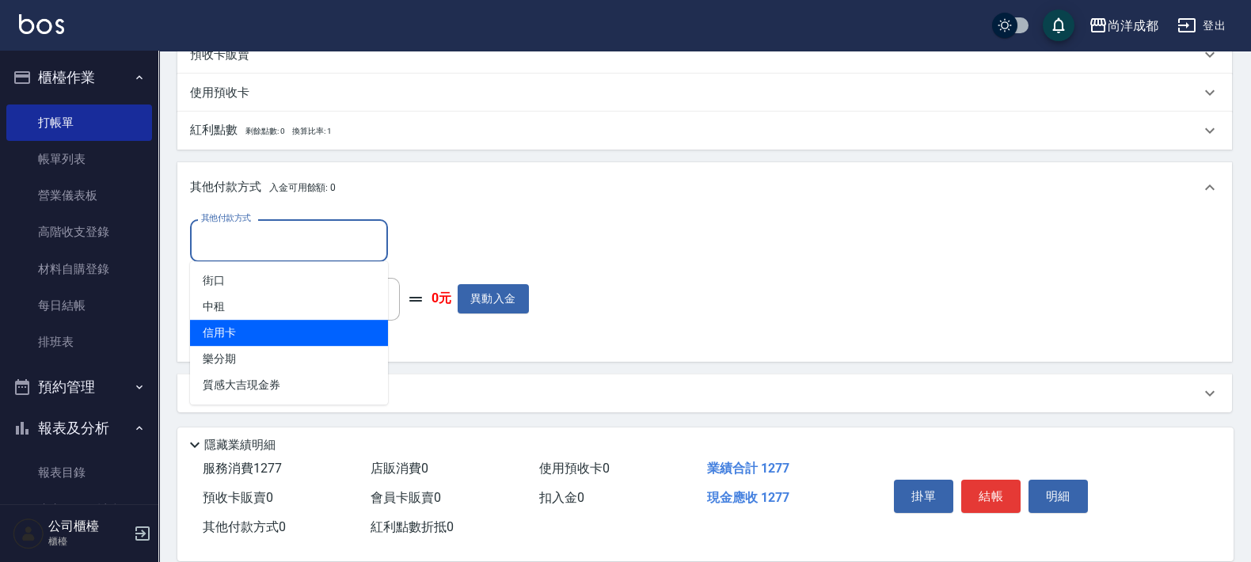
drag, startPoint x: 268, startPoint y: 321, endPoint x: 287, endPoint y: 317, distance: 18.6
click at [269, 321] on span "信用卡" at bounding box center [289, 333] width 198 height 26
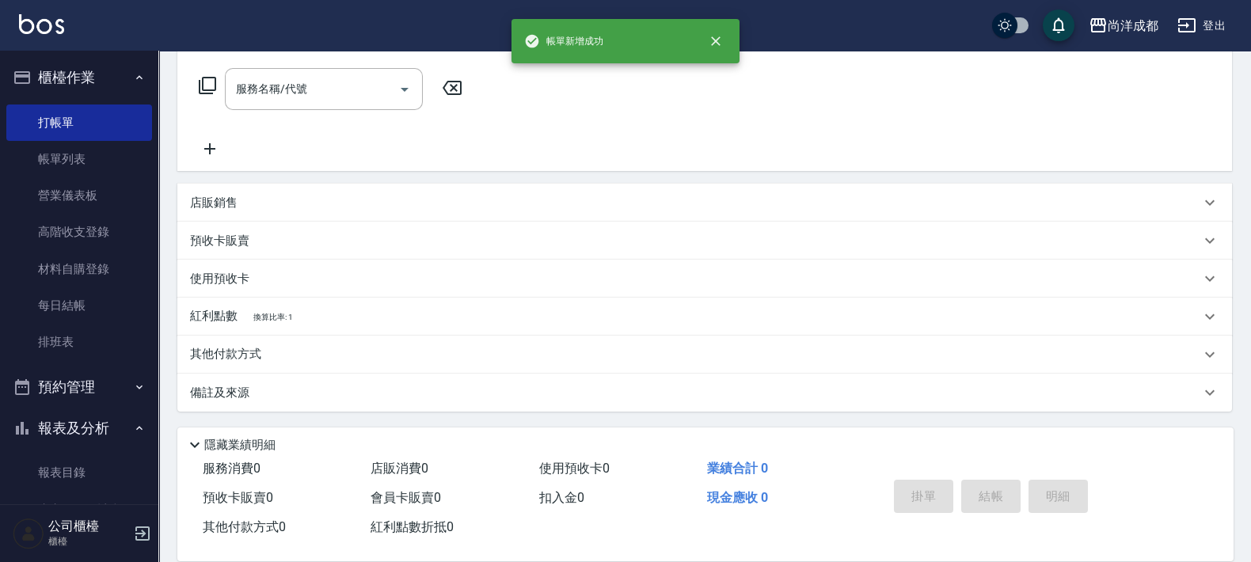
scroll to position [0, 0]
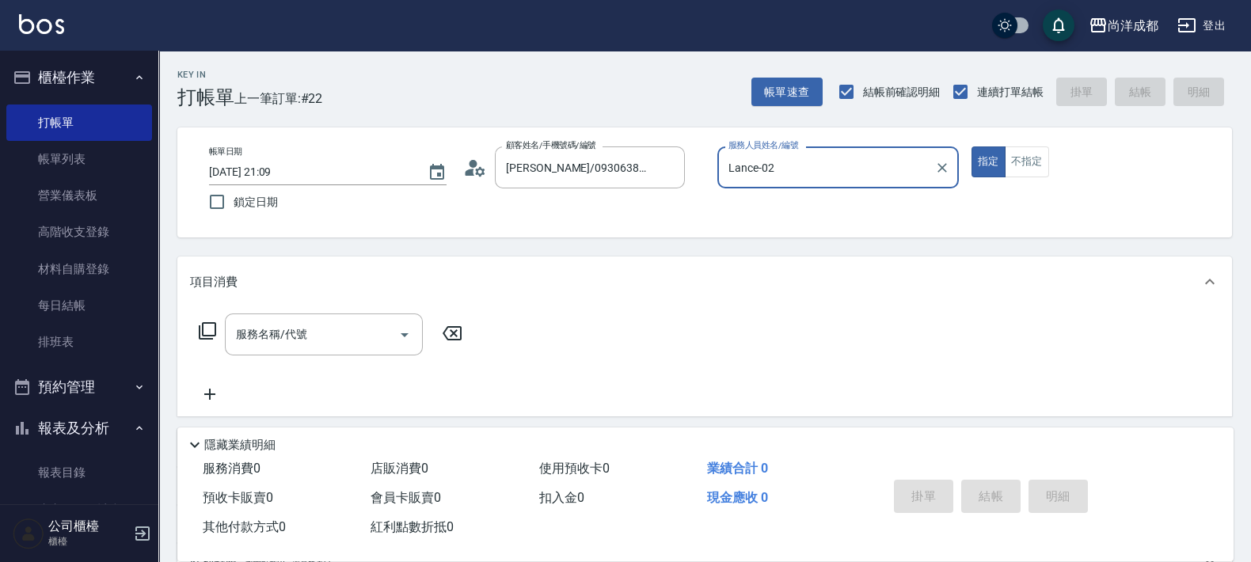
click at [971, 146] on button "指定" at bounding box center [988, 161] width 34 height 31
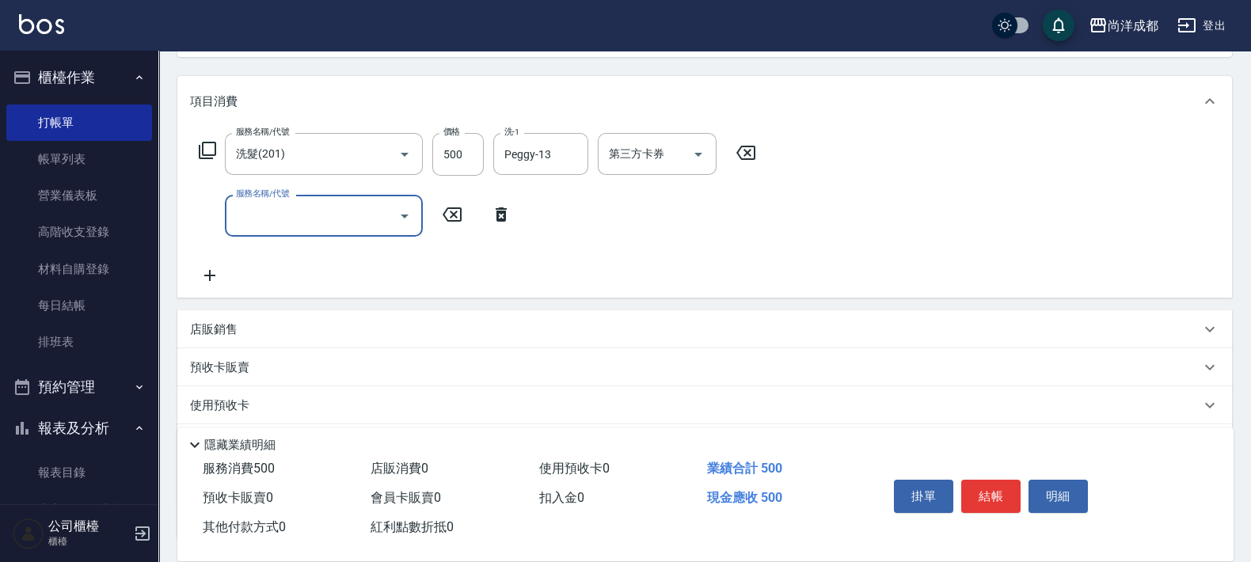
scroll to position [197, 0]
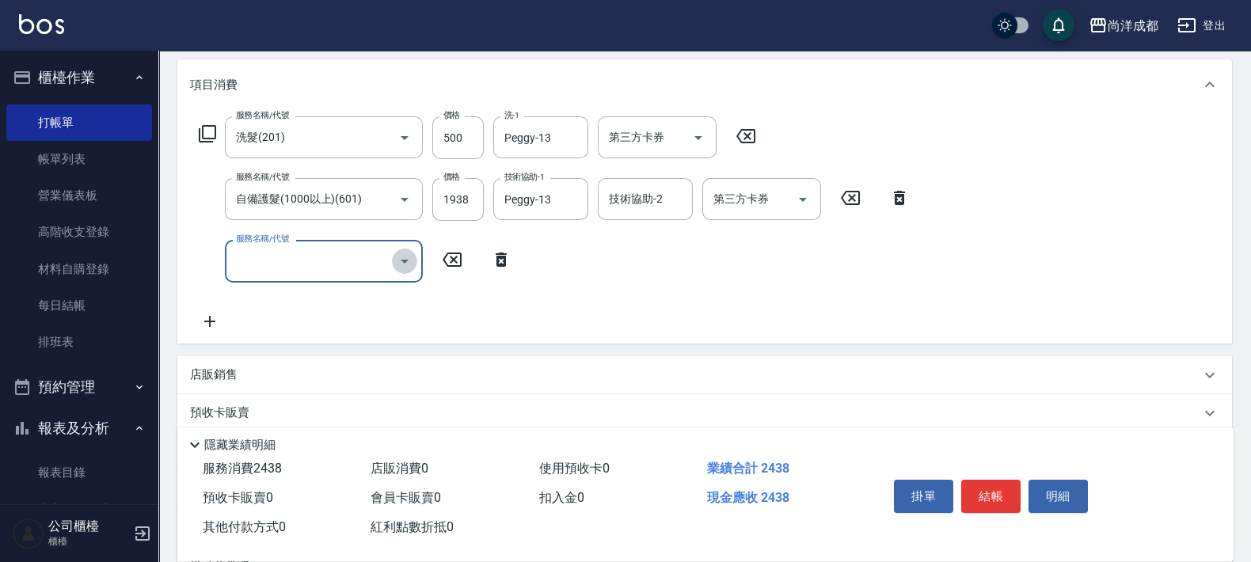
click at [404, 257] on icon "Open" at bounding box center [404, 261] width 19 height 19
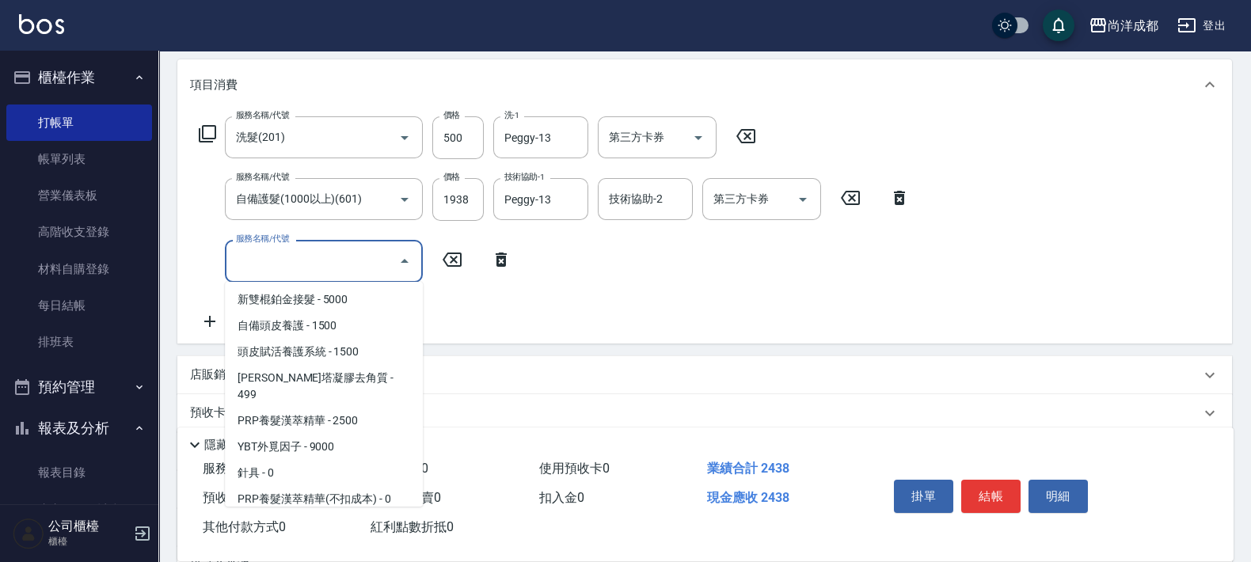
scroll to position [914, 0]
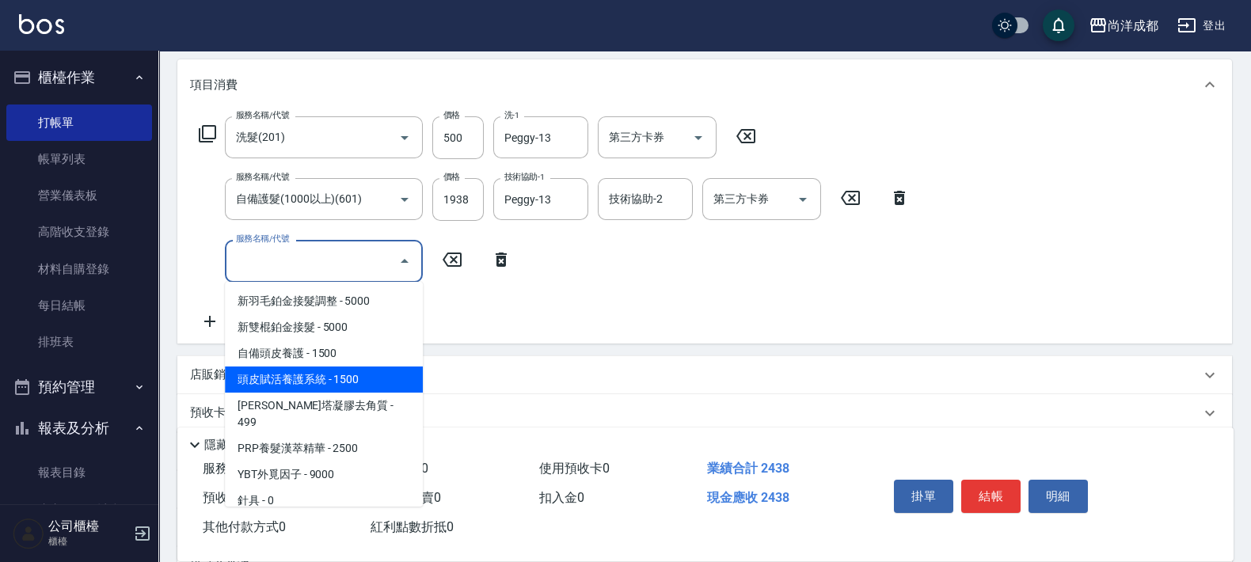
click at [328, 371] on span "頭皮賦活養護系統 - 1500" at bounding box center [324, 379] width 198 height 26
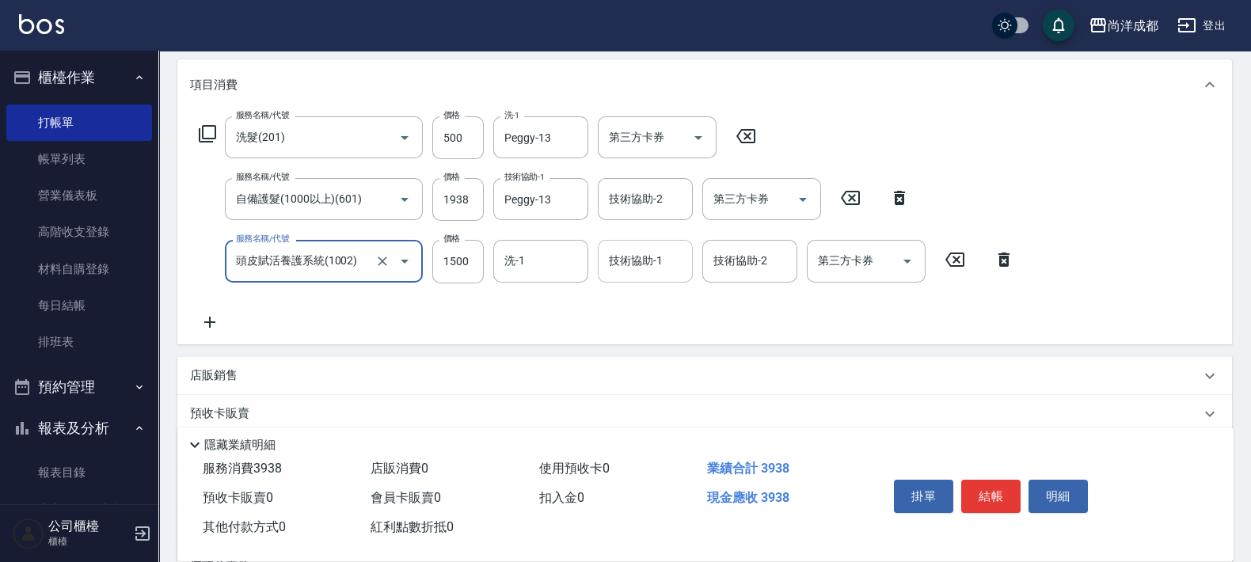
click at [629, 268] on input "技術協助-1" at bounding box center [645, 261] width 81 height 28
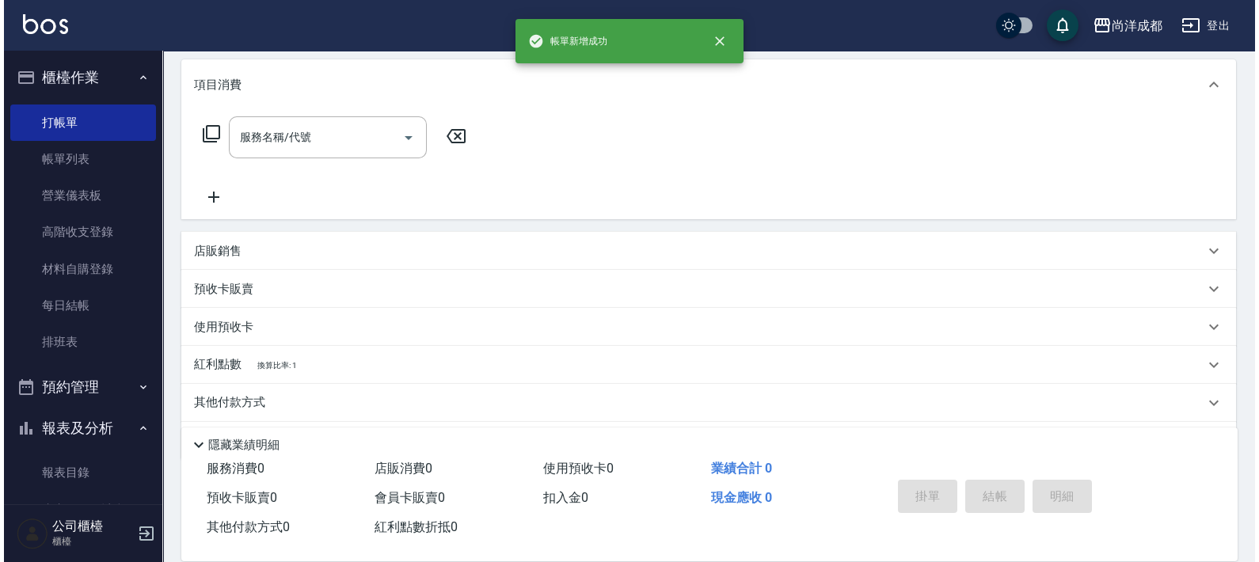
scroll to position [0, 0]
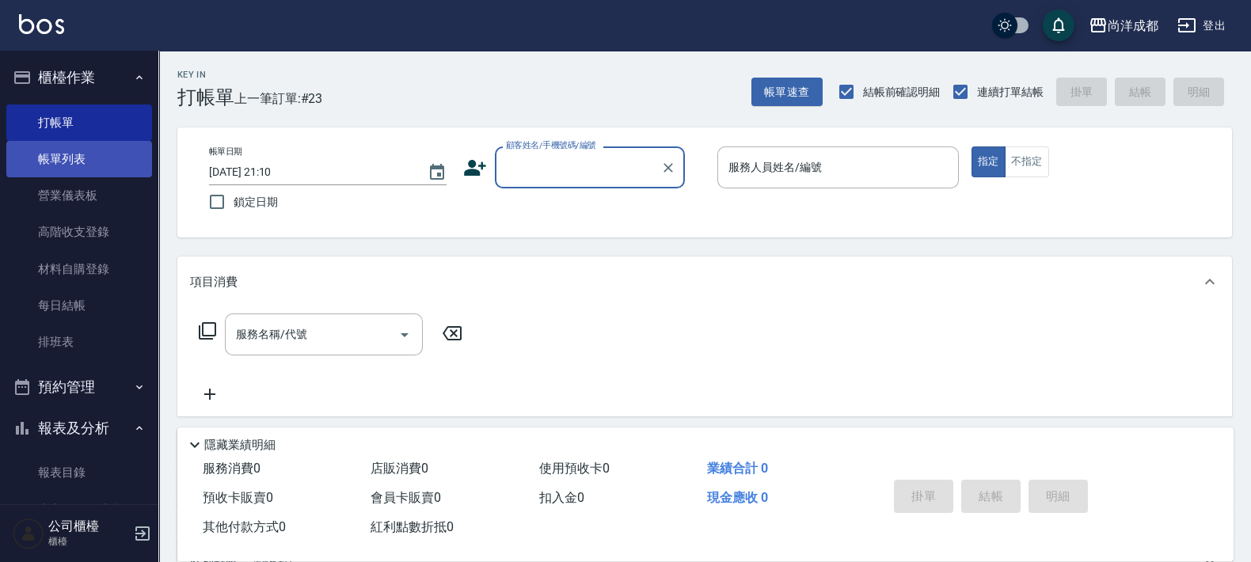
click at [75, 158] on link "帳單列表" at bounding box center [79, 159] width 146 height 36
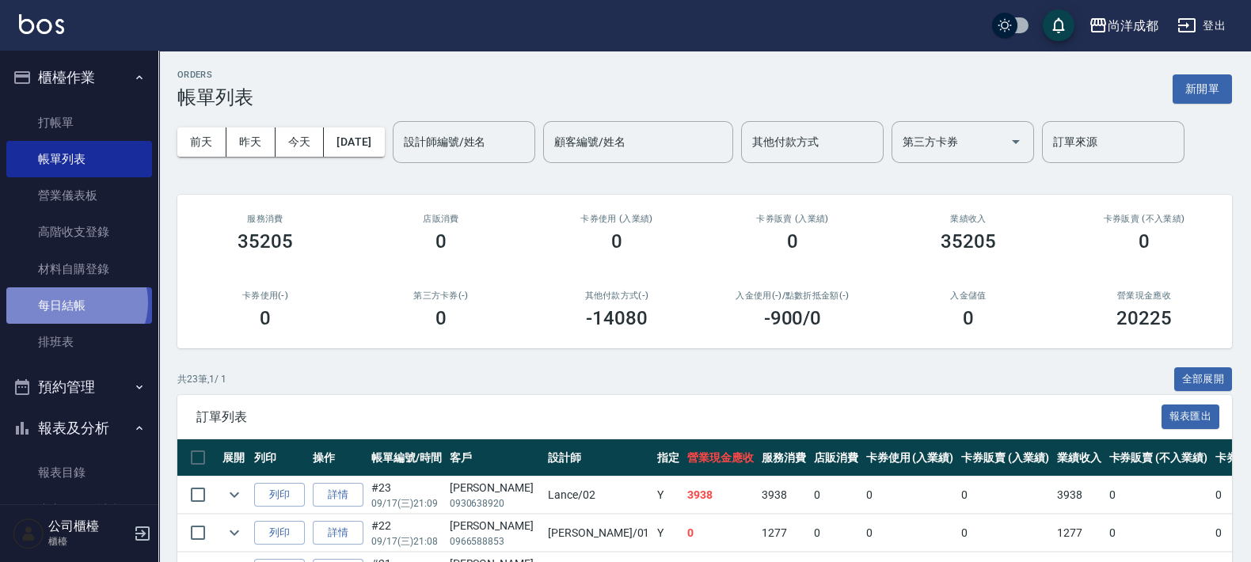
click at [74, 302] on link "每日結帳" at bounding box center [79, 305] width 146 height 36
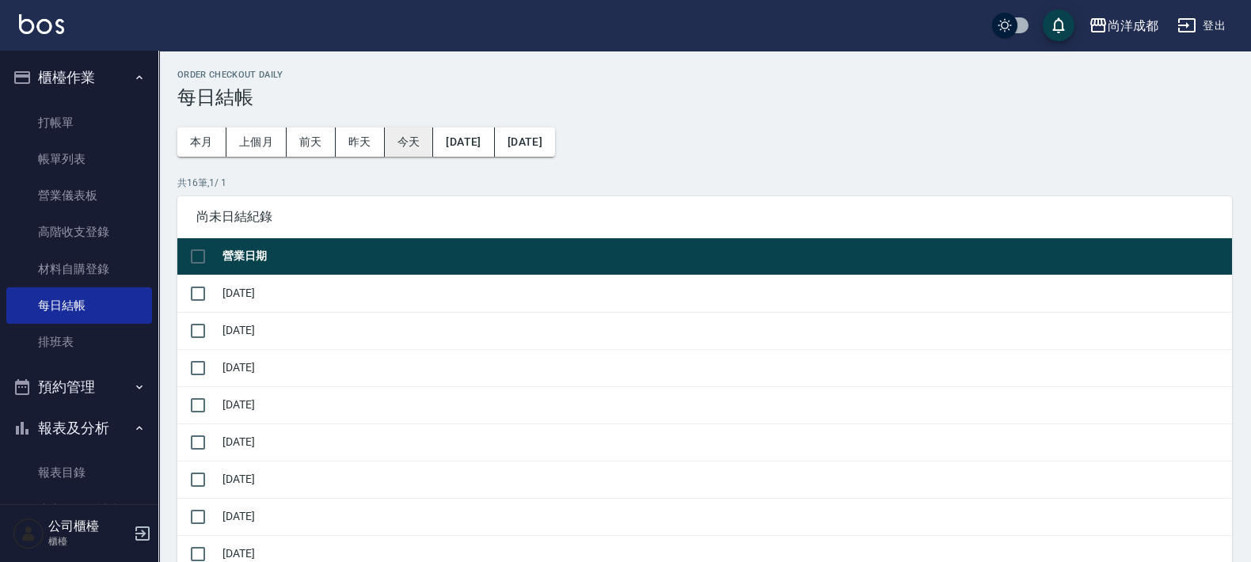
click at [397, 131] on button "今天" at bounding box center [409, 141] width 49 height 29
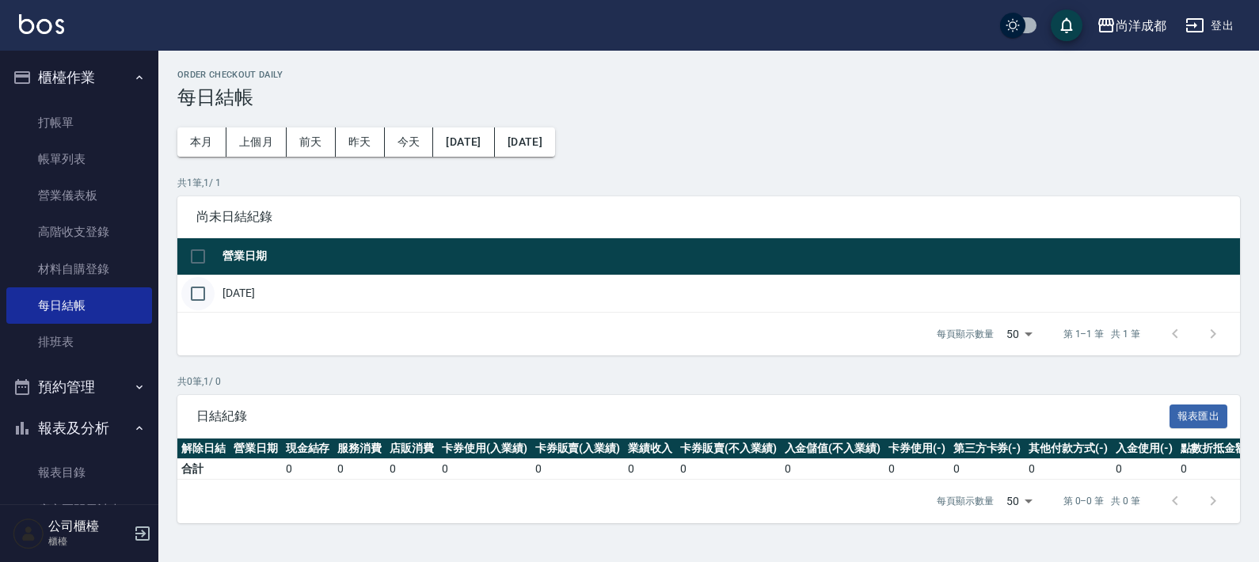
click at [196, 289] on input "checkbox" at bounding box center [197, 293] width 33 height 33
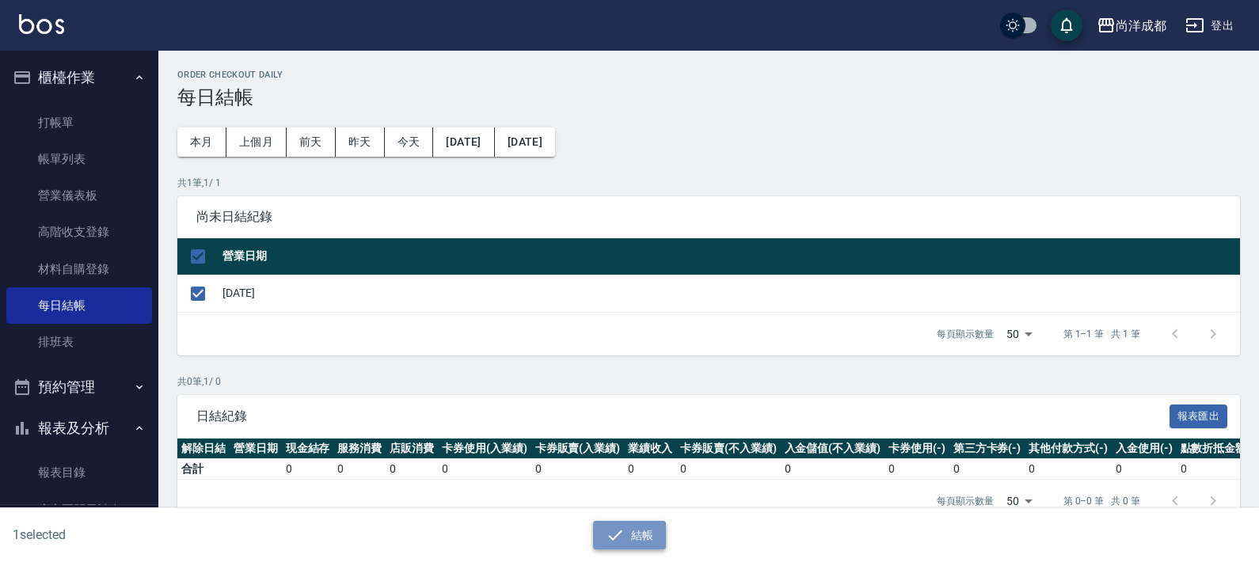
click at [641, 534] on button "結帳" at bounding box center [630, 535] width 74 height 29
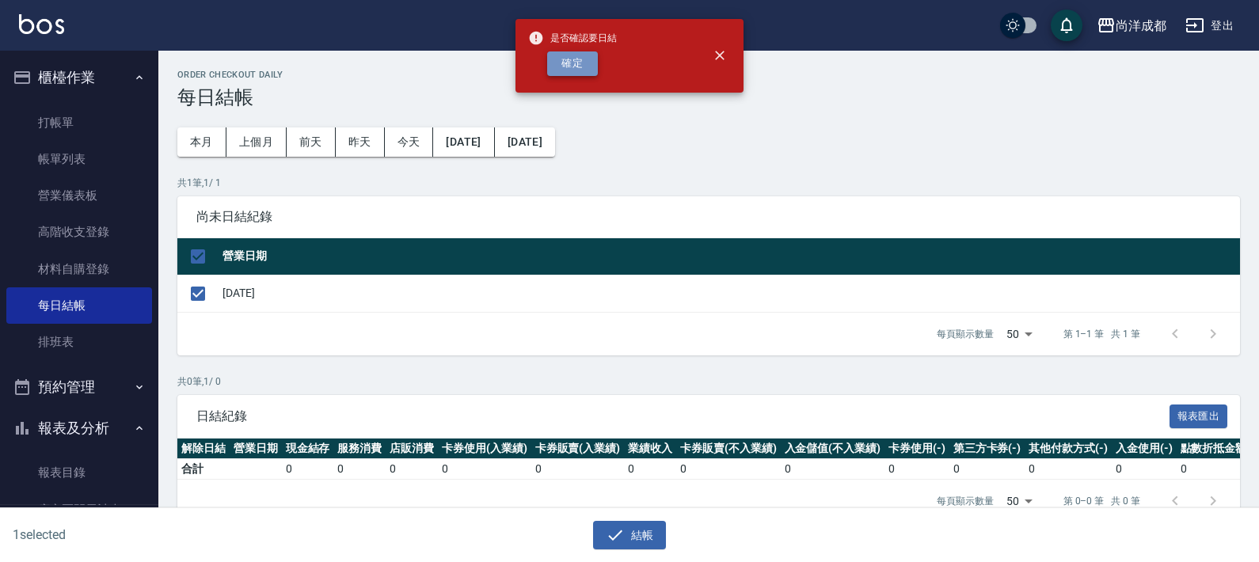
click at [570, 73] on button "確定" at bounding box center [572, 63] width 51 height 25
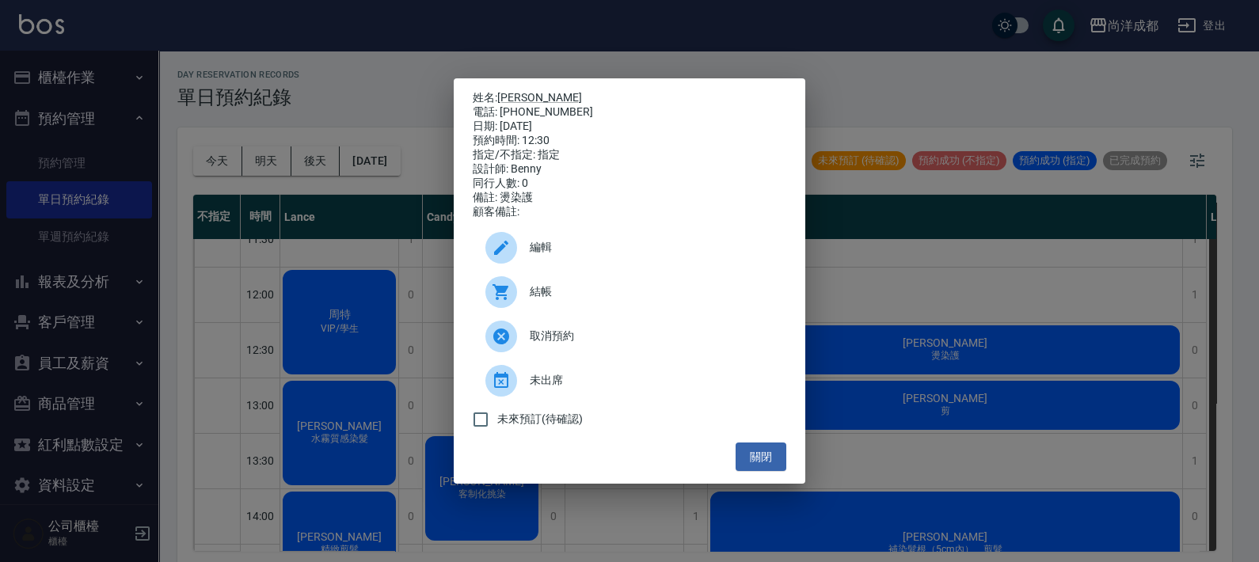
scroll to position [193, 0]
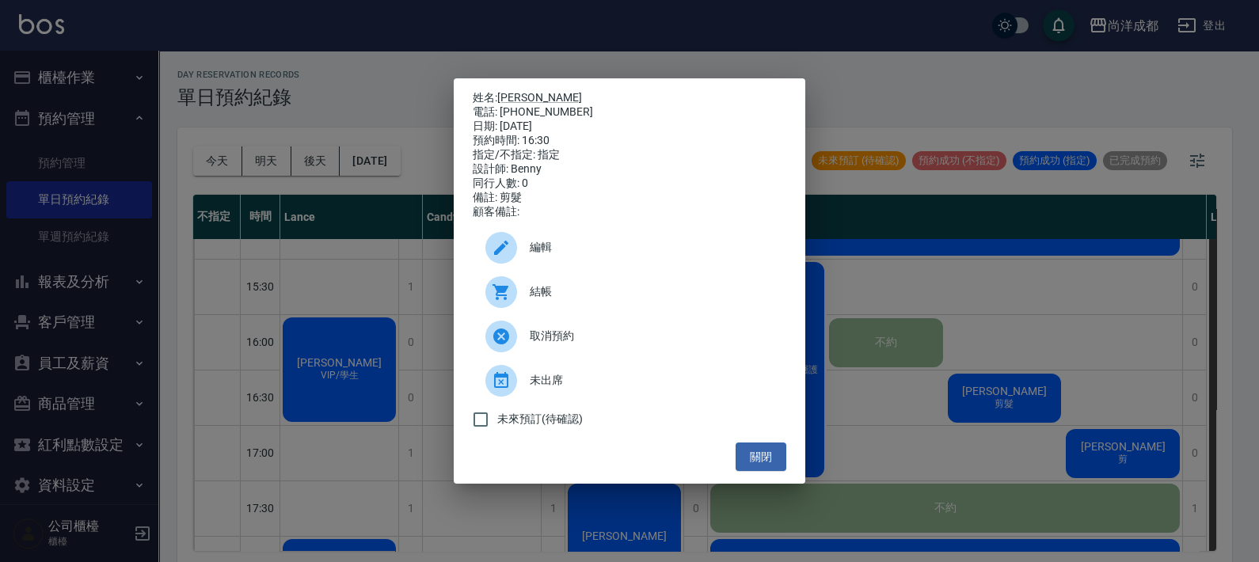
scroll to position [590, 0]
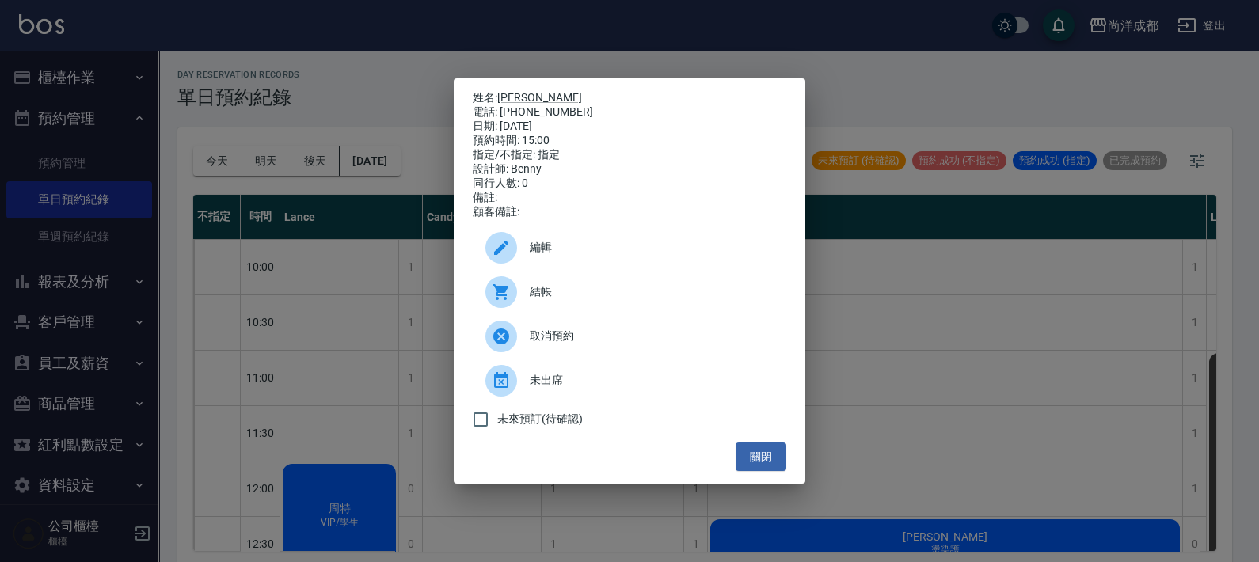
scroll to position [491, 0]
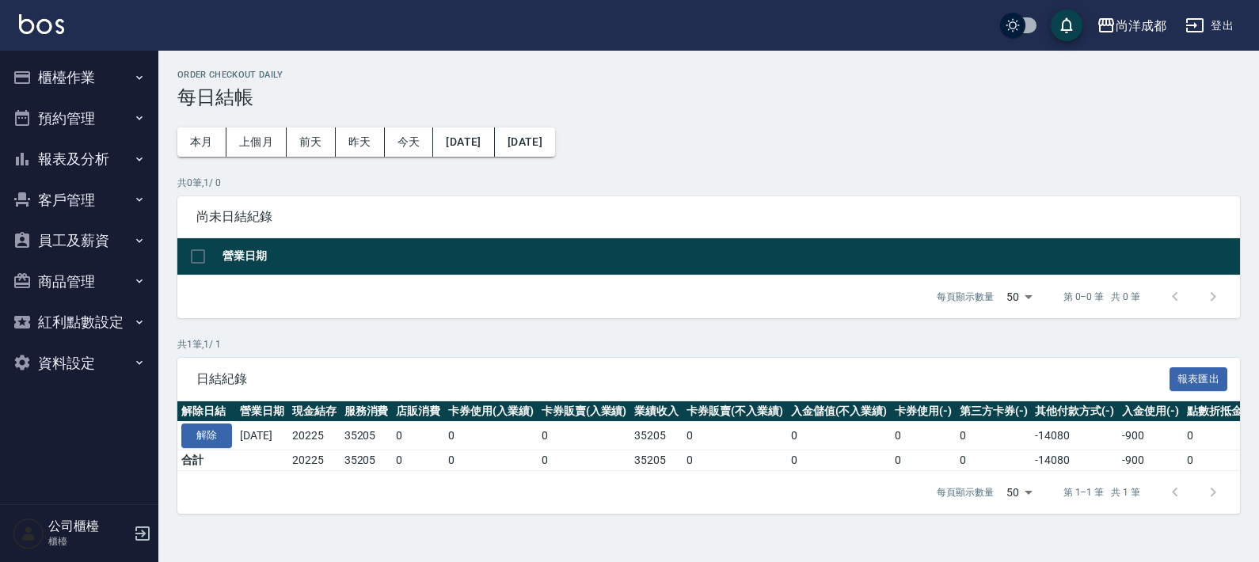
click at [62, 79] on button "櫃檯作業" at bounding box center [79, 77] width 146 height 41
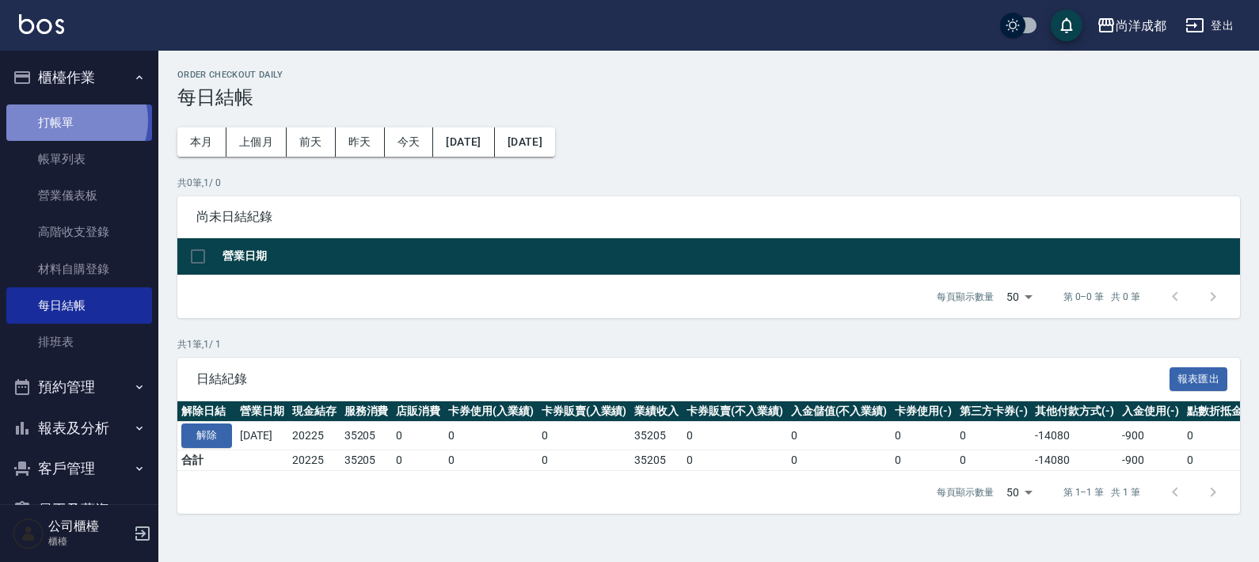
click at [74, 120] on link "打帳單" at bounding box center [79, 122] width 146 height 36
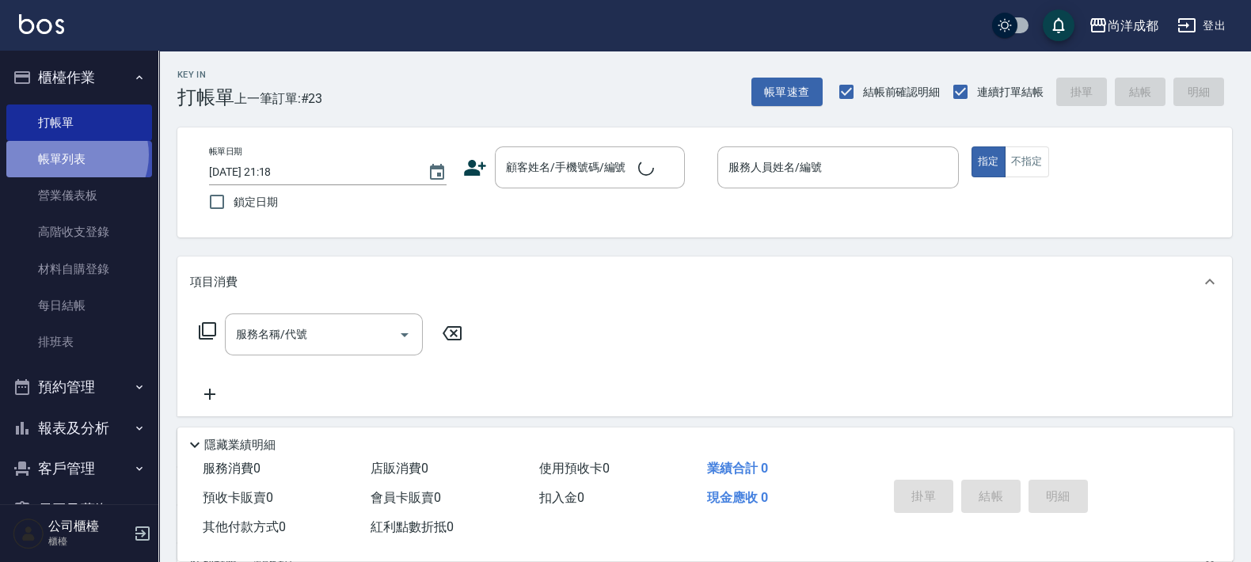
click at [74, 155] on link "帳單列表" at bounding box center [79, 159] width 146 height 36
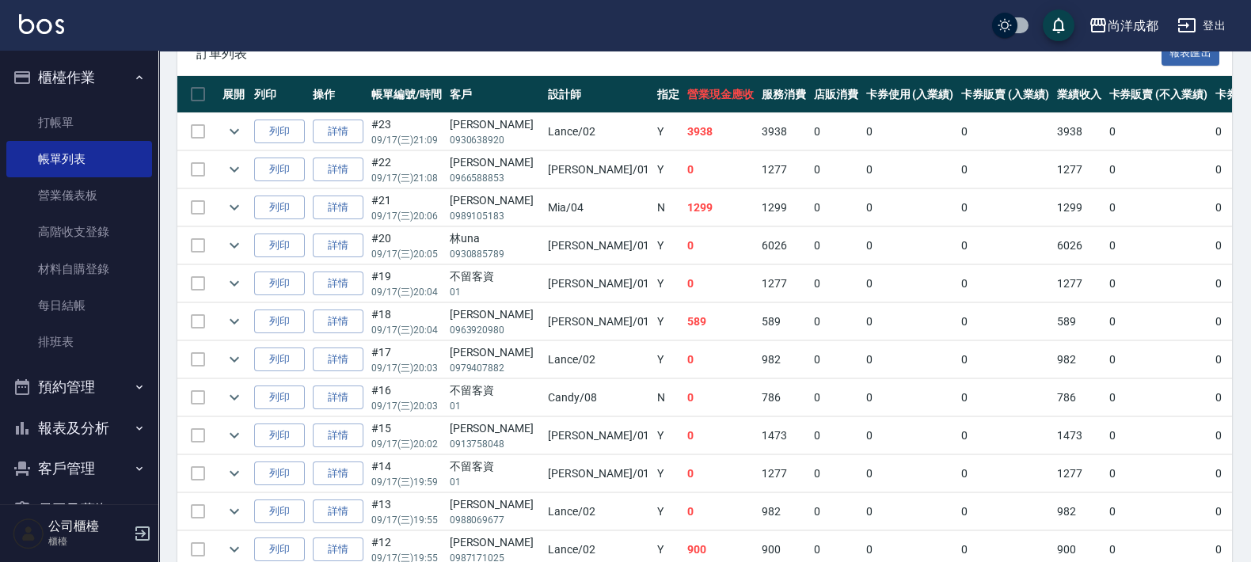
scroll to position [462, 0]
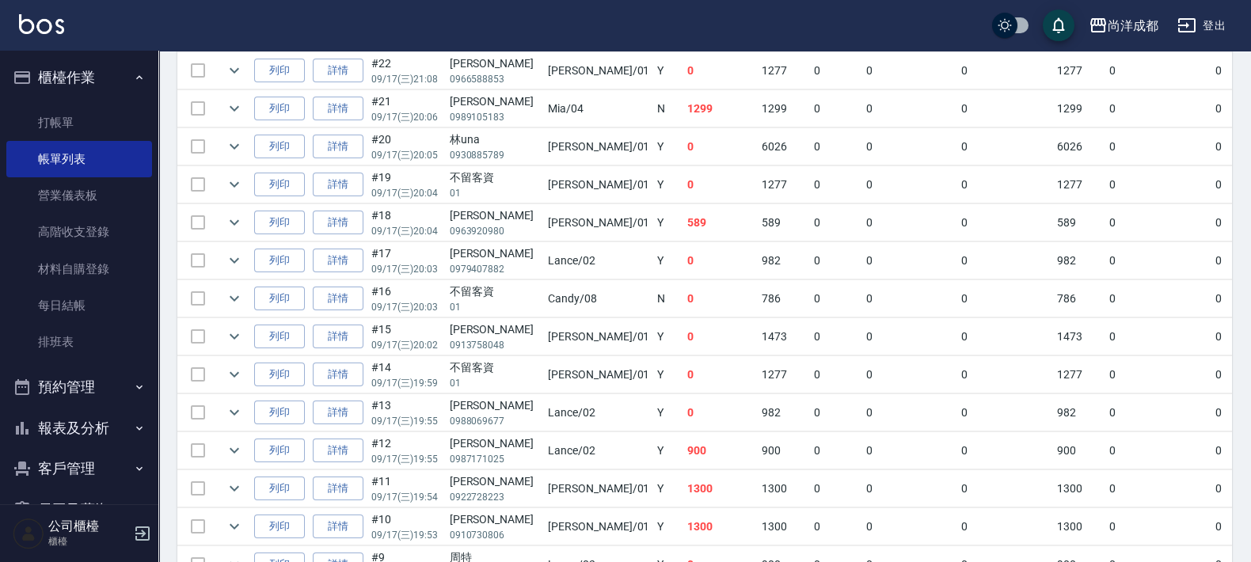
click at [758, 415] on td "982" at bounding box center [784, 412] width 52 height 37
click at [683, 408] on td "0" at bounding box center [720, 412] width 74 height 37
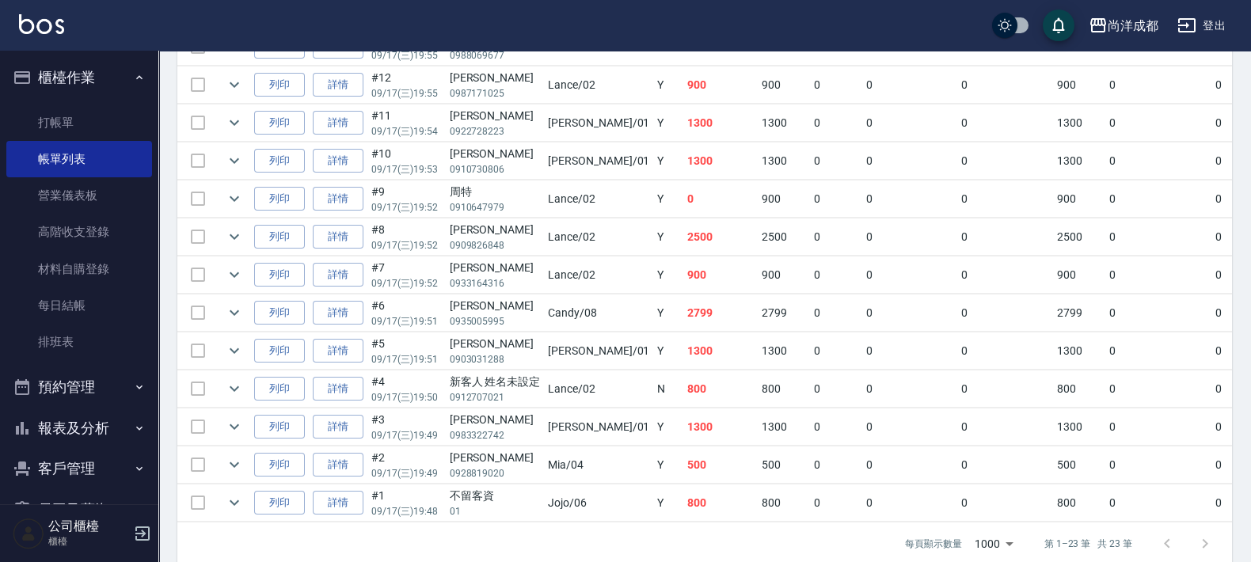
scroll to position [858, 0]
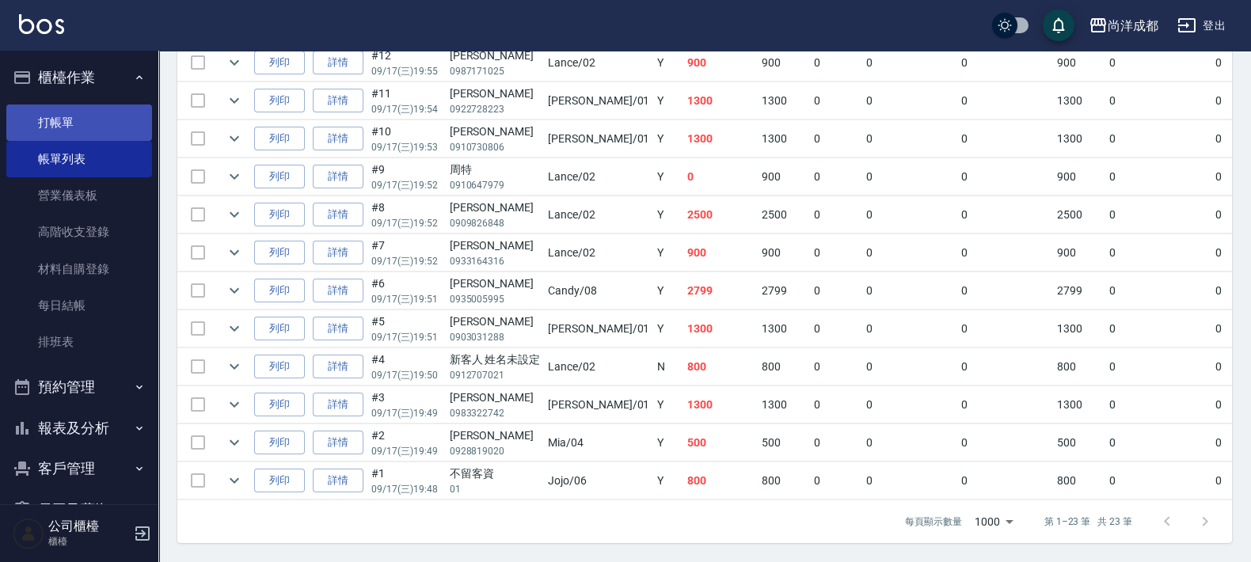
click at [61, 128] on link "打帳單" at bounding box center [79, 122] width 146 height 36
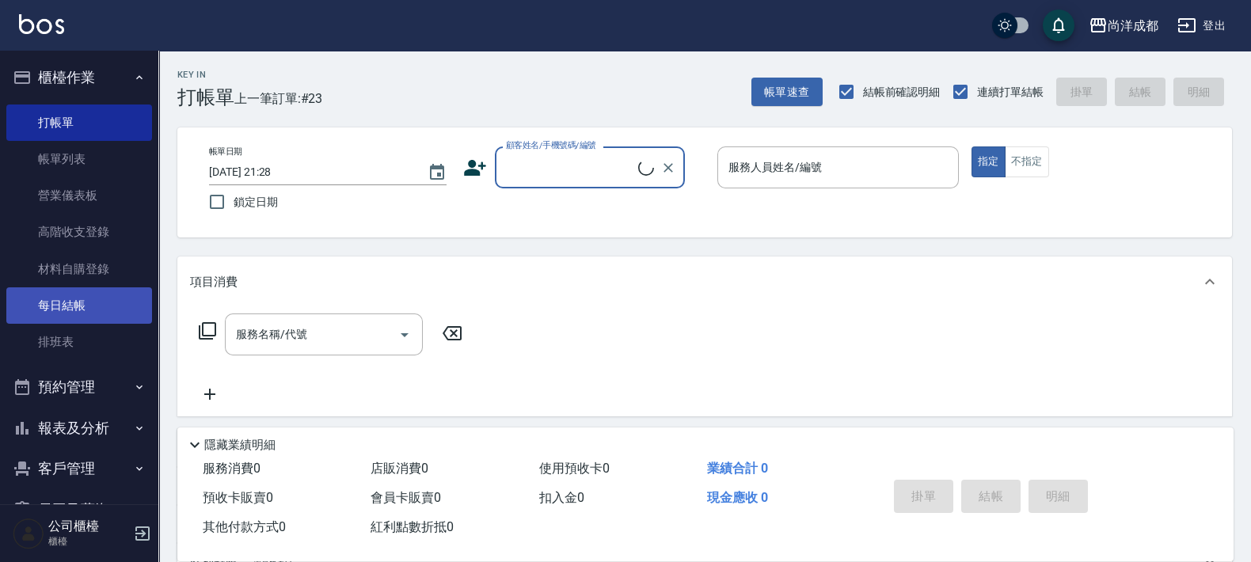
click at [77, 309] on link "每日結帳" at bounding box center [79, 305] width 146 height 36
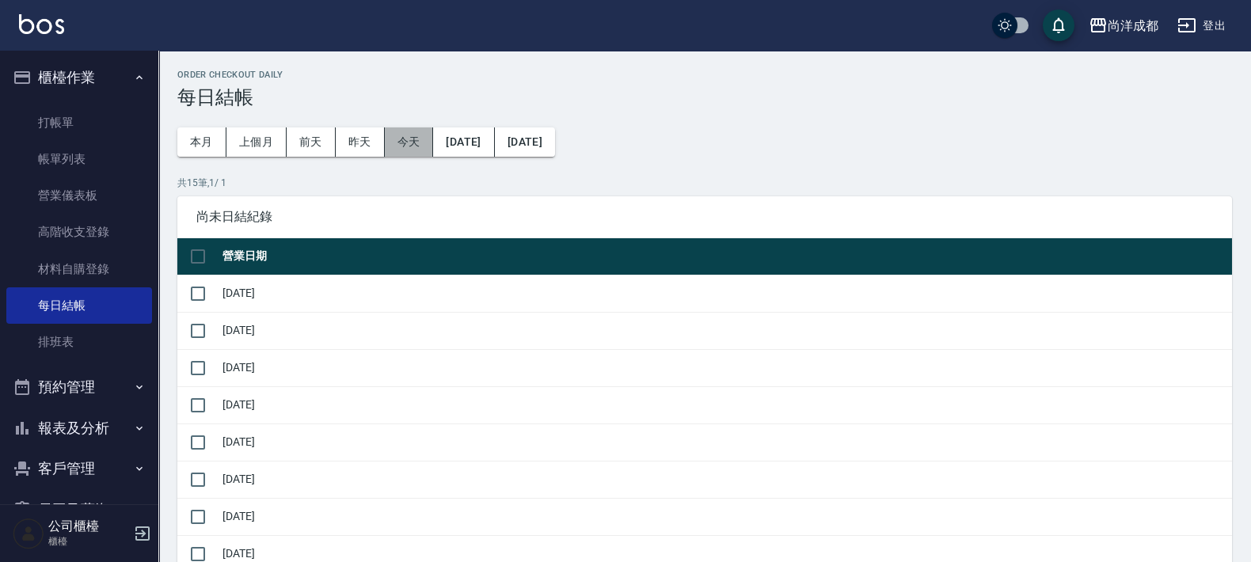
click at [396, 146] on button "今天" at bounding box center [409, 141] width 49 height 29
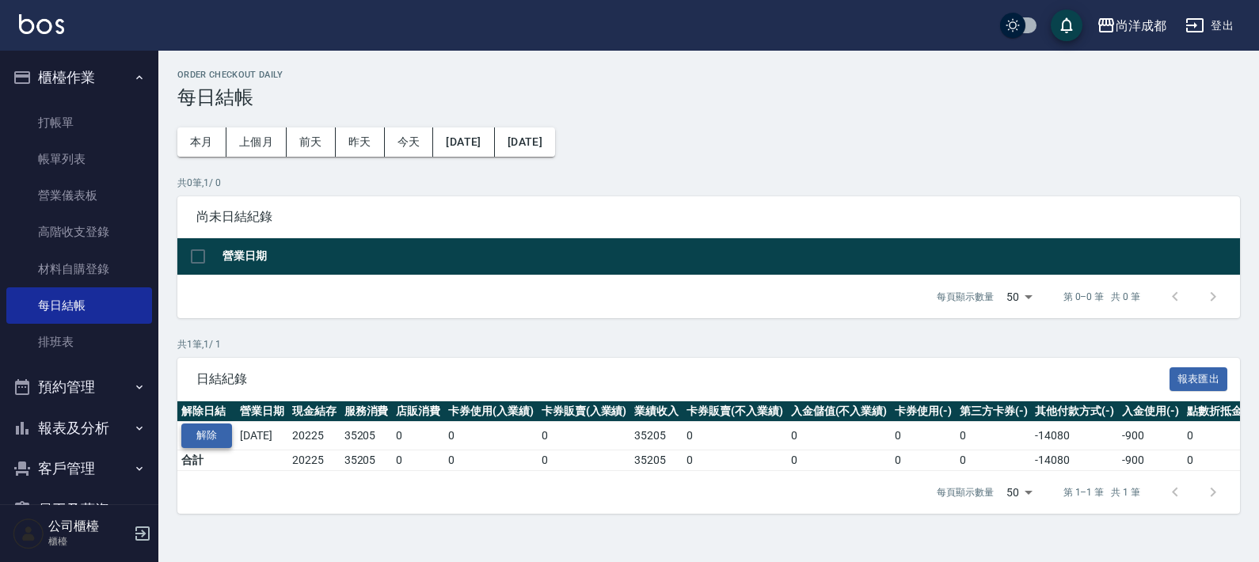
click at [214, 438] on button "解除" at bounding box center [206, 435] width 51 height 25
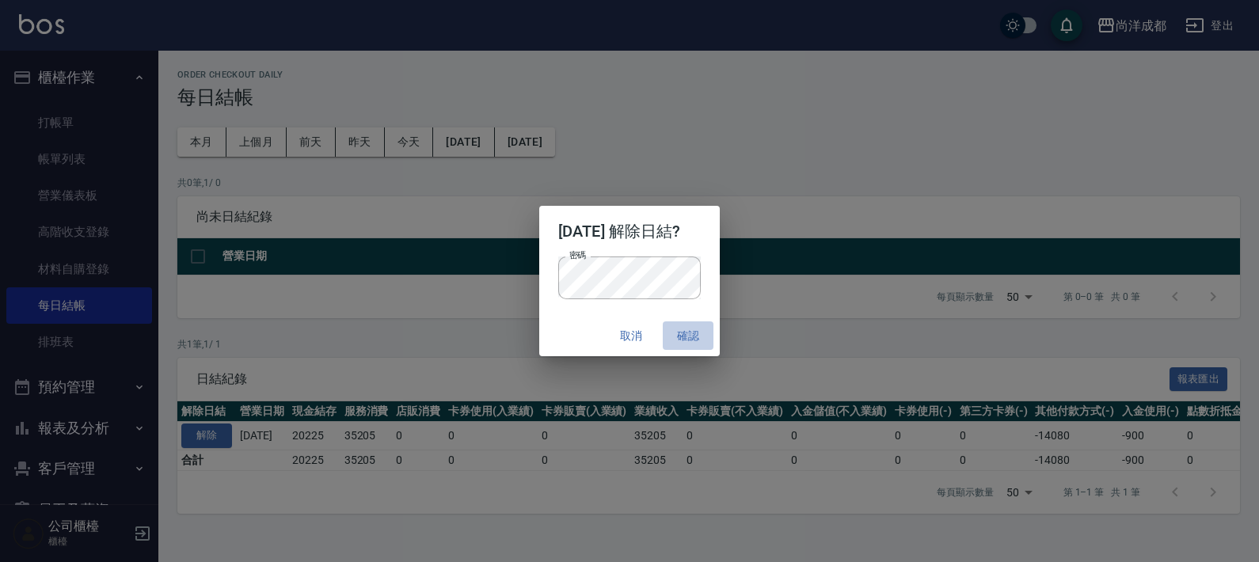
click at [708, 340] on button "確認" at bounding box center [688, 335] width 51 height 29
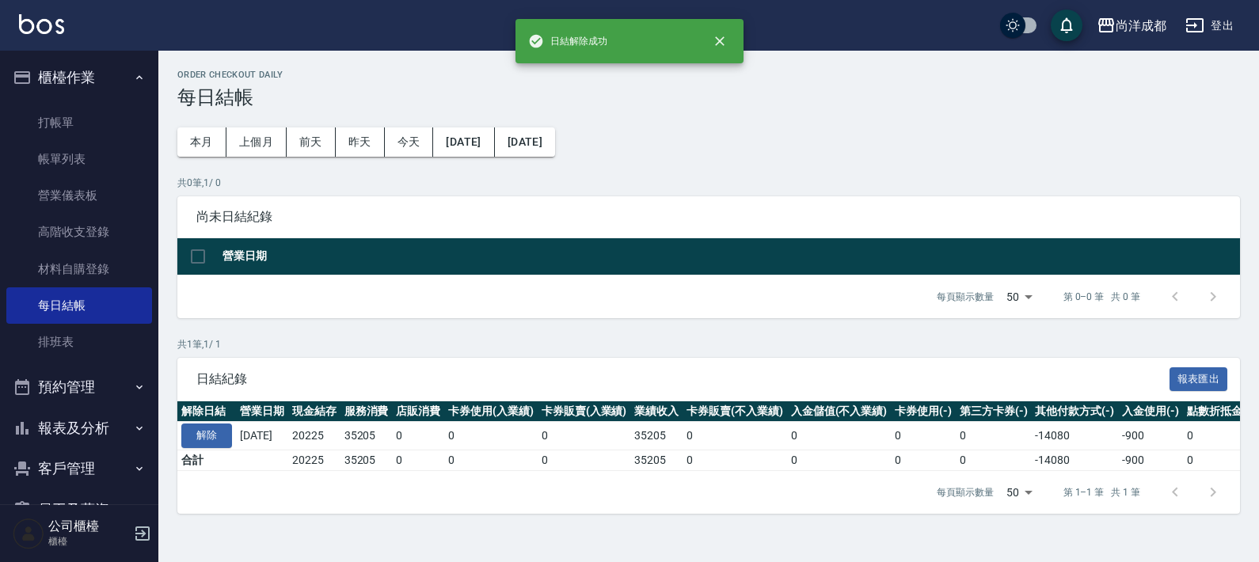
click at [707, 332] on button "確認" at bounding box center [688, 335] width 51 height 29
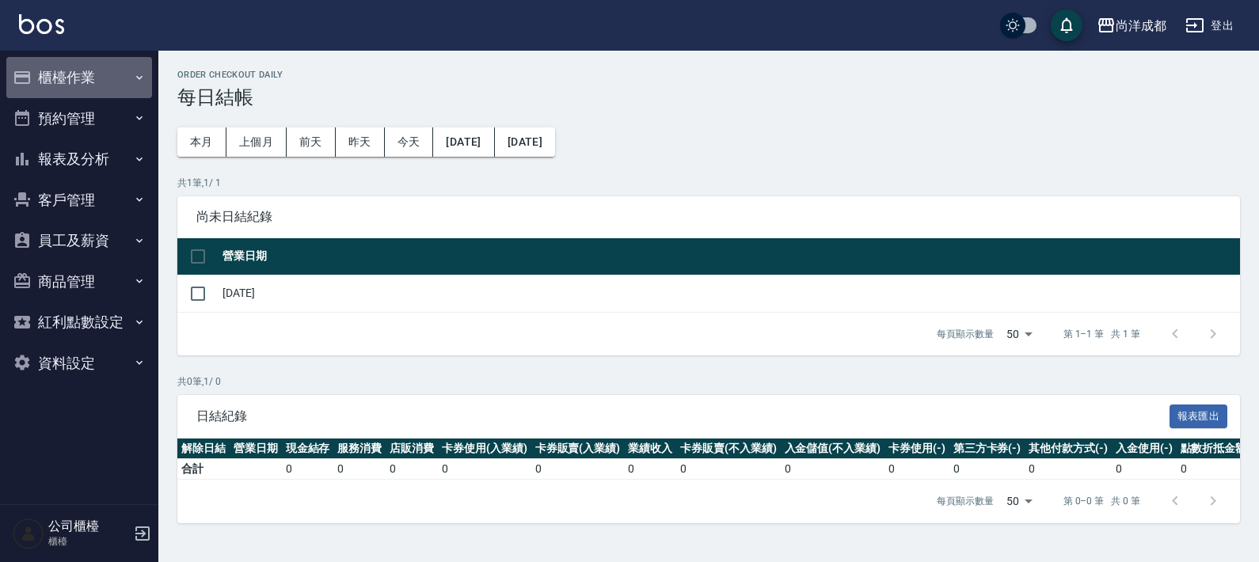
click at [133, 57] on button "櫃檯作業" at bounding box center [79, 77] width 146 height 41
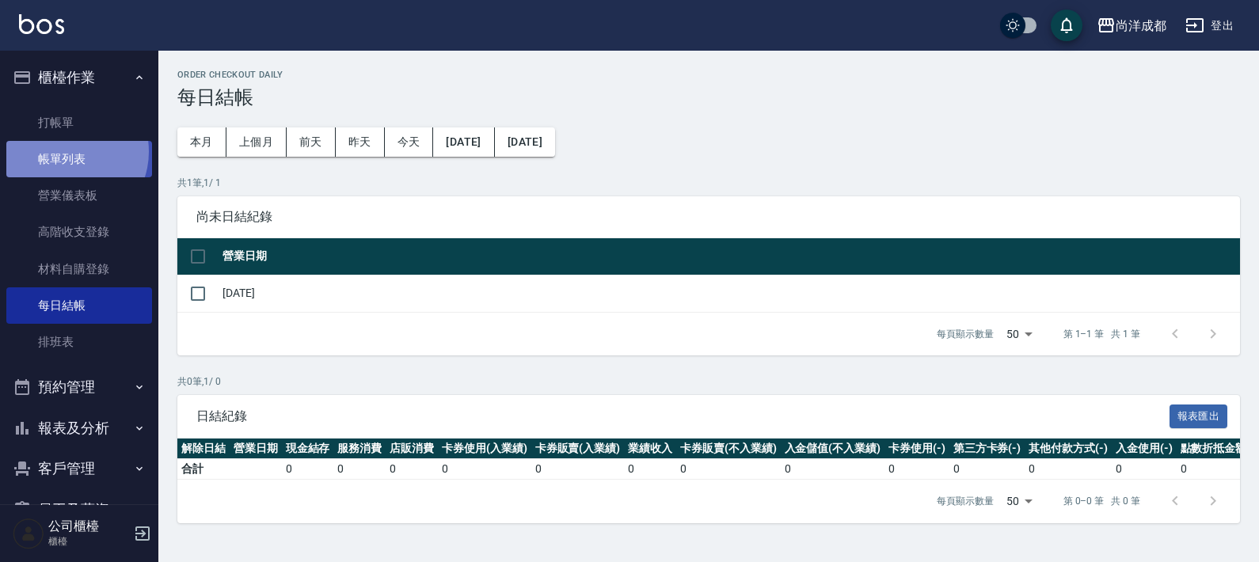
click at [67, 152] on link "帳單列表" at bounding box center [79, 159] width 146 height 36
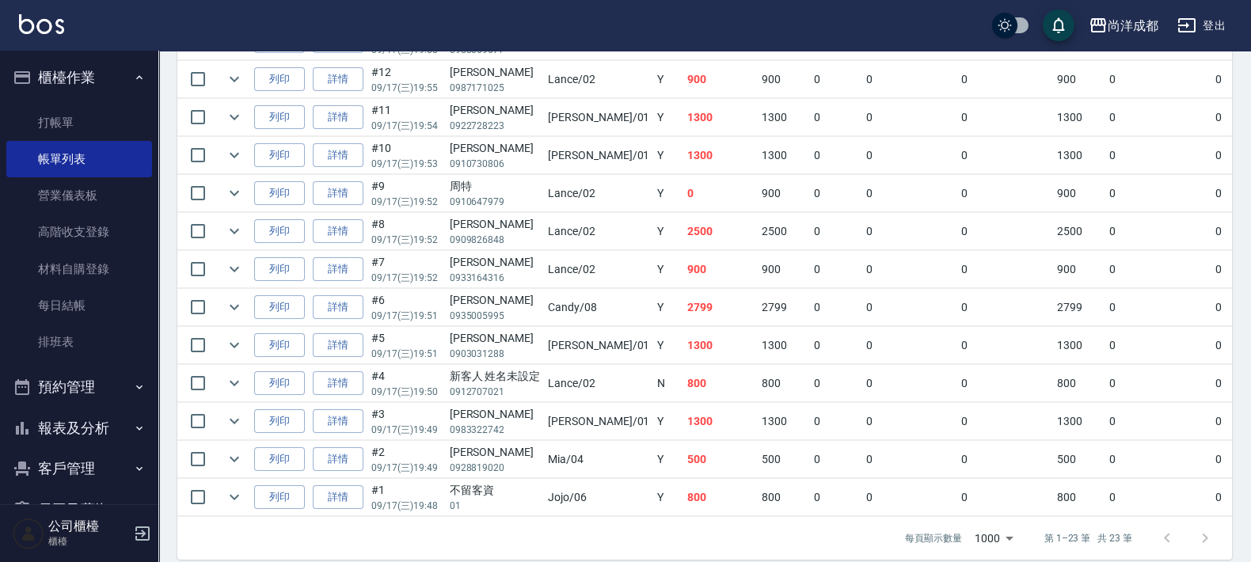
scroll to position [858, 0]
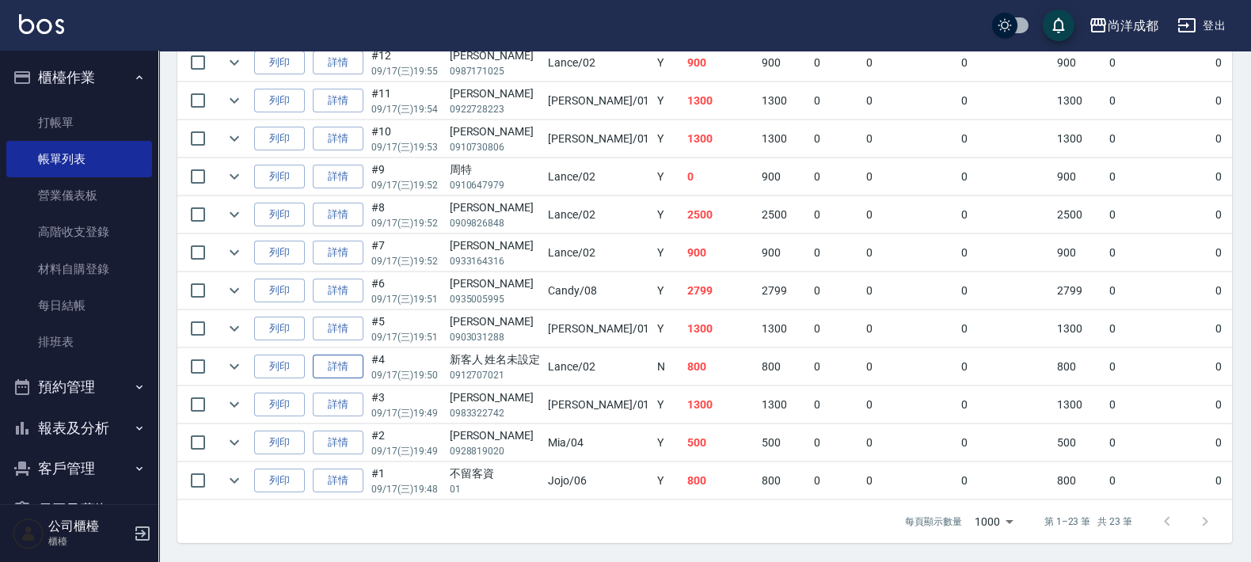
click at [351, 355] on link "詳情" at bounding box center [338, 367] width 51 height 25
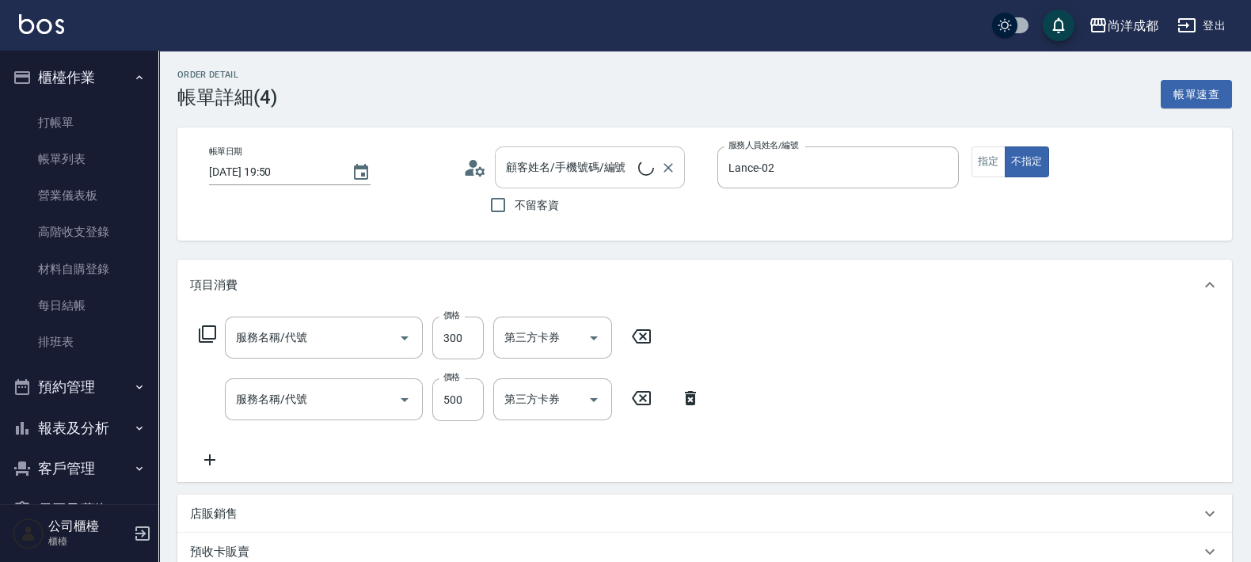
type input "[DATE] 19:50"
type input "Lance-02"
type input "80"
type input "剪髮(401)"
type input "洗髮(201)"
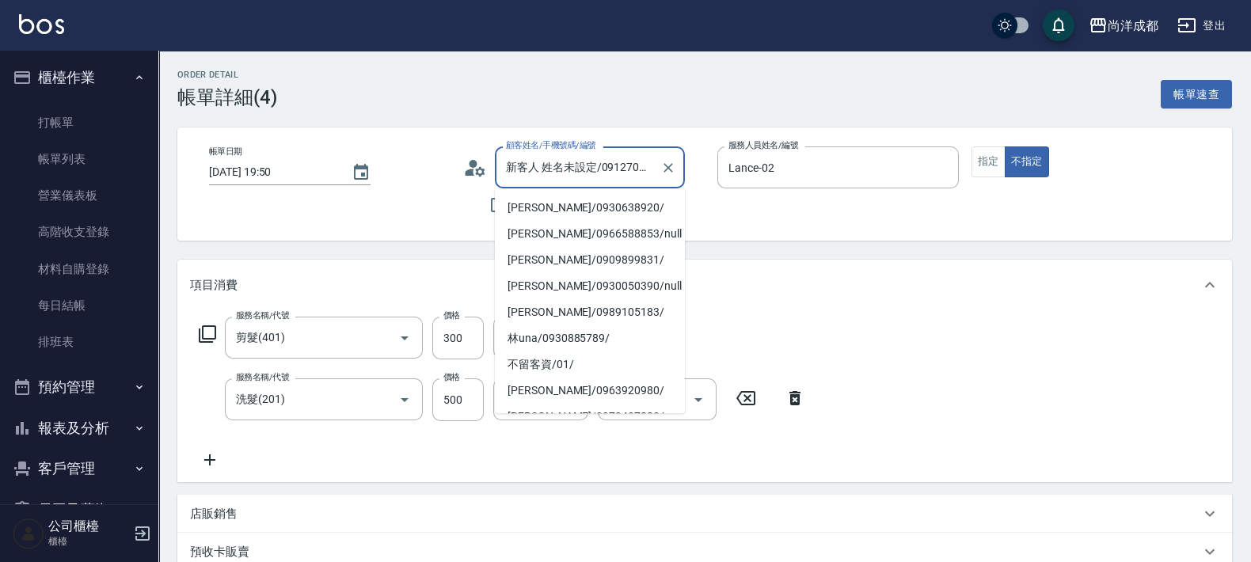
click at [510, 159] on input "新客人 姓名未設定/0912707021/null" at bounding box center [578, 168] width 152 height 28
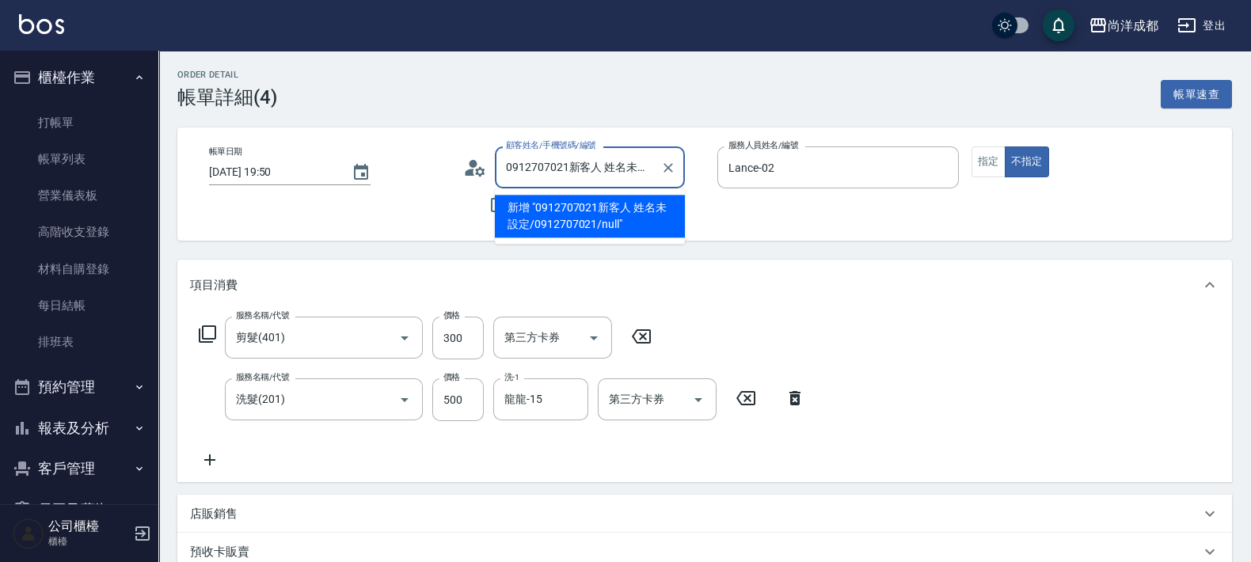
click at [627, 211] on li "新增 "0912707021新客人 姓名未設定/0912707021/null"" at bounding box center [590, 216] width 190 height 43
type input "0912707021新客人 姓名未設定/0912707021/null"
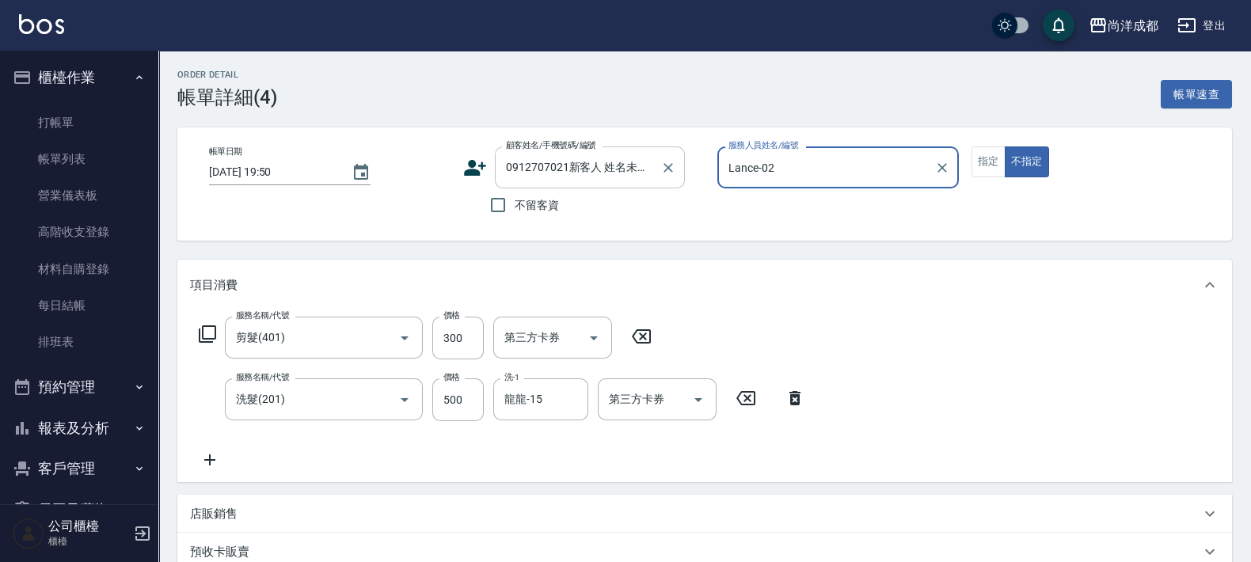
click at [641, 166] on input "0912707021新客人 姓名未設定/0912707021/null" at bounding box center [578, 168] width 152 height 28
click at [467, 158] on icon at bounding box center [475, 168] width 24 height 24
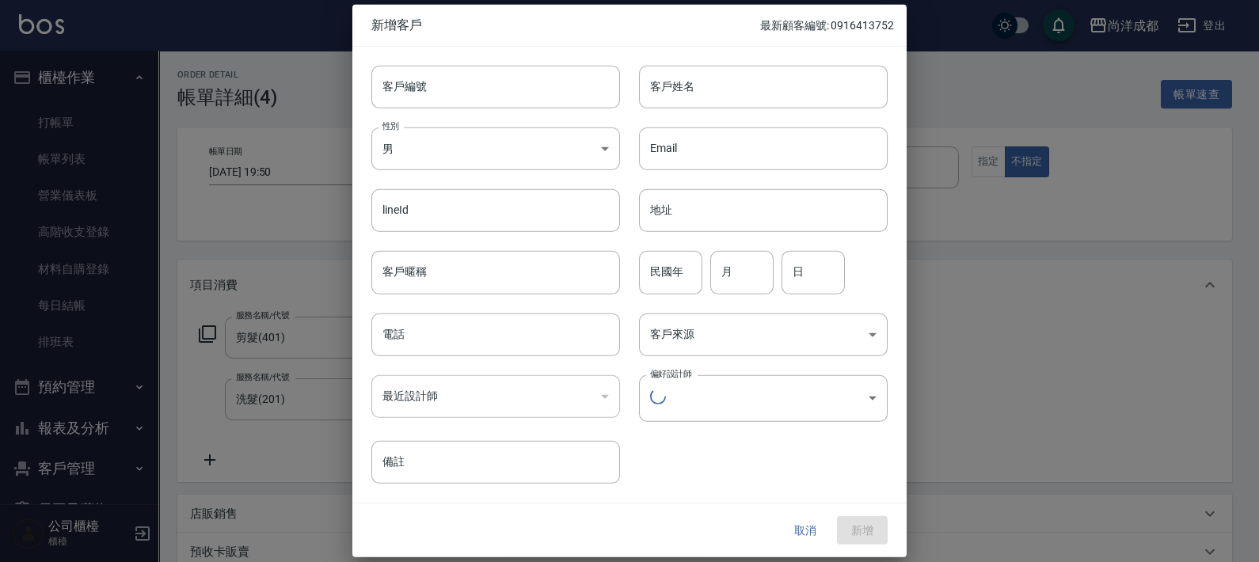
type input "0912707021新客人 姓名未設定/0912707021/null"
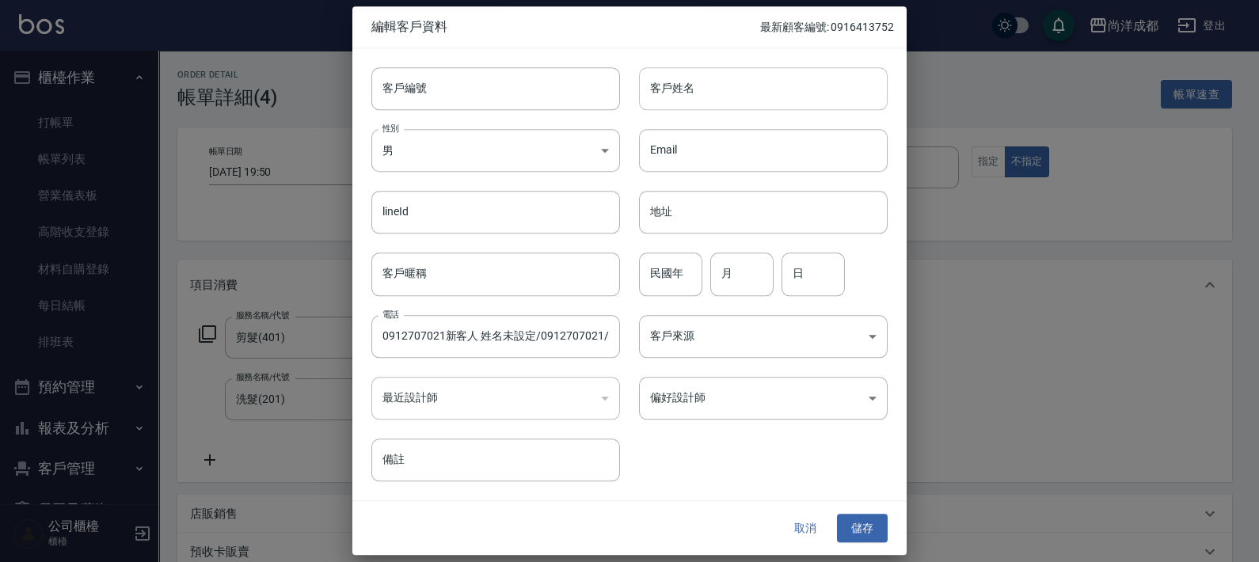
type input "/0912707021新客人 姓名未設定/0912707021/null/null"
drag, startPoint x: 537, startPoint y: 332, endPoint x: 317, endPoint y: 331, distance: 220.8
click at [317, 331] on div "編輯客戶資料 最新顧客編號: 0916413752 客戶編號 客戶編號 客戶姓名 客戶姓名 性別 男 MALE 性別 Email Email lineId l…" at bounding box center [629, 281] width 1259 height 562
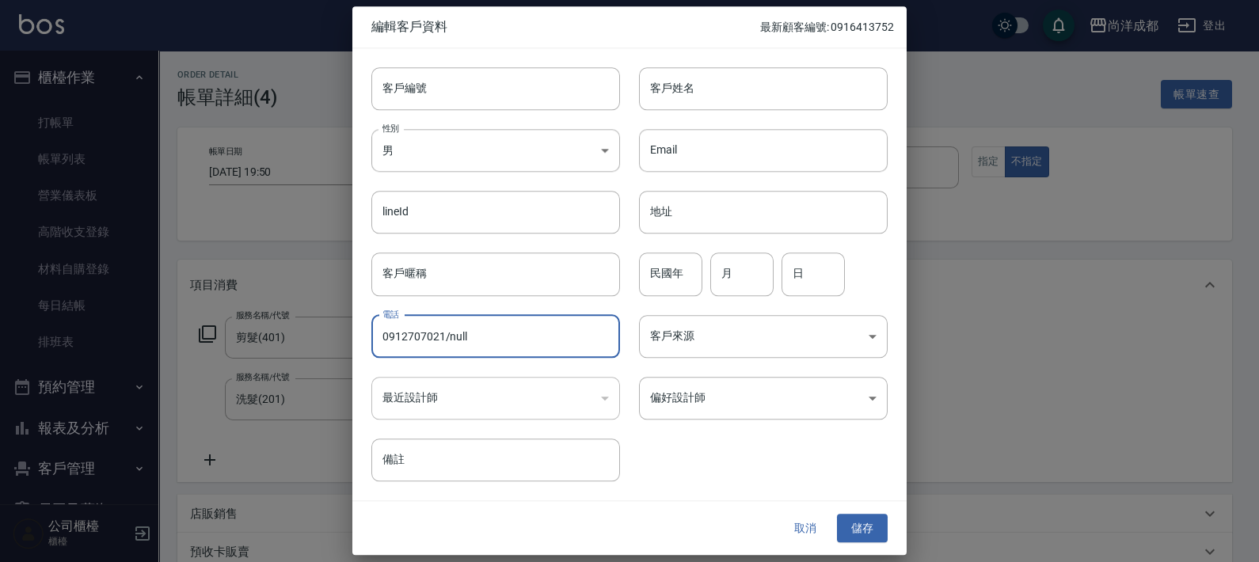
click at [491, 335] on input "0912707021/null" at bounding box center [495, 336] width 249 height 43
type input "0912707021"
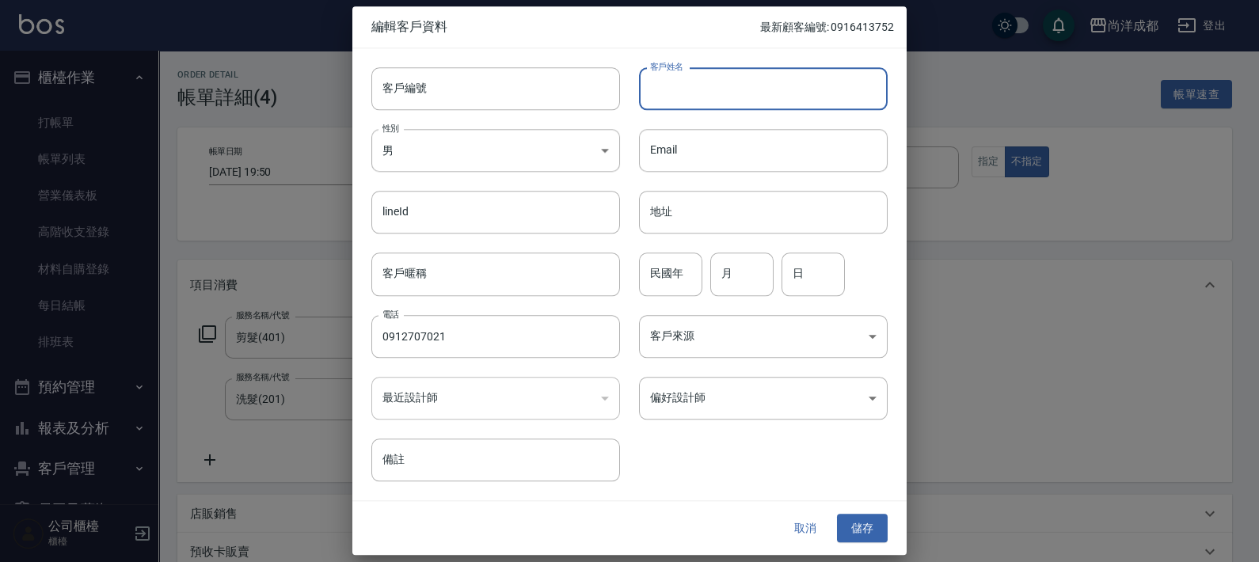
click at [700, 99] on input "客戶姓名" at bounding box center [763, 88] width 249 height 43
type input "x"
type input "G"
type input "D"
type input "ㄎ"
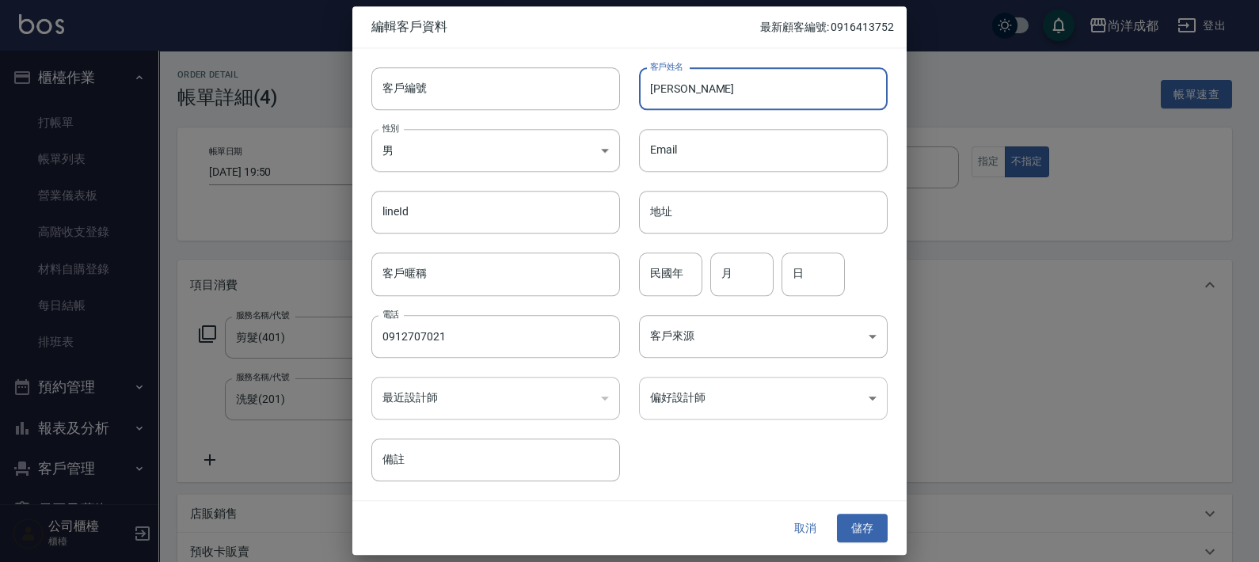
type input "羅浩倫"
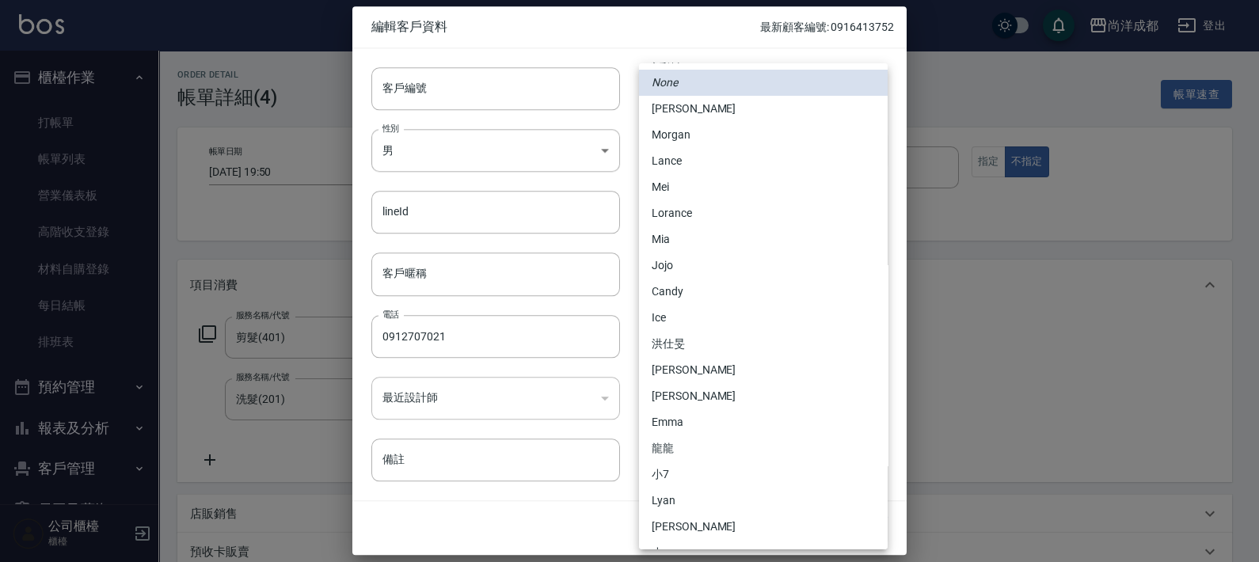
click at [738, 383] on body "尚洋成都 登出 櫃檯作業 打帳單 帳單列表 營業儀表板 高階收支登錄 材料自購登錄 每日結帳 排班表 預約管理 預約管理 單日預約紀錄 單週預約紀錄 報表及分…" at bounding box center [629, 522] width 1259 height 1044
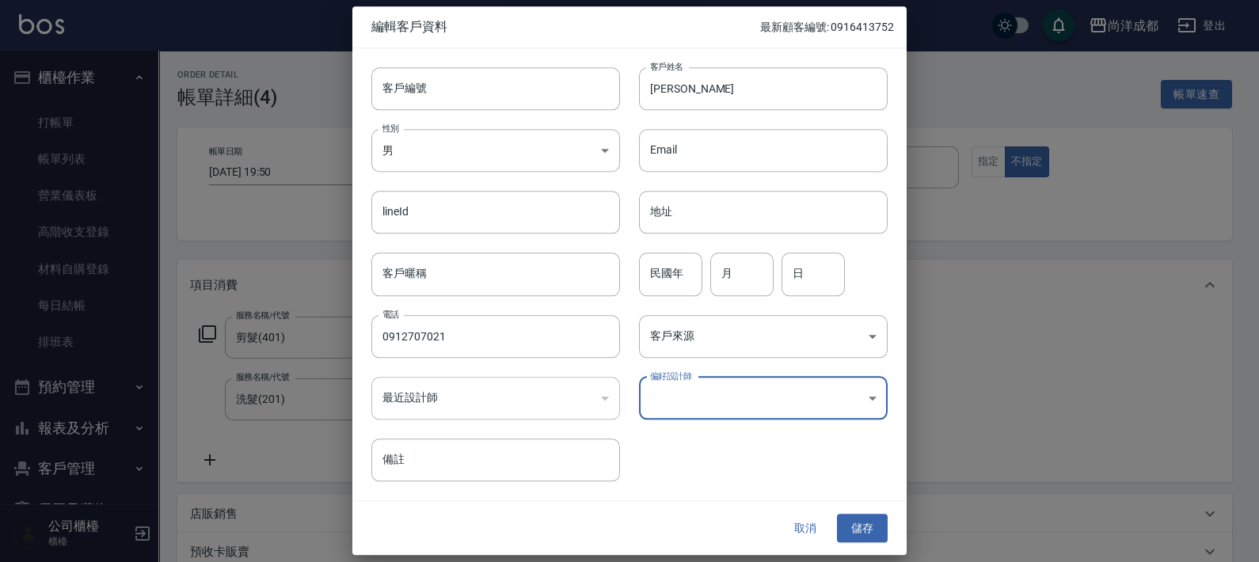
click at [667, 411] on body "尚洋成都 登出 櫃檯作業 打帳單 帳單列表 營業儀表板 高階收支登錄 材料自購登錄 每日結帳 排班表 預約管理 預約管理 單日預約紀錄 單週預約紀錄 報表及分…" at bounding box center [629, 522] width 1259 height 1044
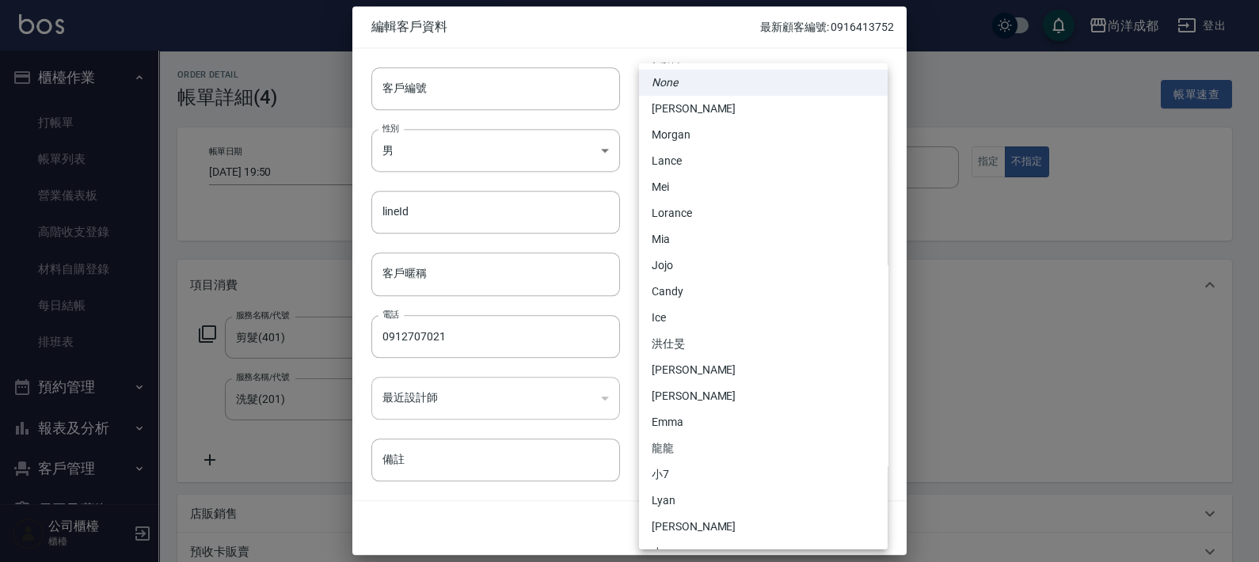
drag, startPoint x: 552, startPoint y: 496, endPoint x: 662, endPoint y: 423, distance: 131.5
click at [565, 492] on div at bounding box center [629, 281] width 1259 height 562
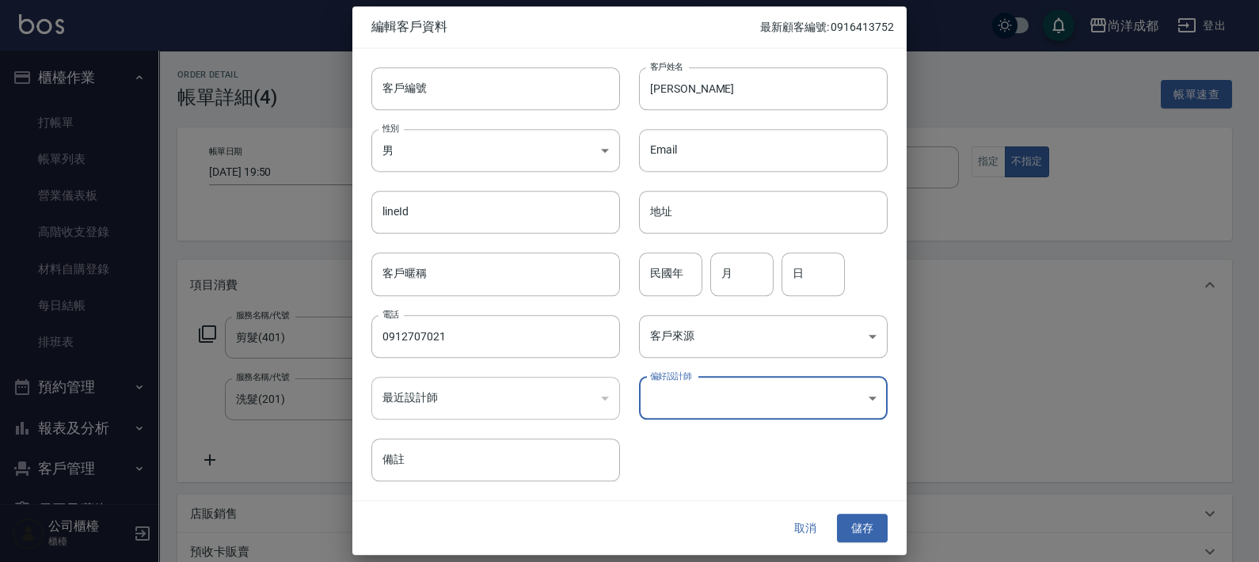
click at [670, 403] on body "尚洋成都 登出 櫃檯作業 打帳單 帳單列表 營業儀表板 高階收支登錄 材料自購登錄 每日結帳 排班表 預約管理 預約管理 單日預約紀錄 單週預約紀錄 報表及分…" at bounding box center [629, 522] width 1259 height 1044
click at [733, 401] on body "尚洋成都 登出 櫃檯作業 打帳單 帳單列表 營業儀表板 高階收支登錄 材料自購登錄 每日結帳 排班表 預約管理 預約管理 單日預約紀錄 單週預約紀錄 報表及分…" at bounding box center [629, 522] width 1259 height 1044
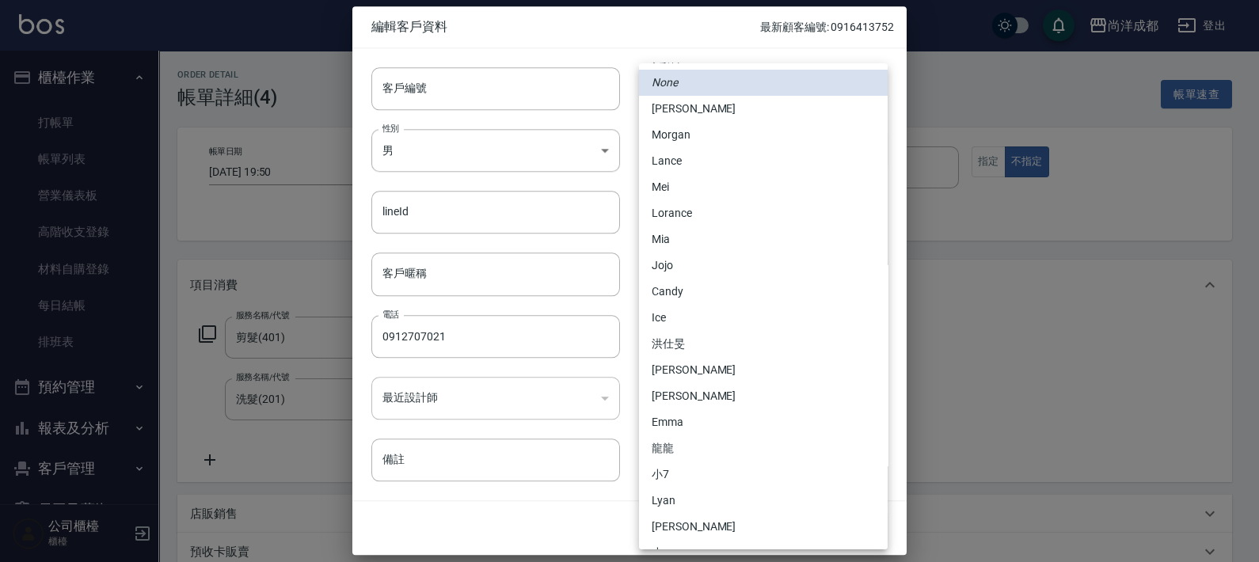
click at [686, 164] on li "Lance" at bounding box center [763, 161] width 249 height 26
type input "6ed53240-5774-4e91-9c13-a3f8609e111a"
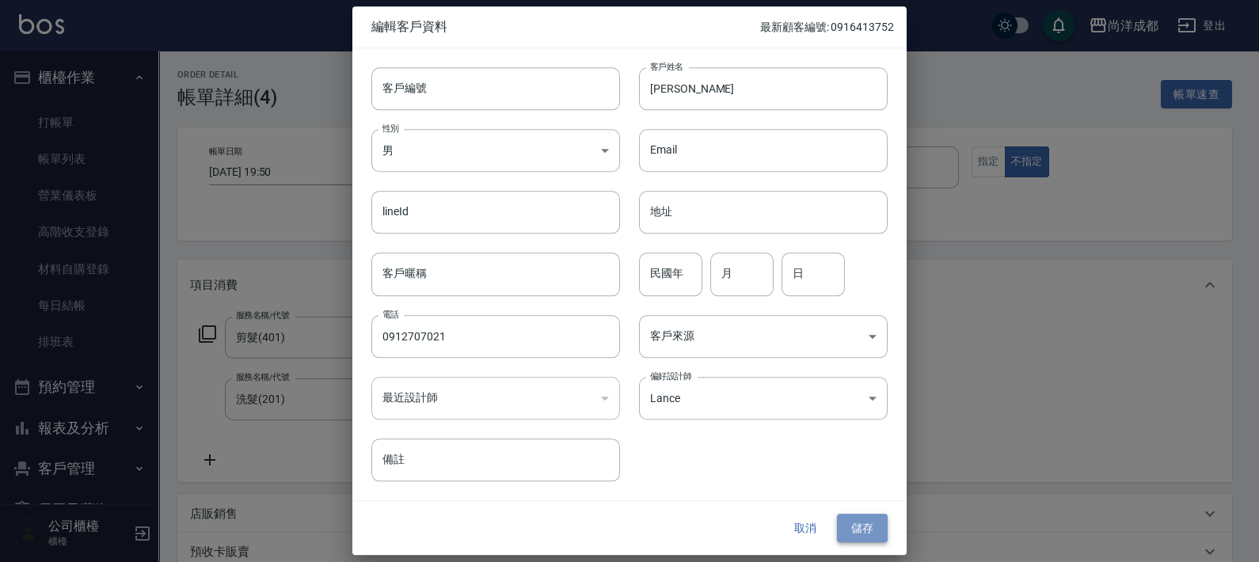
click at [845, 521] on button "儲存" at bounding box center [862, 528] width 51 height 29
drag, startPoint x: 674, startPoint y: 97, endPoint x: 579, endPoint y: 91, distance: 95.2
click at [579, 91] on div "客戶編號 客戶編號 客戶姓名 羅浩倫 客戶姓名 性別 男 MALE 性別 Email Email lineId lineId 地址 地址 客戶暱稱 客戶暱稱 …" at bounding box center [619, 264] width 535 height 433
paste input "羅浩倫"
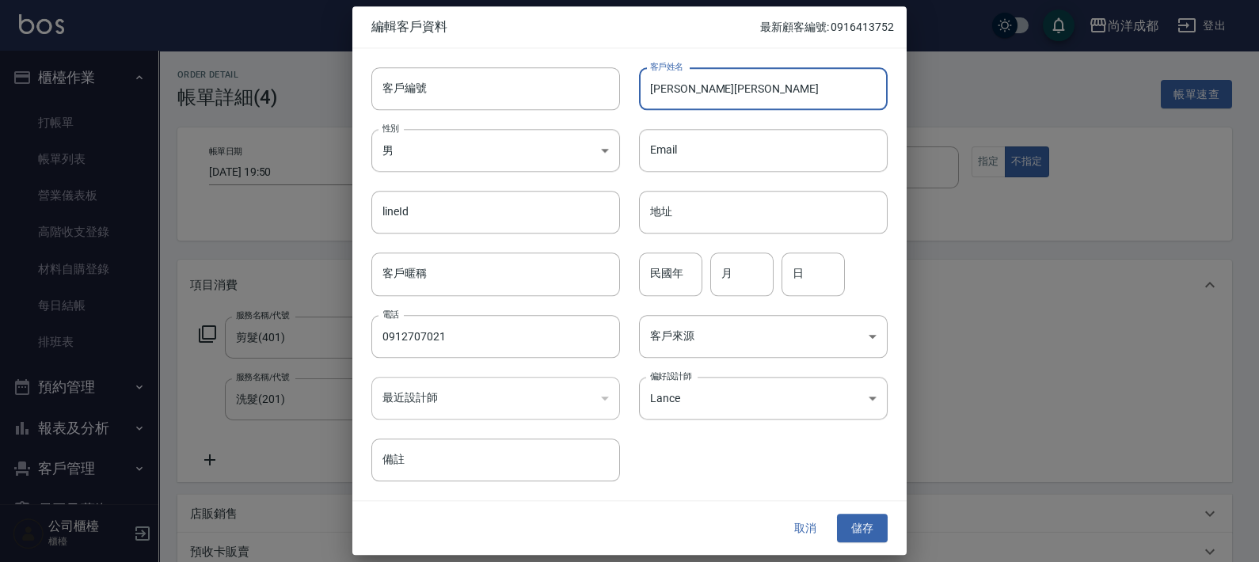
type input "羅浩倫羅浩倫"
click at [822, 524] on button "取消" at bounding box center [805, 528] width 51 height 29
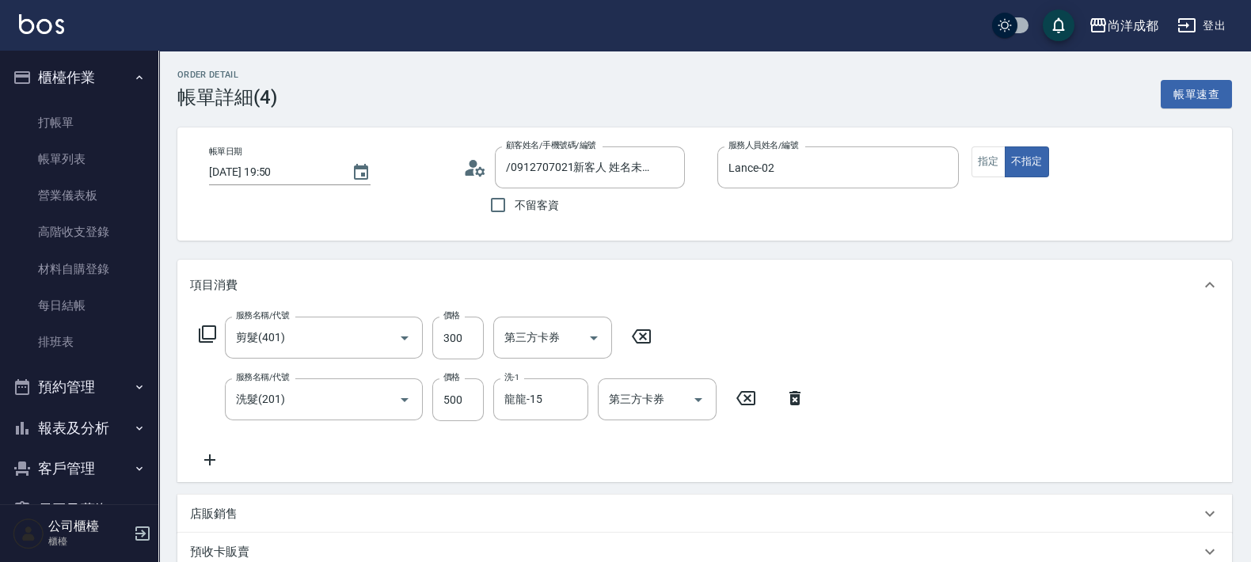
scroll to position [165, 0]
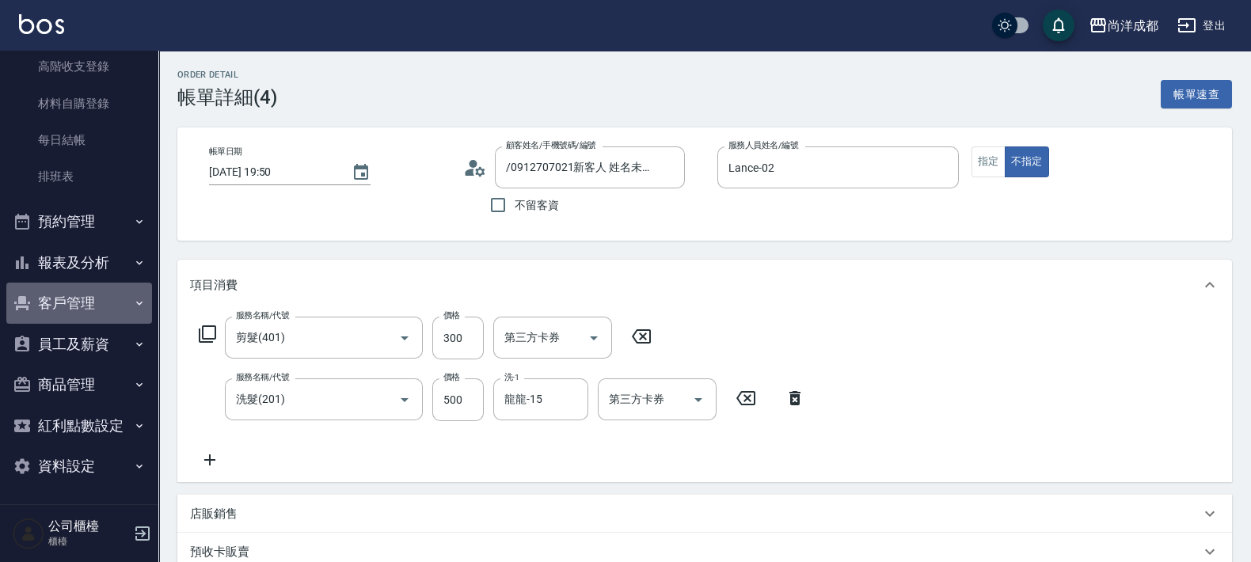
click at [89, 299] on button "客戶管理" at bounding box center [79, 303] width 146 height 41
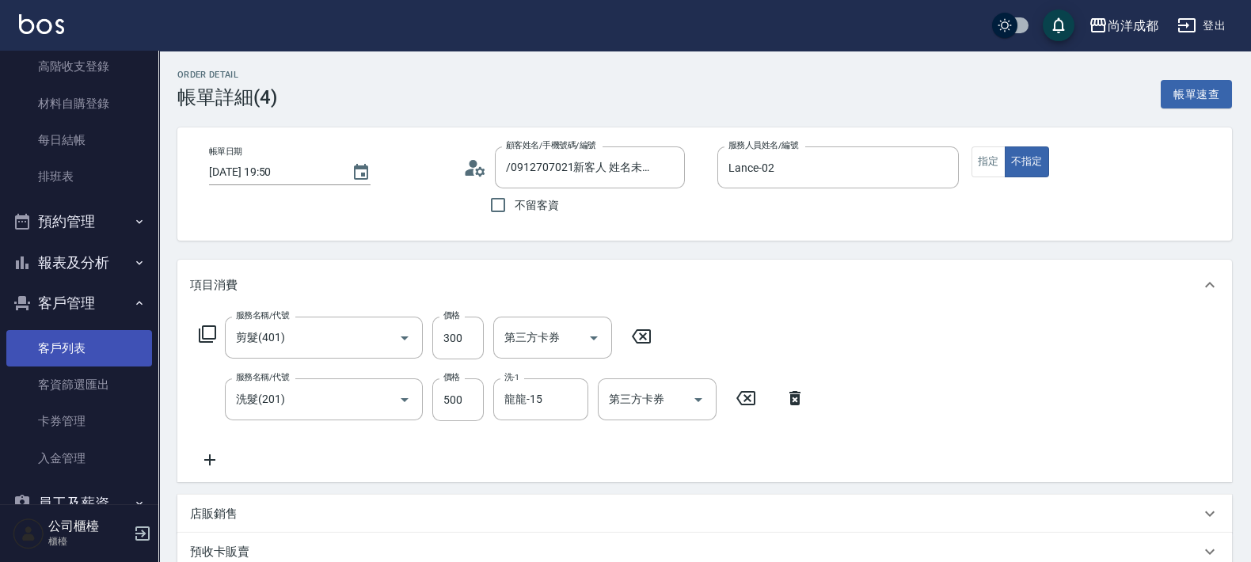
click at [70, 344] on link "客戶列表" at bounding box center [79, 348] width 146 height 36
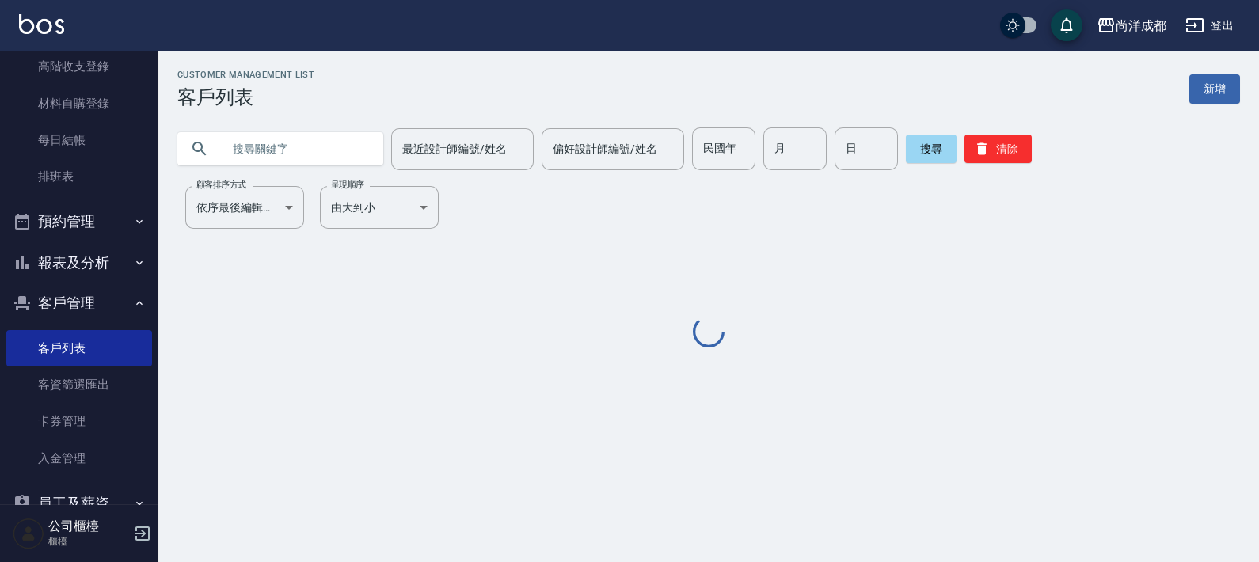
click at [309, 154] on input "text" at bounding box center [296, 148] width 149 height 43
paste input "羅浩倫"
drag, startPoint x: 198, startPoint y: 180, endPoint x: 124, endPoint y: 208, distance: 78.7
click at [124, 208] on div "尚洋成都 登出 櫃檯作業 打帳單 帳單列表 營業儀表板 高階收支登錄 材料自購登錄 每日結帳 排班表 預約管理 預約管理 單日預約紀錄 單週預約紀錄 報表及分…" at bounding box center [629, 281] width 1259 height 562
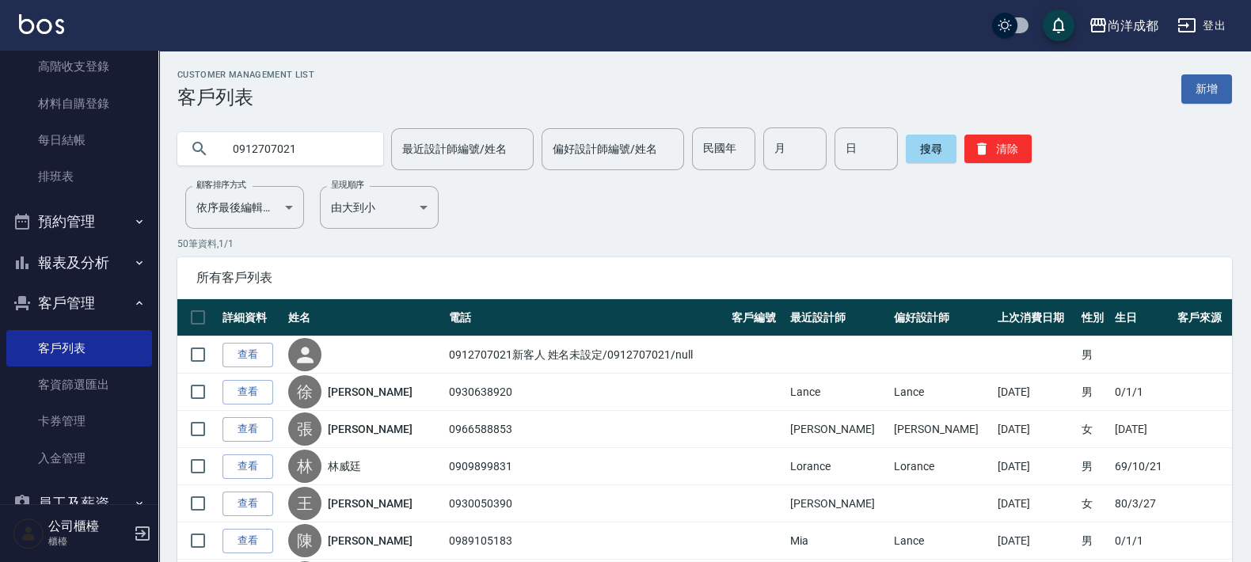
type input "0912707021"
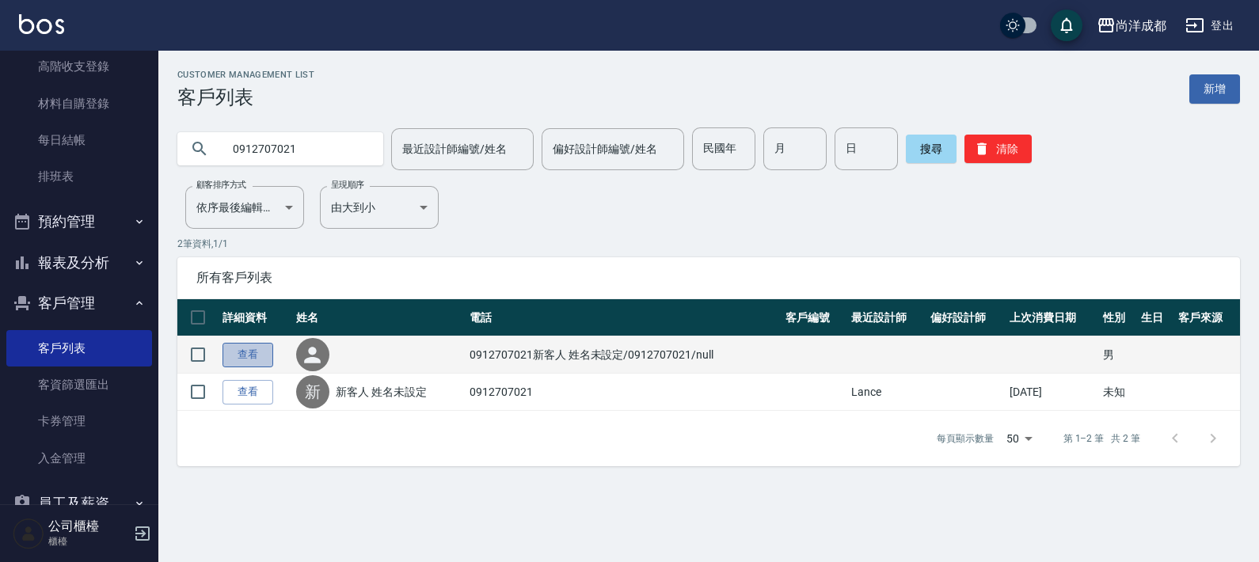
click at [258, 350] on link "查看" at bounding box center [247, 355] width 51 height 25
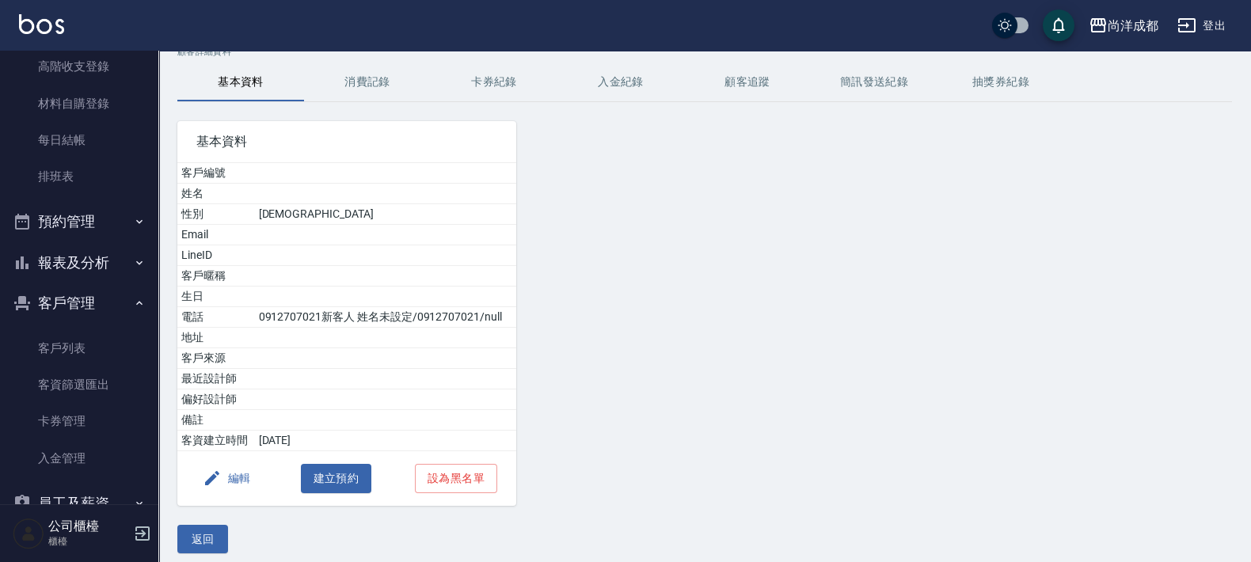
scroll to position [31, 0]
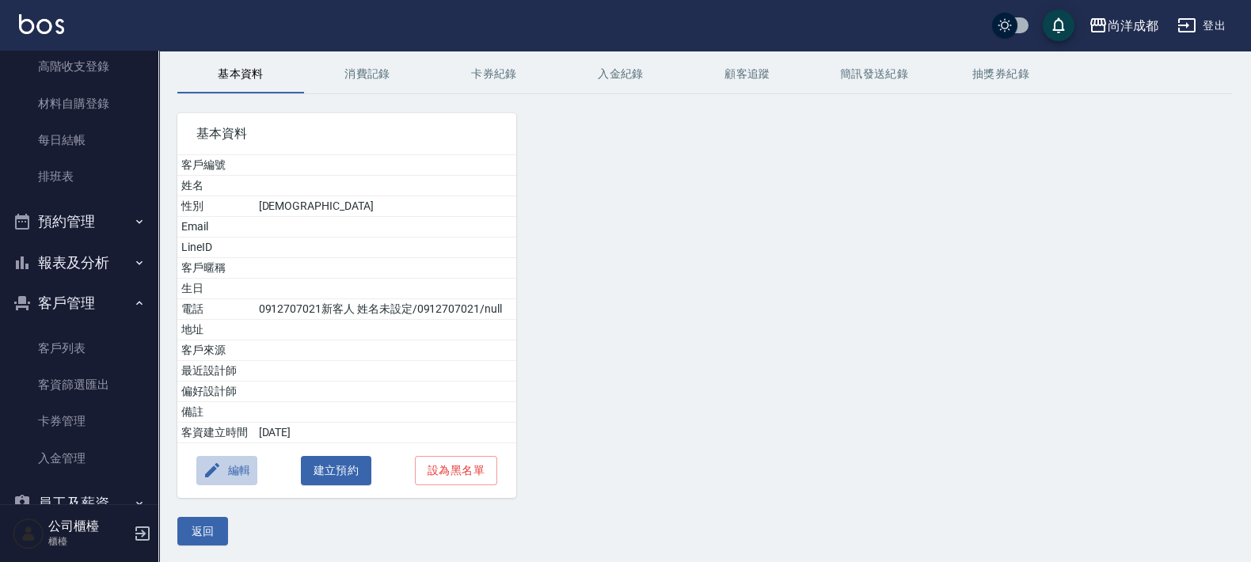
click at [248, 466] on button "編輯" at bounding box center [226, 470] width 61 height 29
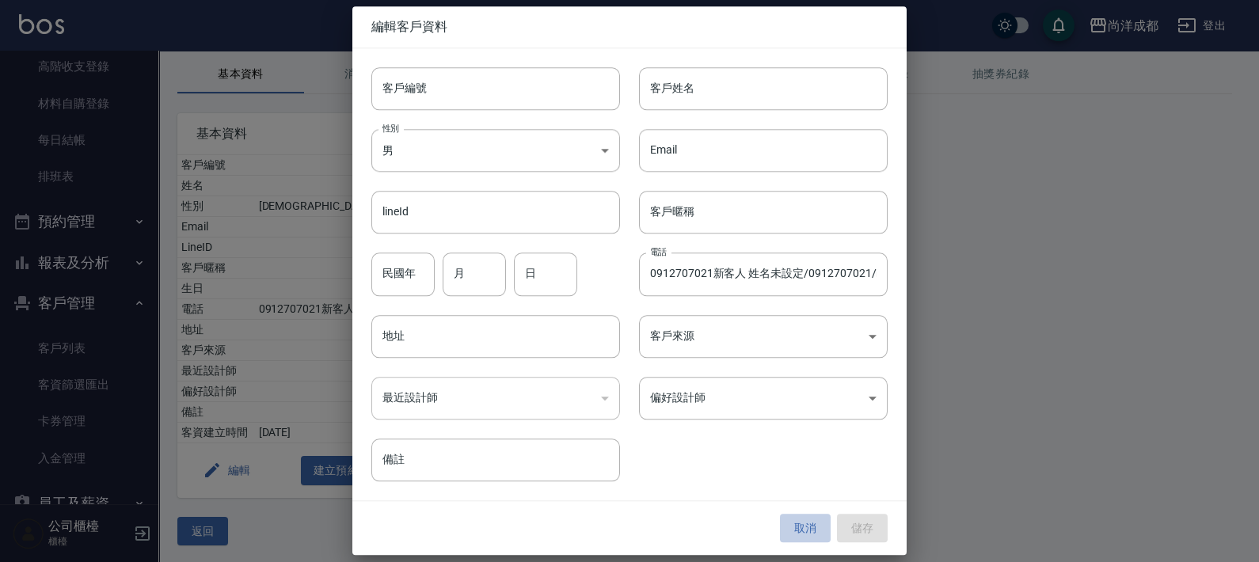
click at [807, 522] on button "取消" at bounding box center [805, 528] width 51 height 29
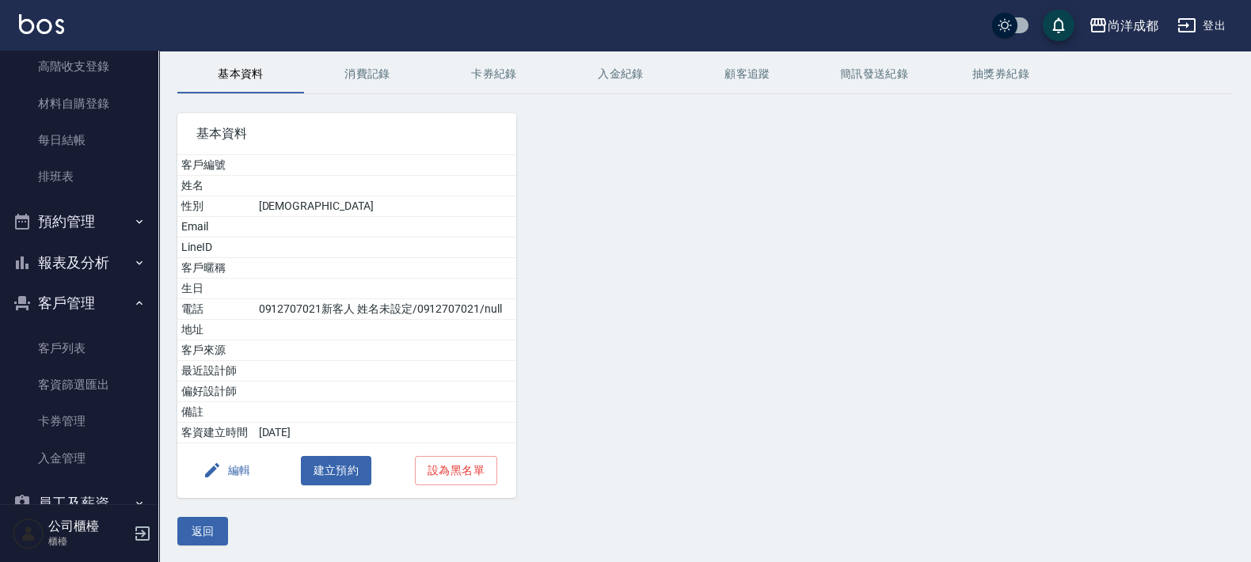
drag, startPoint x: 762, startPoint y: 423, endPoint x: 661, endPoint y: 385, distance: 107.9
click at [758, 420] on div at bounding box center [650, 296] width 268 height 404
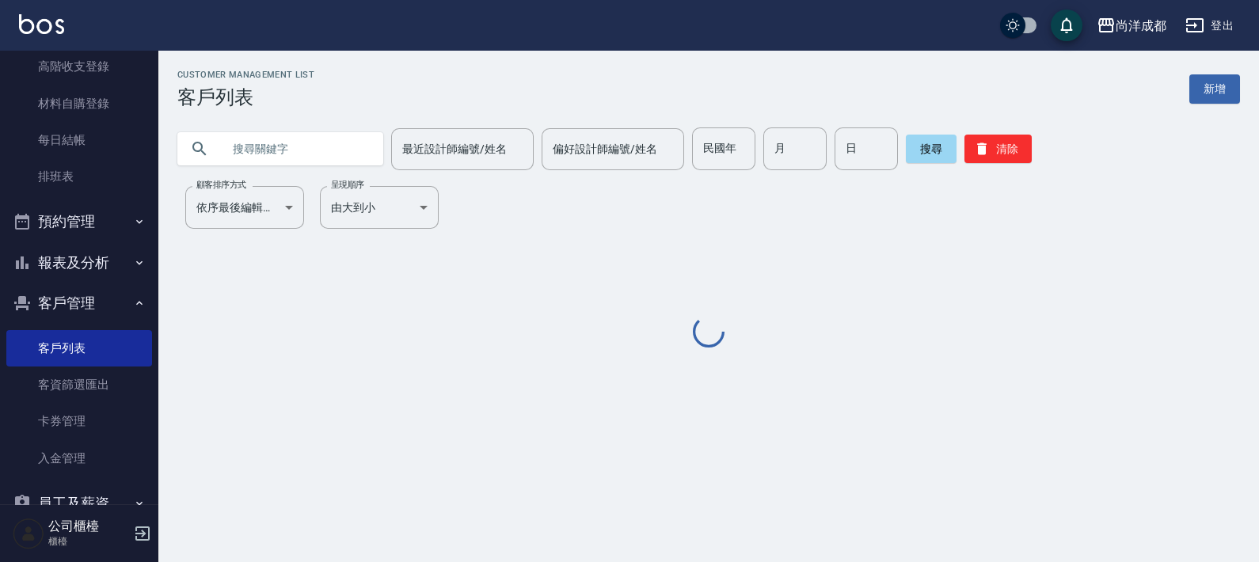
click at [313, 157] on input "text" at bounding box center [296, 148] width 149 height 43
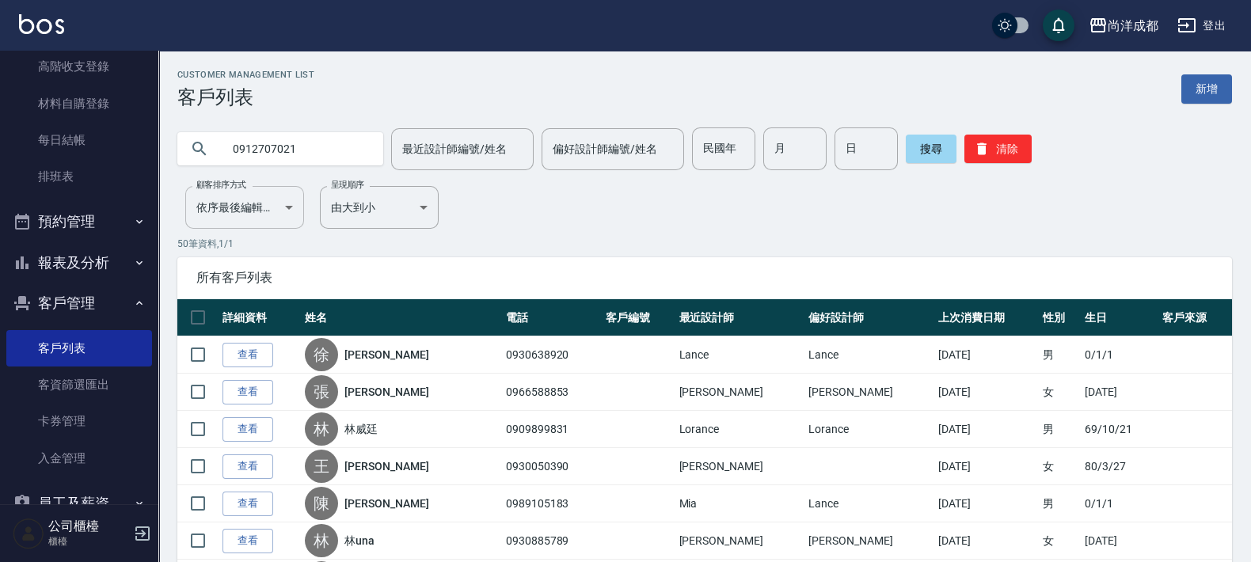
type input "0912707021"
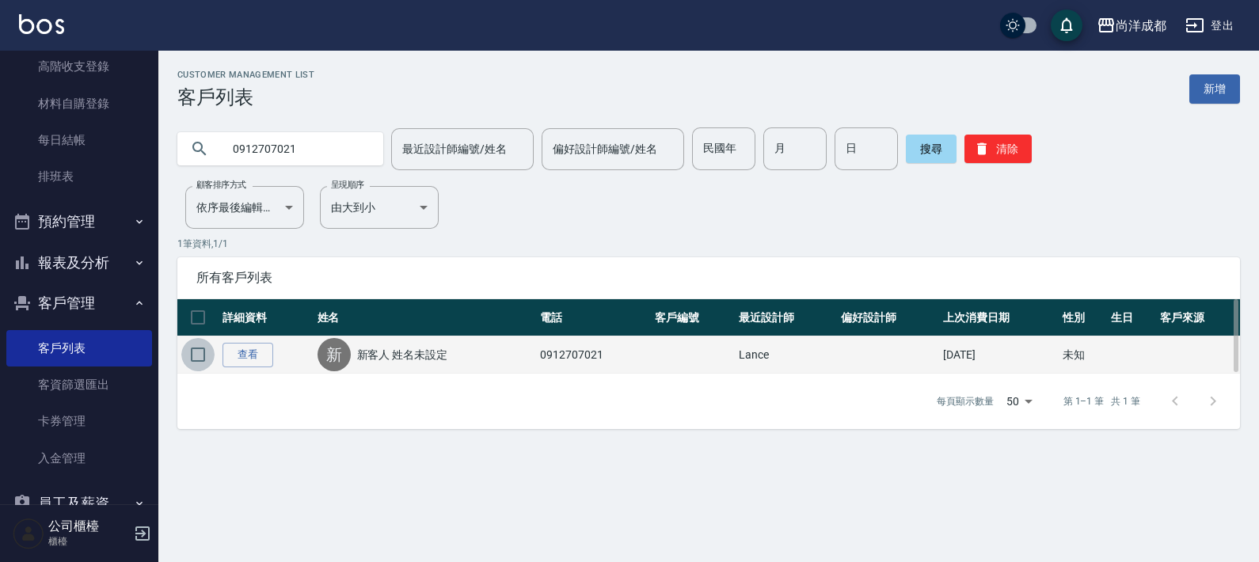
click at [201, 359] on input "checkbox" at bounding box center [197, 354] width 33 height 33
checkbox input "true"
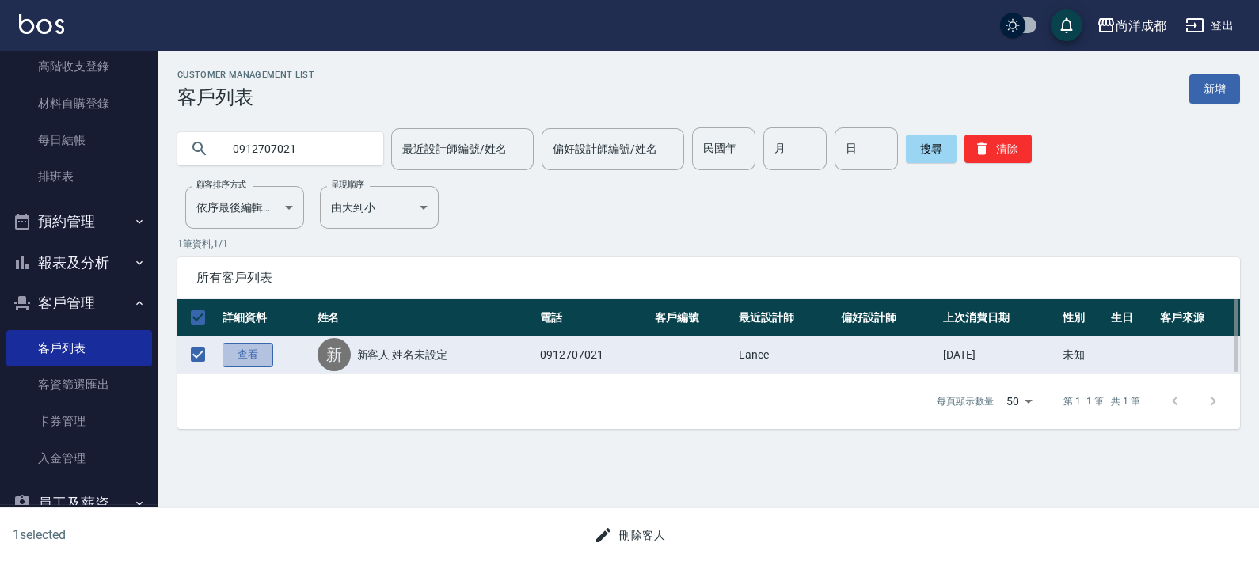
click at [261, 361] on link "查看" at bounding box center [247, 355] width 51 height 25
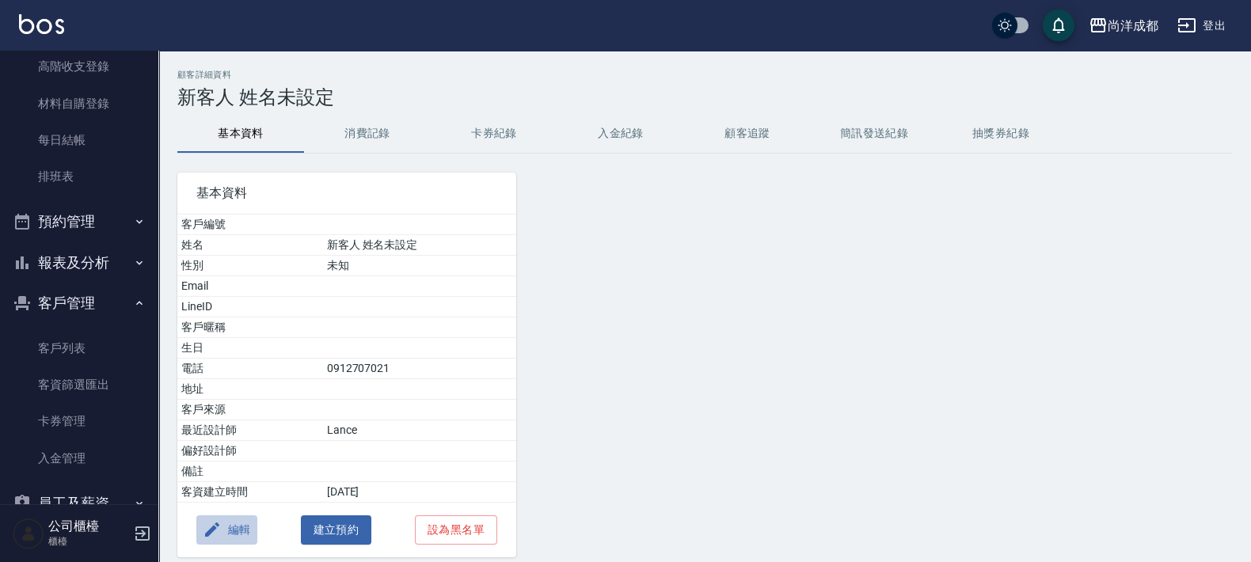
click at [225, 523] on button "編輯" at bounding box center [226, 529] width 61 height 29
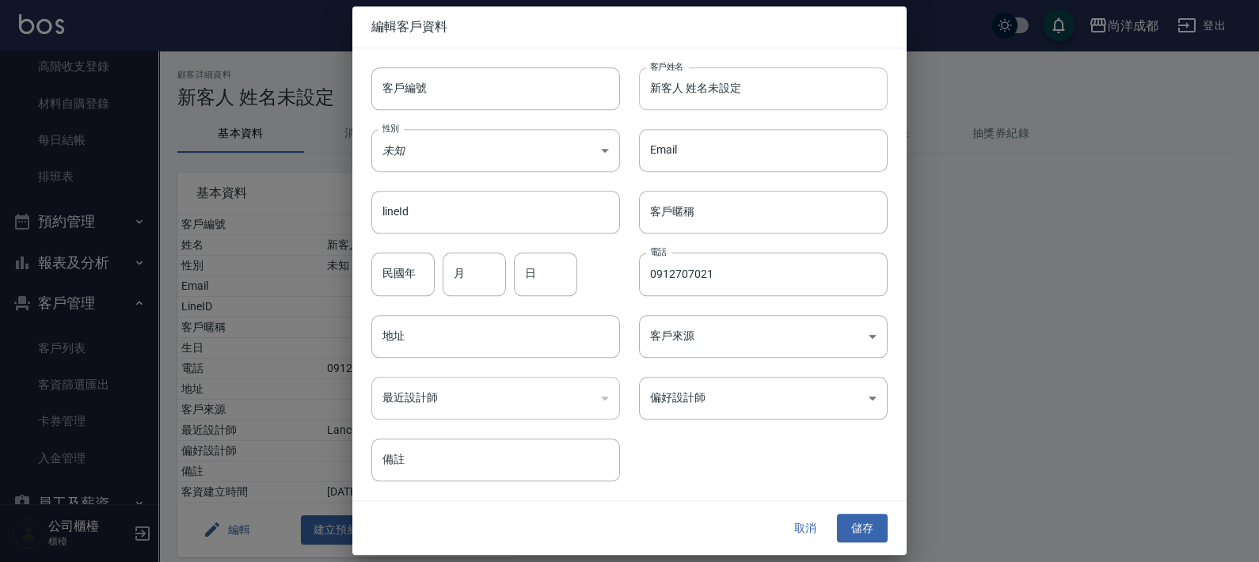
click at [697, 97] on input "新客人 姓名未設定" at bounding box center [763, 88] width 249 height 43
paste input "羅浩倫"
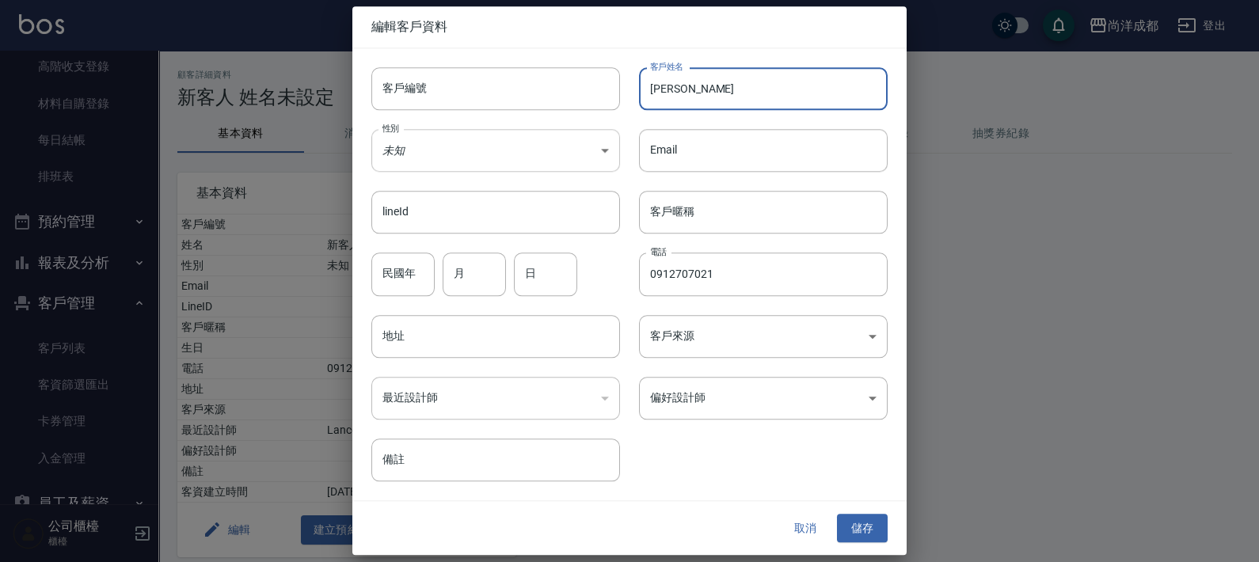
type input "羅浩倫"
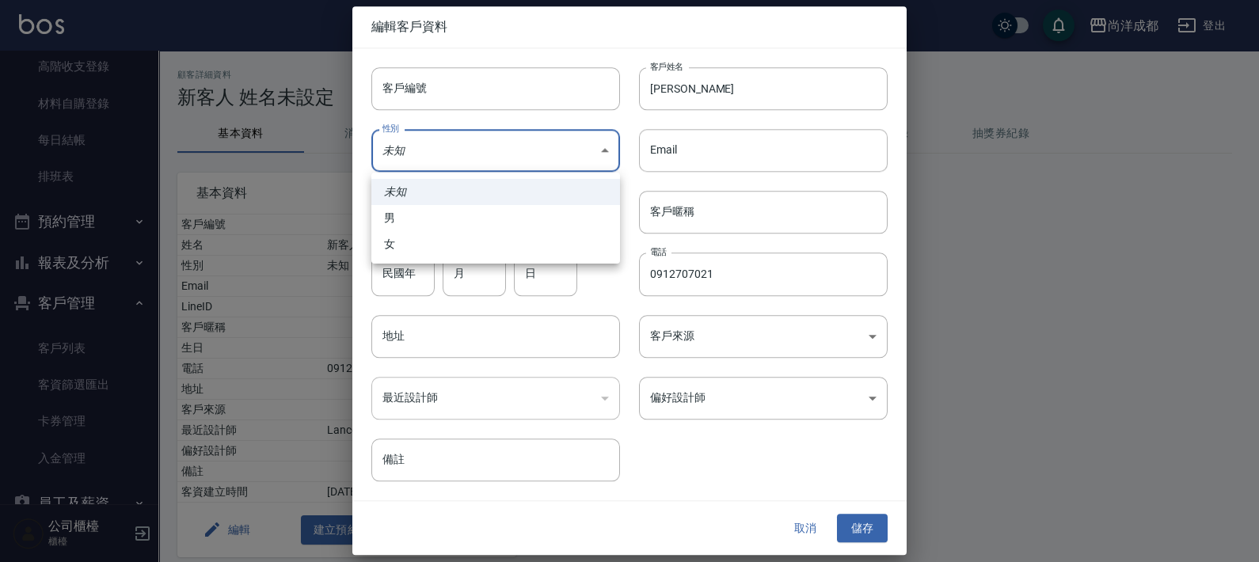
click at [448, 154] on body "尚洋成都 登出 櫃檯作業 打帳單 帳單列表 營業儀表板 高階收支登錄 材料自購登錄 每日結帳 排班表 預約管理 預約管理 單日預約紀錄 單週預約紀錄 報表及分…" at bounding box center [629, 312] width 1259 height 624
click at [405, 218] on li "男" at bounding box center [495, 218] width 249 height 26
type input "MALE"
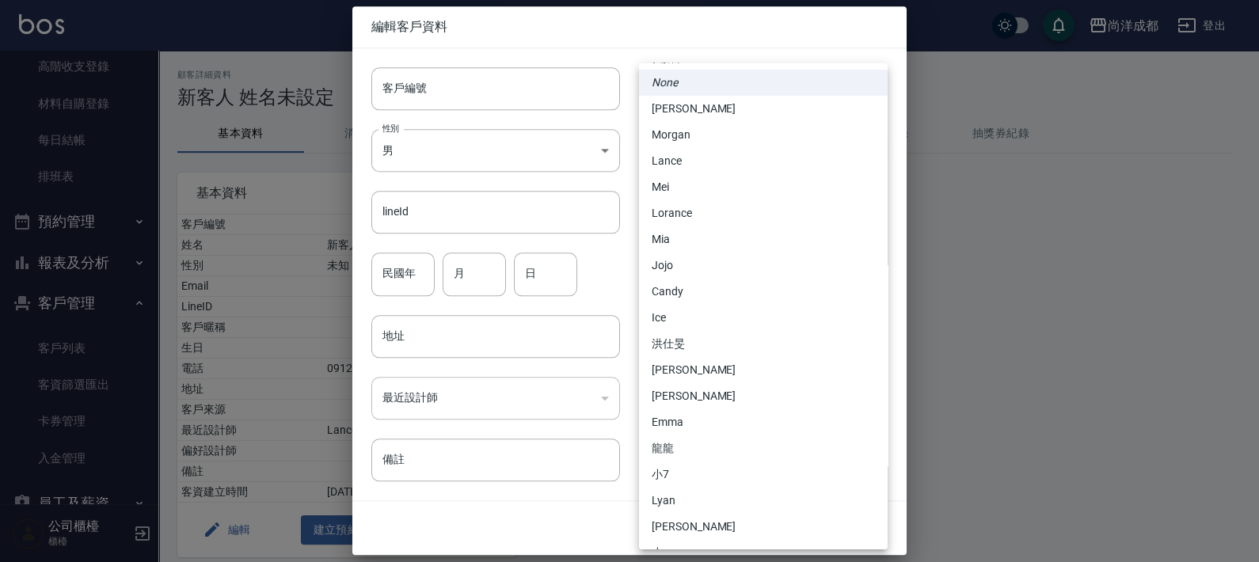
click at [747, 389] on body "尚洋成都 登出 櫃檯作業 打帳單 帳單列表 營業儀表板 高階收支登錄 材料自購登錄 每日結帳 排班表 預約管理 預約管理 單日預約紀錄 單週預約紀錄 報表及分…" at bounding box center [629, 312] width 1259 height 624
drag, startPoint x: 674, startPoint y: 154, endPoint x: 627, endPoint y: 184, distance: 55.5
click at [672, 156] on li "Lance" at bounding box center [763, 161] width 249 height 26
type input "6ed53240-5774-4e91-9c13-a3f8609e111a"
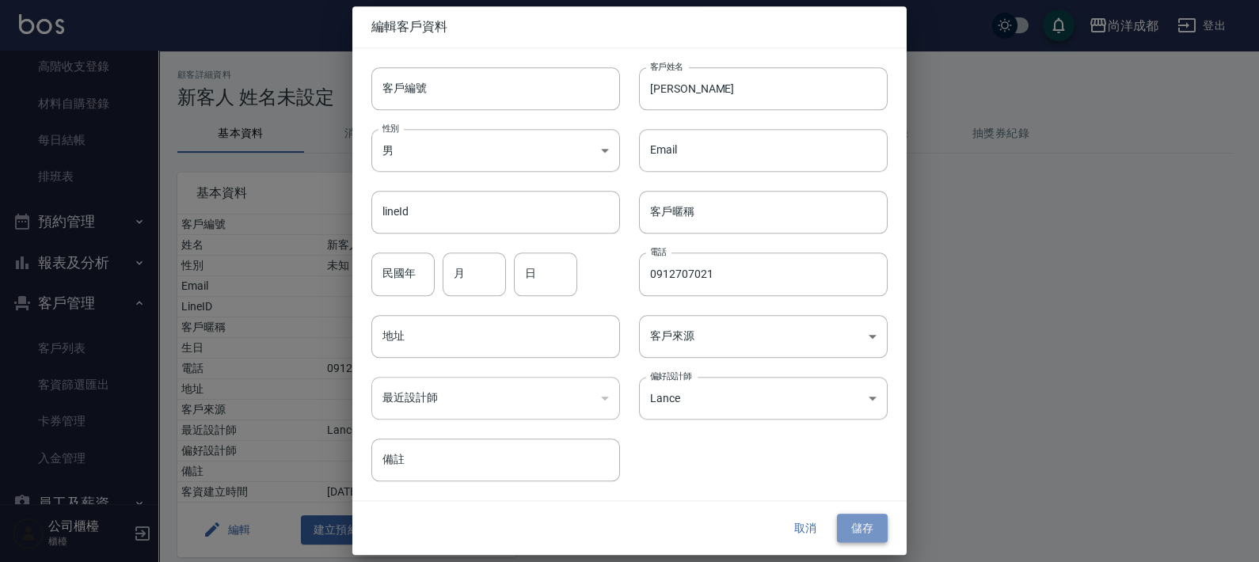
click at [863, 526] on button "儲存" at bounding box center [862, 528] width 51 height 29
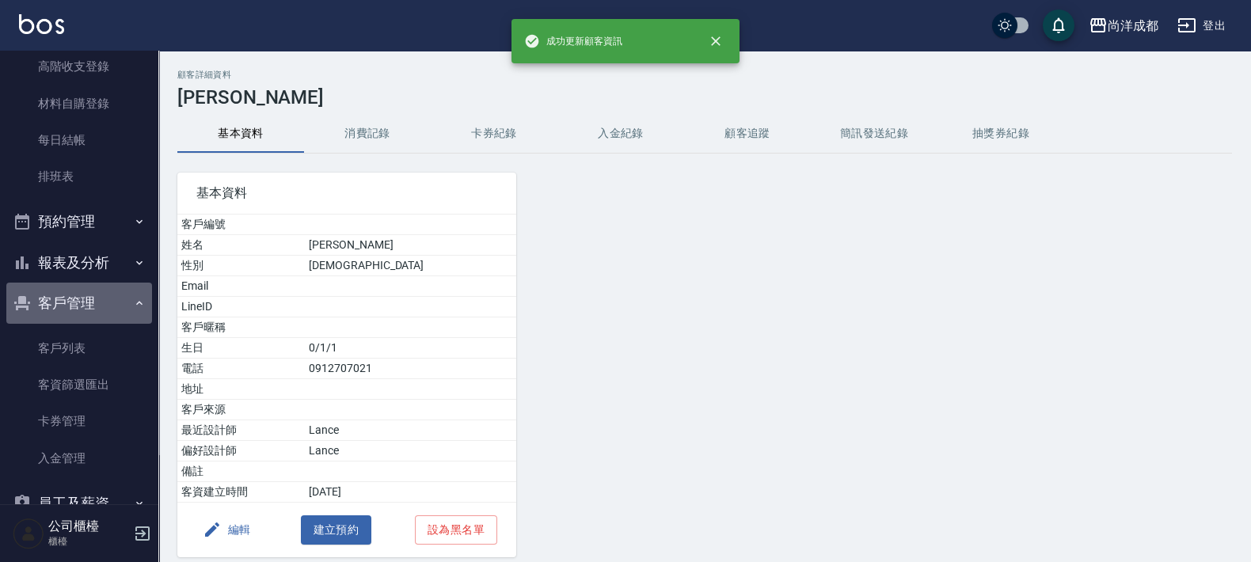
click at [133, 305] on icon "button" at bounding box center [139, 303] width 13 height 13
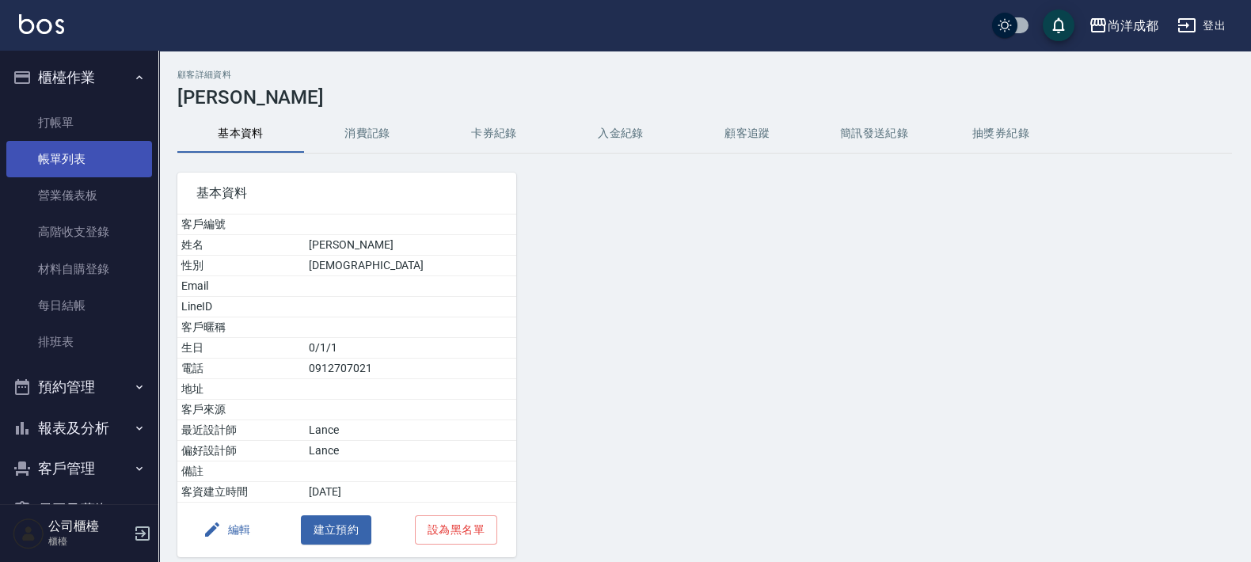
click at [75, 161] on link "帳單列表" at bounding box center [79, 159] width 146 height 36
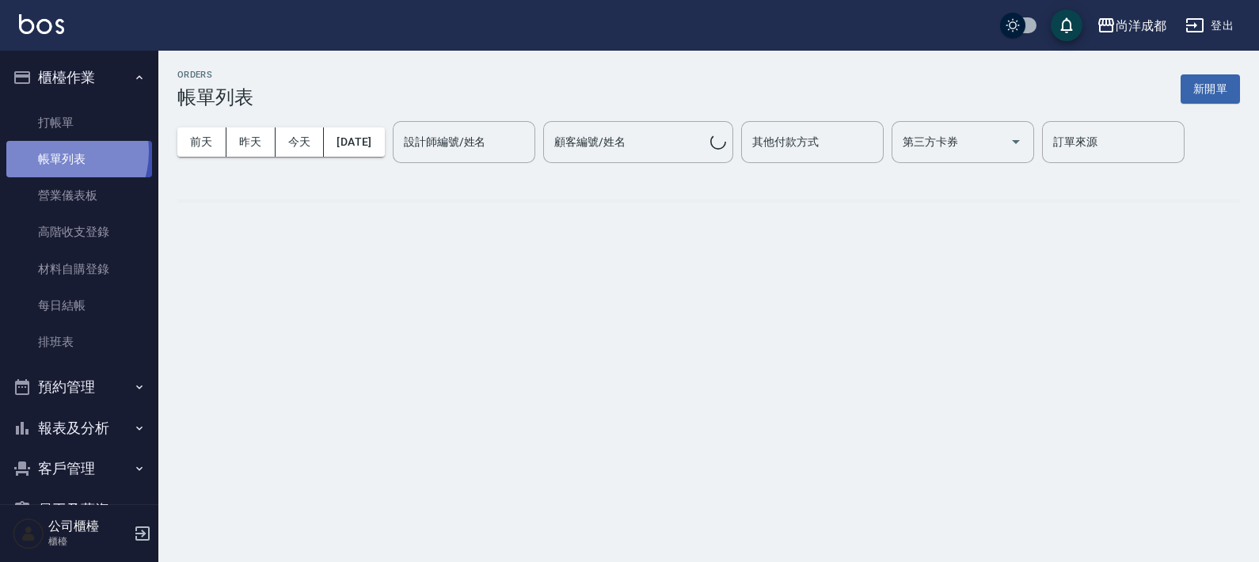
click at [51, 152] on link "帳單列表" at bounding box center [79, 159] width 146 height 36
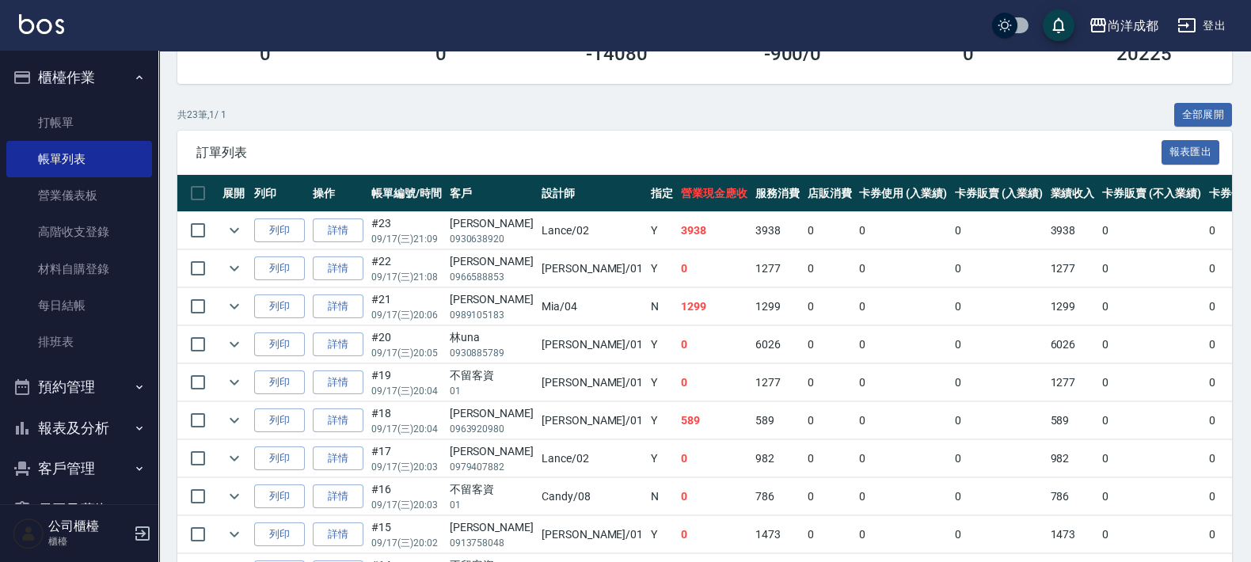
scroll to position [363, 0]
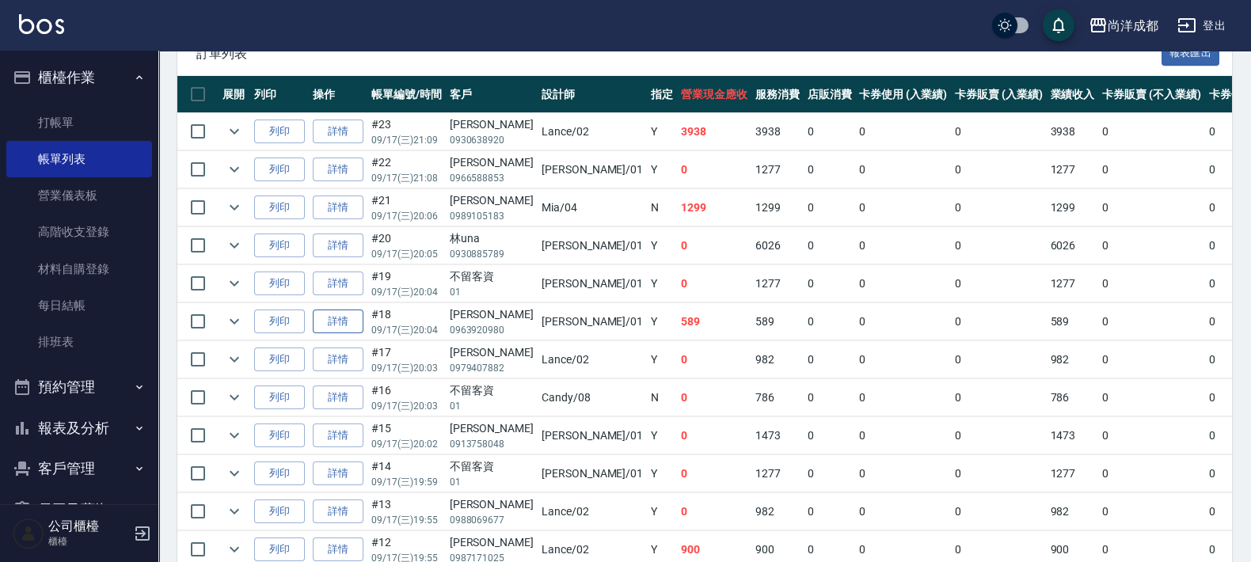
click at [347, 317] on link "詳情" at bounding box center [338, 321] width 51 height 25
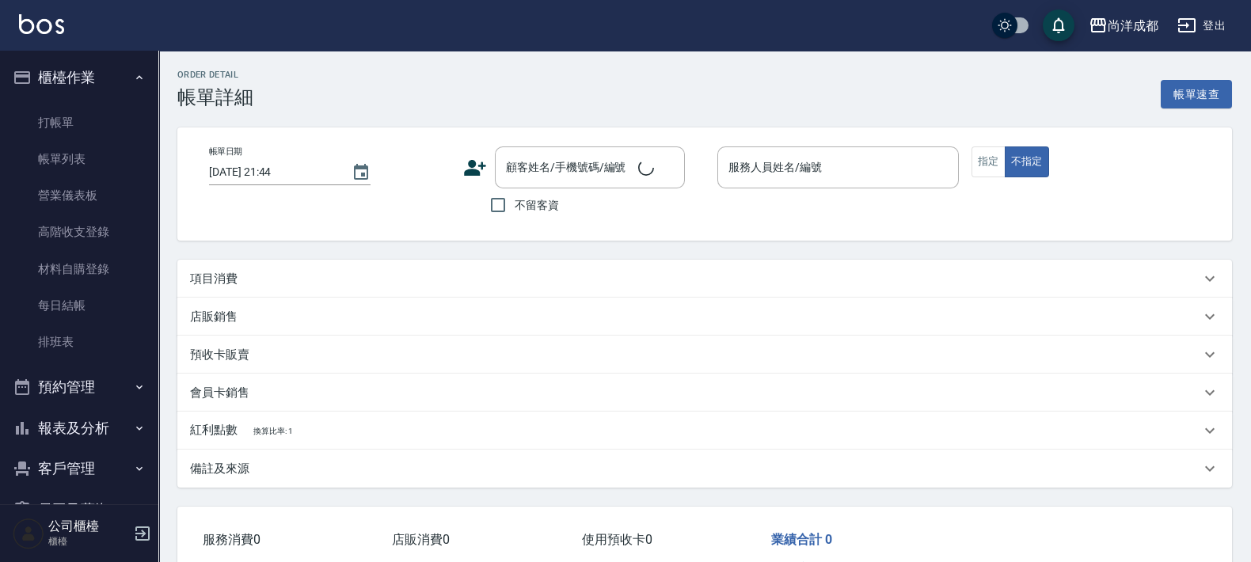
type input "2025/09/17 20:04"
type input "Benny-01"
type input "50"
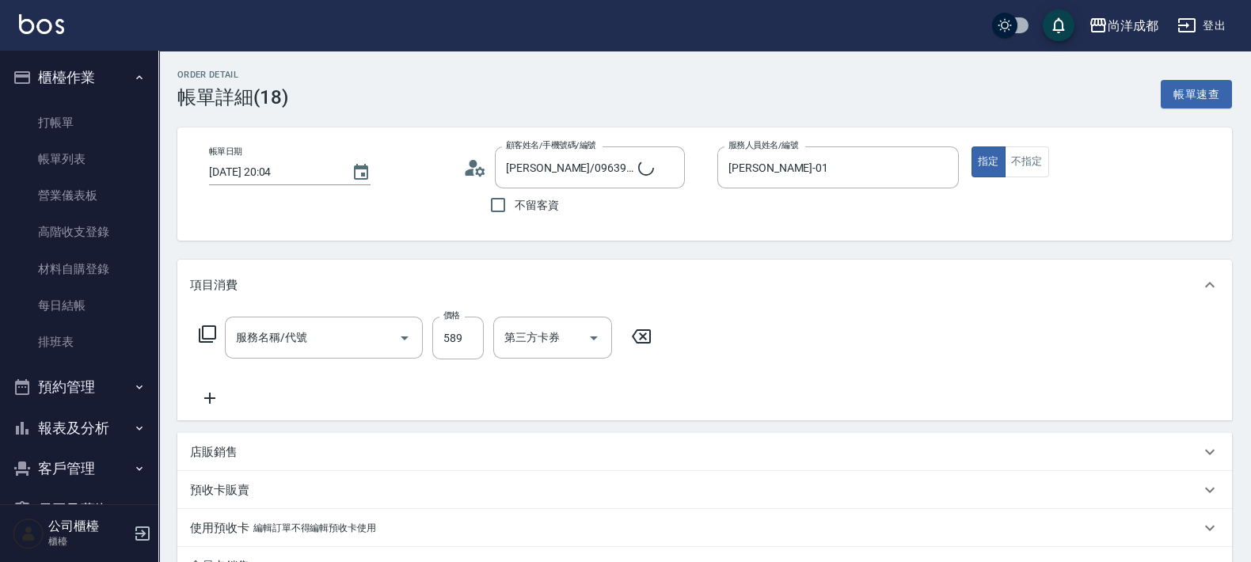
type input "王汝蓁/0963920980/"
type input "洗髮(201)"
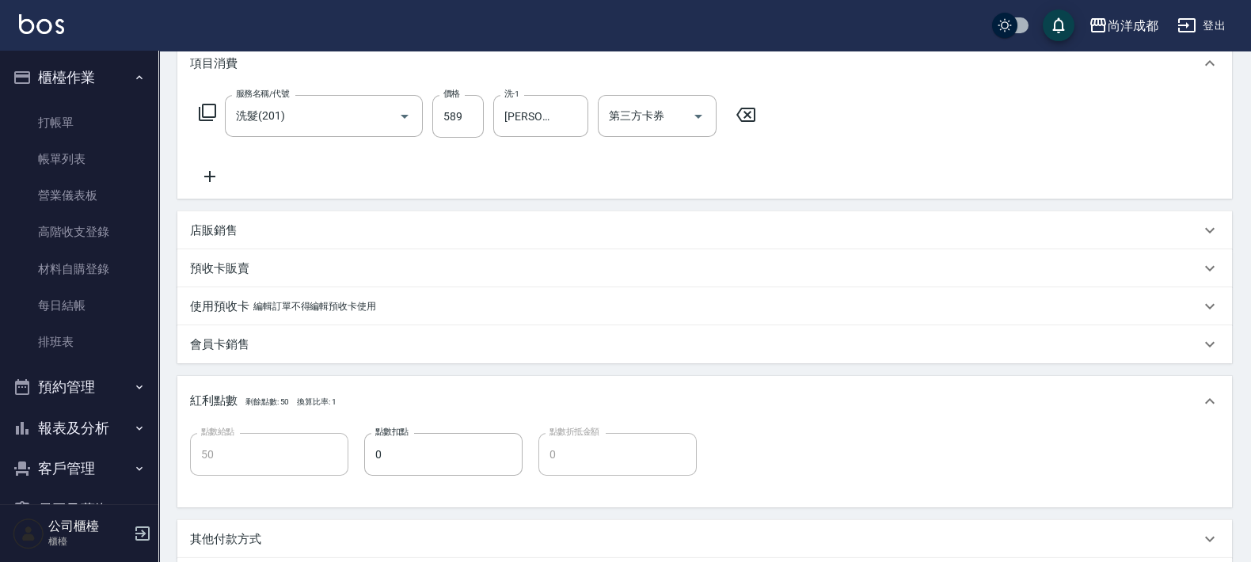
scroll to position [425, 0]
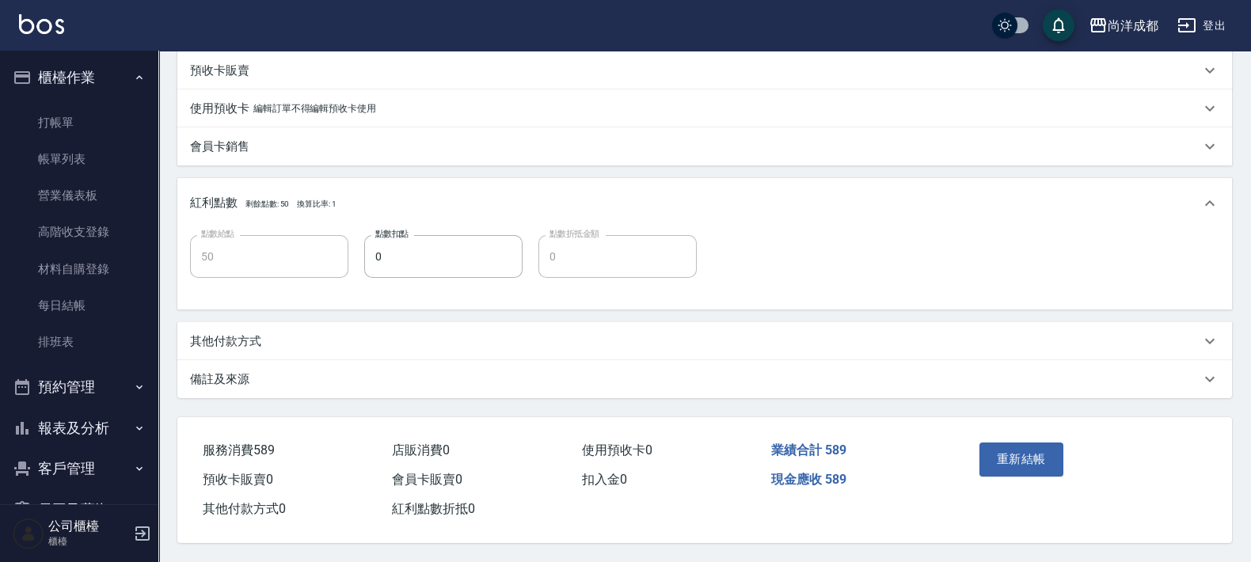
click at [251, 339] on p "其他付款方式" at bounding box center [225, 341] width 71 height 17
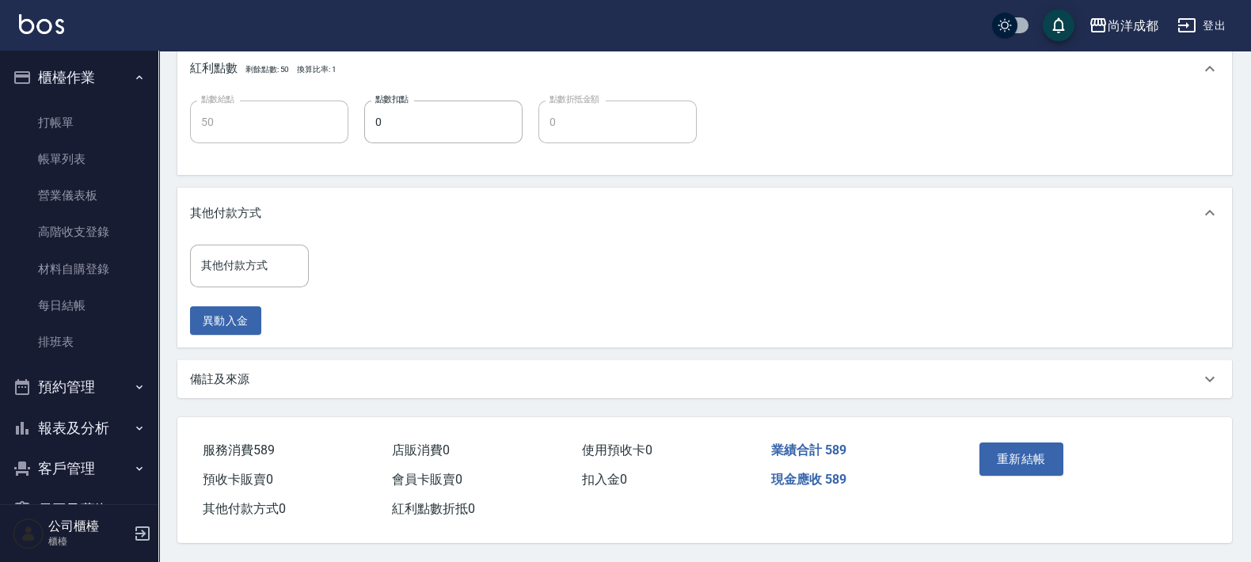
scroll to position [559, 0]
click at [246, 261] on input "其他付款方式" at bounding box center [249, 266] width 104 height 28
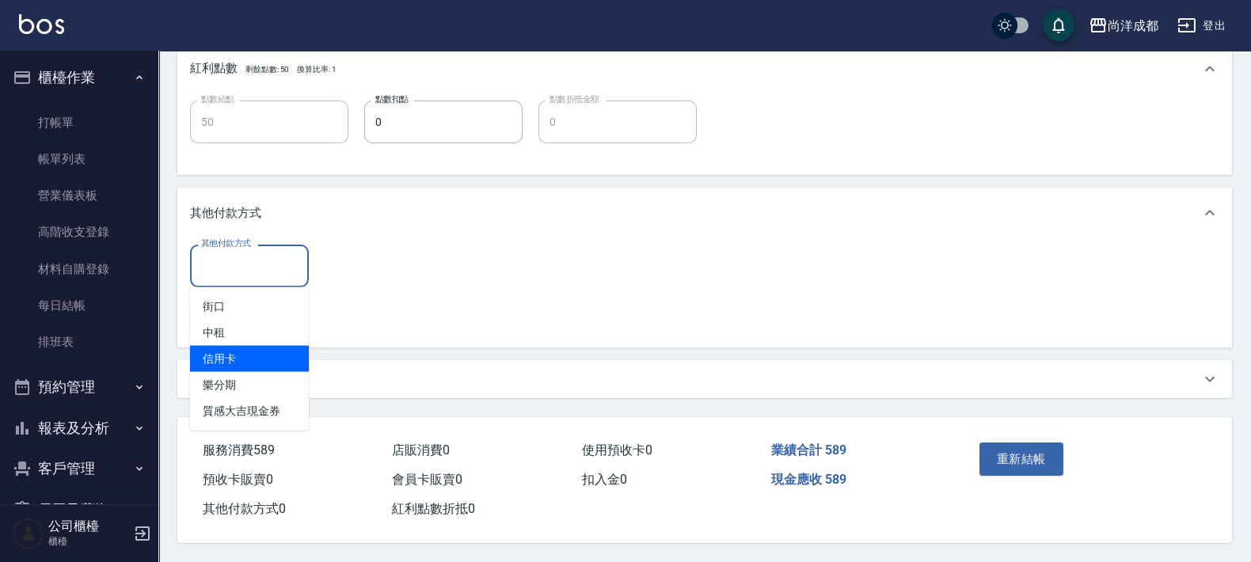
click at [234, 351] on span "信用卡" at bounding box center [249, 359] width 119 height 26
type input "信用卡"
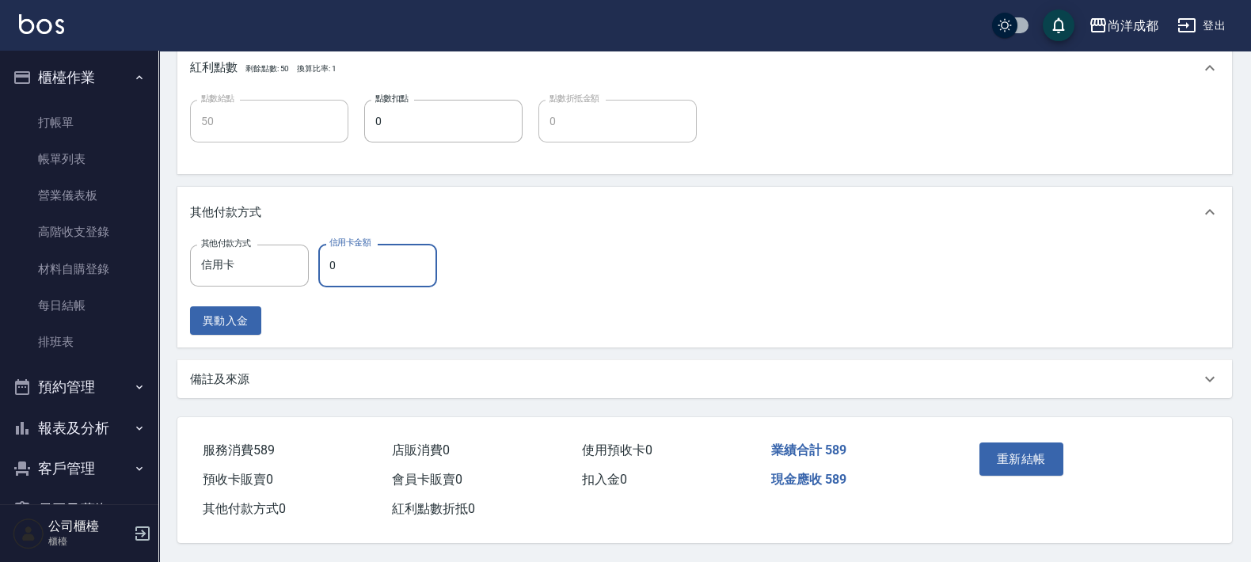
click at [340, 260] on input "0" at bounding box center [377, 265] width 119 height 43
type input "58"
type input "0"
type input "589"
click at [1025, 436] on div "重新結帳" at bounding box center [1028, 470] width 111 height 69
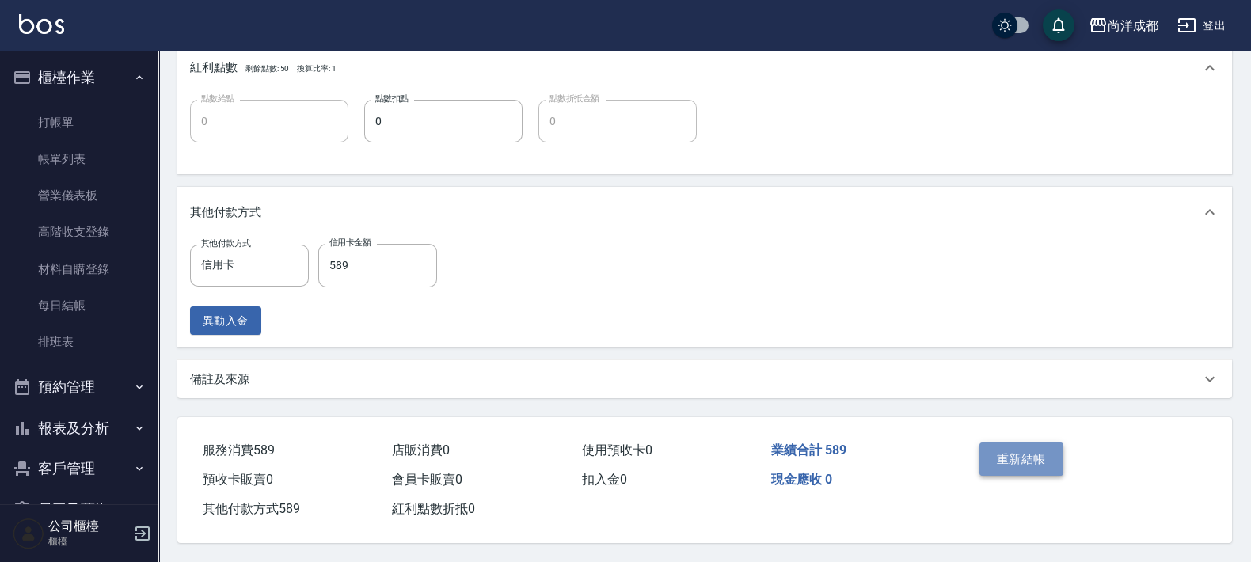
click at [1013, 459] on button "重新結帳" at bounding box center [1021, 458] width 84 height 33
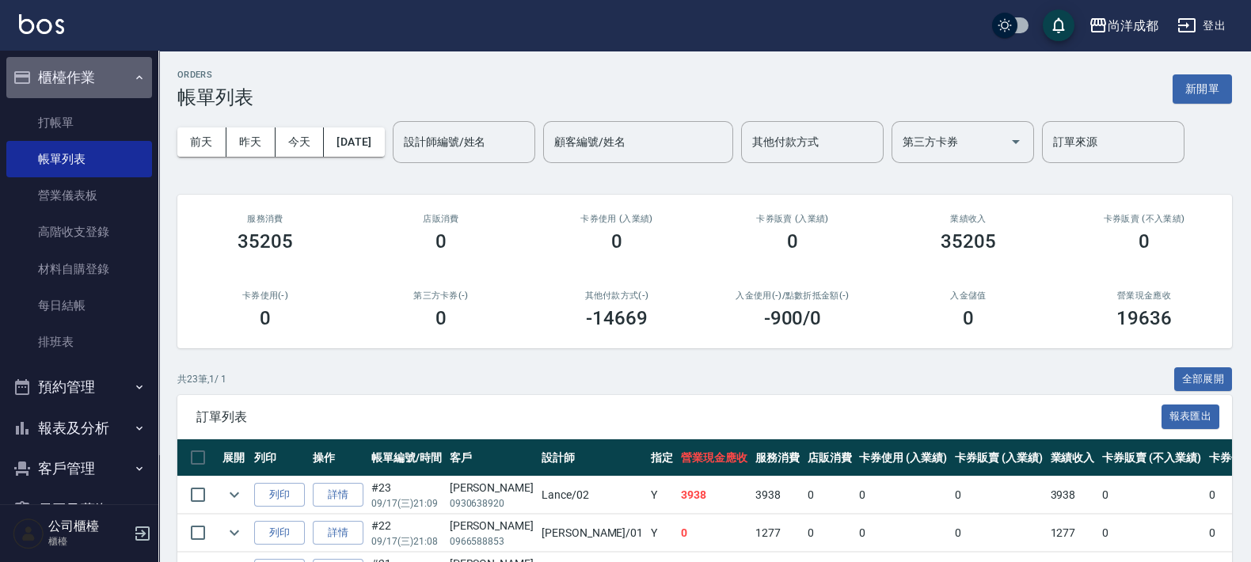
click at [103, 58] on button "櫃檯作業" at bounding box center [79, 77] width 146 height 41
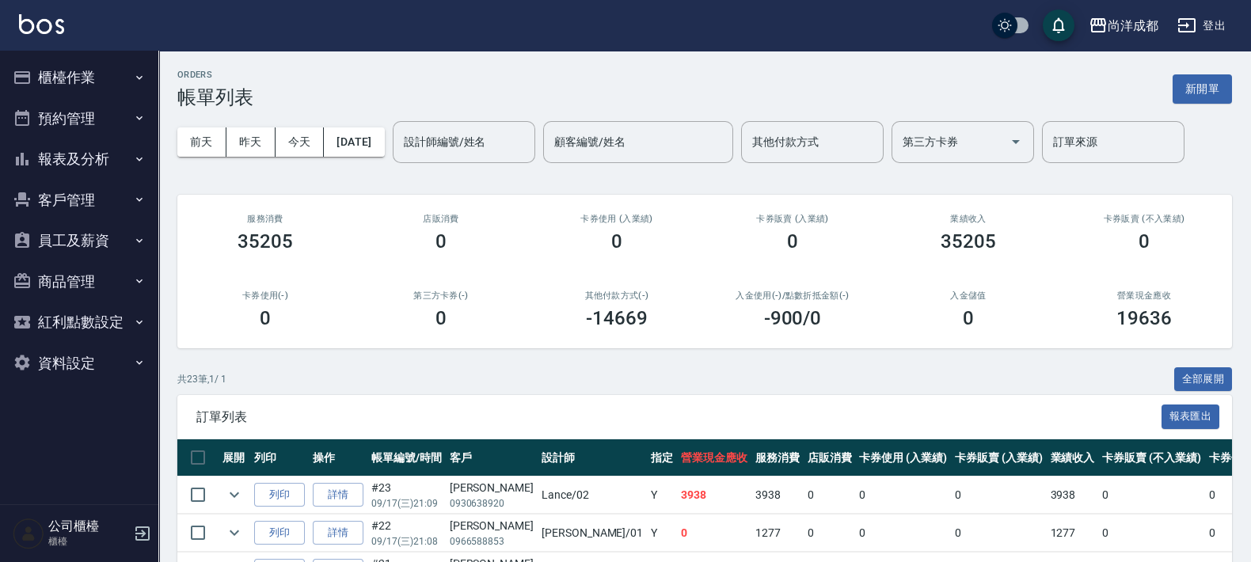
click at [83, 160] on button "報表及分析" at bounding box center [79, 159] width 146 height 41
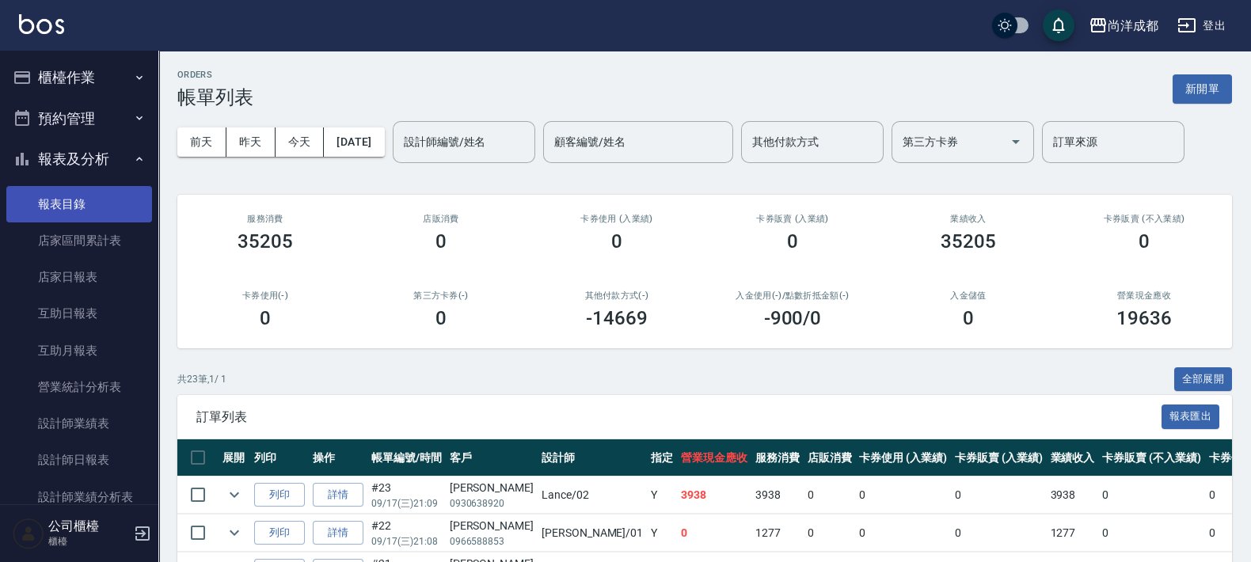
click at [68, 207] on link "報表目錄" at bounding box center [79, 204] width 146 height 36
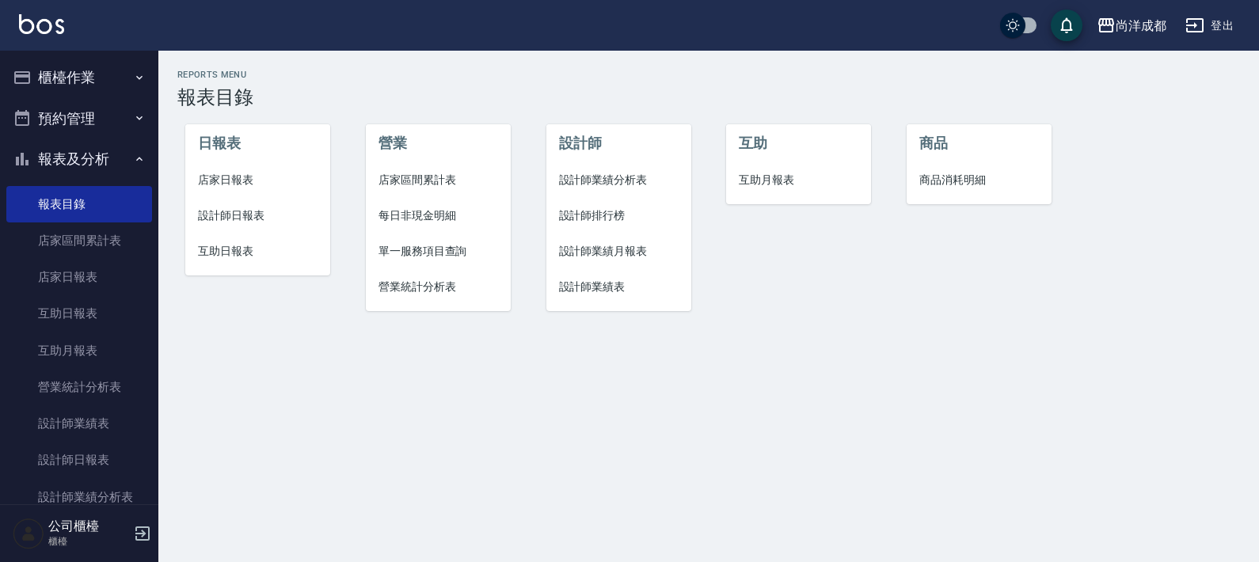
click at [223, 214] on span "設計師日報表" at bounding box center [258, 215] width 120 height 17
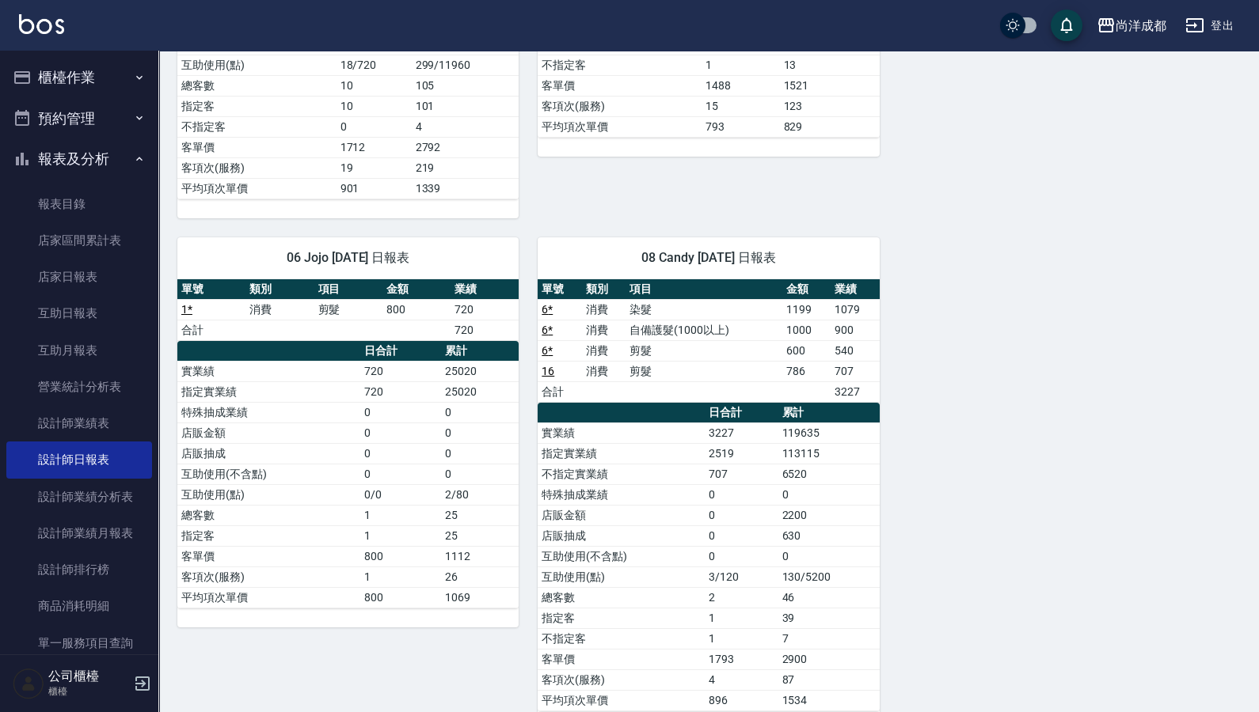
scroll to position [787, 0]
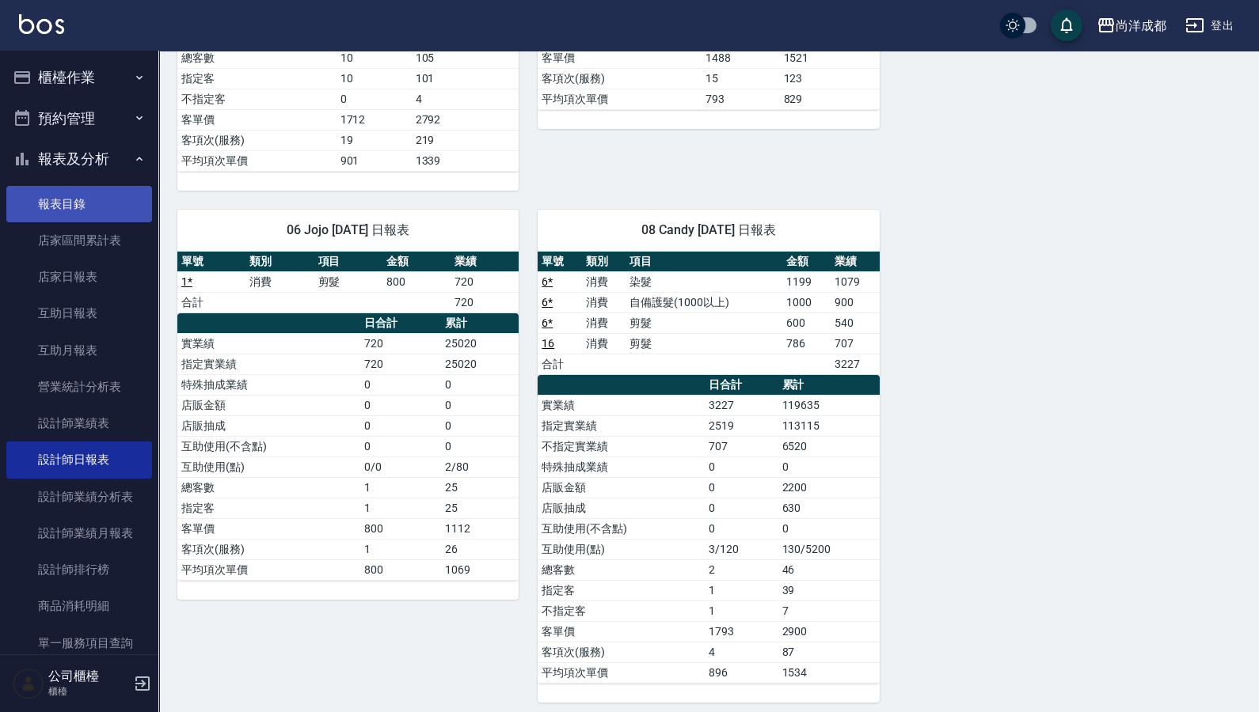
click at [74, 199] on link "報表目錄" at bounding box center [79, 204] width 146 height 36
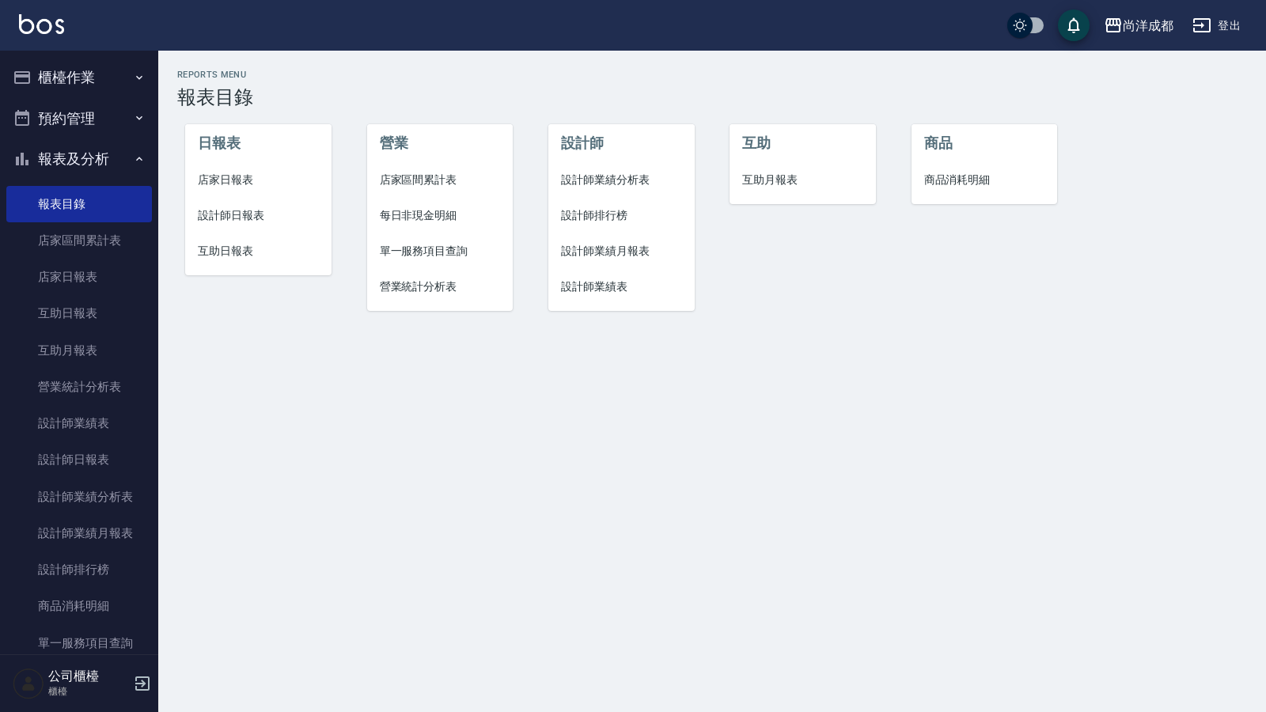
click at [222, 253] on span "互助日報表" at bounding box center [258, 251] width 121 height 17
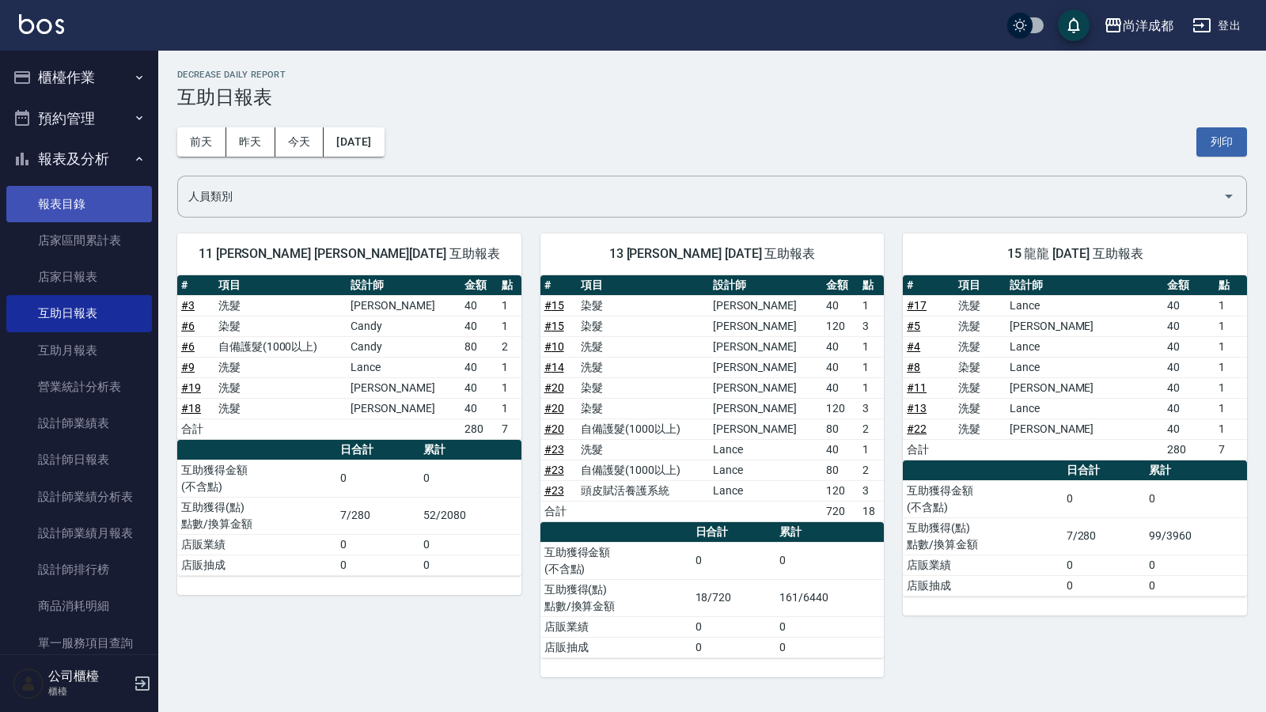
click at [54, 202] on link "報表目錄" at bounding box center [79, 204] width 146 height 36
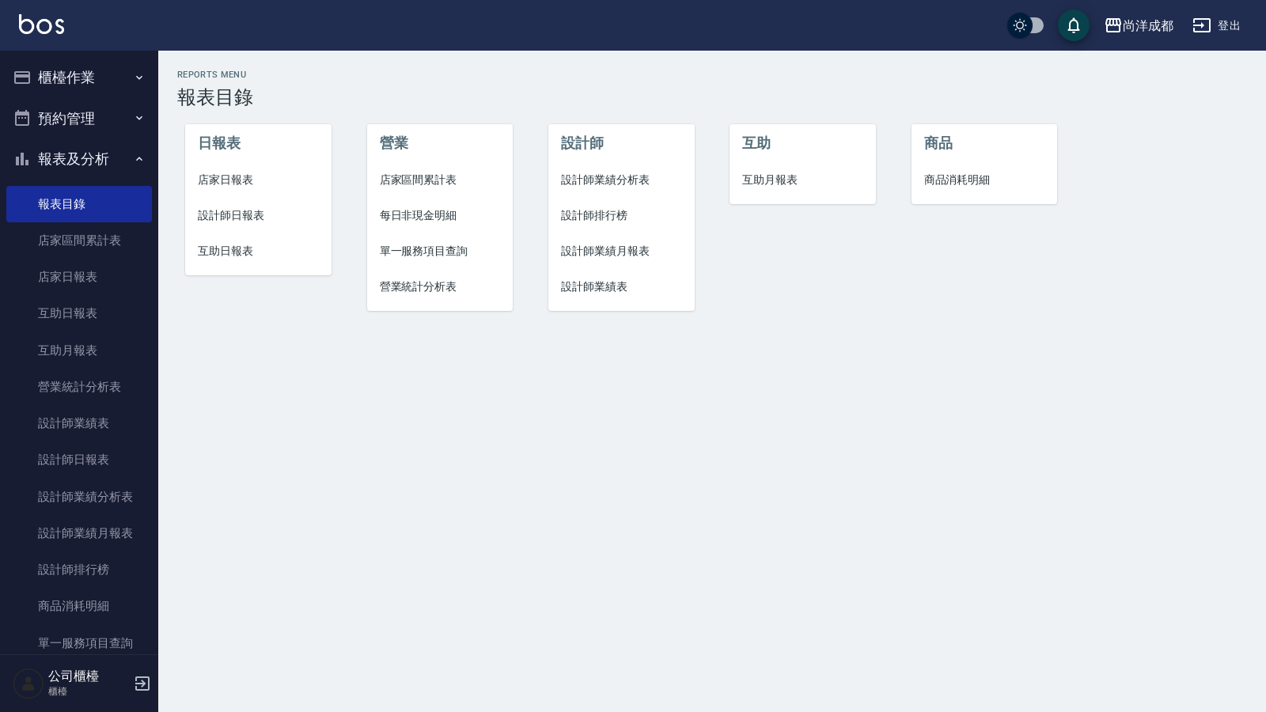
click at [214, 174] on span "店家日報表" at bounding box center [258, 180] width 121 height 17
